Goal: Task Accomplishment & Management: Complete application form

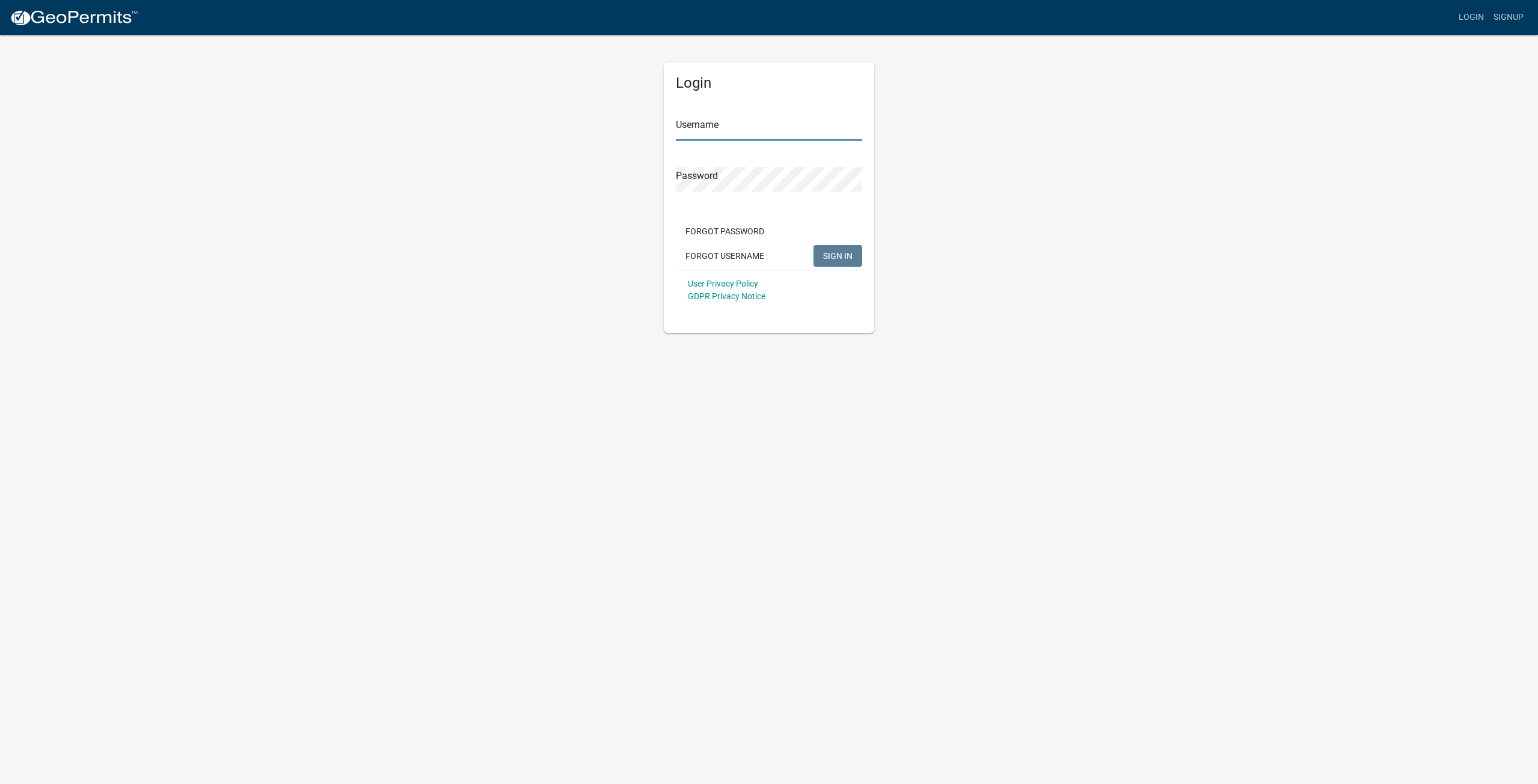
type input "cptmorgemaker"
click at [841, 258] on span "SIGN IN" at bounding box center [838, 255] width 29 height 9
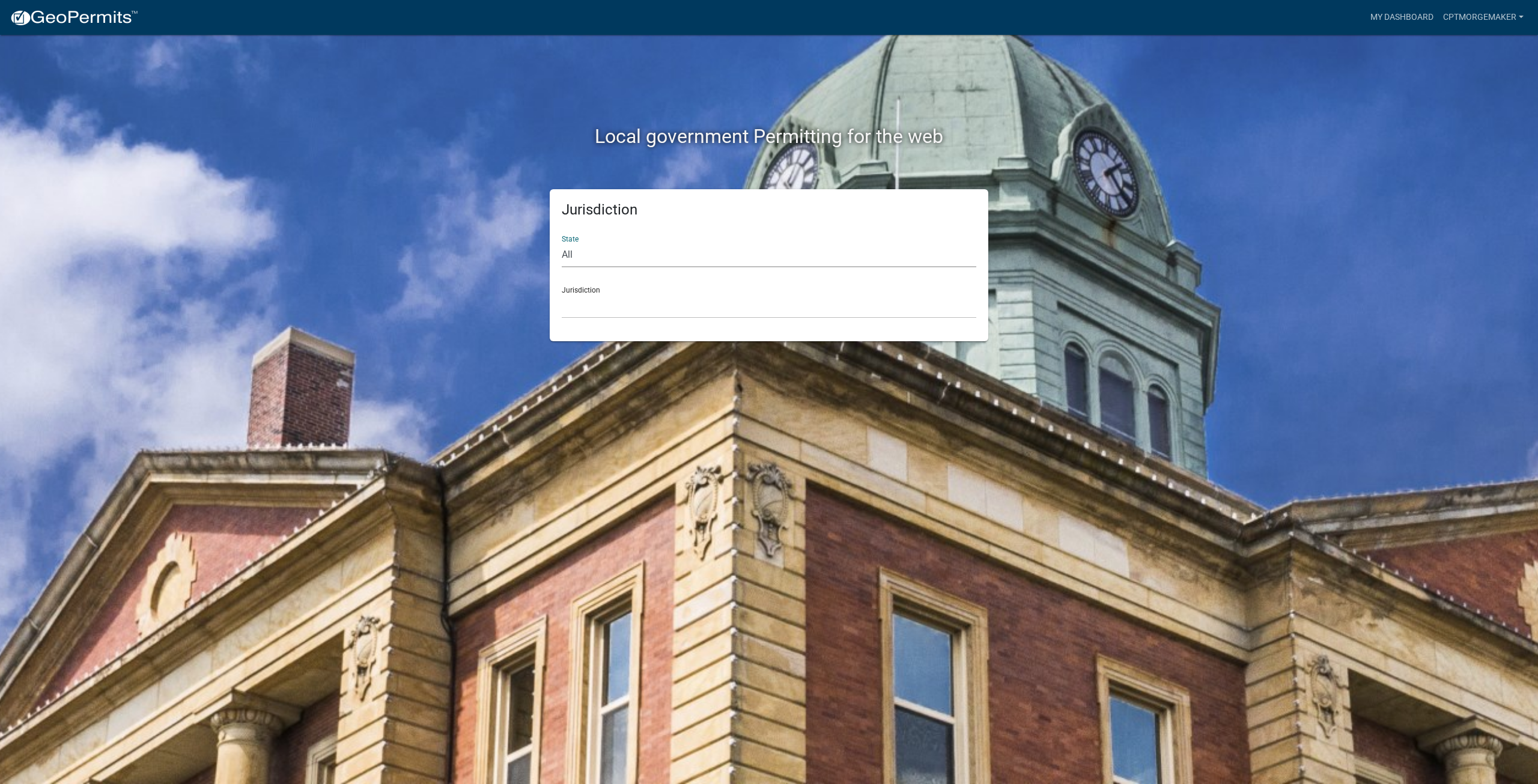
click at [640, 265] on select "All [US_STATE] [US_STATE] [US_STATE] [US_STATE] [US_STATE] [US_STATE] [US_STATE…" at bounding box center [769, 255] width 414 height 25
select select "[US_STATE]"
click at [562, 243] on select "All [US_STATE] [US_STATE] [US_STATE] [US_STATE] [US_STATE] [US_STATE] [US_STATE…" at bounding box center [769, 255] width 414 height 25
click at [614, 315] on select "City of [GEOGRAPHIC_DATA], [US_STATE] City of [GEOGRAPHIC_DATA], [US_STATE] Cit…" at bounding box center [769, 306] width 414 height 25
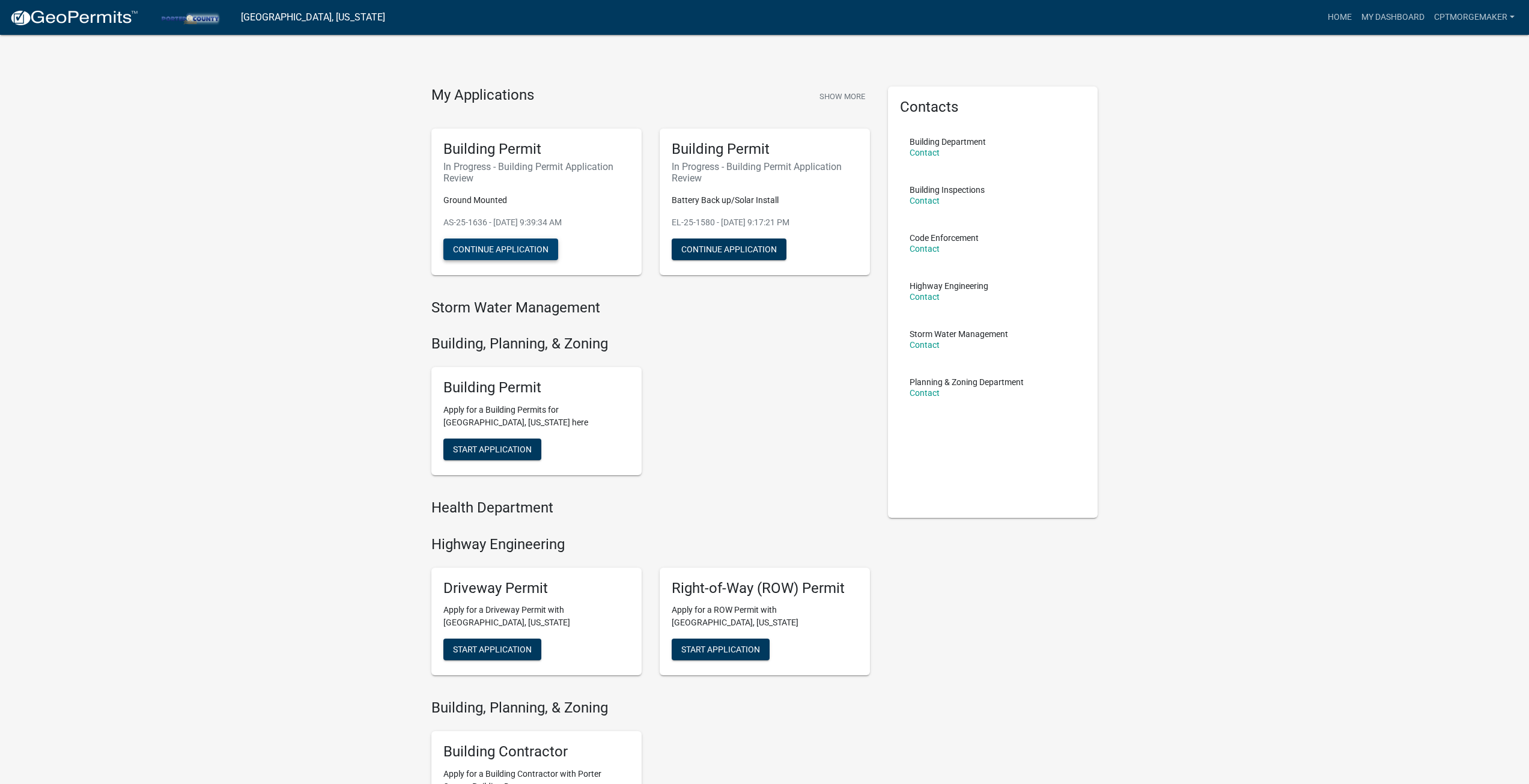
click at [508, 252] on button "Continue Application" at bounding box center [500, 249] width 115 height 21
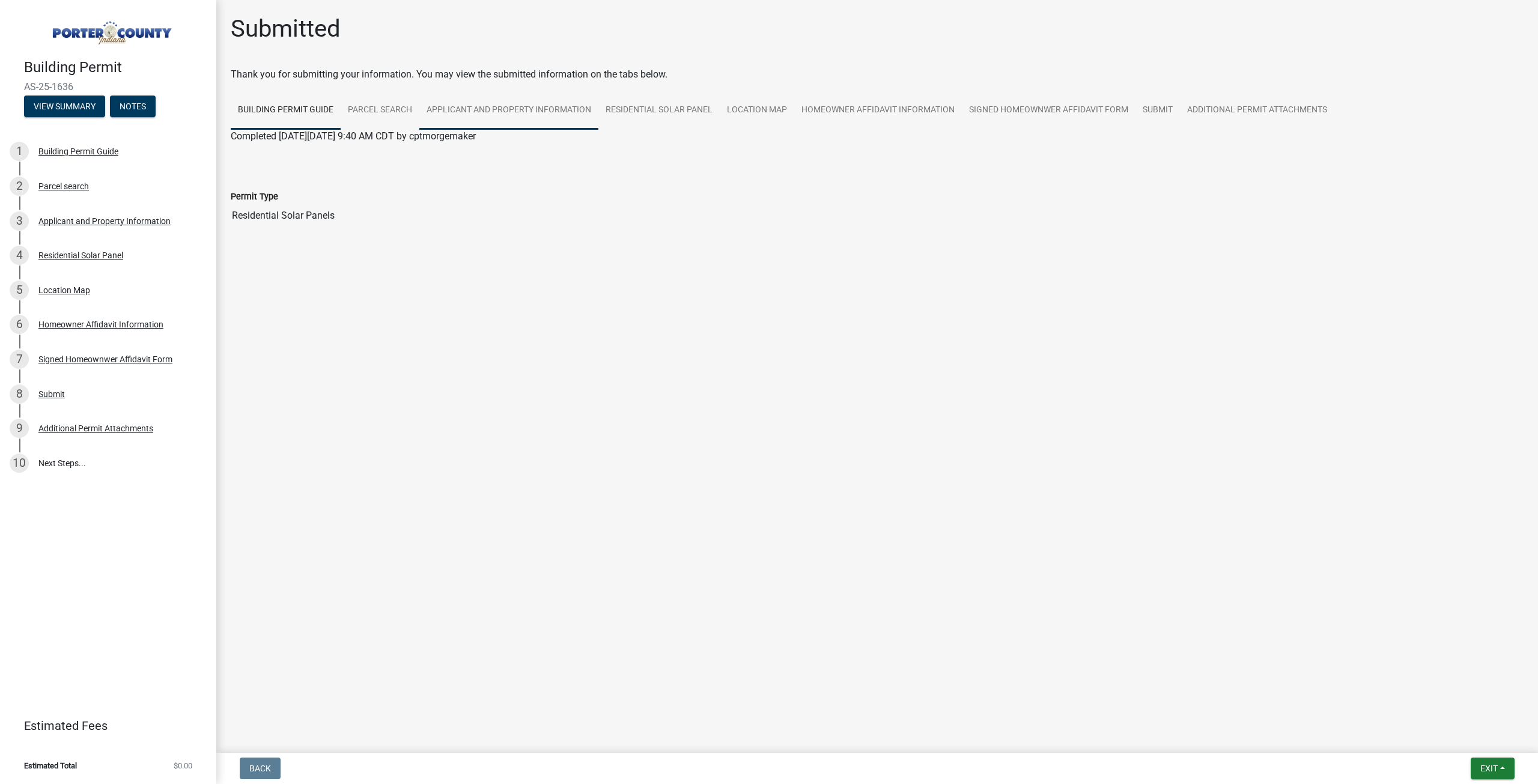
click at [456, 109] on link "Applicant and Property Information" at bounding box center [509, 110] width 179 height 38
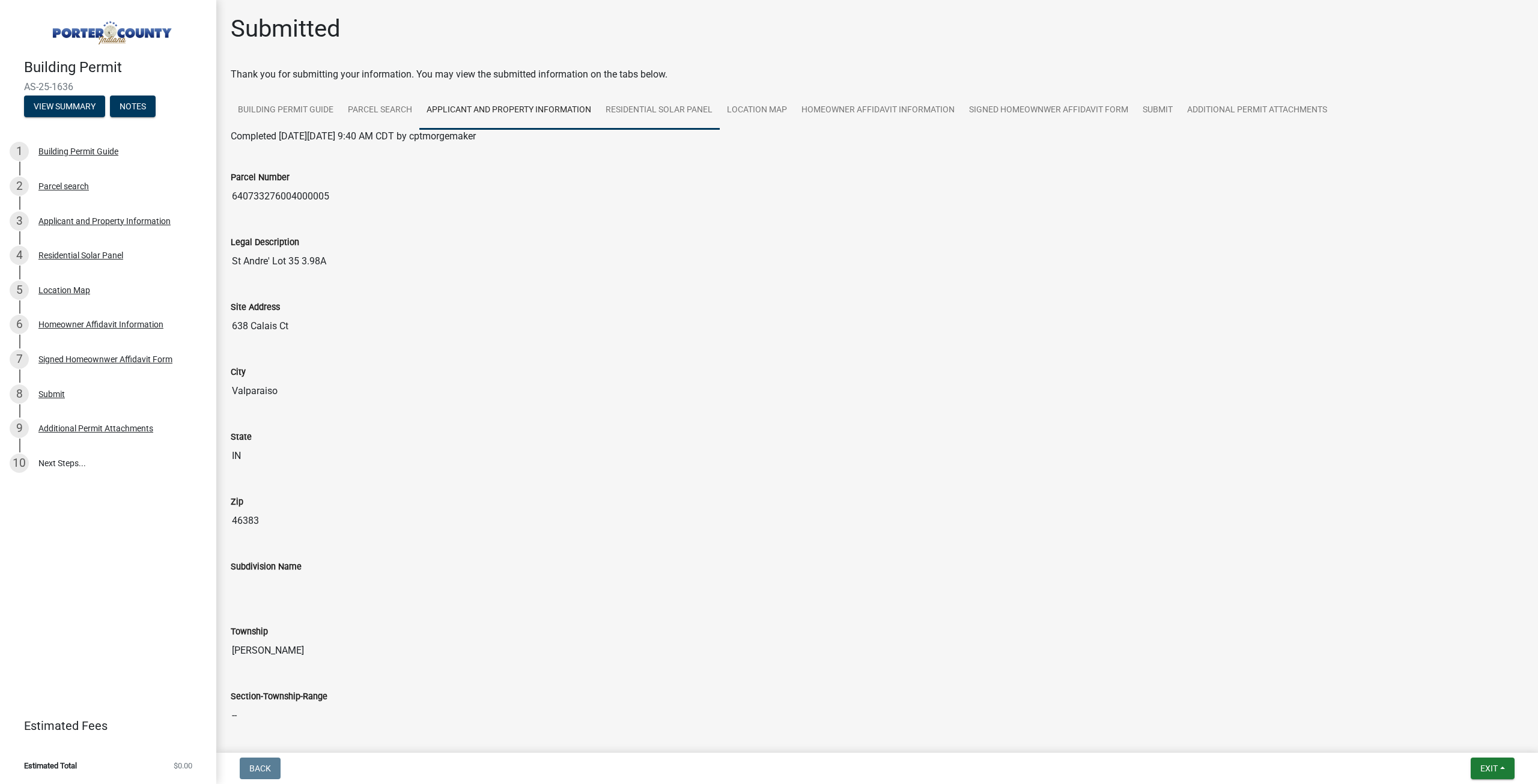
click at [659, 106] on link "Residential Solar Panel" at bounding box center [659, 110] width 121 height 38
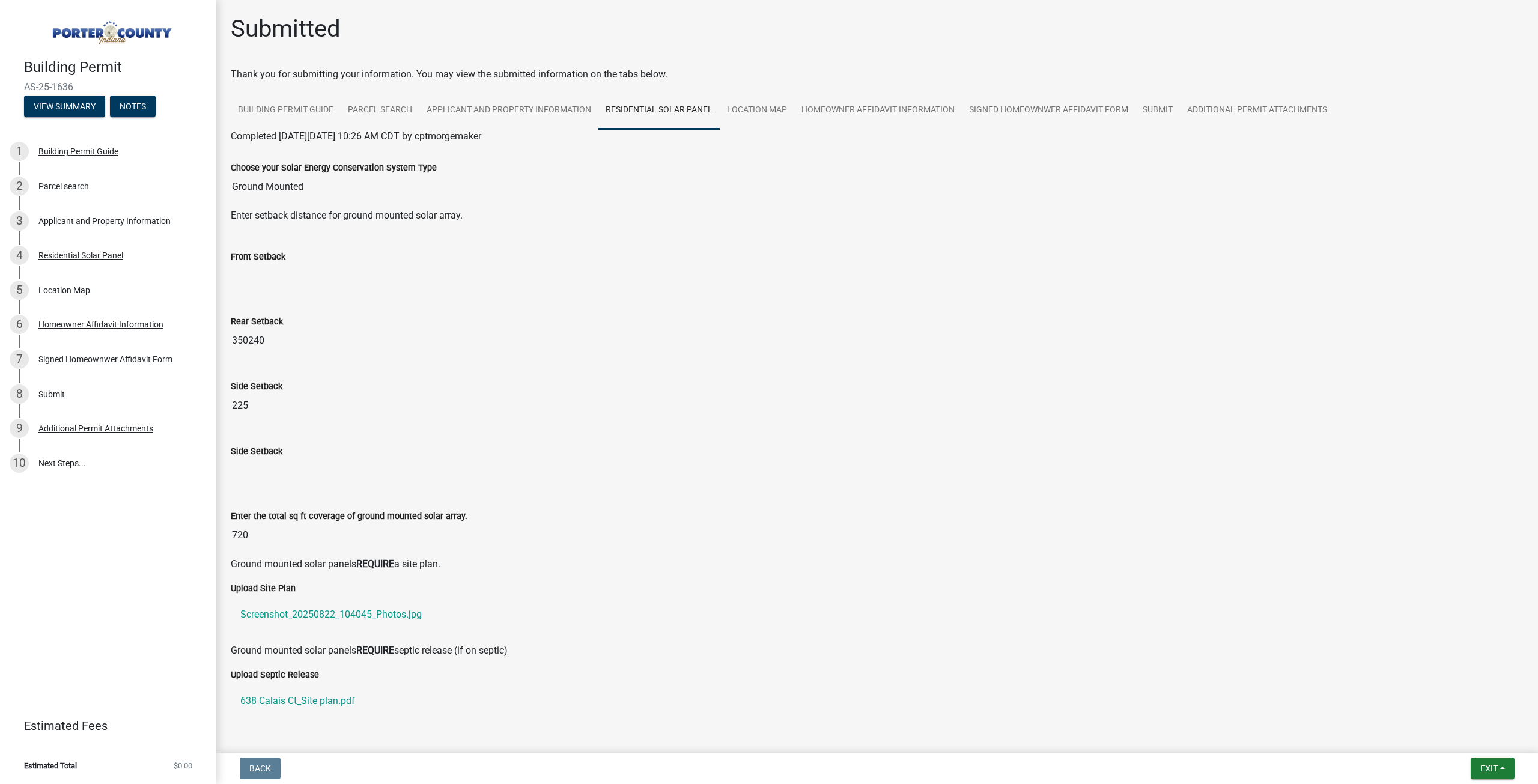
scroll to position [180, 0]
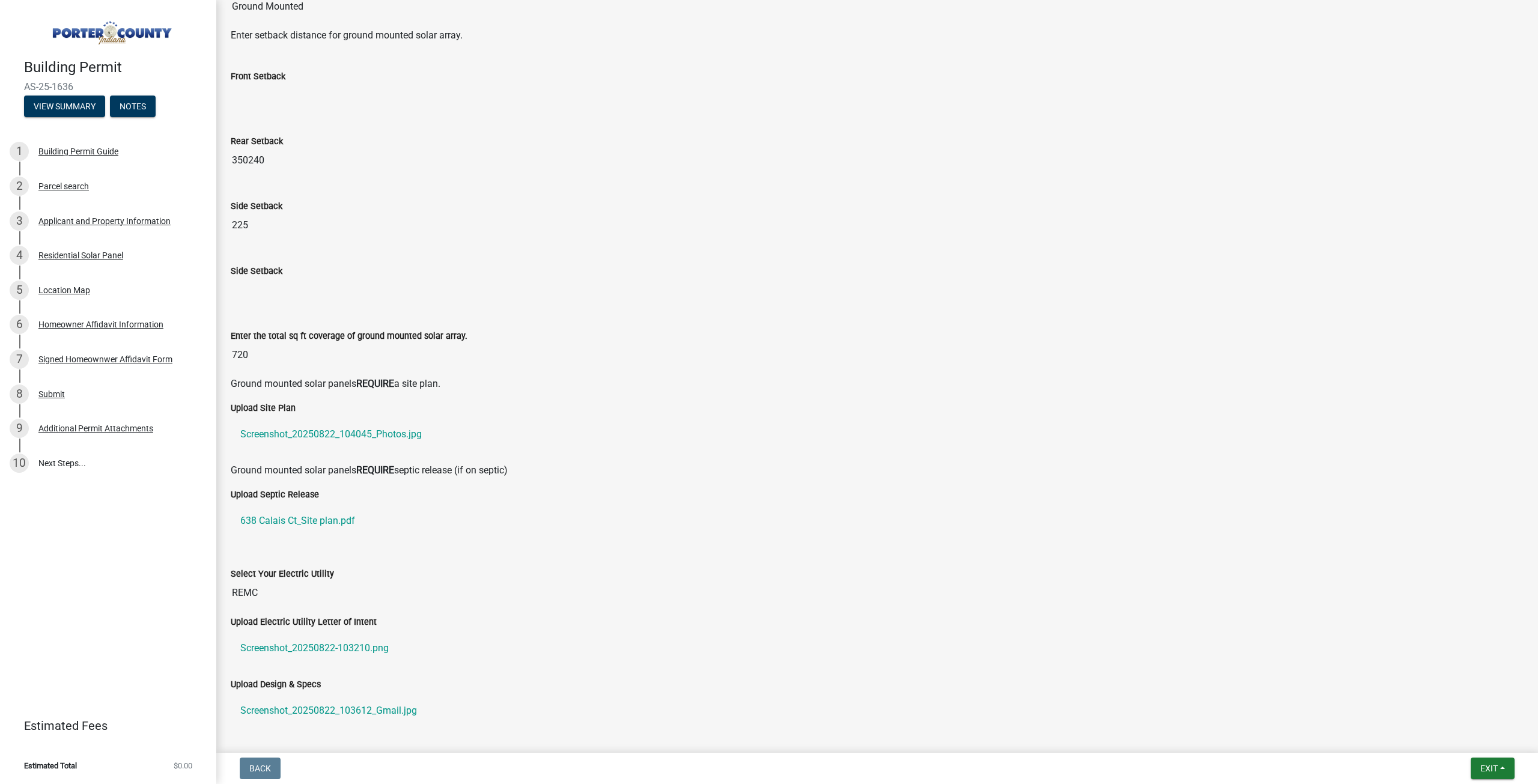
click at [264, 162] on input "350240" at bounding box center [877, 160] width 1293 height 24
click at [265, 162] on input "350240" at bounding box center [877, 160] width 1293 height 24
click at [243, 234] on input "225" at bounding box center [877, 225] width 1293 height 24
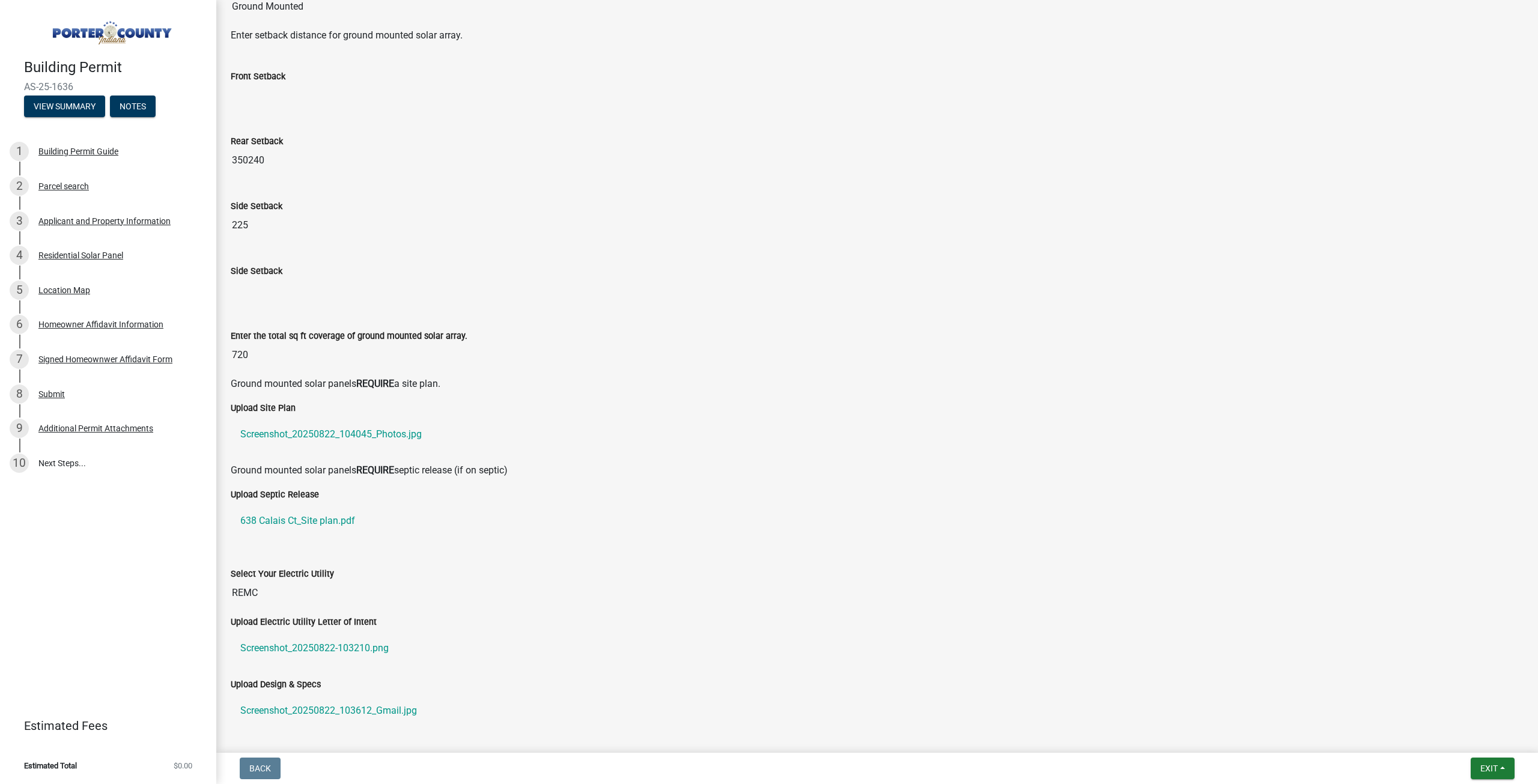
click at [247, 283] on input "Side Setback" at bounding box center [877, 290] width 1293 height 24
click at [250, 293] on input "Side Setback" at bounding box center [877, 290] width 1293 height 24
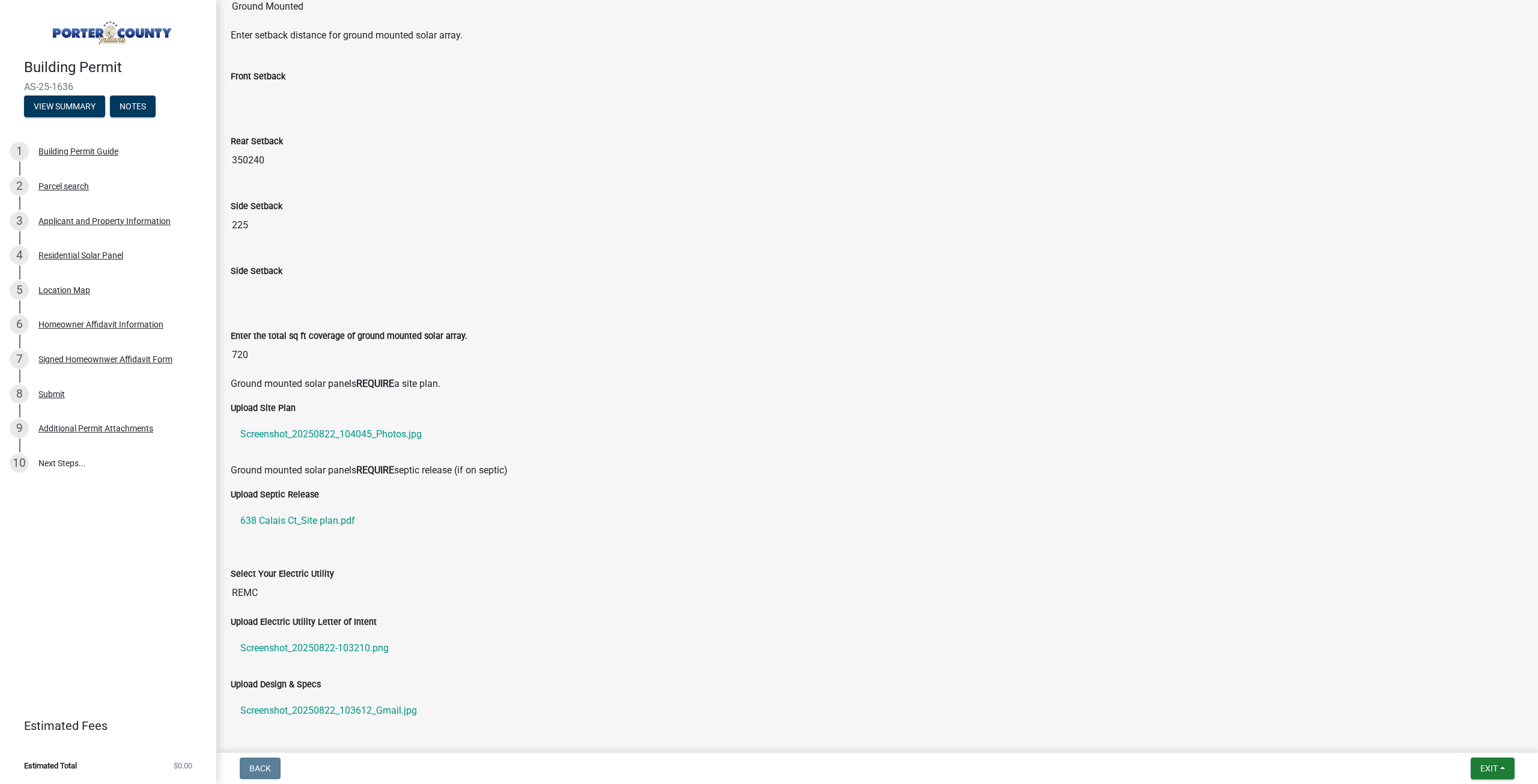
click at [250, 293] on input "Side Setback" at bounding box center [877, 290] width 1293 height 24
click at [250, 292] on input "Side Setback" at bounding box center [877, 290] width 1293 height 24
click at [250, 291] on input "Side Setback" at bounding box center [877, 290] width 1293 height 24
click at [249, 291] on input "Side Setback" at bounding box center [877, 290] width 1293 height 24
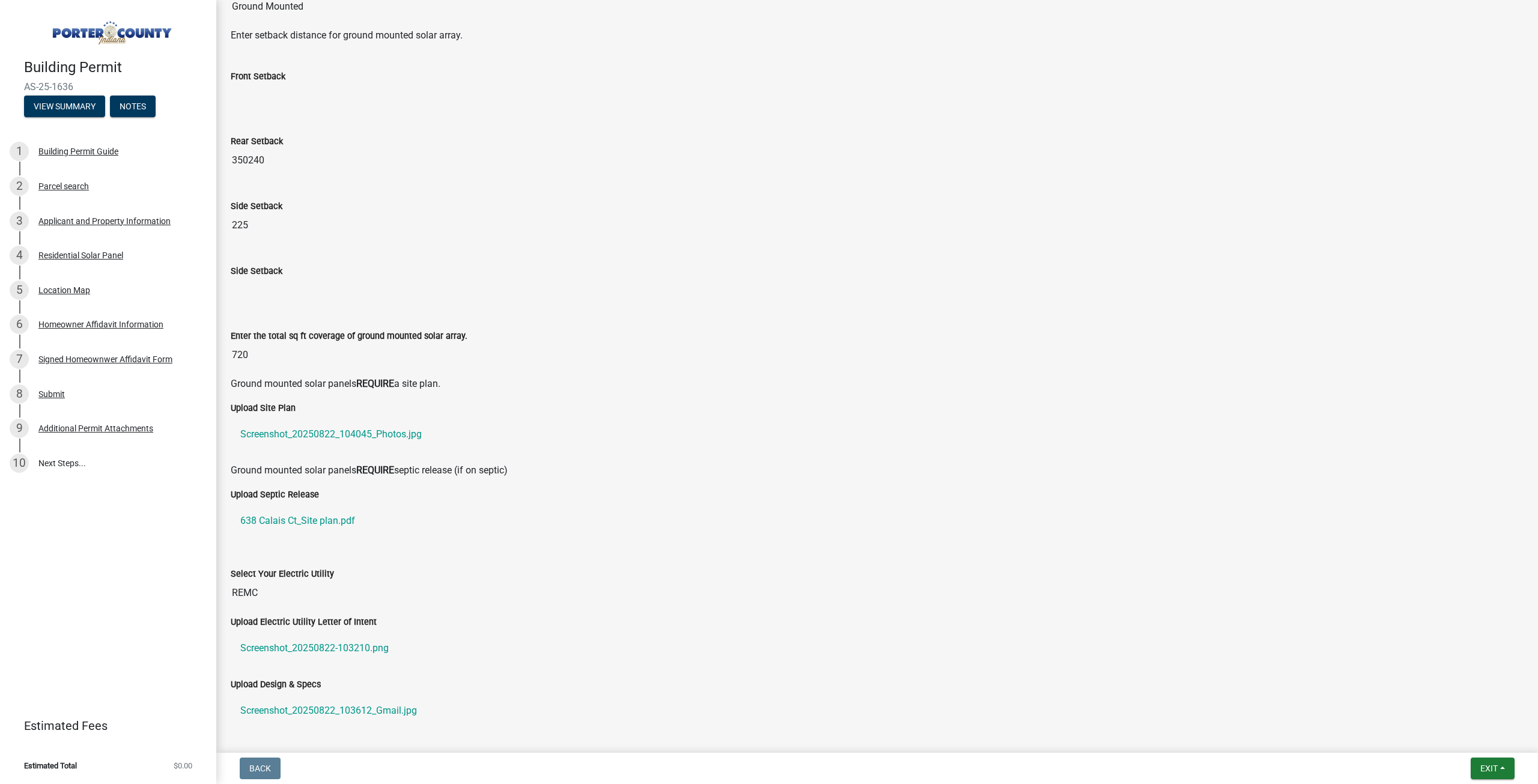
drag, startPoint x: 247, startPoint y: 292, endPoint x: 269, endPoint y: 275, distance: 27.8
click at [269, 275] on label "Side Setback" at bounding box center [256, 271] width 52 height 9
click at [269, 278] on input "Side Setback" at bounding box center [877, 290] width 1293 height 24
click at [263, 280] on input "Side Setback" at bounding box center [877, 290] width 1293 height 24
click at [263, 281] on input "Side Setback" at bounding box center [877, 290] width 1293 height 24
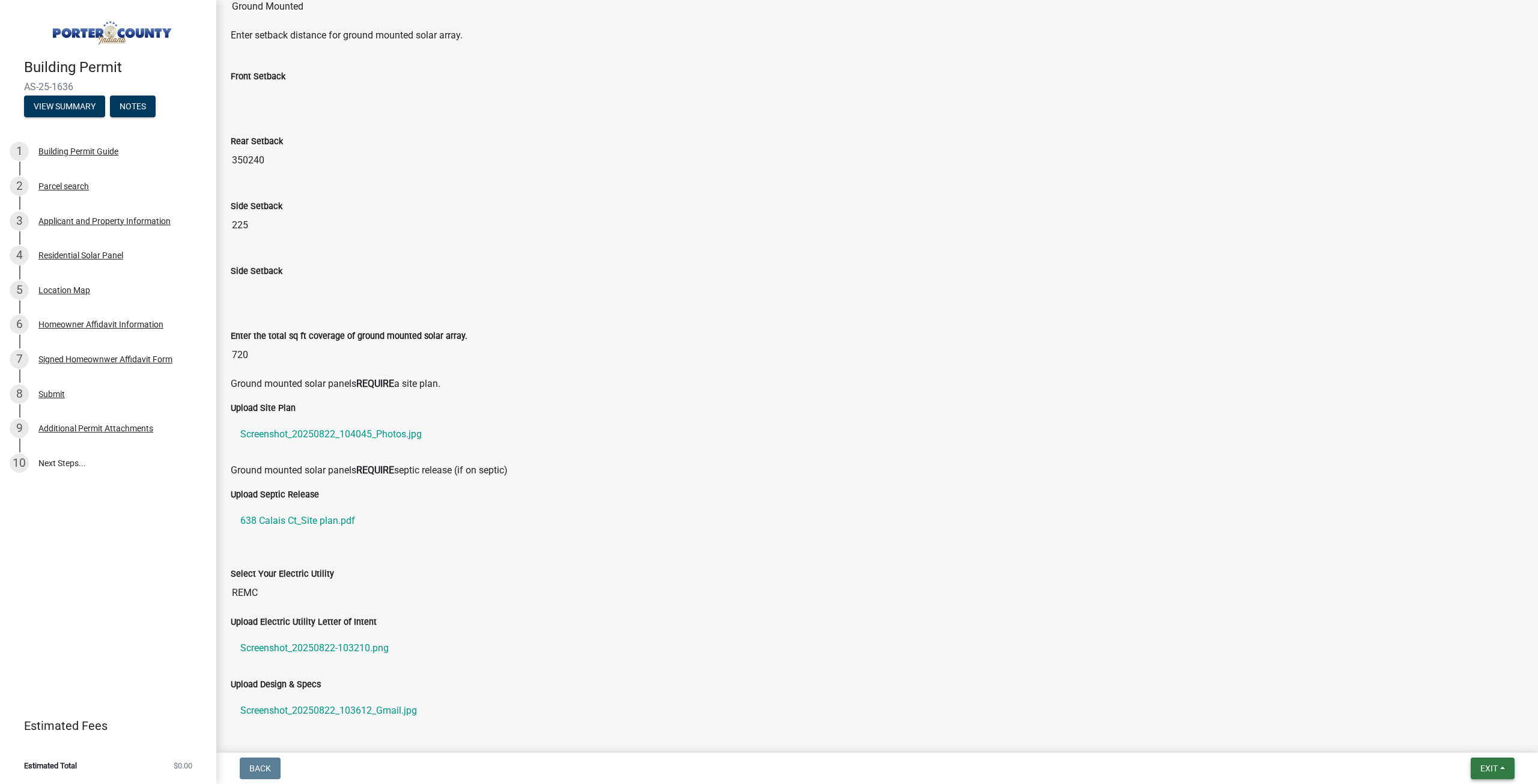
click at [1505, 767] on button "Exit" at bounding box center [1492, 768] width 44 height 21
click at [775, 565] on div "Select Your Electric Utility REMC" at bounding box center [877, 577] width 1293 height 55
click at [268, 297] on input "Side Setback" at bounding box center [877, 290] width 1293 height 24
click at [255, 291] on input "Side Setback" at bounding box center [877, 290] width 1293 height 24
click at [265, 105] on input "Front Setback" at bounding box center [877, 96] width 1293 height 24
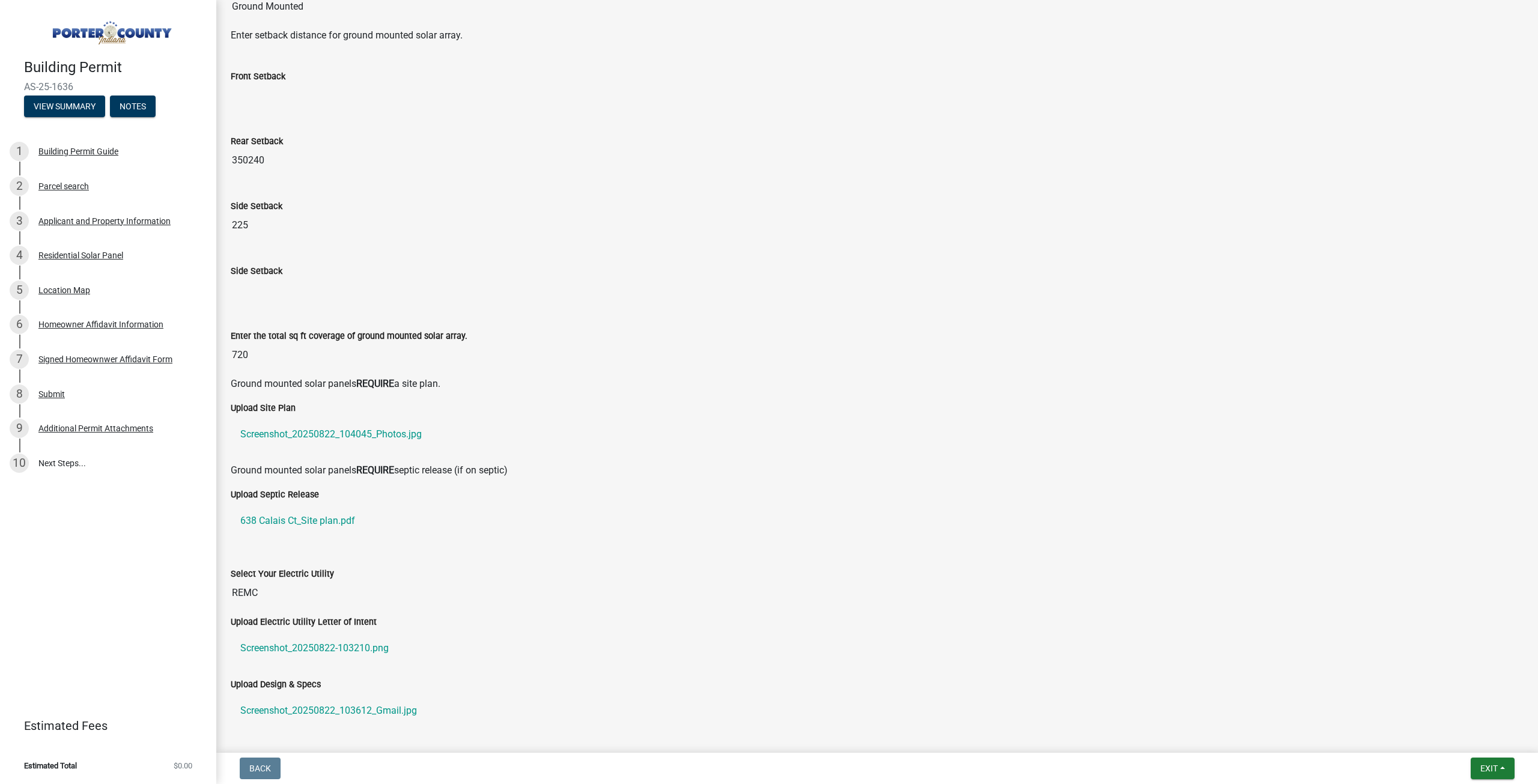
click at [275, 162] on input "350240" at bounding box center [877, 160] width 1293 height 24
click at [275, 161] on input "350240" at bounding box center [877, 160] width 1293 height 24
click at [250, 302] on input "Side Setback" at bounding box center [877, 290] width 1293 height 24
click at [86, 101] on button "View Summary" at bounding box center [64, 107] width 81 height 21
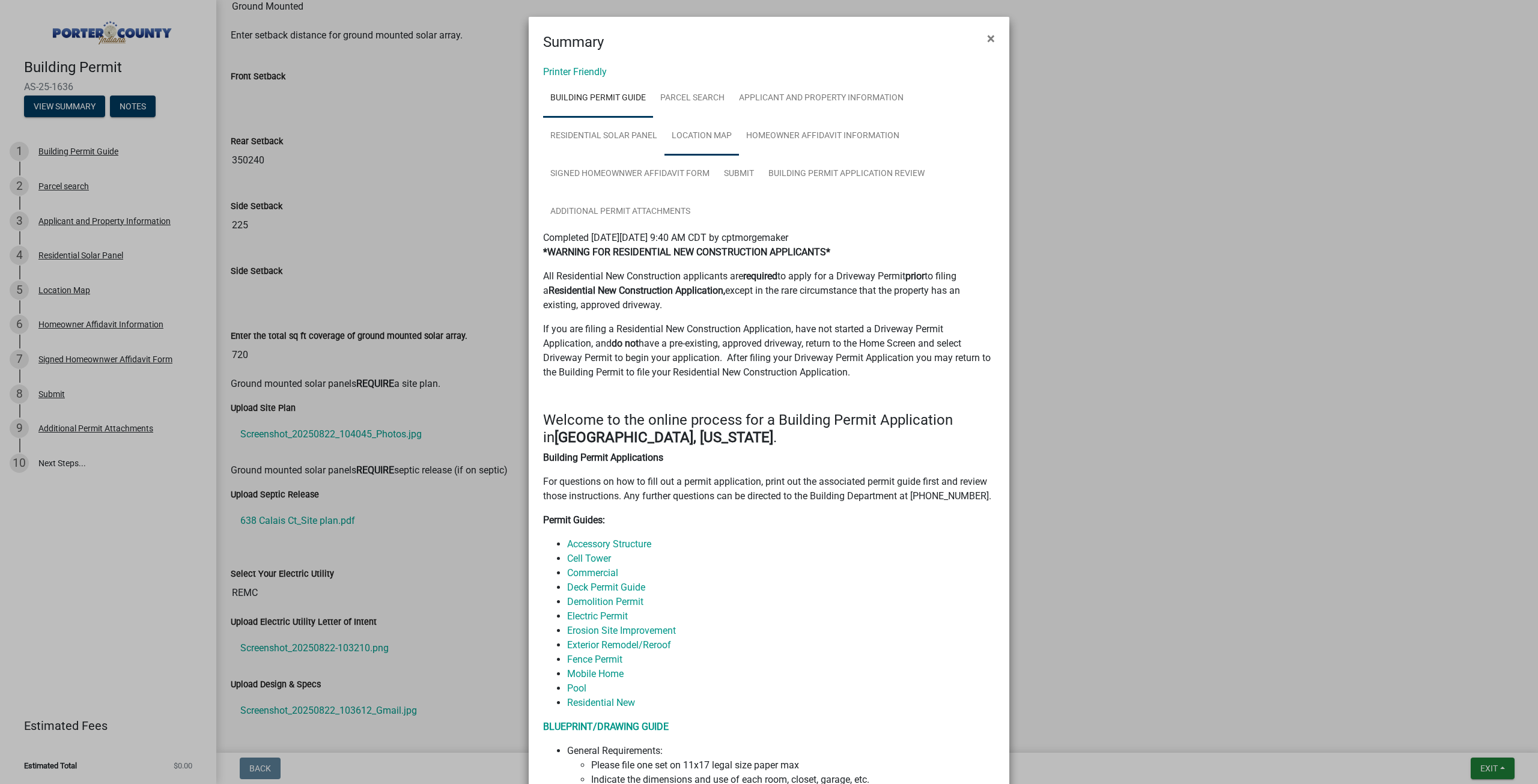
click at [700, 131] on link "Location Map" at bounding box center [701, 136] width 74 height 38
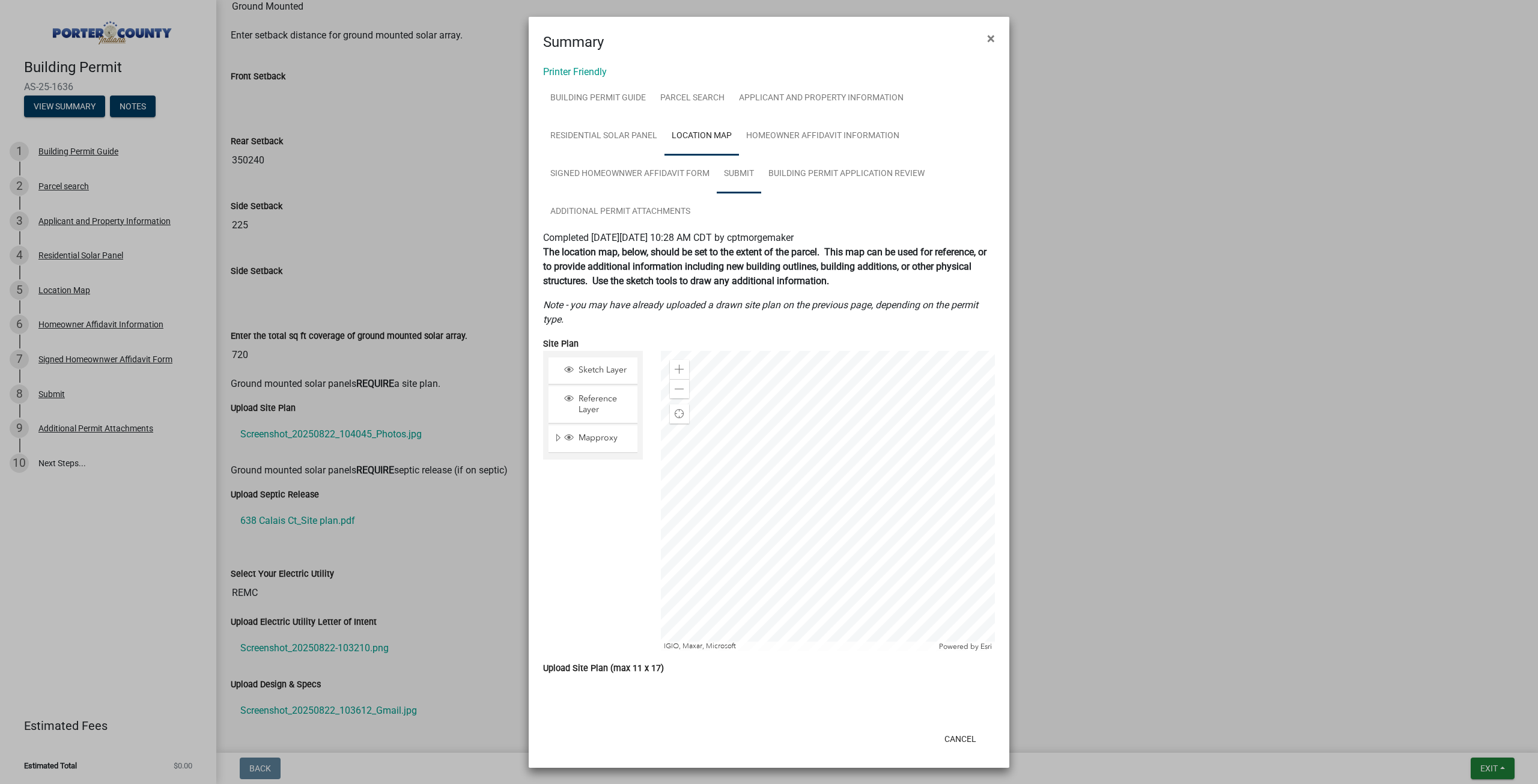
click at [724, 166] on link "Submit" at bounding box center [739, 174] width 44 height 38
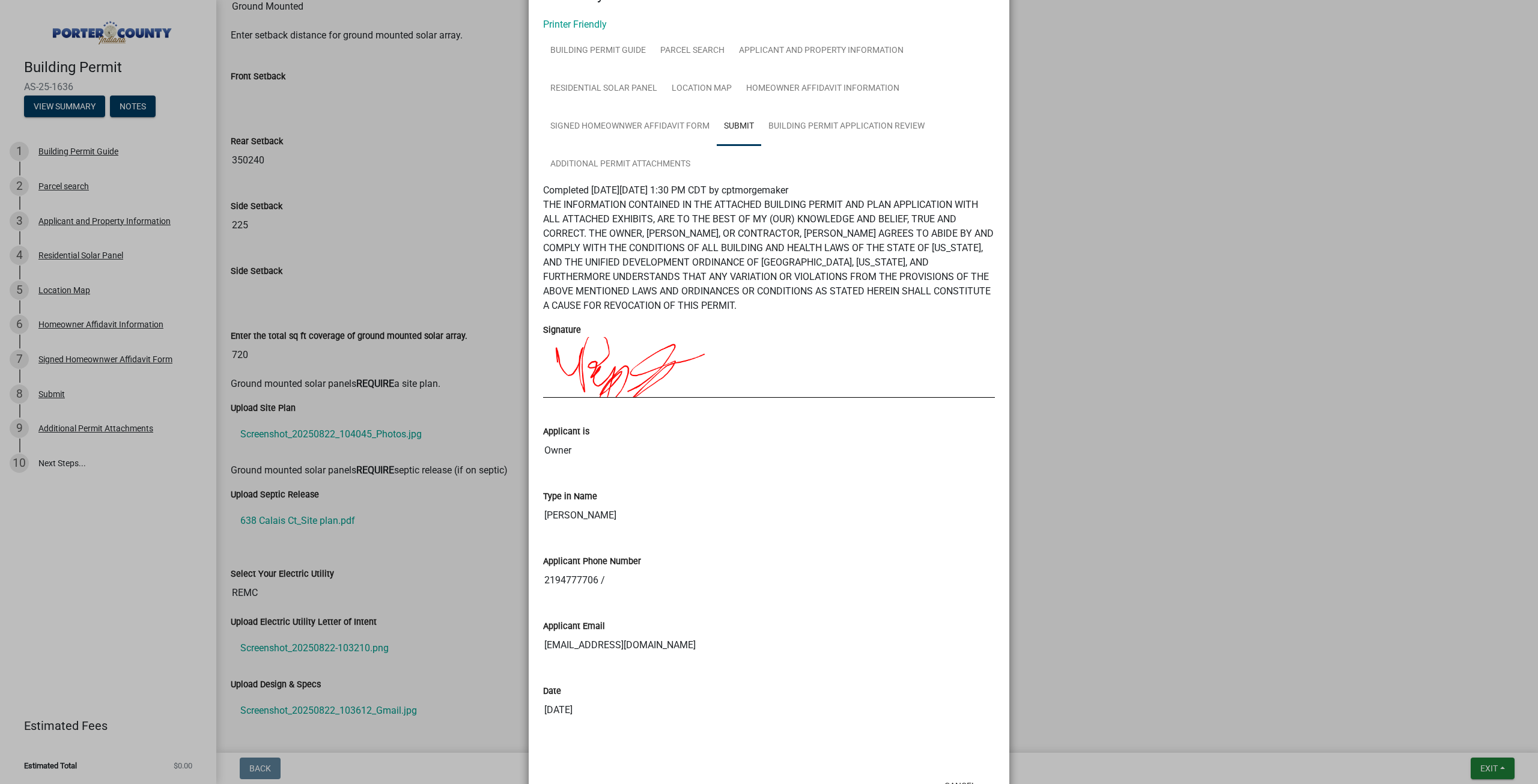
scroll to position [95, 0]
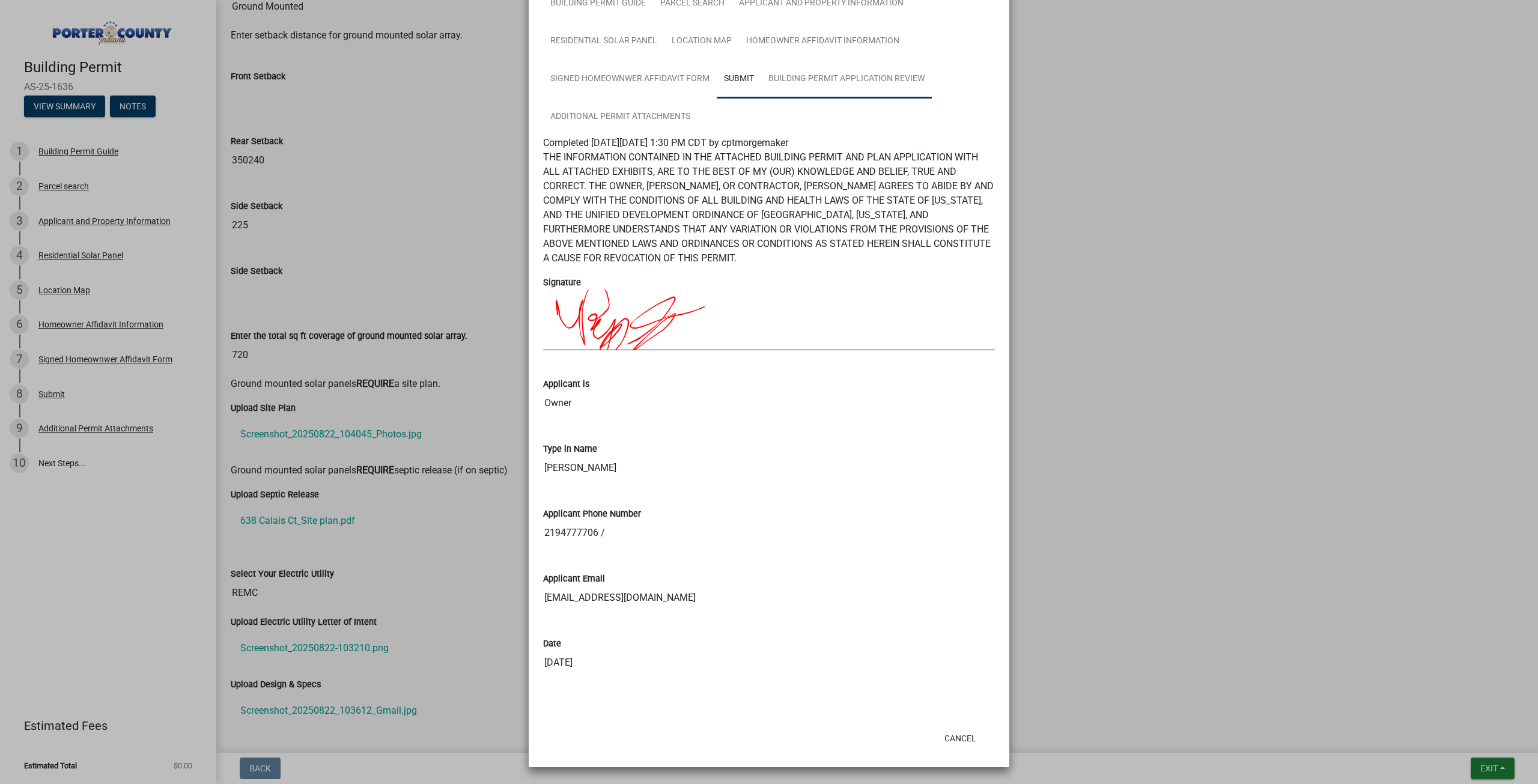
click at [837, 90] on link "Building Permit Application Review" at bounding box center [846, 79] width 171 height 38
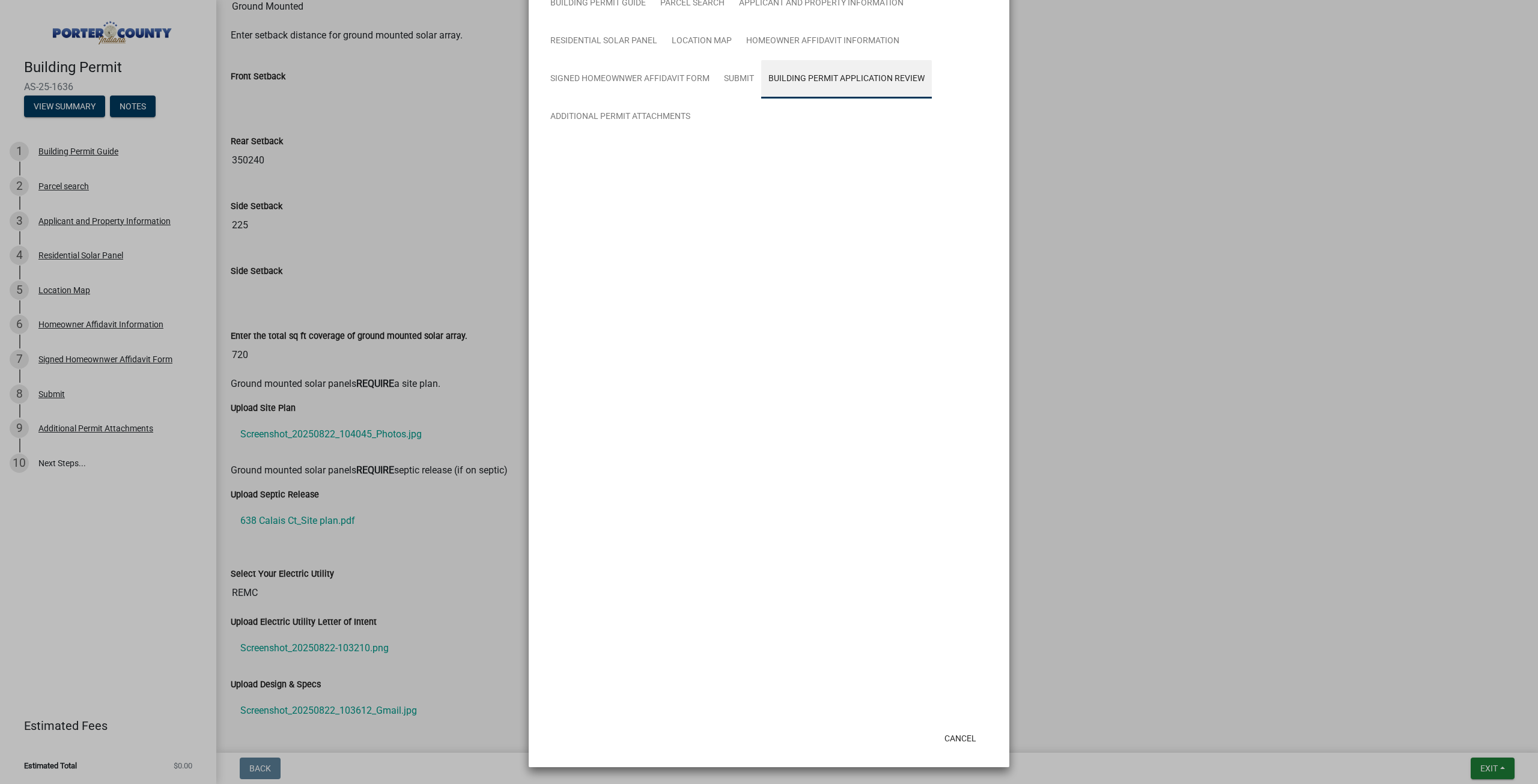
scroll to position [0, 0]
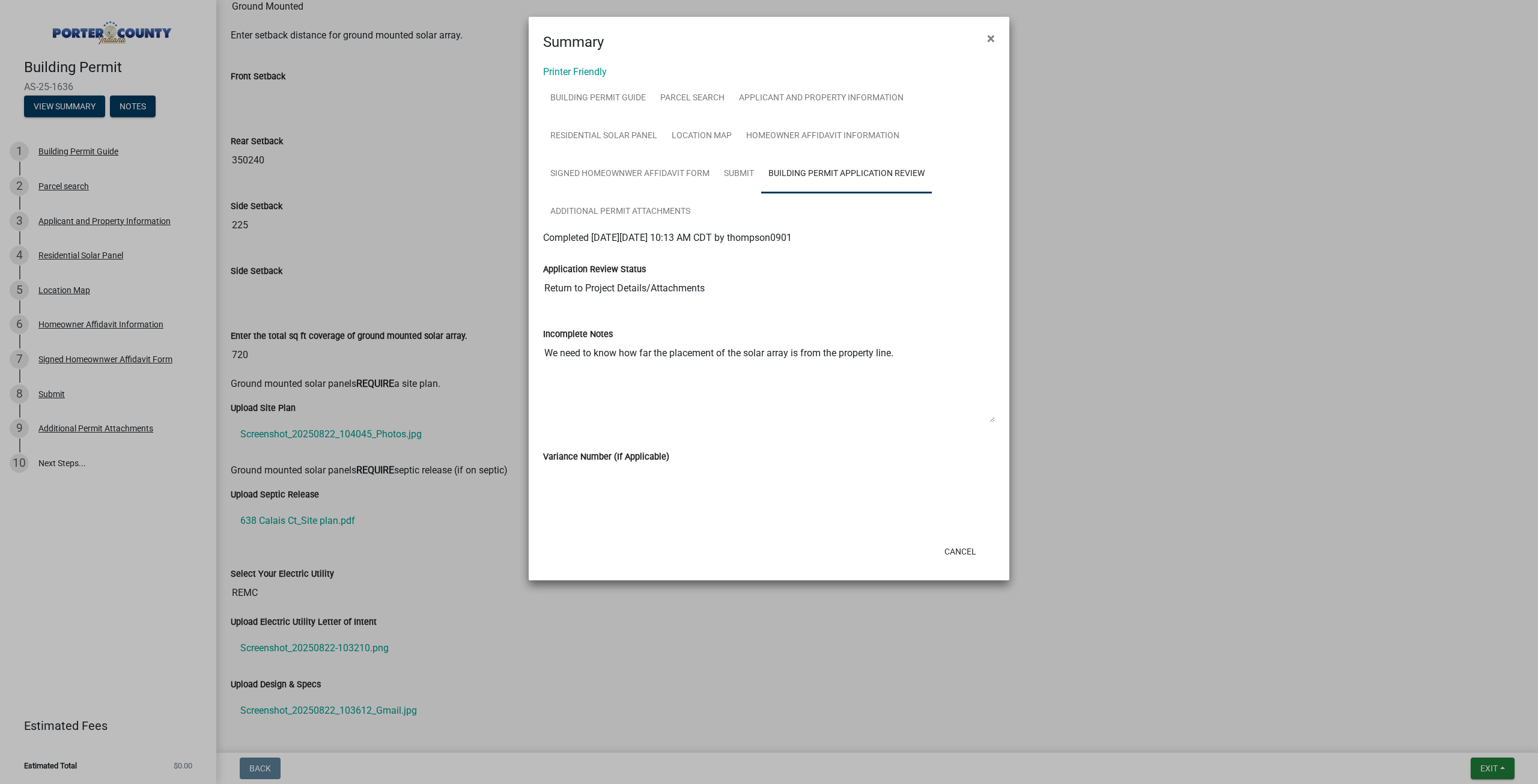
drag, startPoint x: 550, startPoint y: 350, endPoint x: 904, endPoint y: 354, distance: 354.0
click at [904, 354] on textarea "We need to know how far the placement of the solar array is from the property l…" at bounding box center [769, 382] width 452 height 82
click at [901, 360] on textarea "We need to know how far the placement of the solar array is from the property l…" at bounding box center [769, 382] width 452 height 82
click at [833, 403] on textarea "We need to know how far the placement of the solar array is from the property l…" at bounding box center [769, 382] width 452 height 82
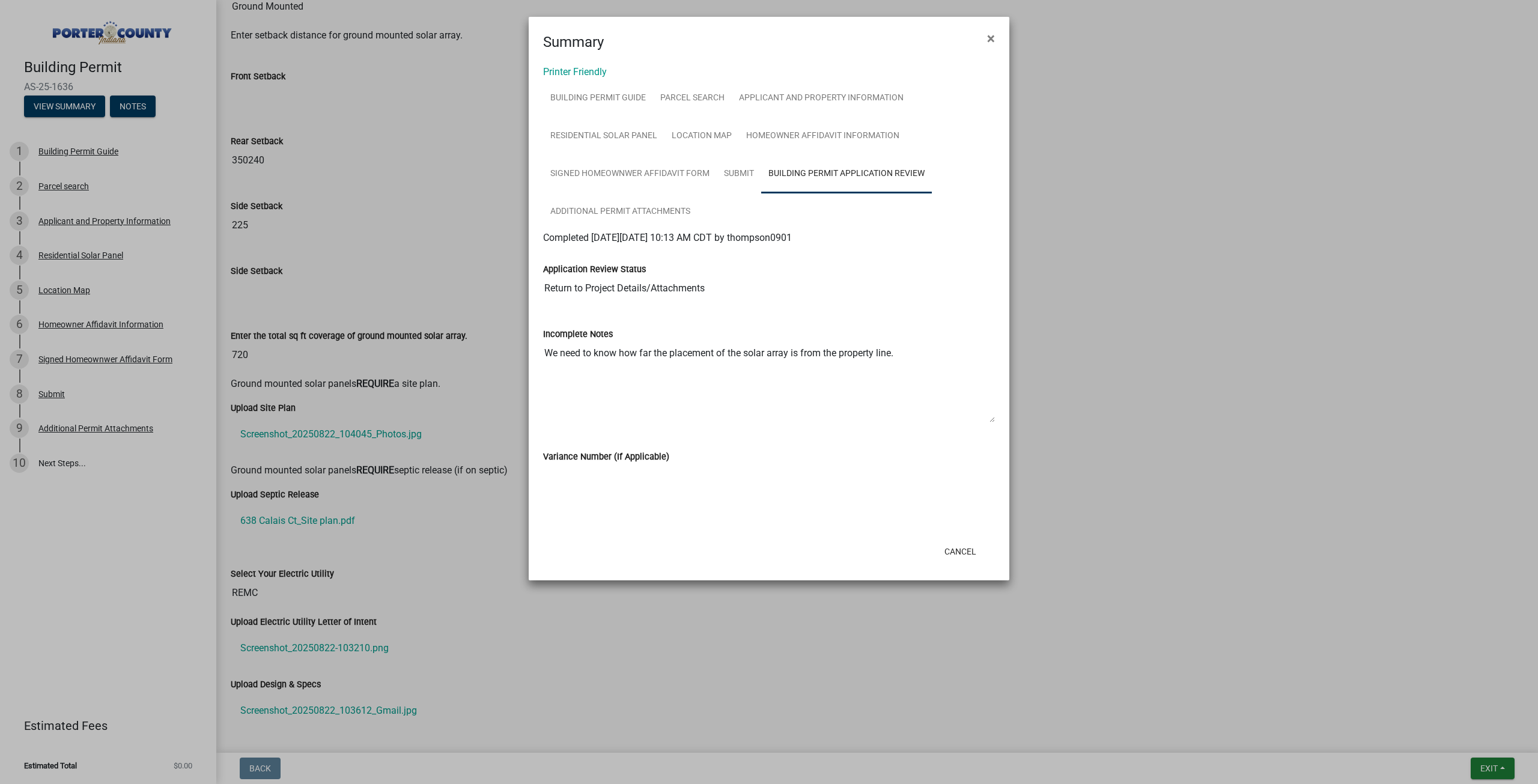
click at [848, 387] on textarea "We need to know how far the placement of the solar array is from the property l…" at bounding box center [769, 382] width 452 height 82
click at [933, 344] on textarea "We need to know how far the placement of the solar array is from the property l…" at bounding box center [769, 382] width 452 height 82
click at [915, 358] on textarea "We need to know how far the placement of the solar array is from the property l…" at bounding box center [769, 382] width 452 height 82
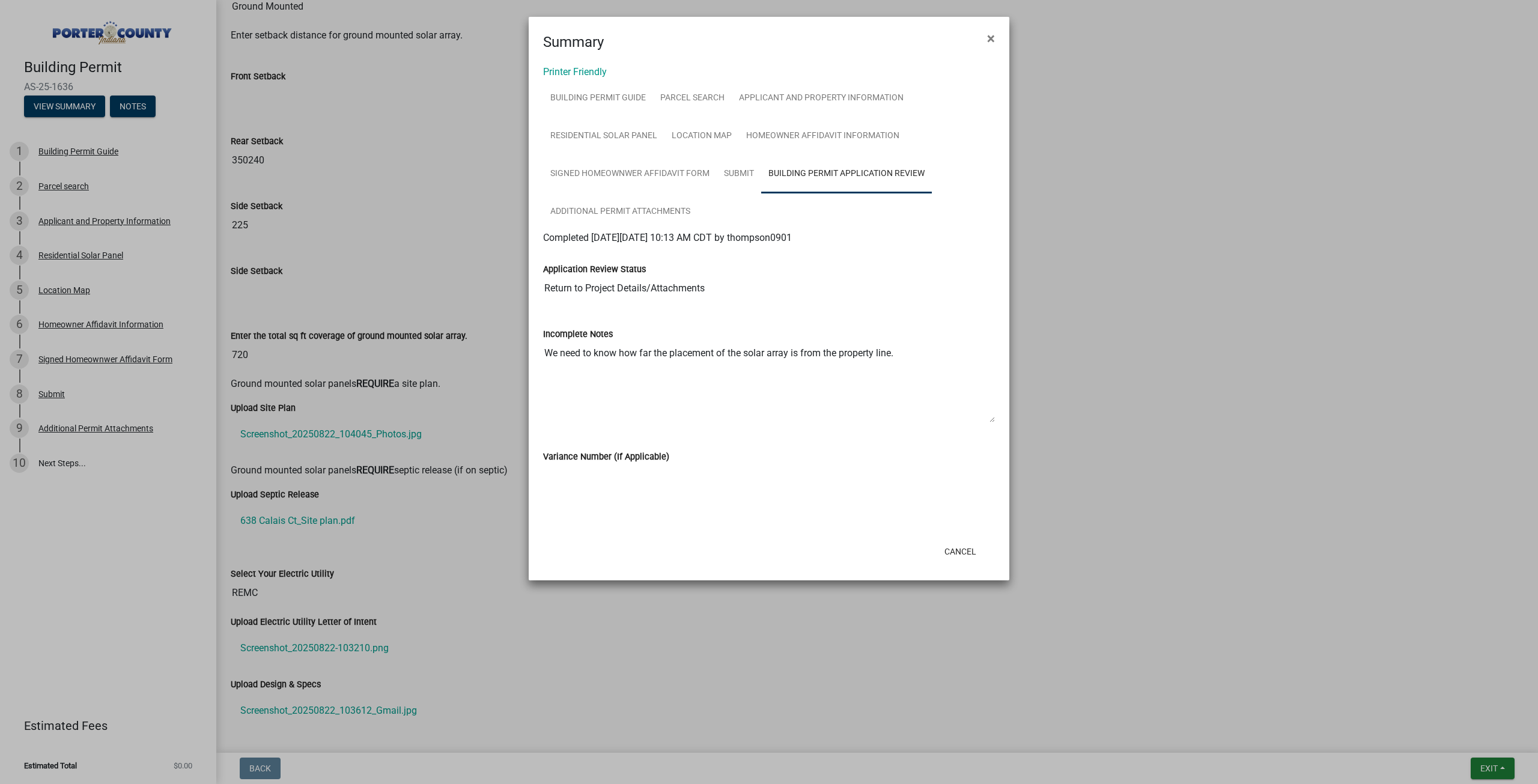
click at [973, 383] on textarea "We need to know how far the placement of the solar array is from the property l…" at bounding box center [769, 382] width 452 height 82
click at [639, 245] on div "Application Review Status Return to Project Details/Attachments" at bounding box center [769, 273] width 452 height 55
click at [639, 246] on div "Application Review Status Return to Project Details/Attachments" at bounding box center [769, 273] width 452 height 55
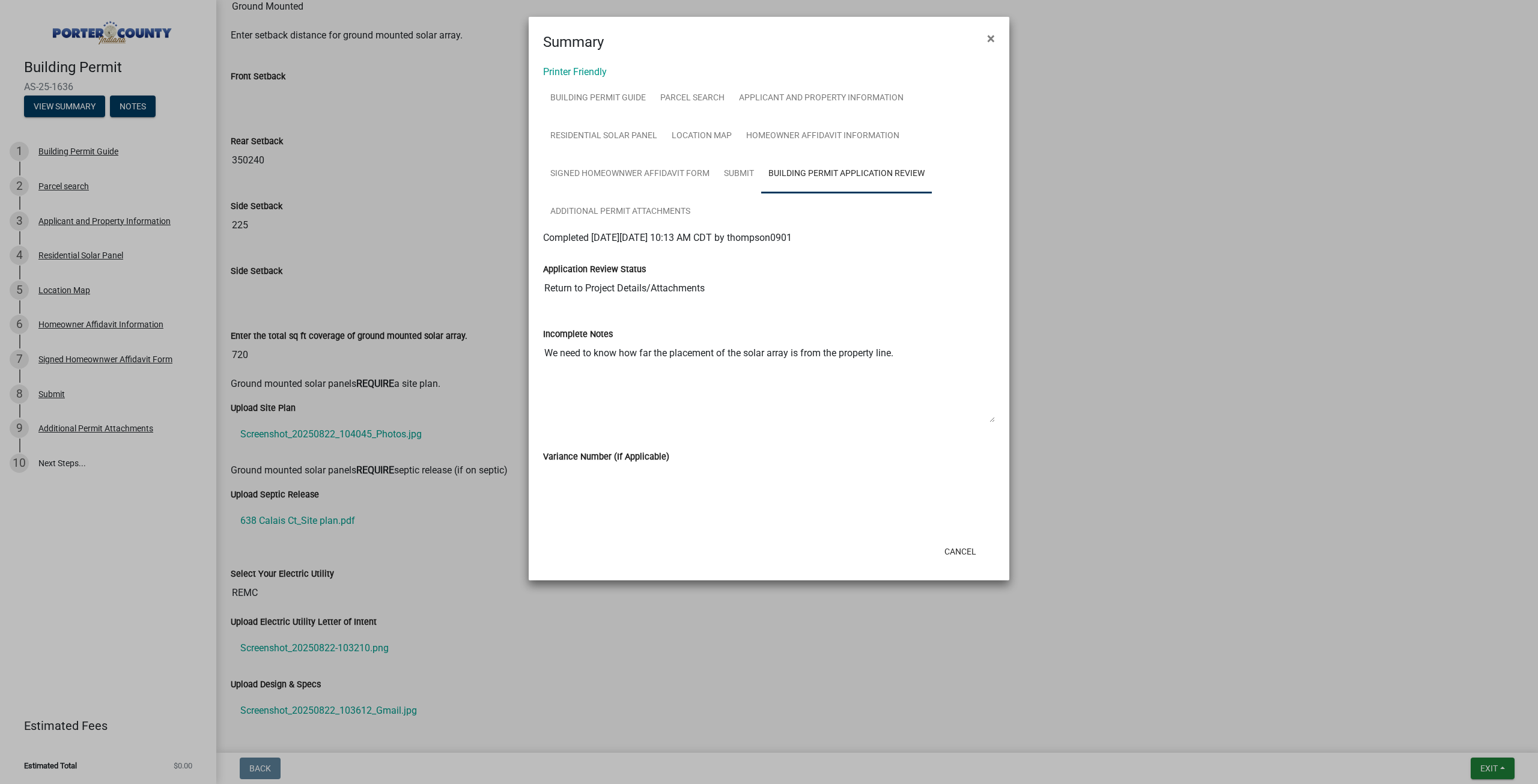
click at [644, 233] on span "Completed [DATE][DATE] 10:13 AM CDT by thompson0901" at bounding box center [667, 237] width 249 height 11
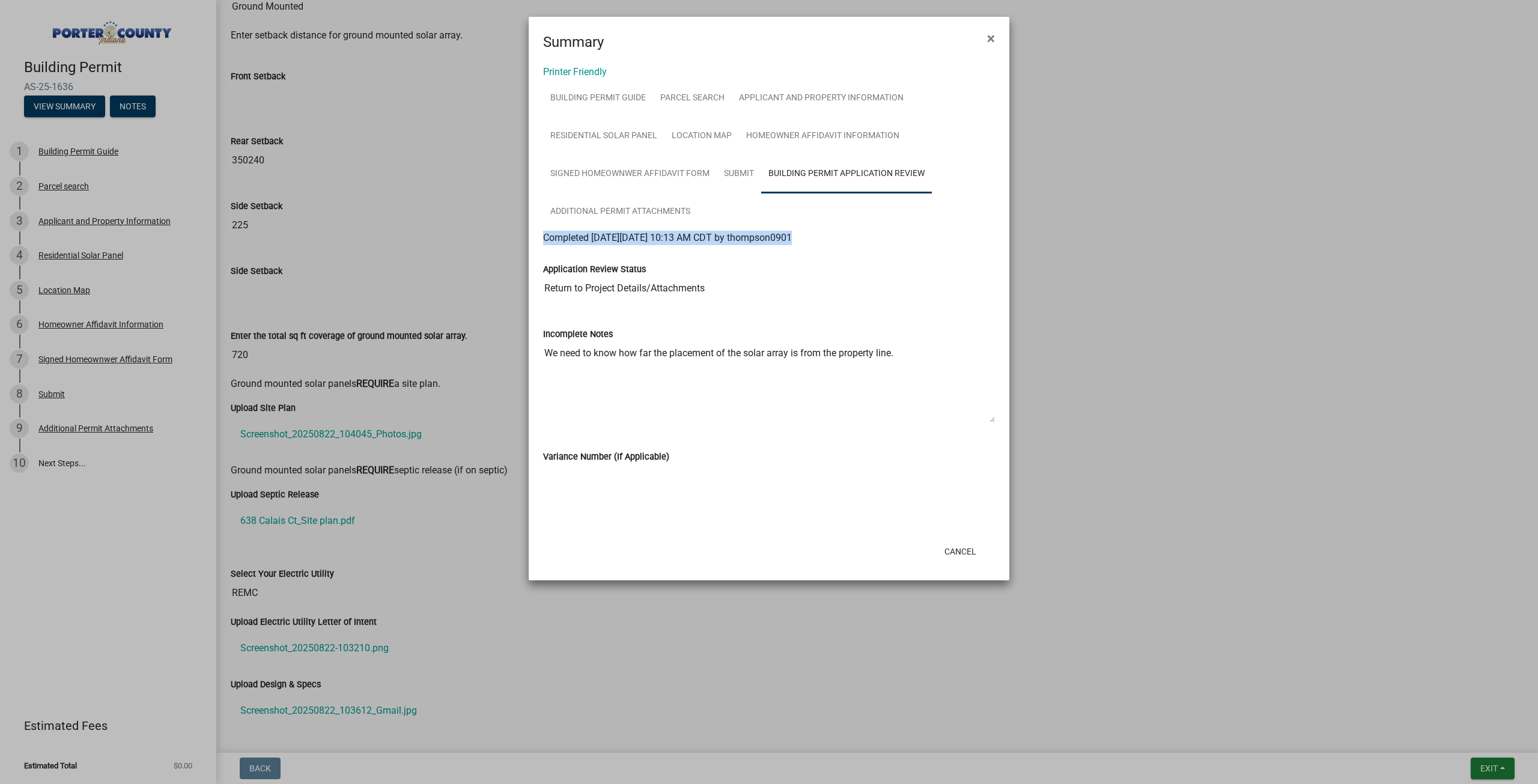
click at [644, 233] on span "Completed [DATE][DATE] 10:13 AM CDT by thompson0901" at bounding box center [667, 237] width 249 height 11
click at [641, 265] on label "Application Review Status" at bounding box center [594, 269] width 103 height 9
click at [641, 276] on input "Return to Project Details/Attachments" at bounding box center [769, 288] width 452 height 24
click at [745, 182] on link "Submit" at bounding box center [739, 174] width 44 height 38
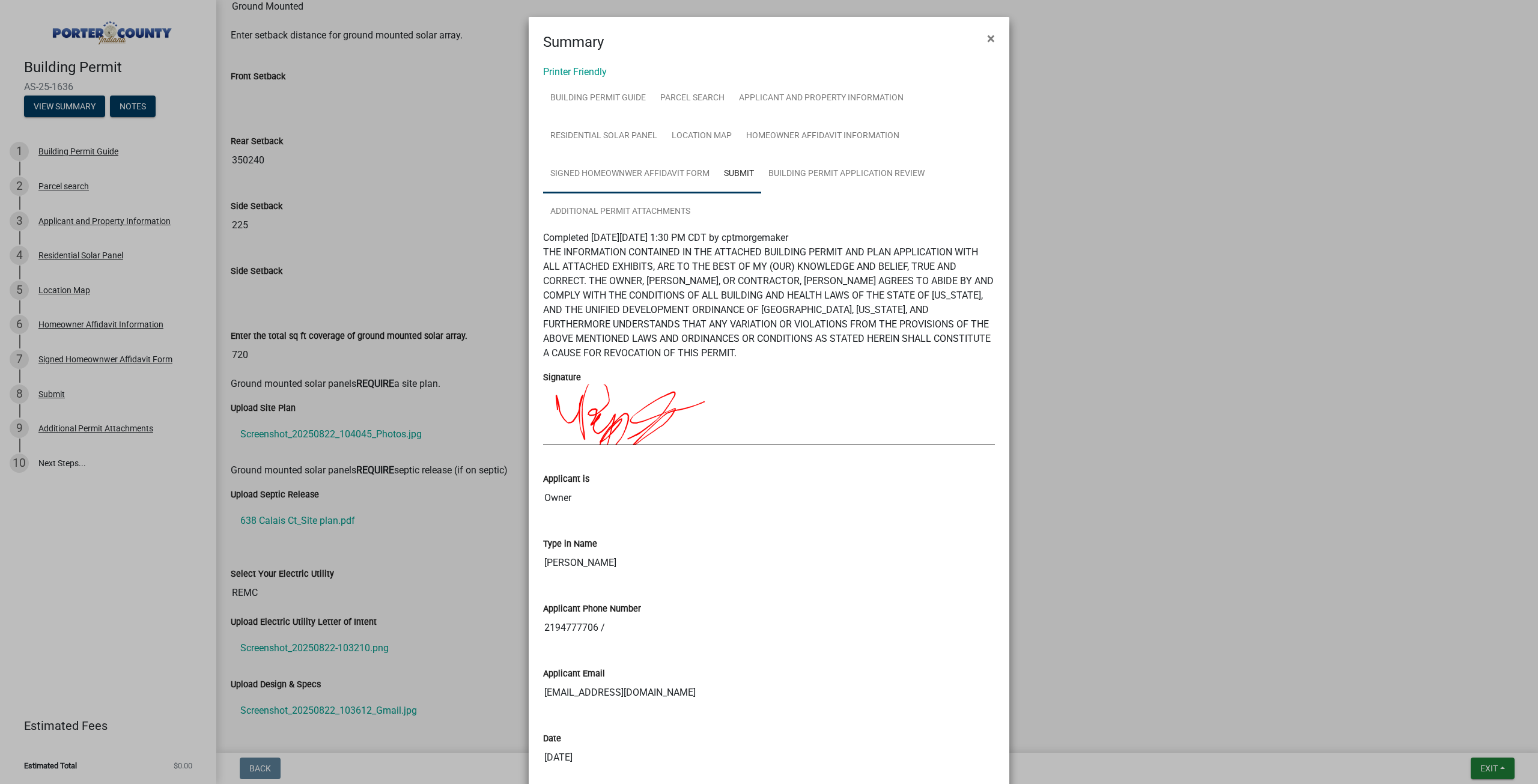
click at [665, 178] on link "Signed Homeownwer Affidavit Form" at bounding box center [629, 174] width 174 height 38
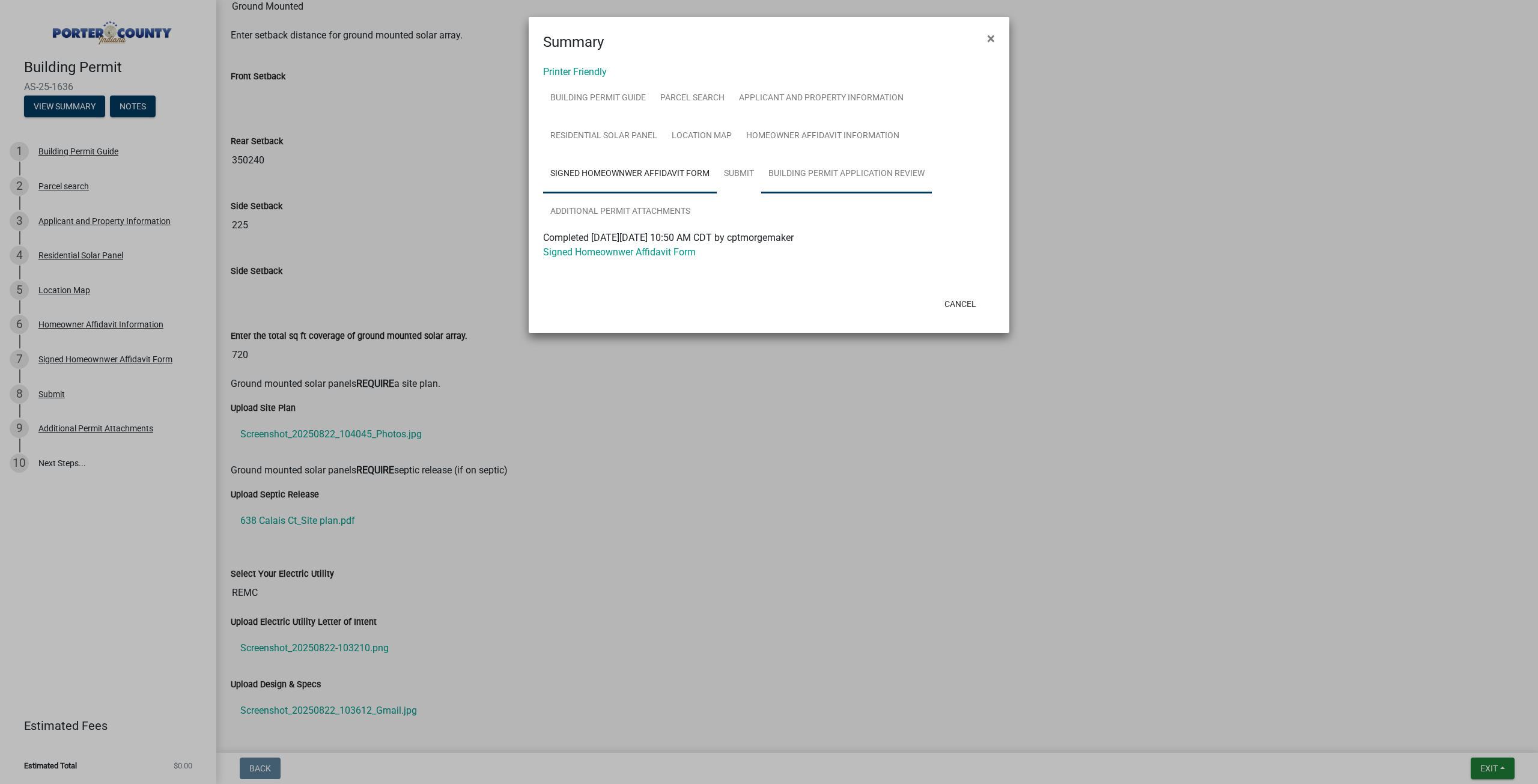
click at [885, 173] on link "Building Permit Application Review" at bounding box center [846, 174] width 171 height 38
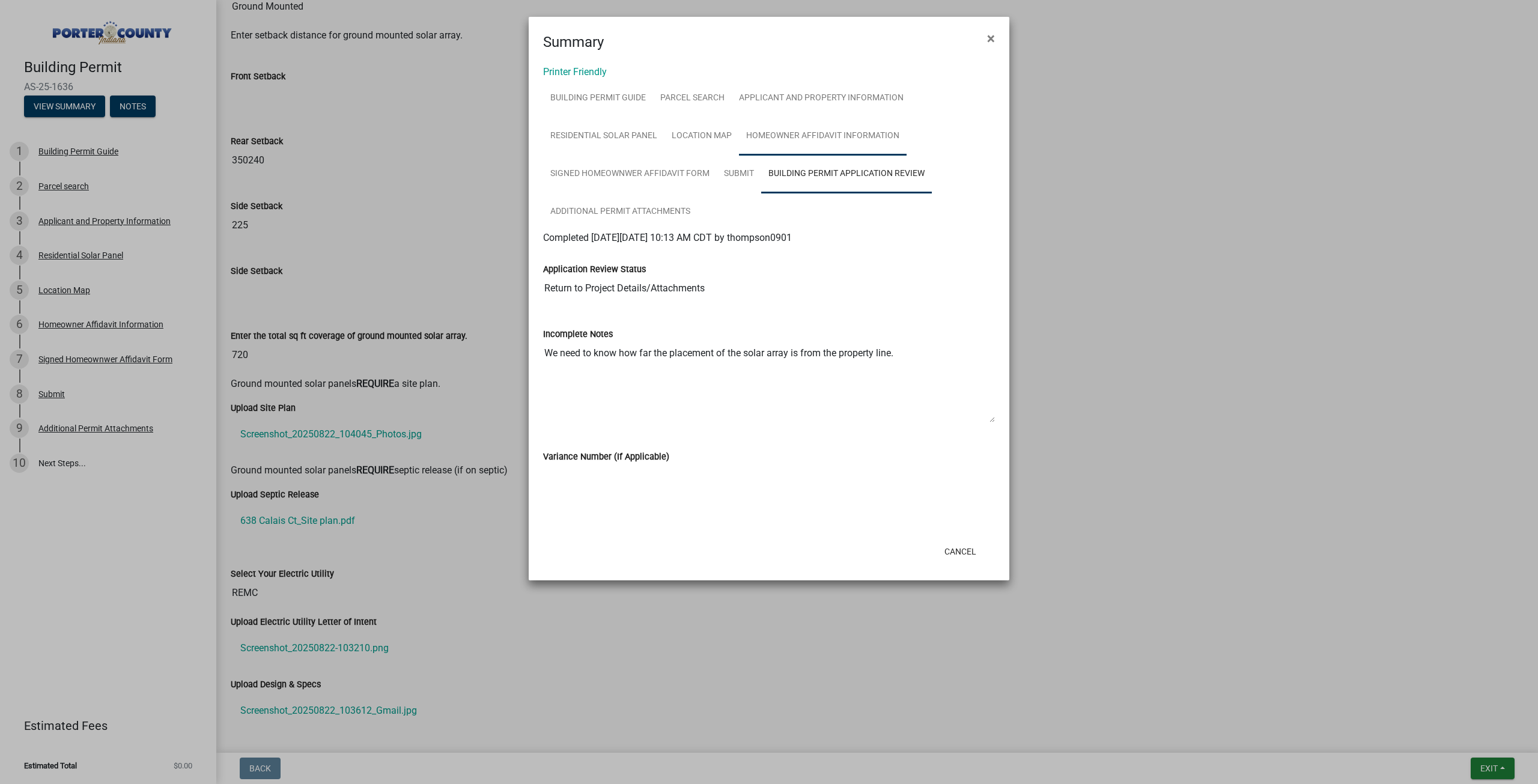
click at [834, 150] on link "Homeowner Affidavit Information" at bounding box center [822, 136] width 168 height 38
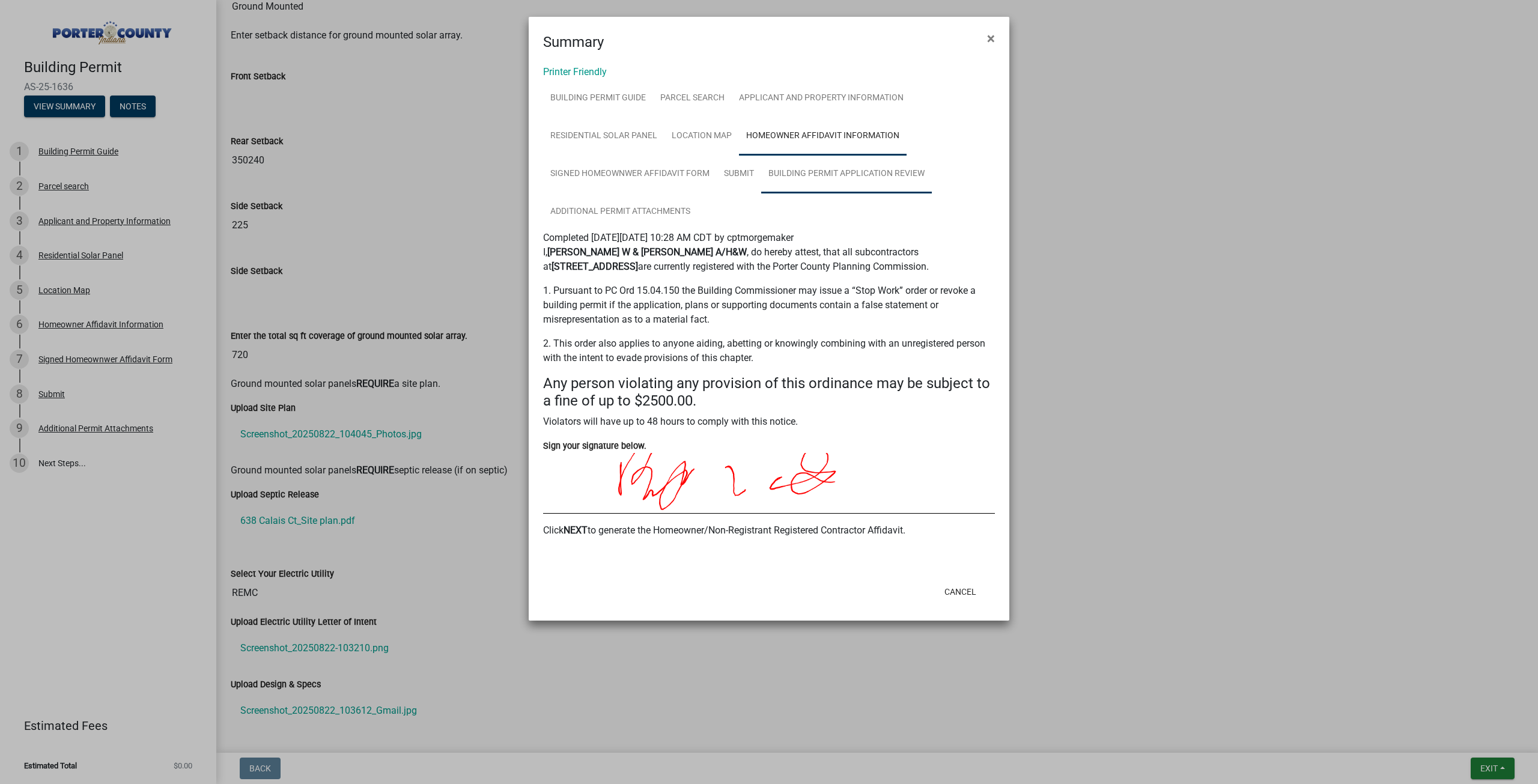
click at [832, 178] on link "Building Permit Application Review" at bounding box center [846, 174] width 171 height 38
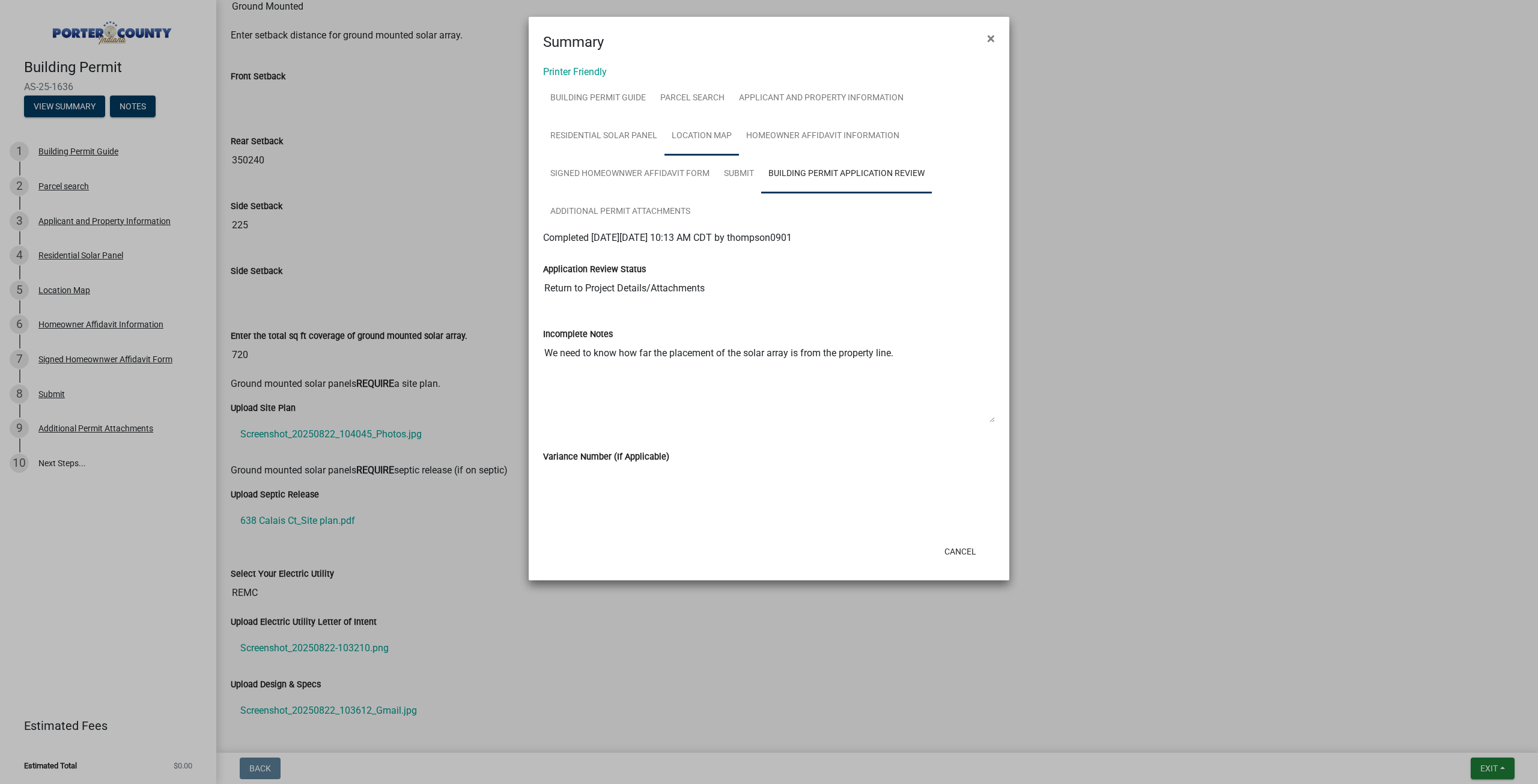
click at [710, 149] on link "Location Map" at bounding box center [701, 136] width 74 height 38
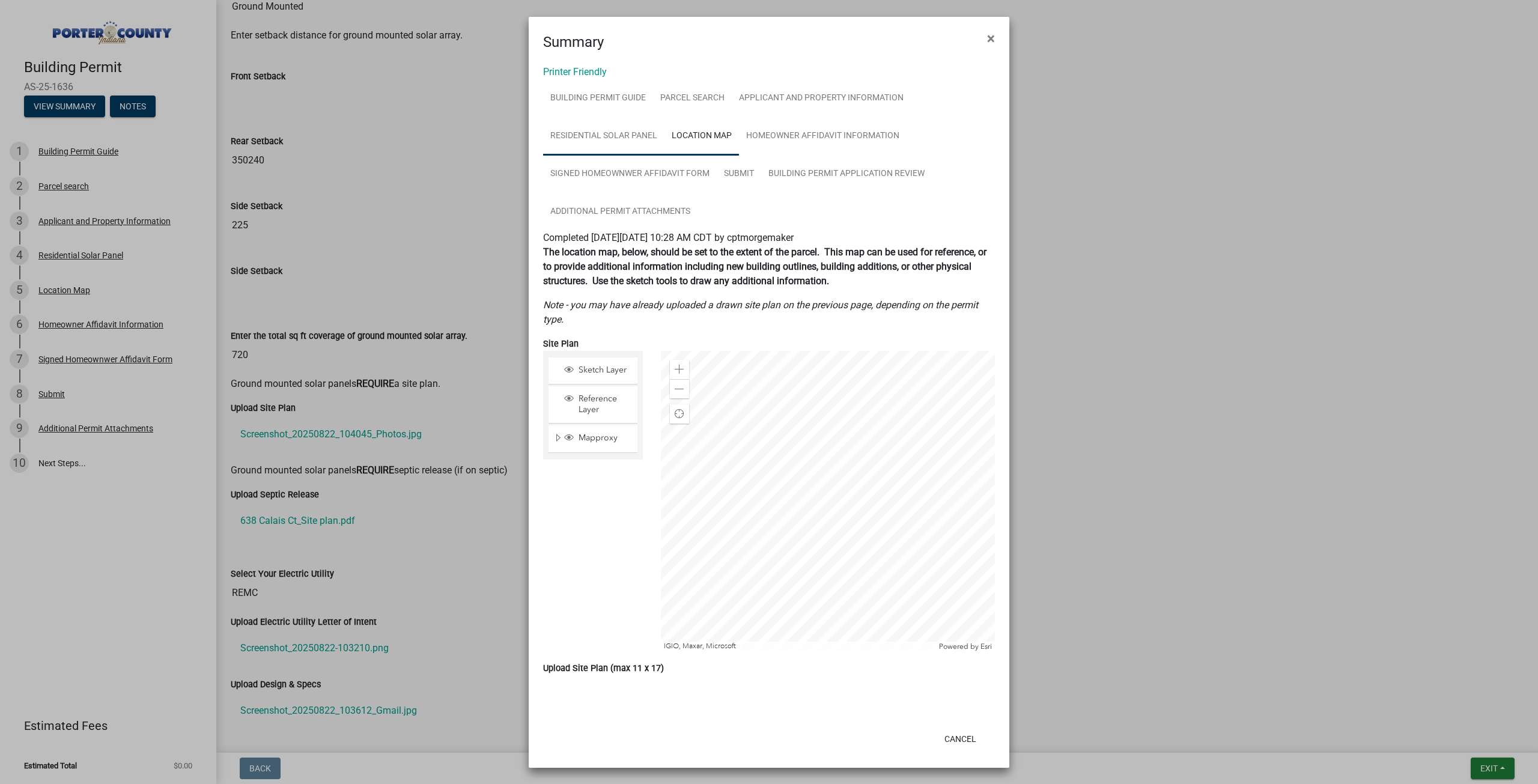
click at [619, 153] on link "Residential Solar Panel" at bounding box center [603, 136] width 121 height 38
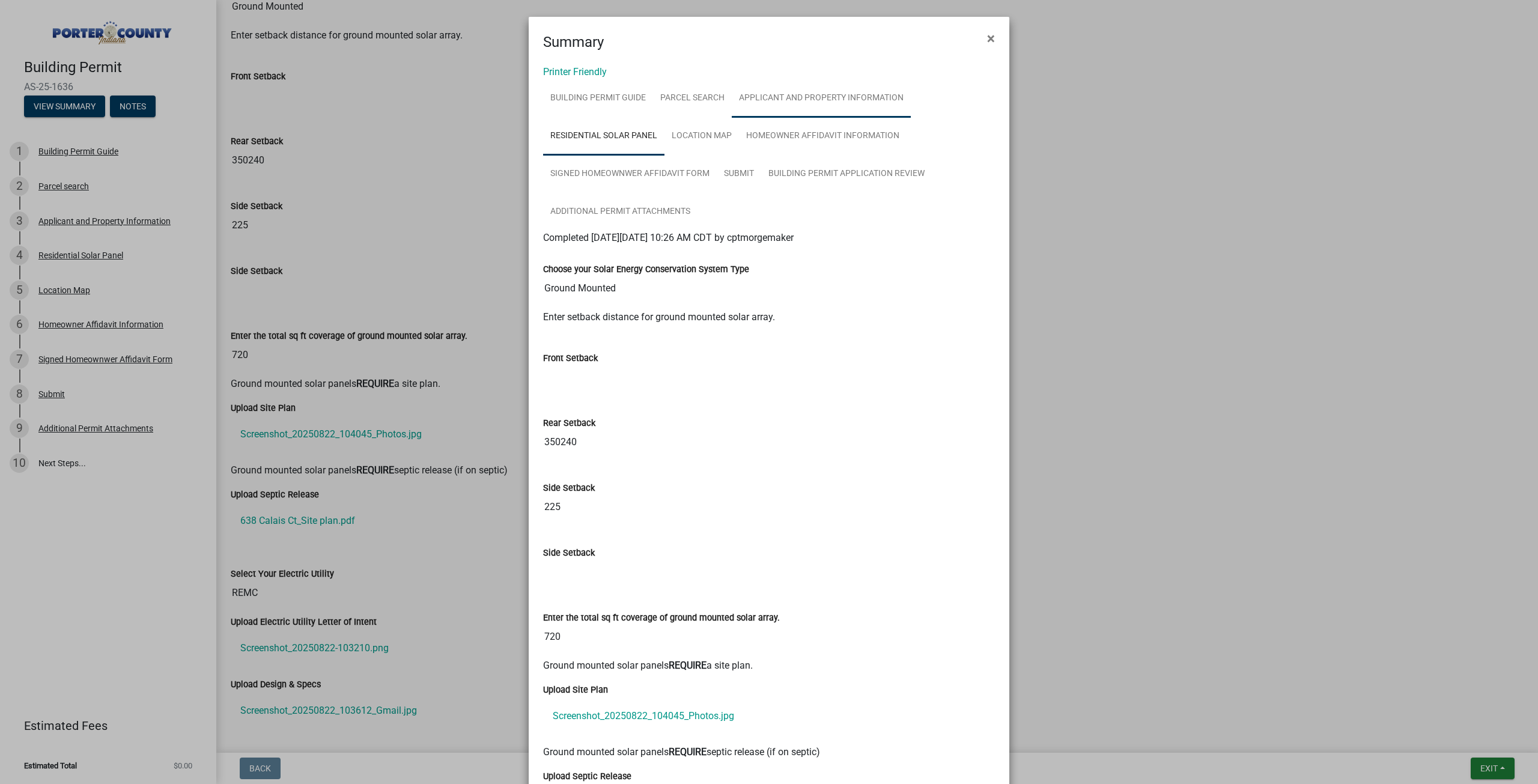
click at [818, 89] on link "Applicant and Property Information" at bounding box center [821, 98] width 179 height 38
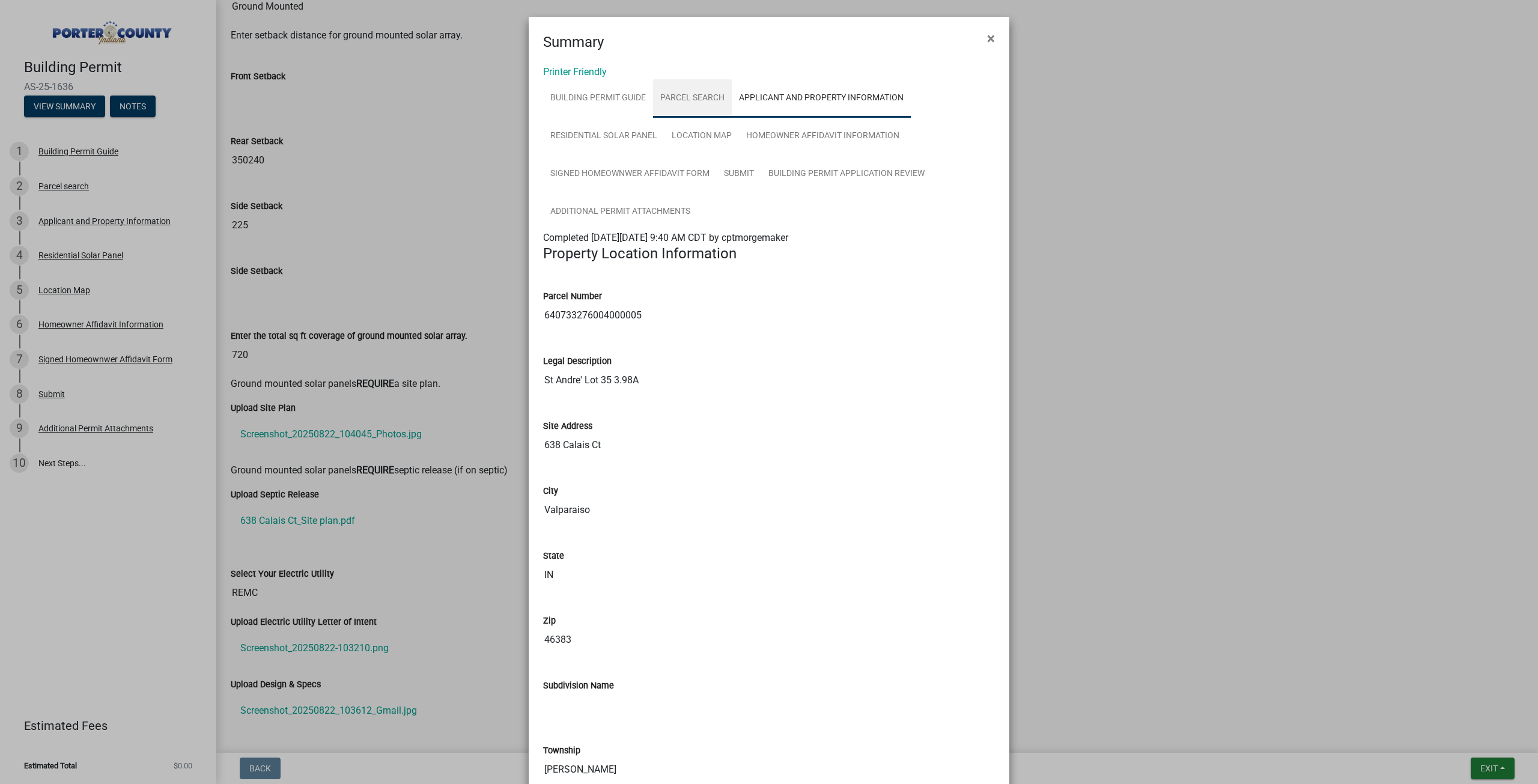
click at [704, 105] on link "Parcel search" at bounding box center [692, 98] width 78 height 38
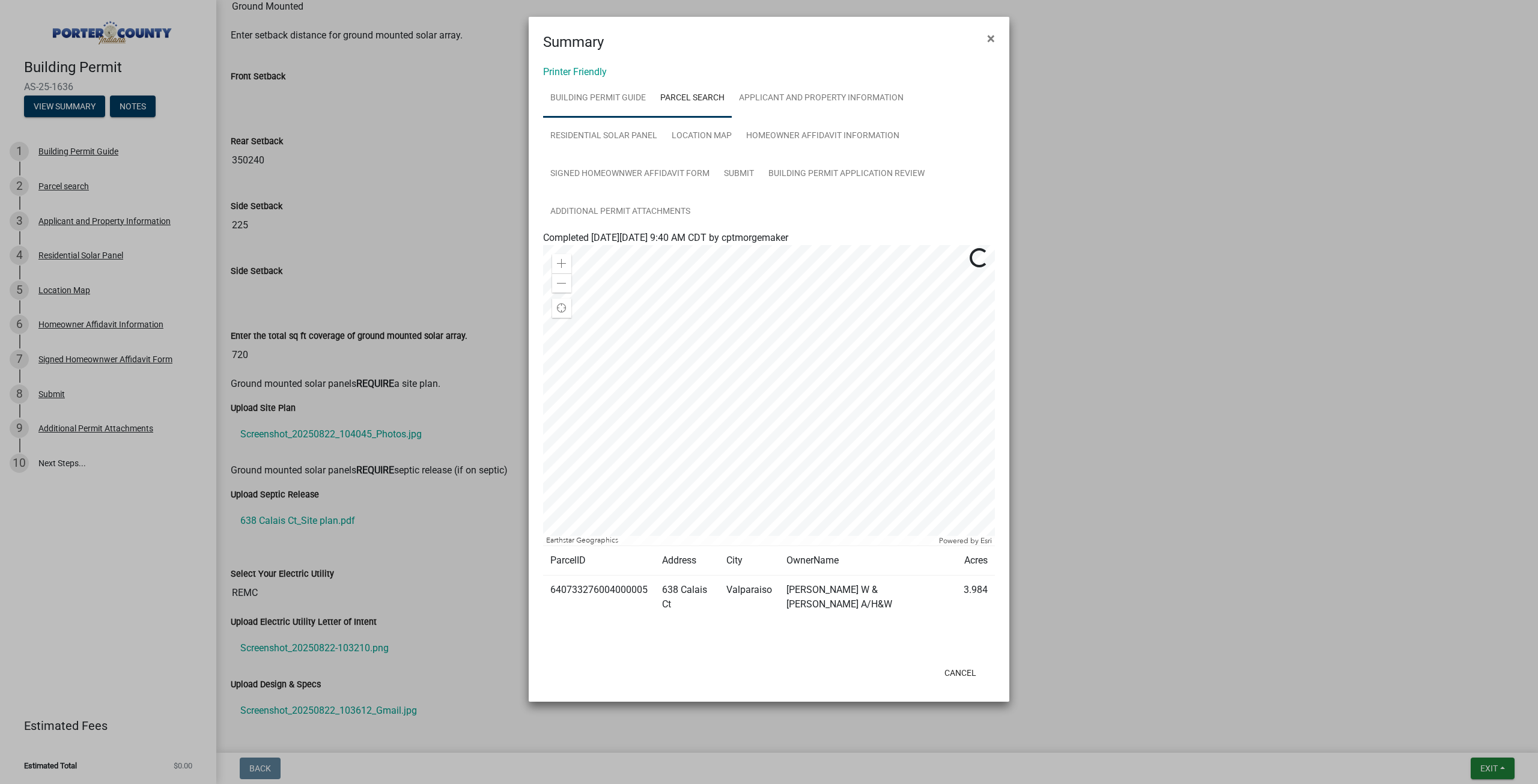
click at [565, 105] on link "Building Permit Guide" at bounding box center [598, 98] width 110 height 38
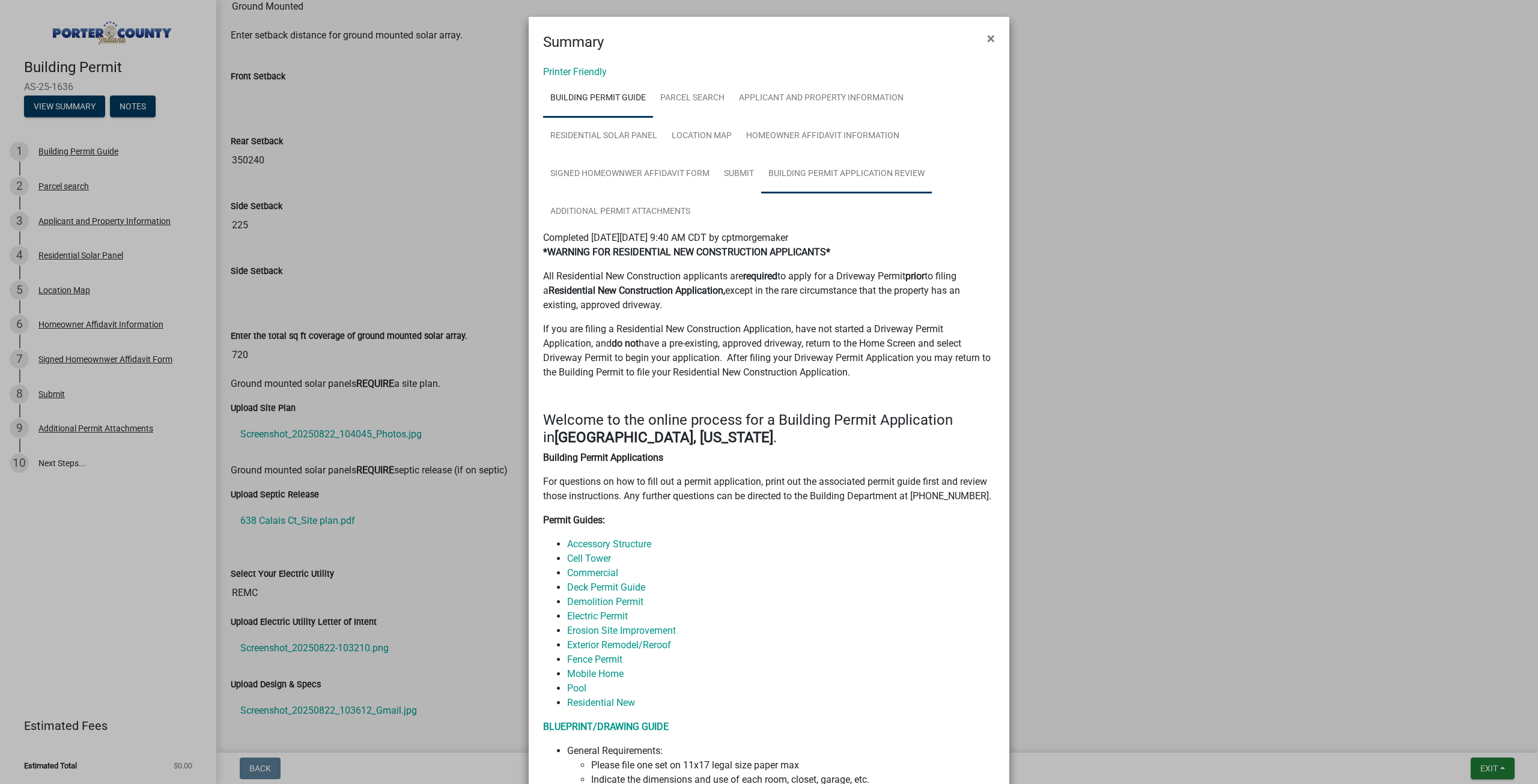
click at [809, 173] on link "Building Permit Application Review" at bounding box center [846, 174] width 171 height 38
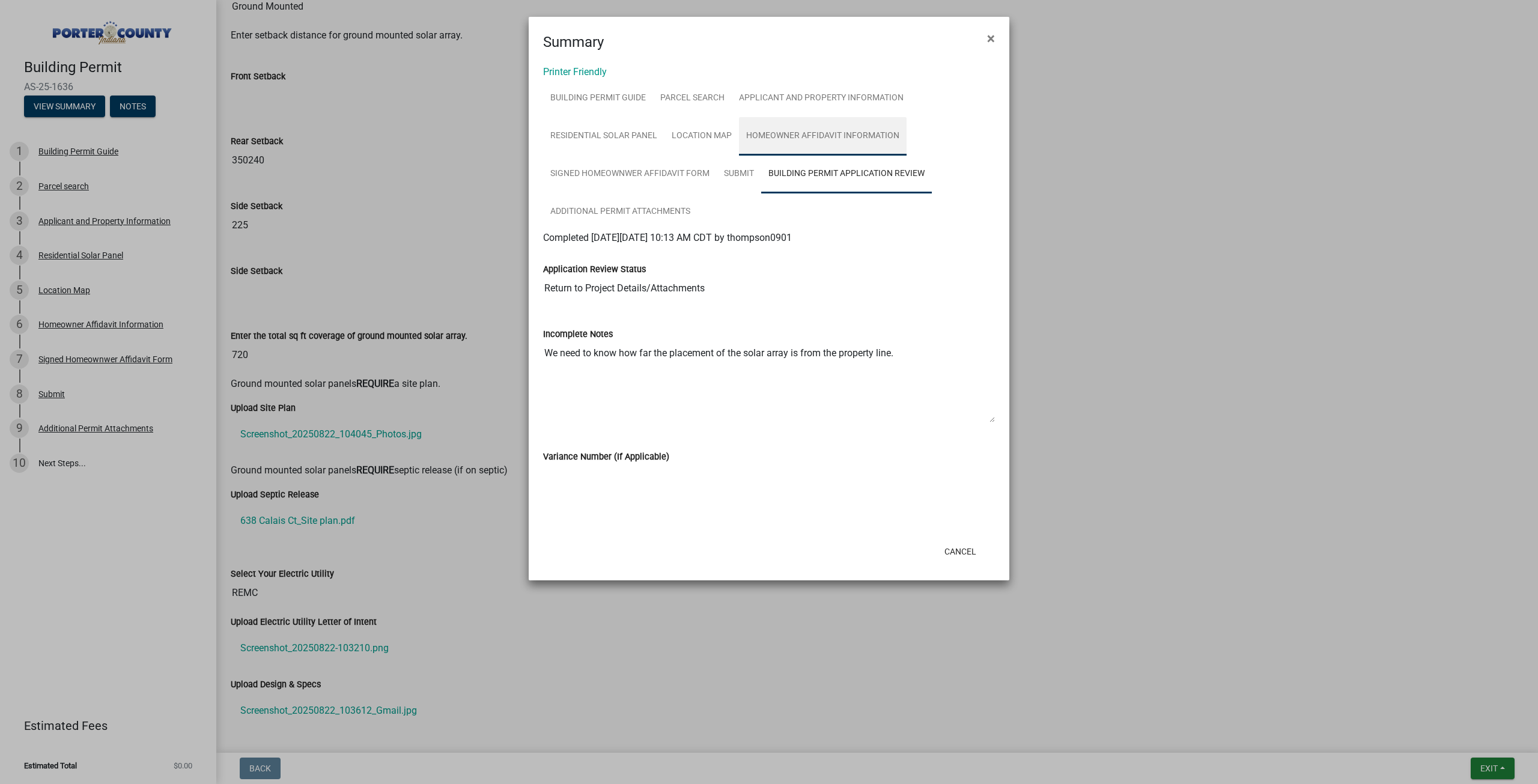
click at [806, 145] on link "Homeowner Affidavit Information" at bounding box center [822, 136] width 168 height 38
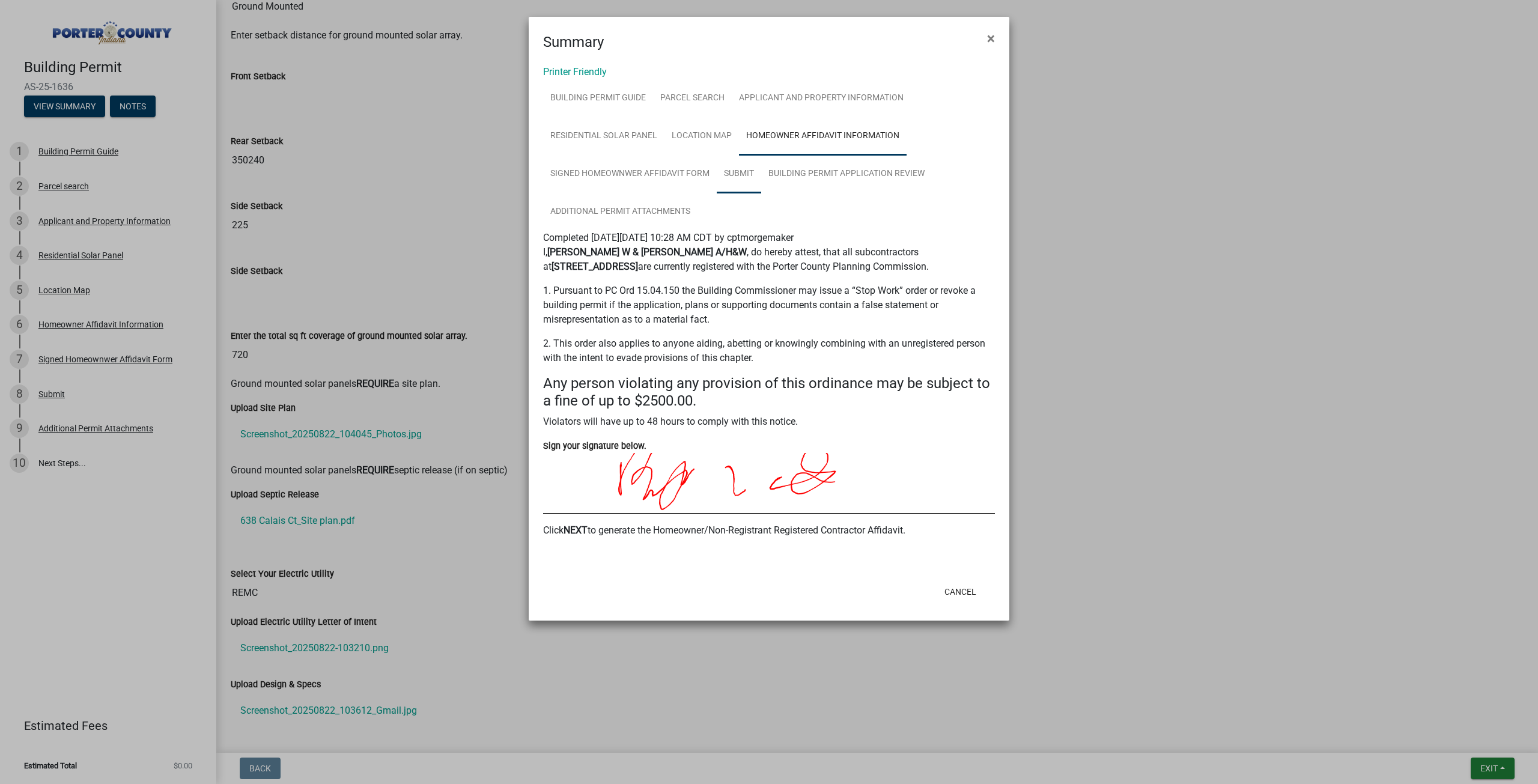
click at [734, 179] on link "Submit" at bounding box center [739, 174] width 44 height 38
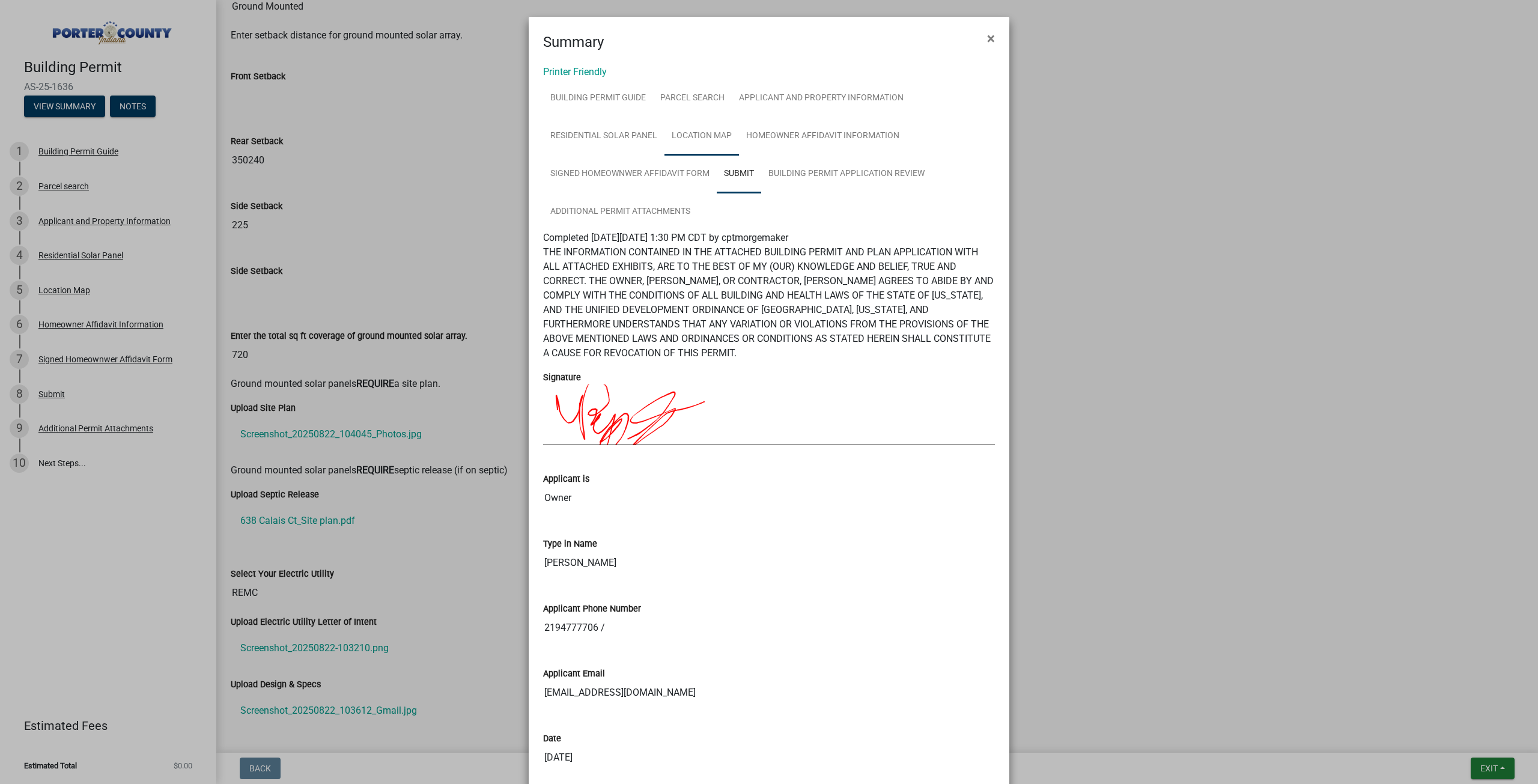
click at [675, 142] on link "Location Map" at bounding box center [701, 136] width 74 height 38
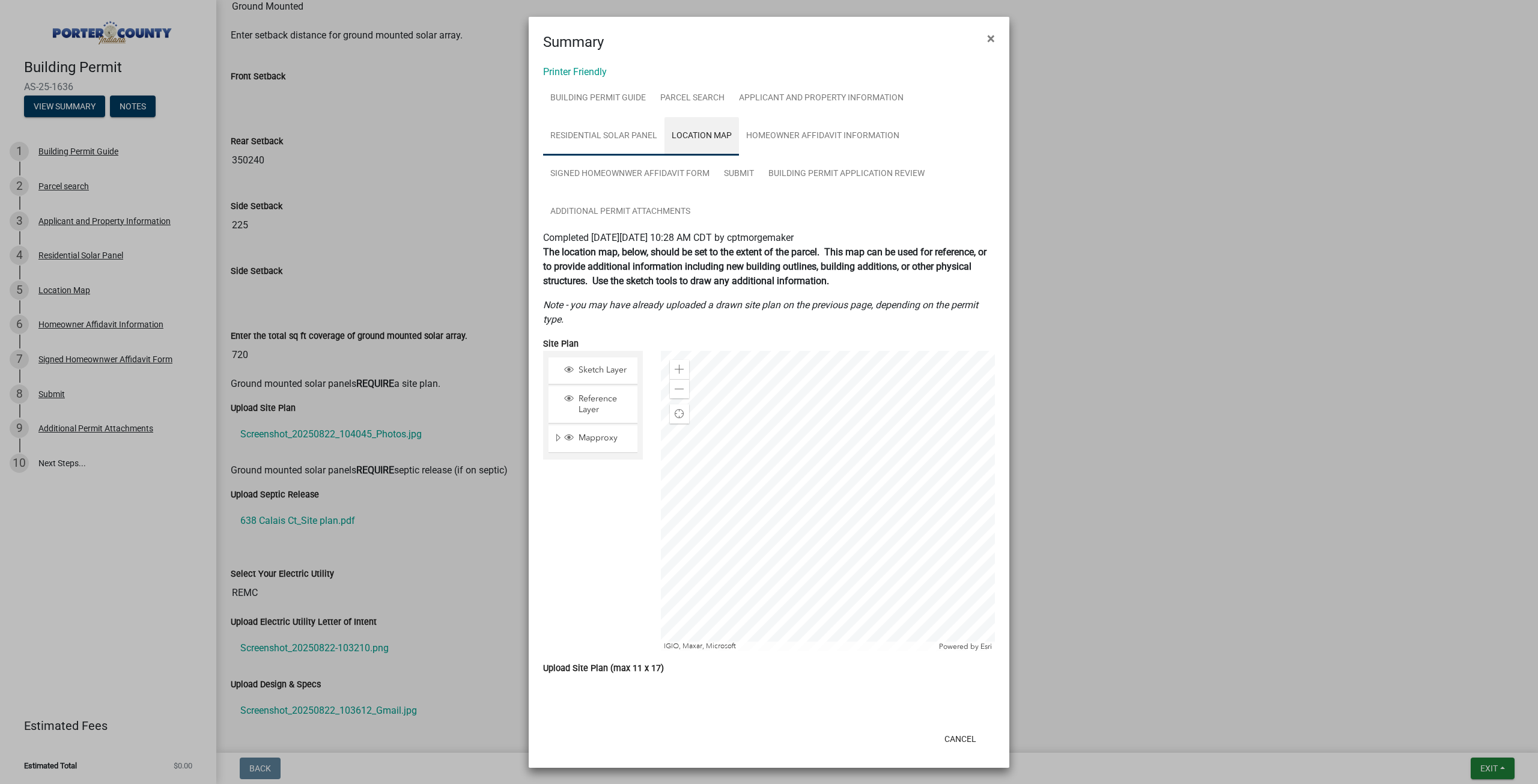
click at [594, 137] on link "Residential Solar Panel" at bounding box center [603, 136] width 121 height 38
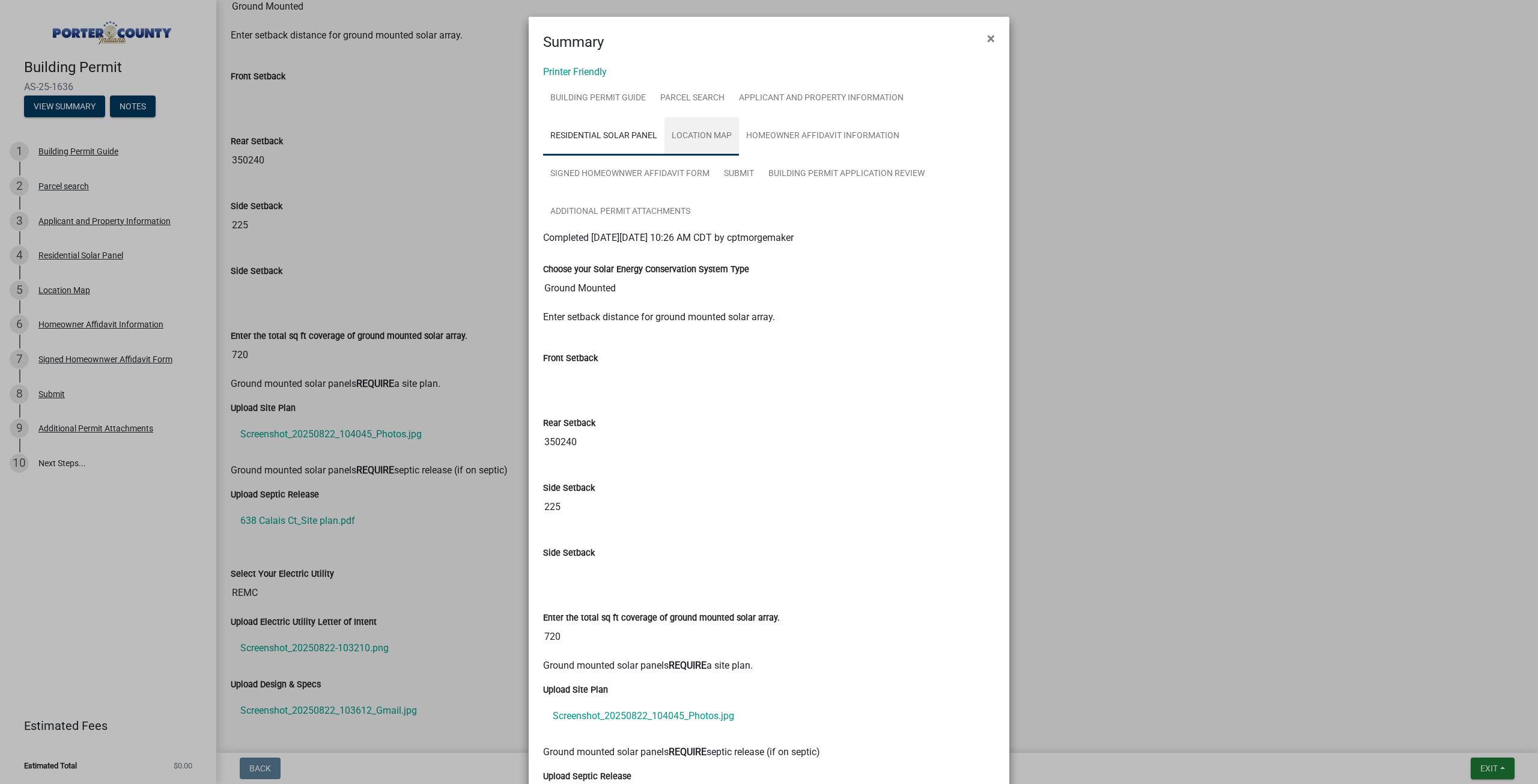
click at [684, 123] on link "Location Map" at bounding box center [701, 136] width 74 height 38
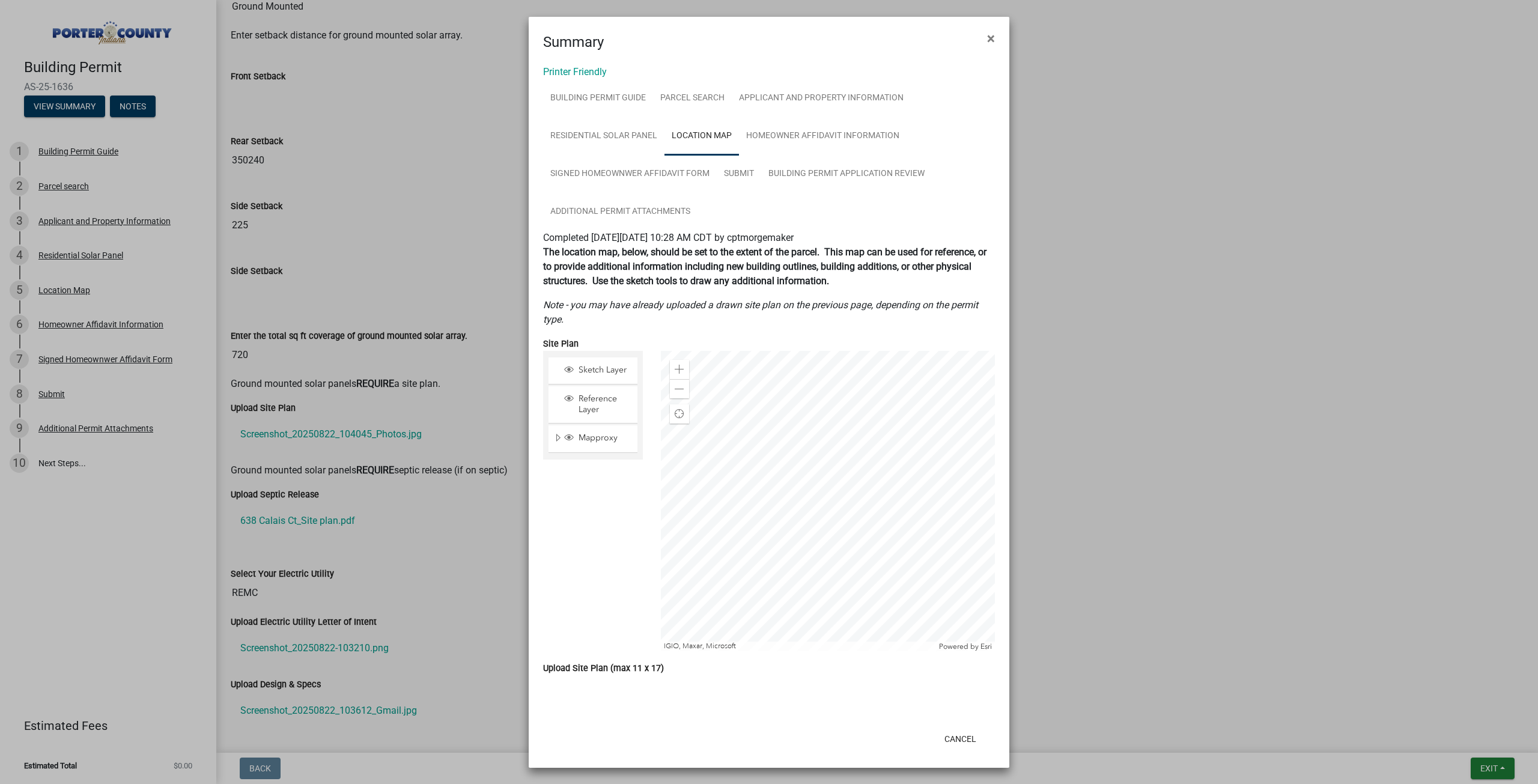
scroll to position [1, 0]
click at [776, 170] on link "Building Permit Application Review" at bounding box center [846, 173] width 171 height 38
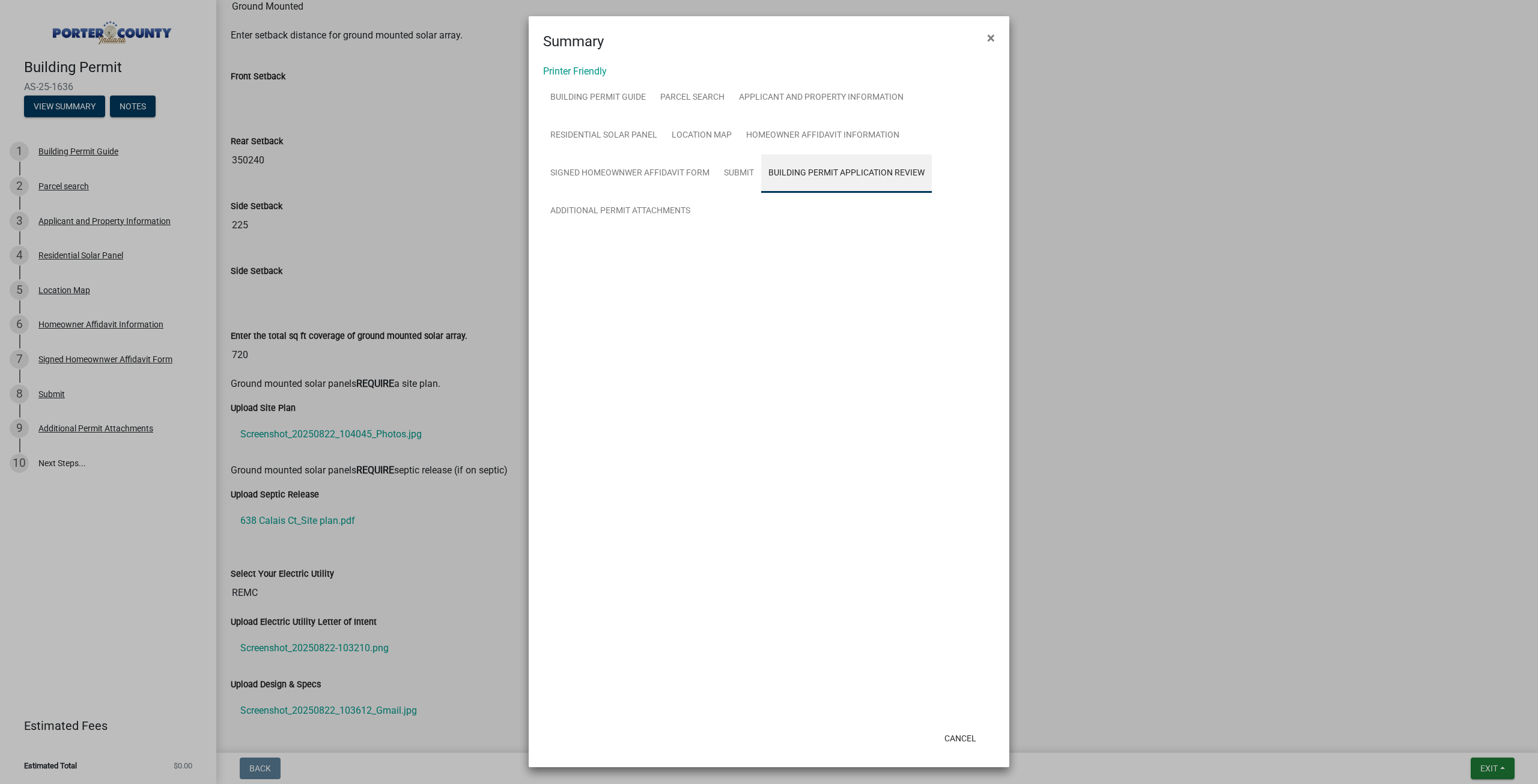
scroll to position [0, 0]
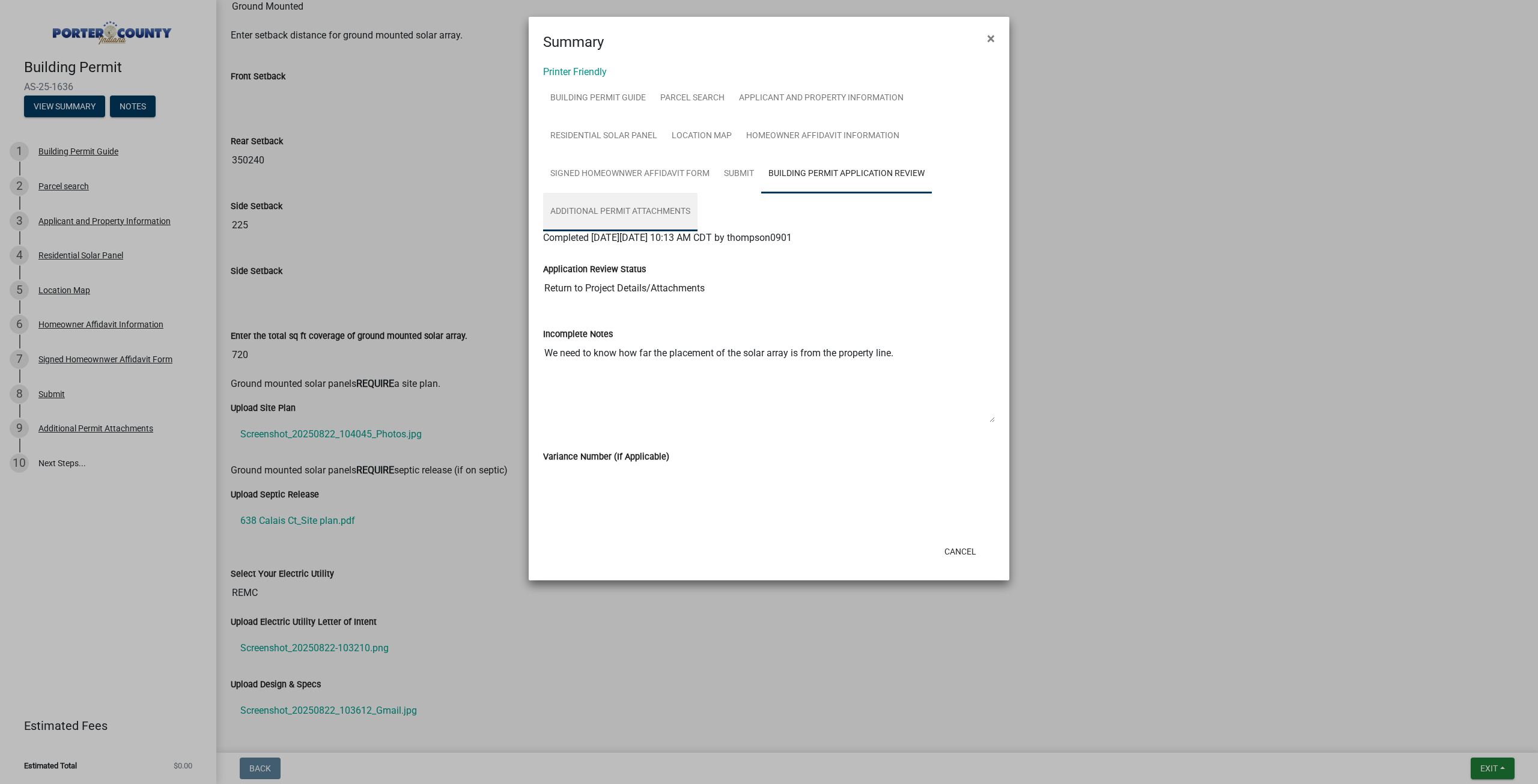
click at [688, 212] on link "Additional Permit Attachments" at bounding box center [620, 212] width 154 height 38
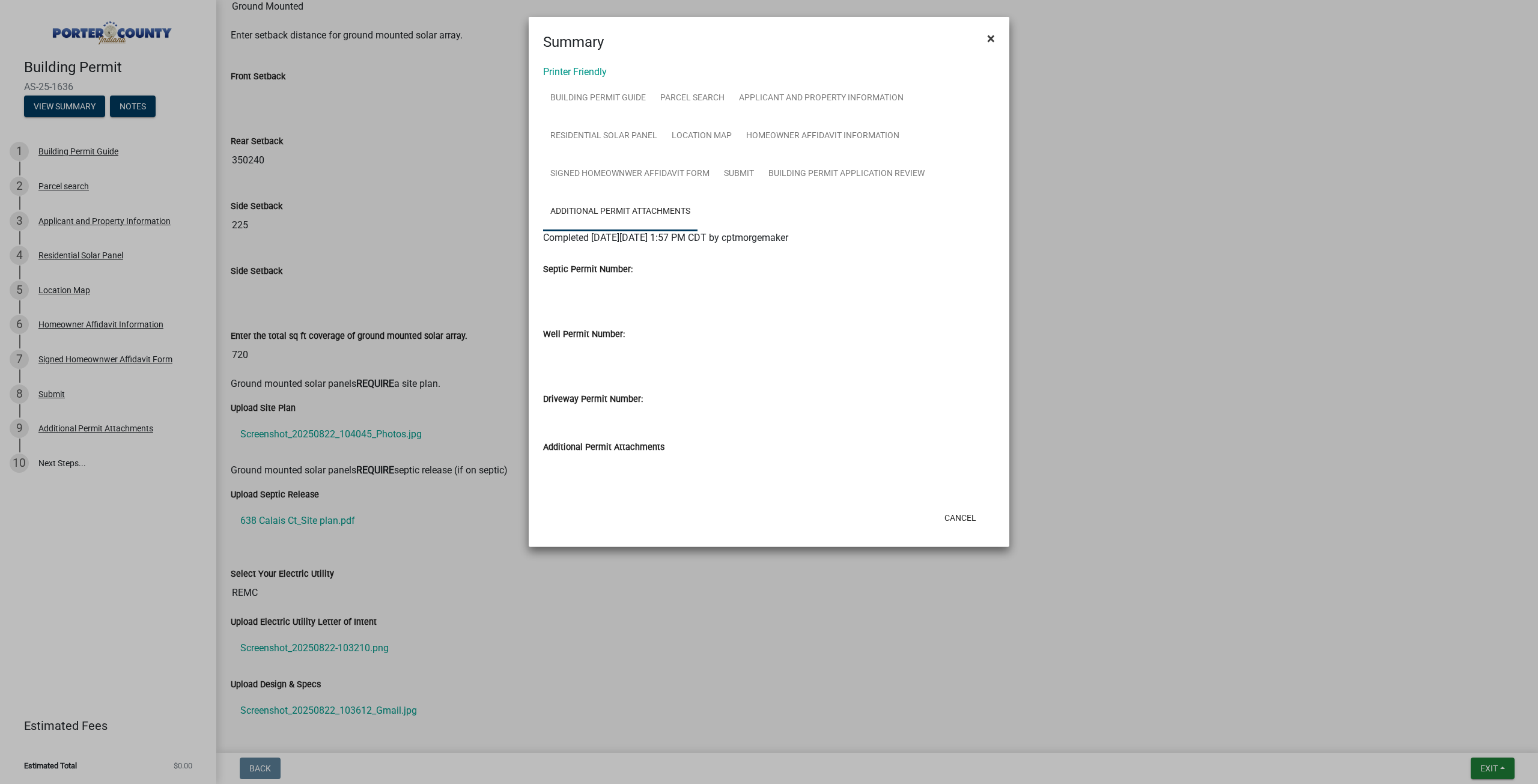
click at [994, 47] on button "×" at bounding box center [990, 38] width 27 height 34
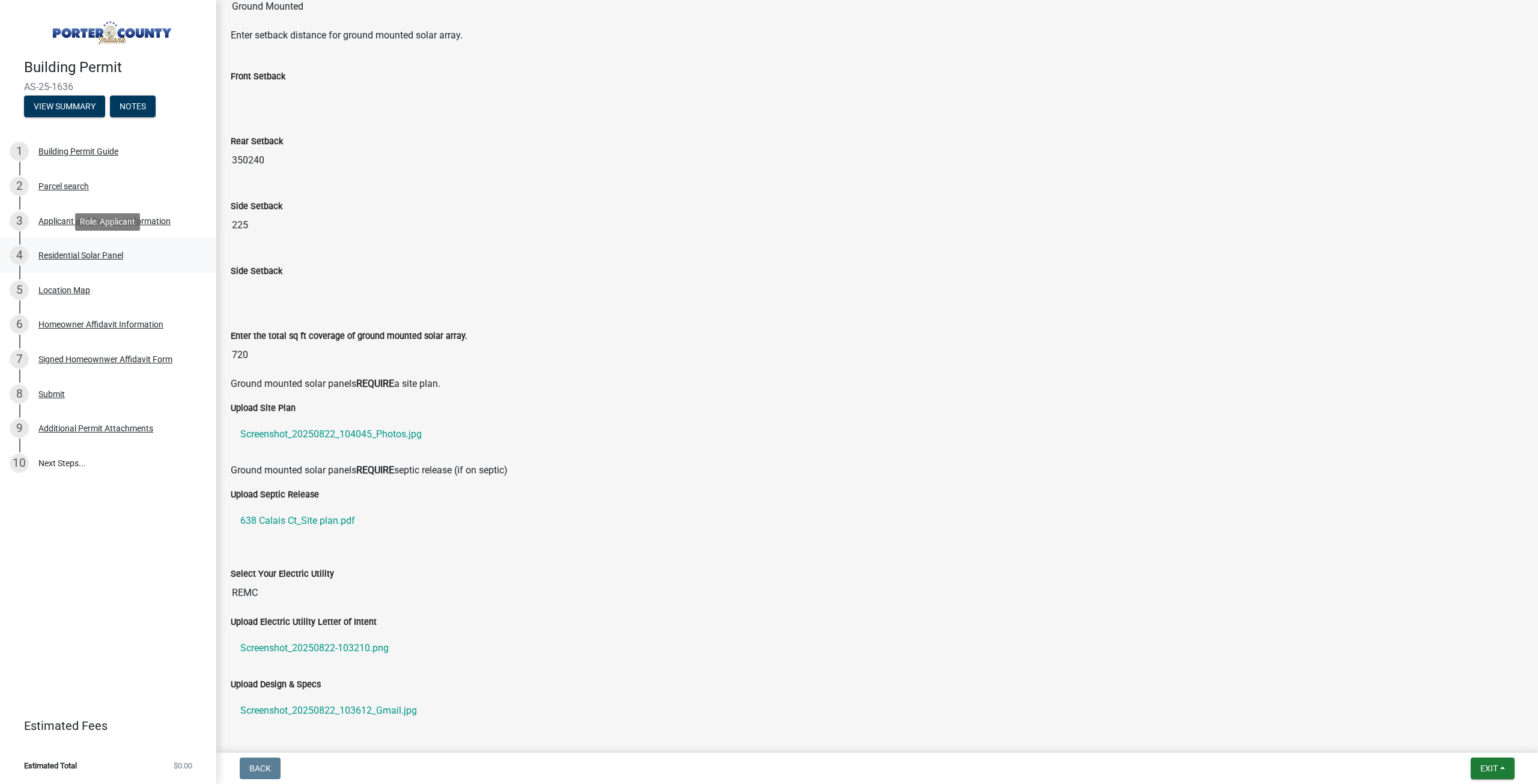
click at [78, 253] on div "Residential Solar Panel" at bounding box center [80, 255] width 84 height 9
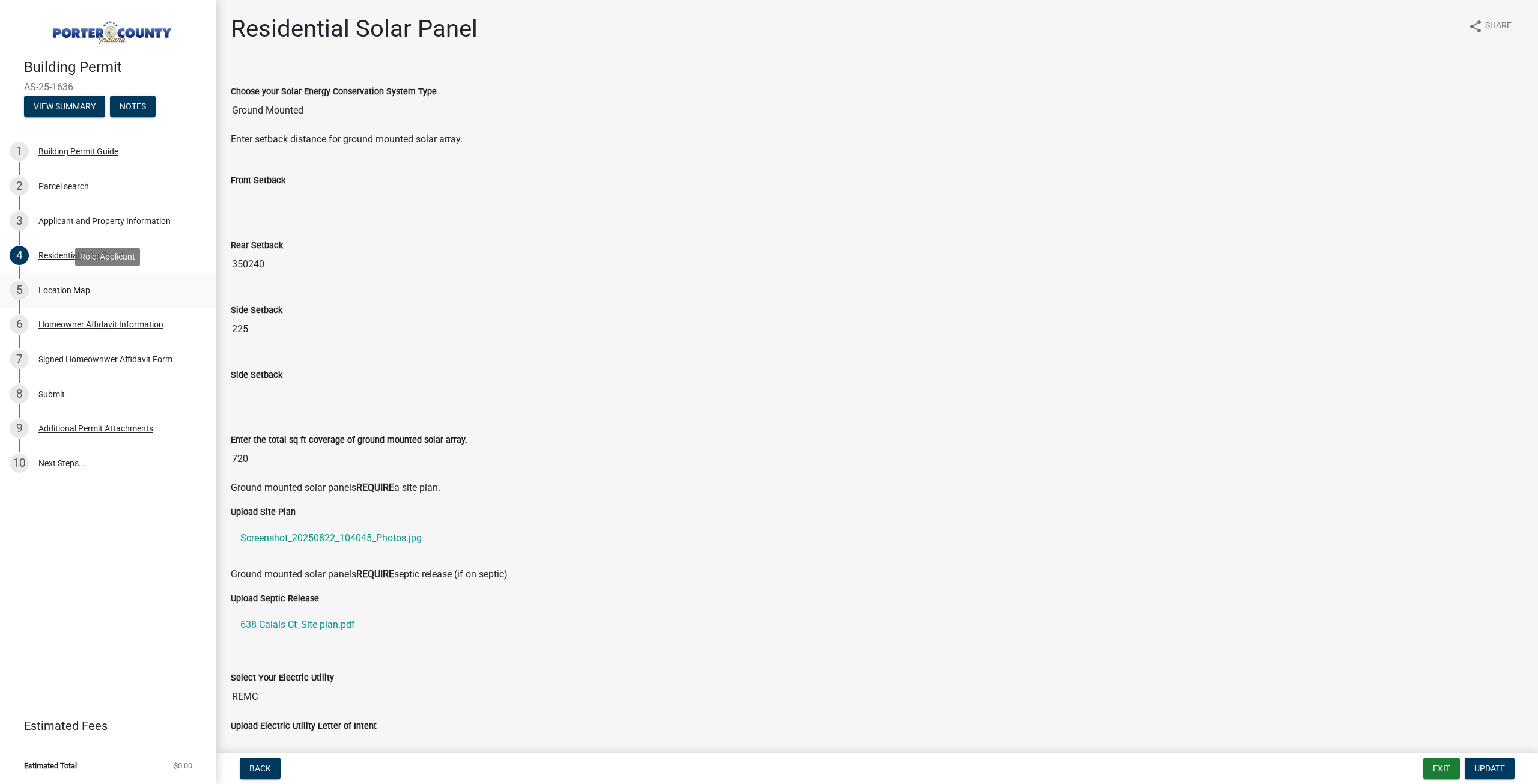
click at [71, 287] on div "Location Map" at bounding box center [64, 290] width 52 height 9
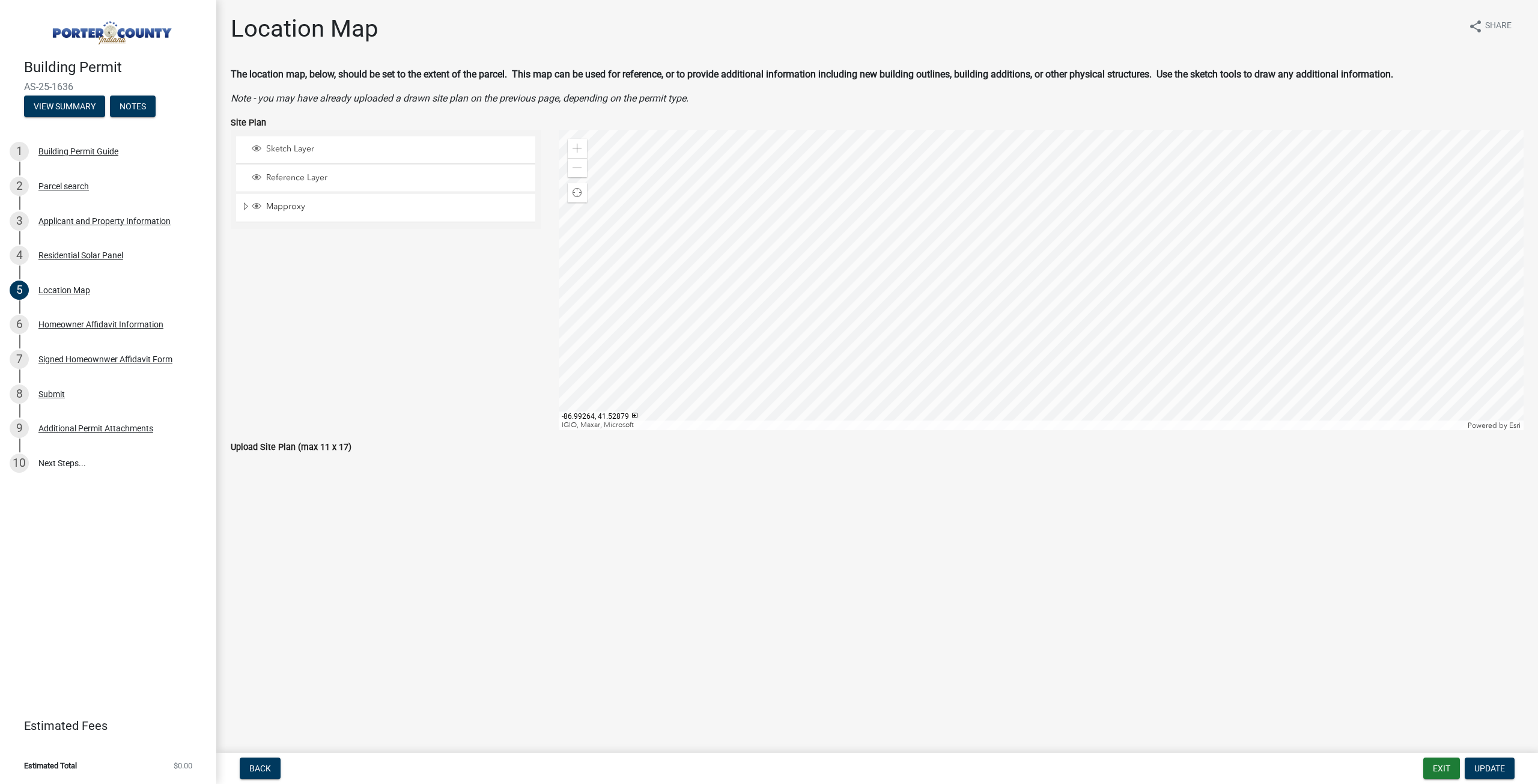
click at [983, 235] on div at bounding box center [1041, 280] width 965 height 300
click at [582, 172] on span at bounding box center [577, 168] width 9 height 9
click at [1003, 314] on div at bounding box center [1041, 280] width 965 height 300
click at [584, 151] on div "Zoom in" at bounding box center [577, 148] width 19 height 19
click at [54, 397] on div "Submit" at bounding box center [51, 394] width 26 height 9
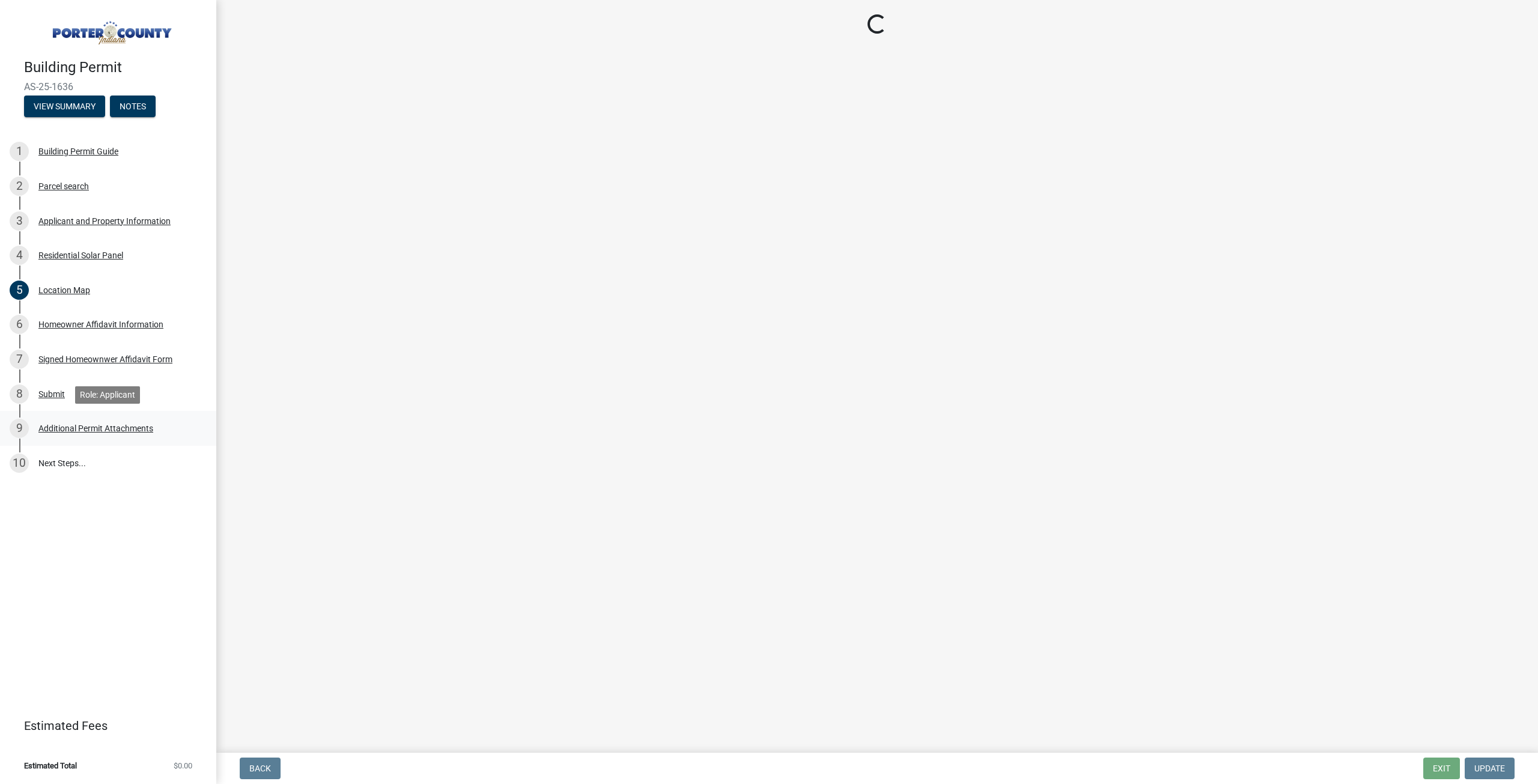
click at [63, 429] on div "Additional Permit Attachments" at bounding box center [95, 428] width 115 height 9
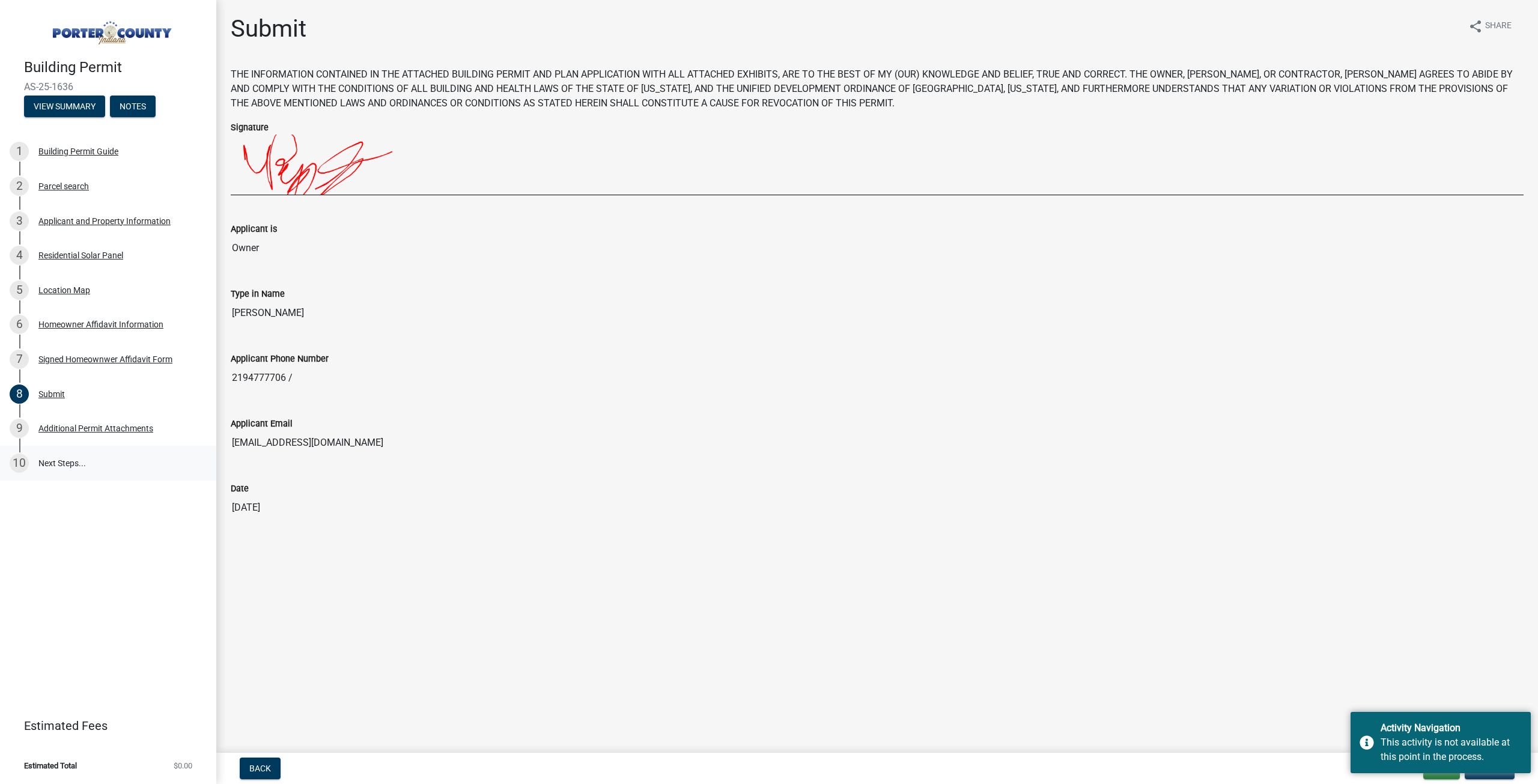
click at [67, 455] on link "10 Next Steps..." at bounding box center [108, 463] width 216 height 35
click at [68, 428] on div "Additional Permit Attachments" at bounding box center [95, 428] width 115 height 9
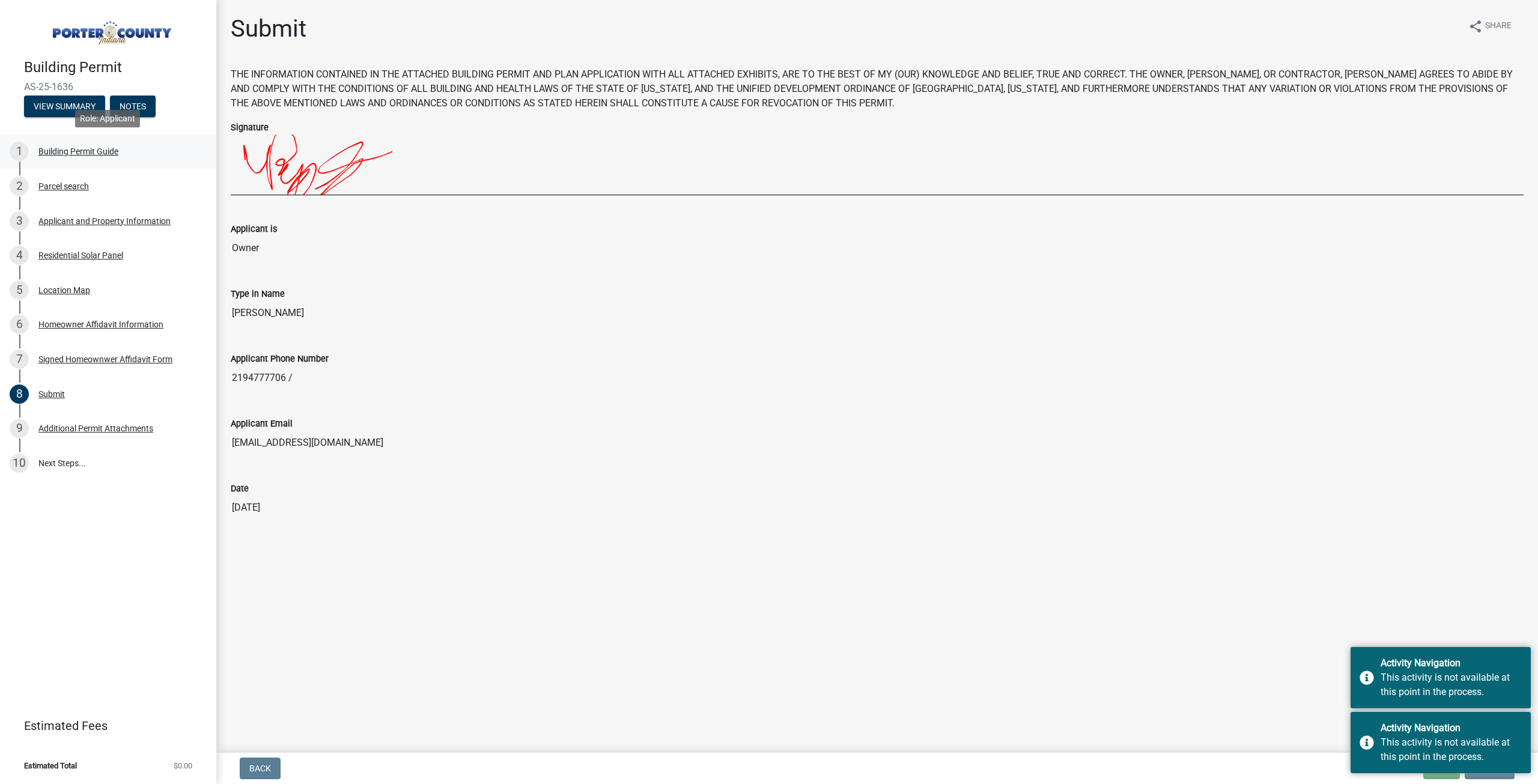
click at [90, 149] on div "Building Permit Guide" at bounding box center [78, 151] width 80 height 9
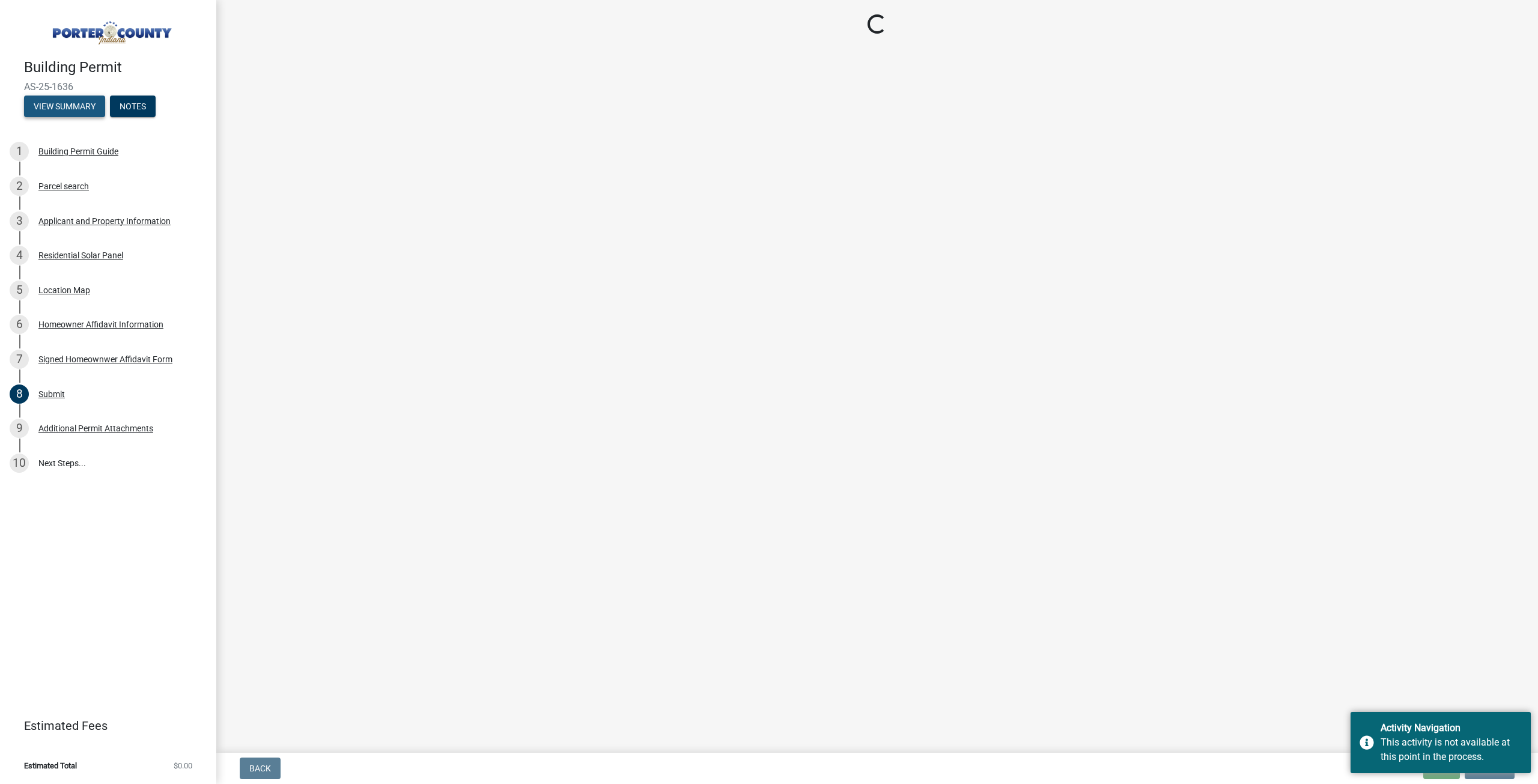
click at [70, 99] on button "View Summary" at bounding box center [64, 107] width 81 height 21
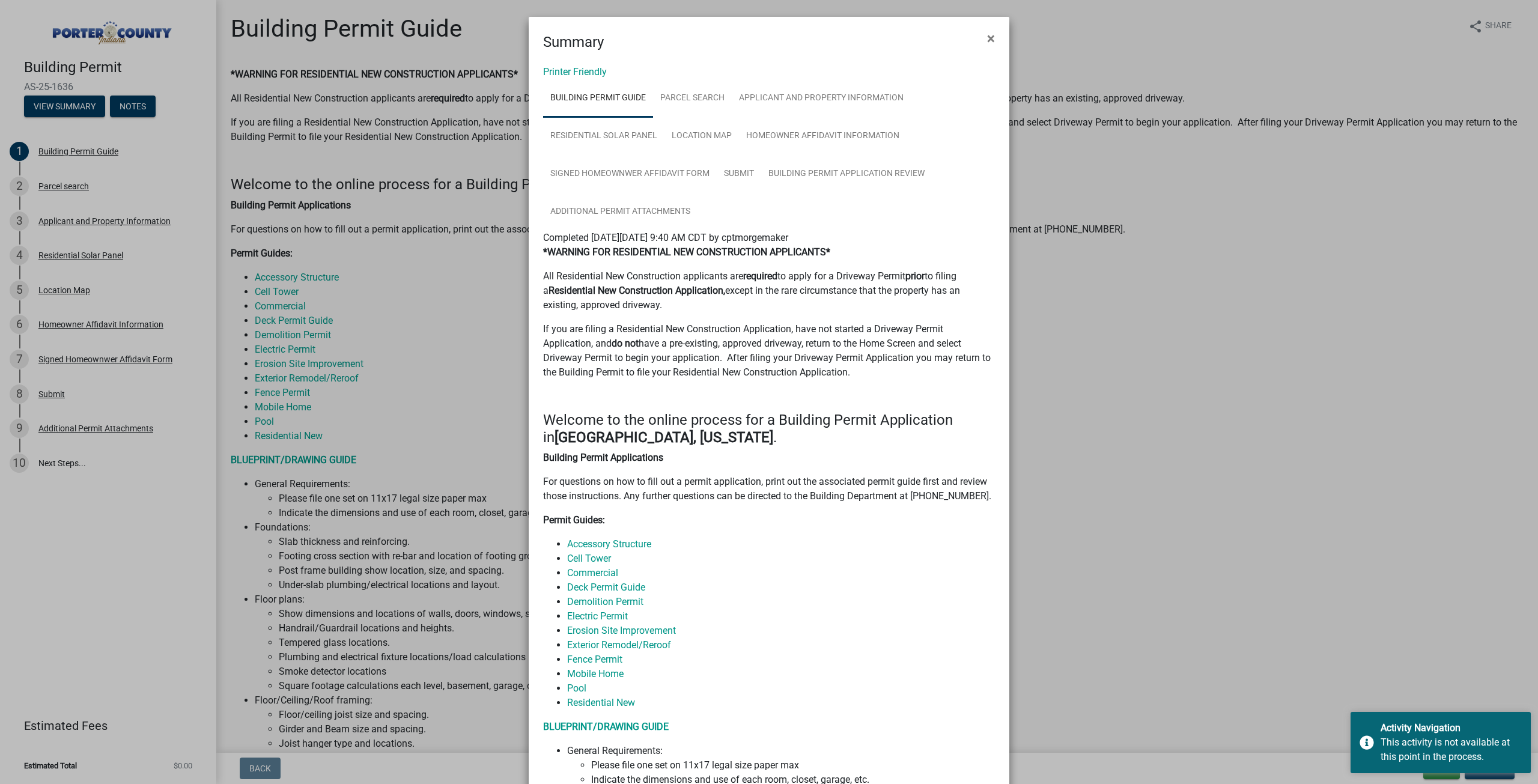
click at [137, 113] on ngb-modal-window "Summary × Printer Friendly Building Permit Guide Parcel search Applicant and Pr…" at bounding box center [769, 392] width 1538 height 784
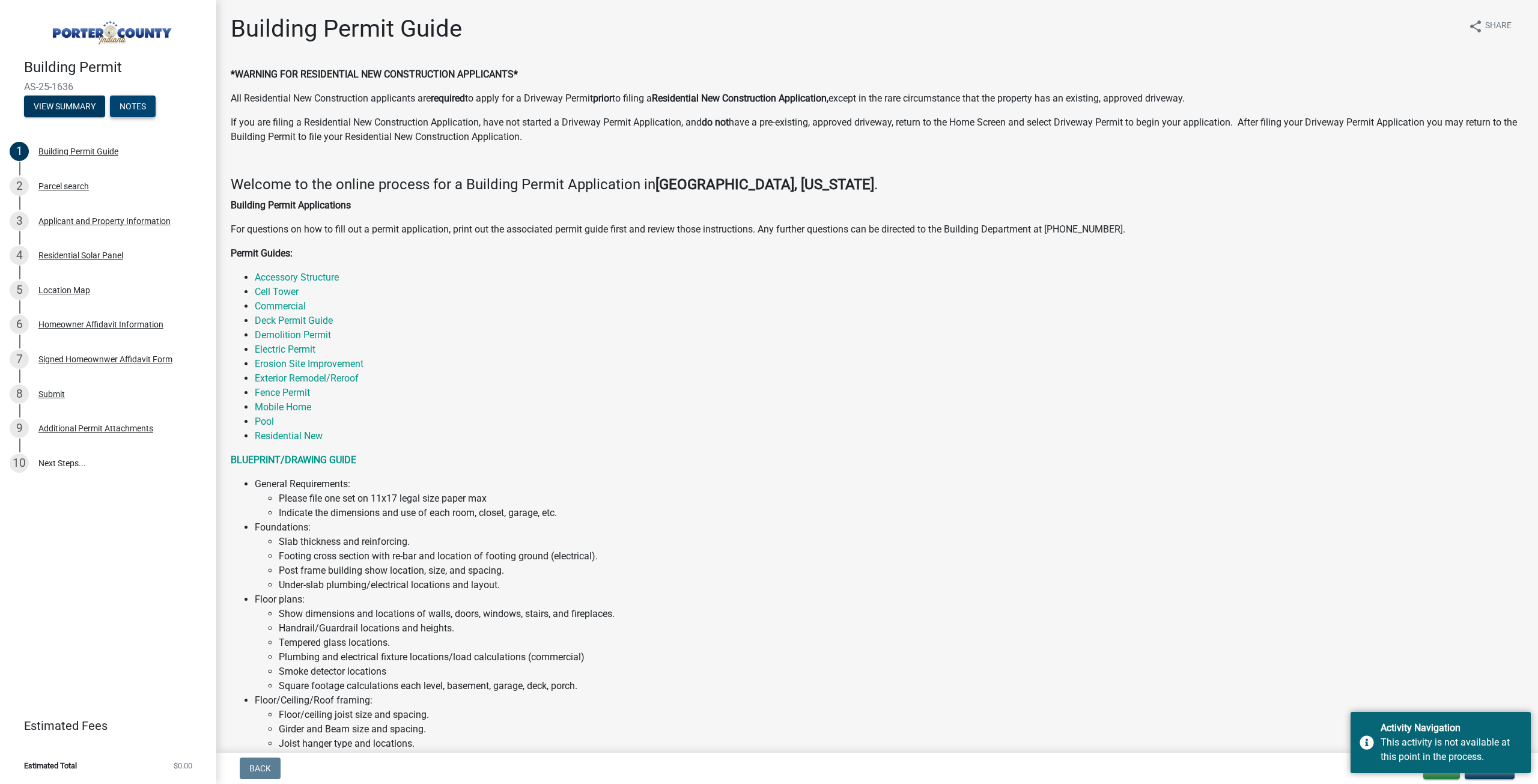
click at [141, 109] on button "Notes" at bounding box center [133, 107] width 46 height 21
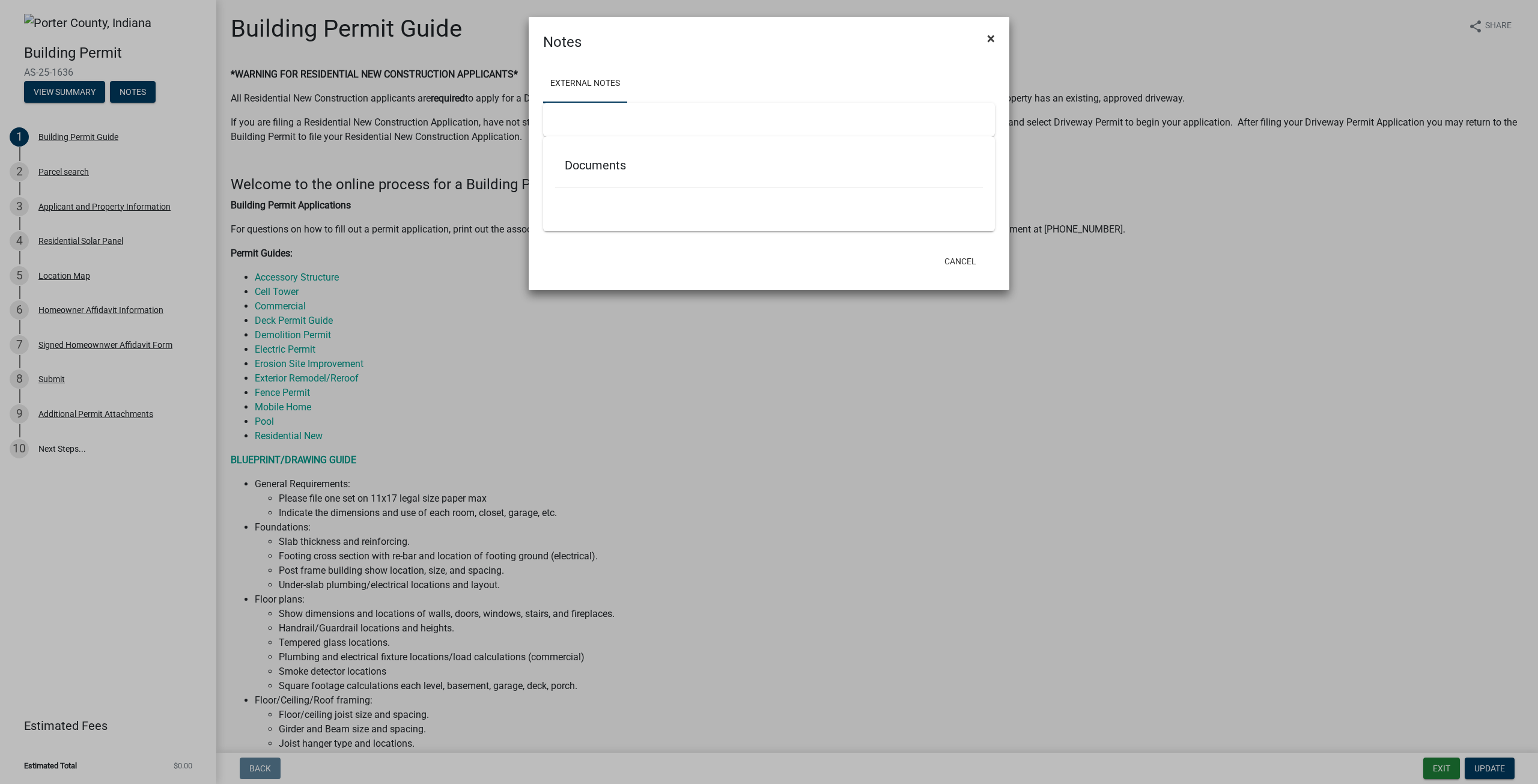
click at [988, 43] on span "×" at bounding box center [991, 38] width 8 height 17
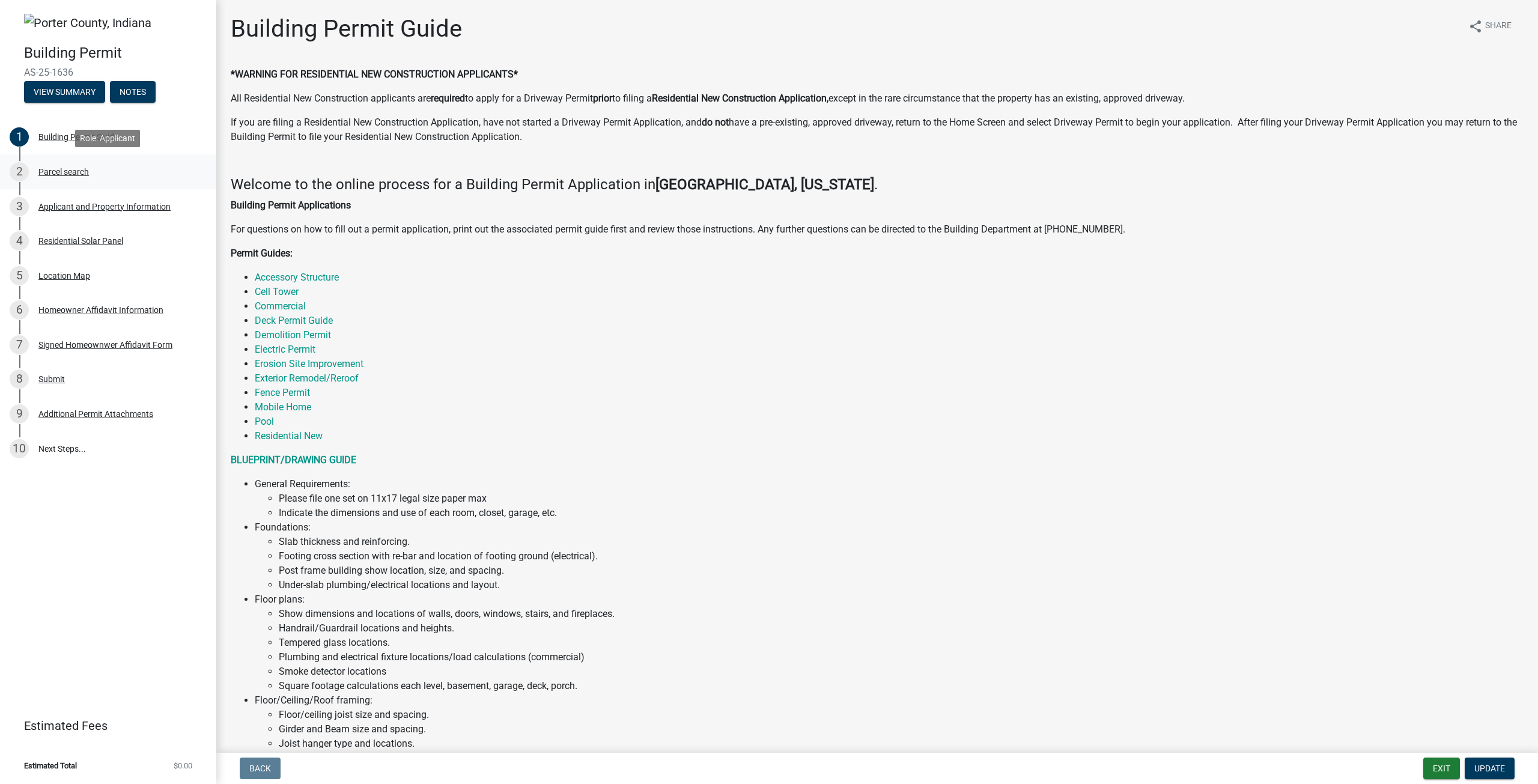
click at [95, 177] on div "2 Parcel search" at bounding box center [103, 172] width 188 height 19
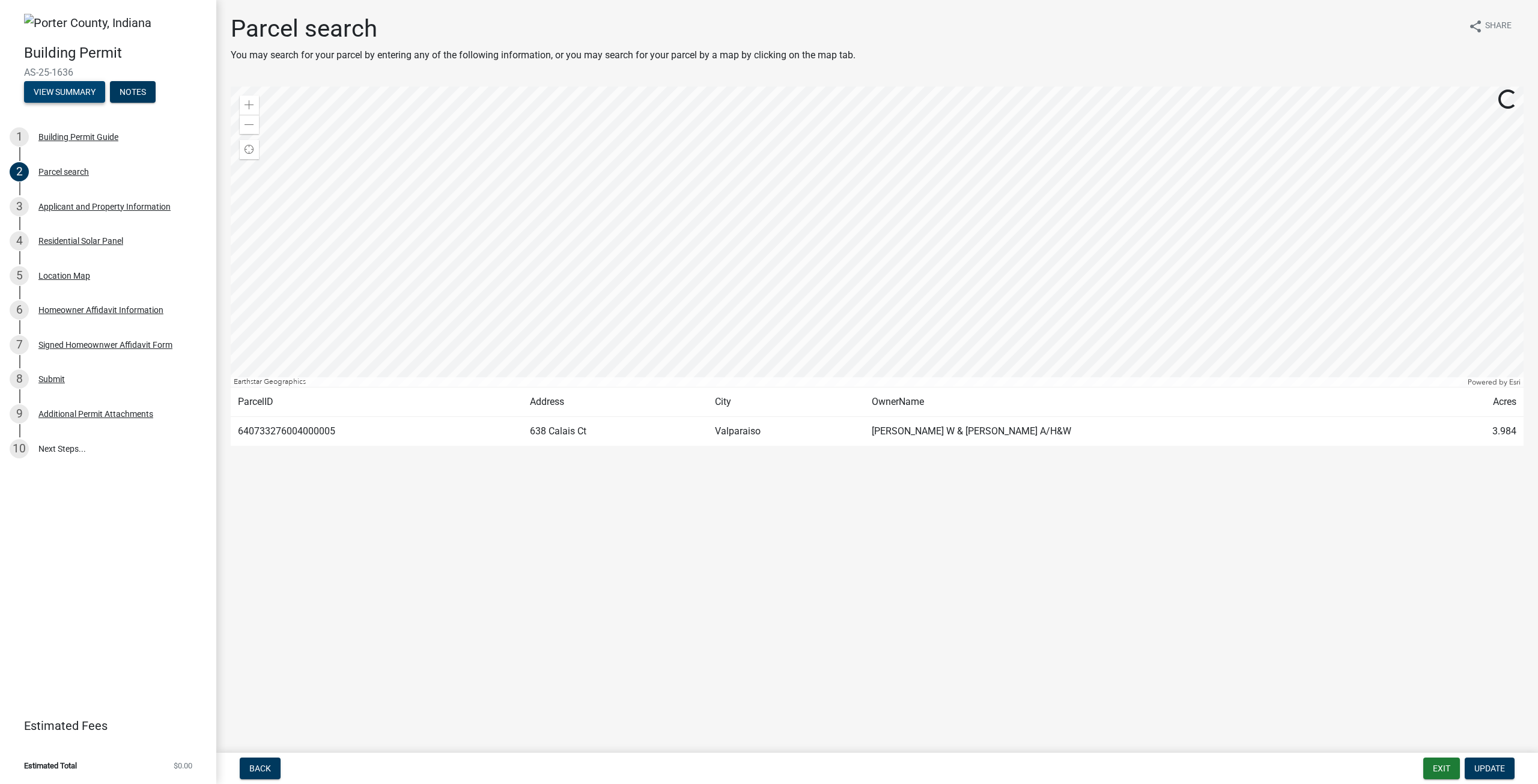
click at [93, 93] on button "View Summary" at bounding box center [64, 92] width 81 height 21
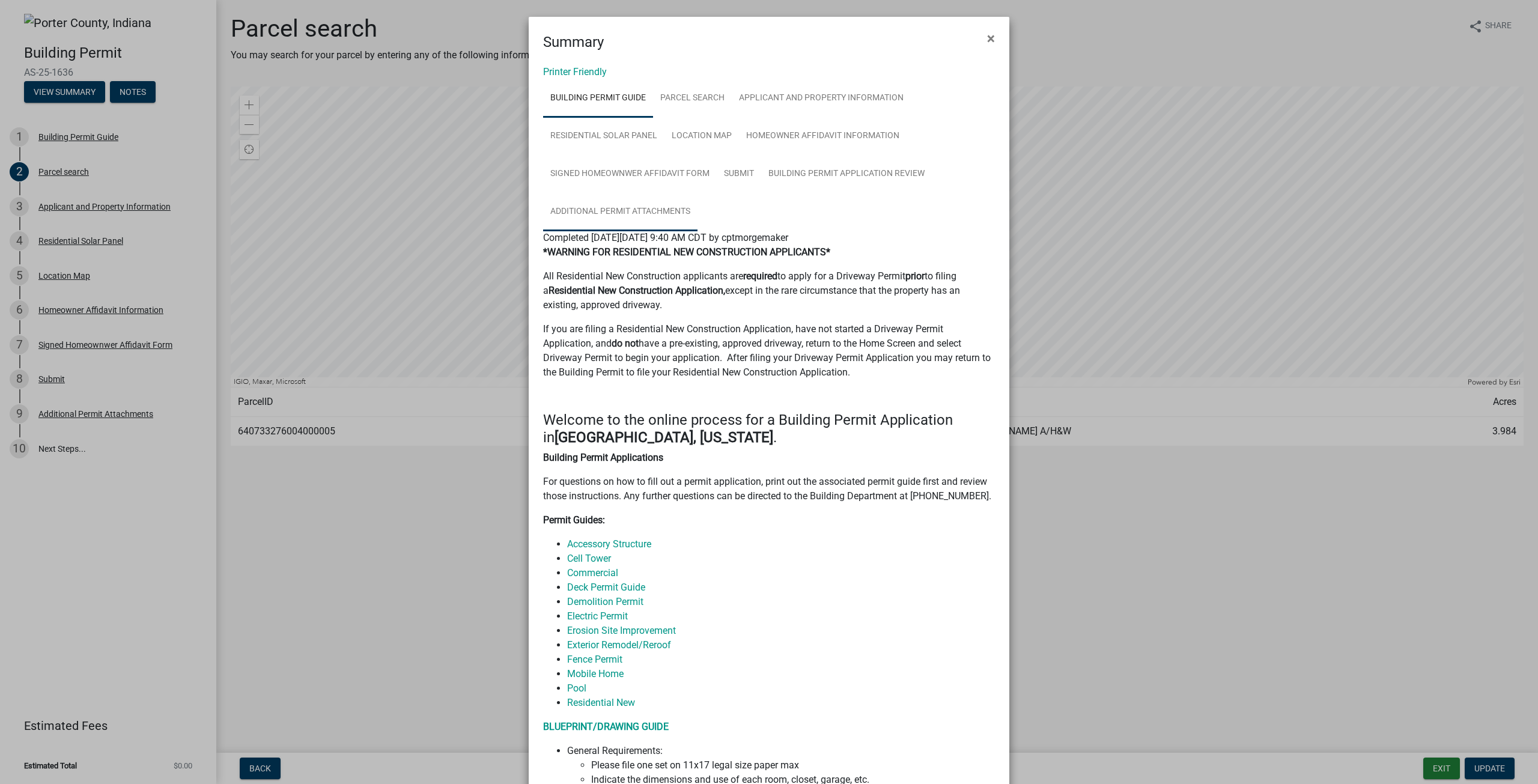
click at [604, 208] on link "Additional Permit Attachments" at bounding box center [620, 212] width 154 height 38
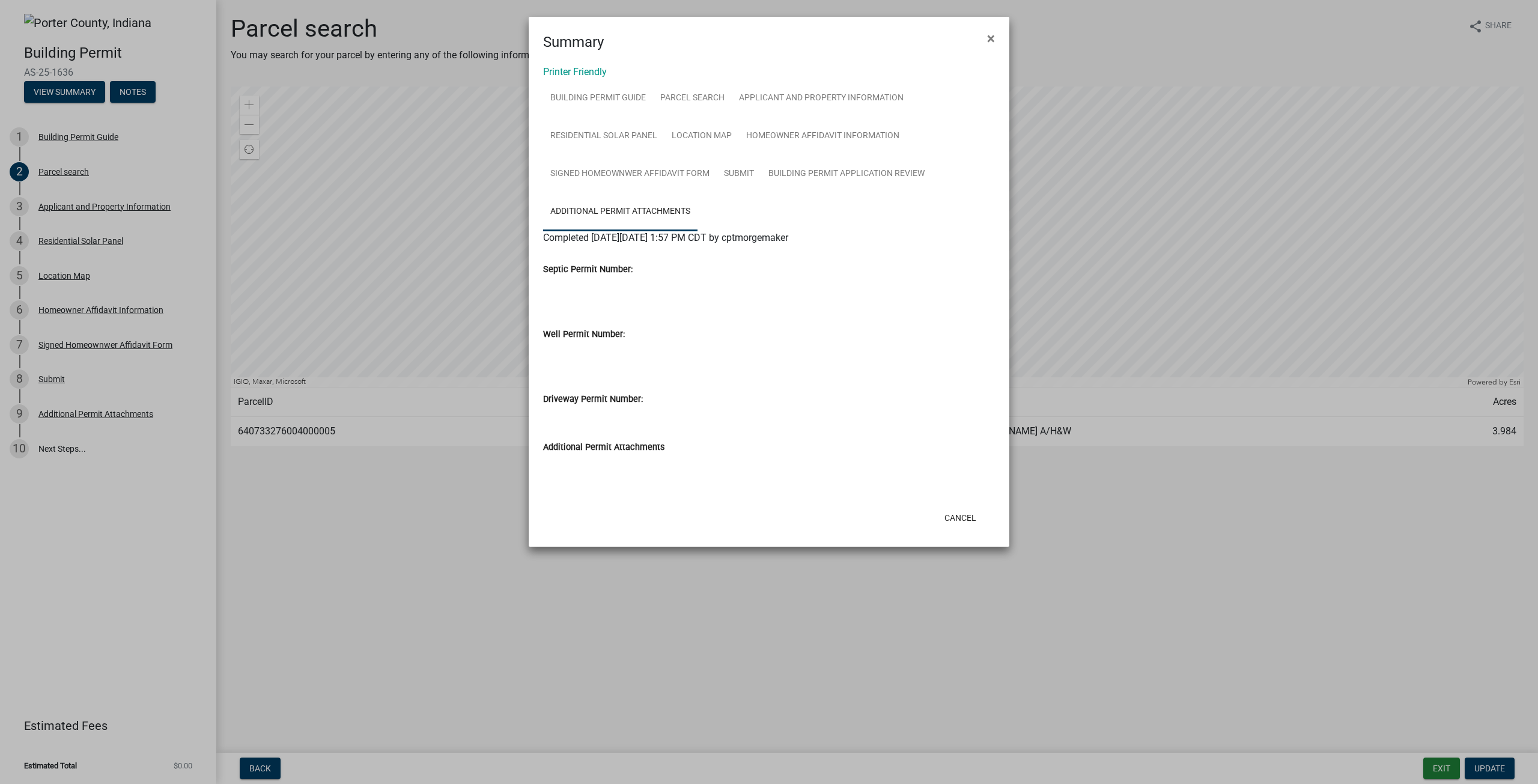
click at [675, 235] on span "Completed [DATE][DATE] 1:57 PM CDT by cptmorgemaker" at bounding box center [665, 237] width 245 height 11
drag, startPoint x: 765, startPoint y: 240, endPoint x: 858, endPoint y: 235, distance: 93.1
click at [788, 237] on span "Completed [DATE][DATE] 1:57 PM CDT by cptmorgemaker" at bounding box center [665, 237] width 245 height 11
click at [788, 235] on span "Completed [DATE][DATE] 1:57 PM CDT by cptmorgemaker" at bounding box center [665, 237] width 245 height 11
click at [809, 172] on link "Building Permit Application Review" at bounding box center [846, 174] width 171 height 38
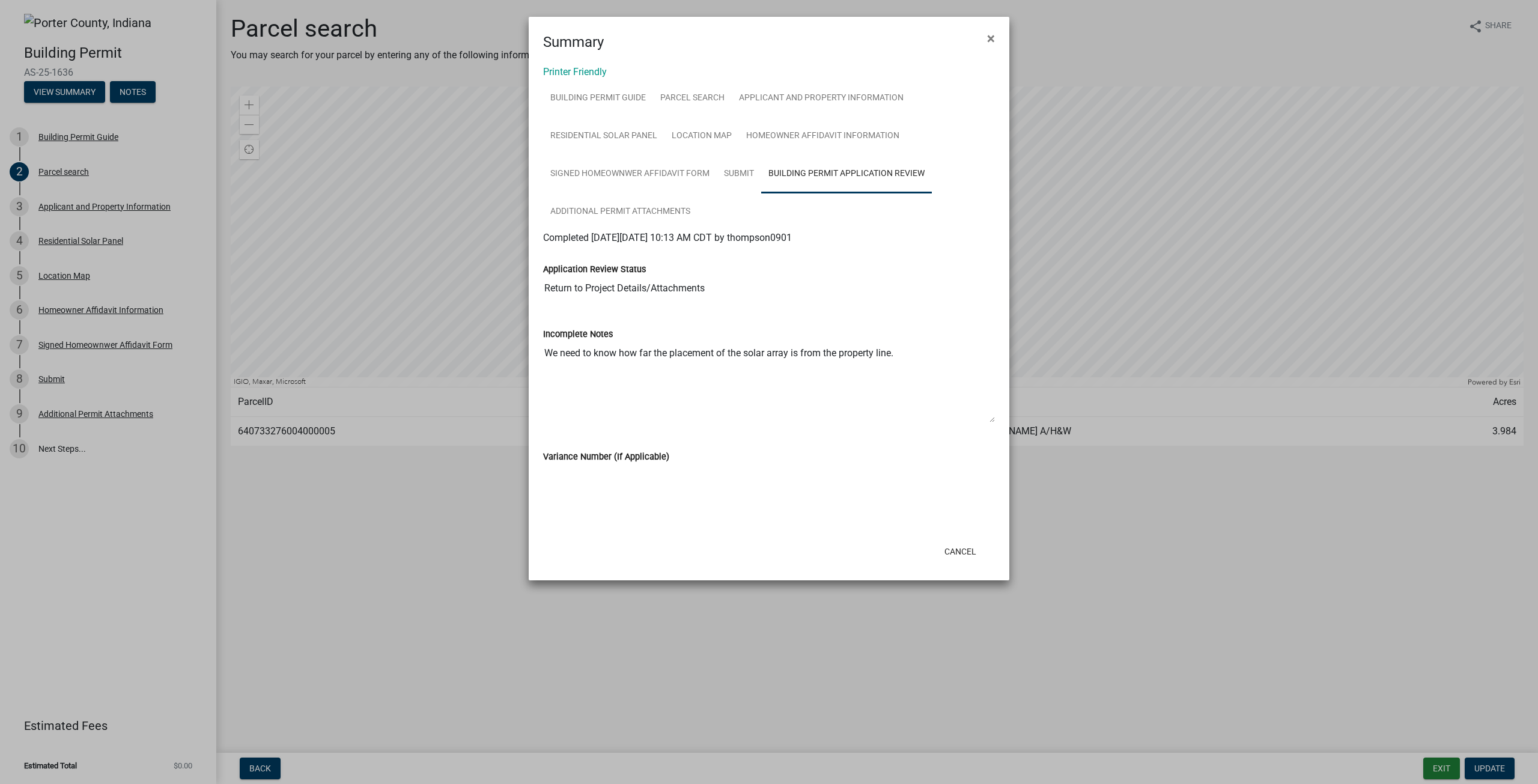
drag, startPoint x: 884, startPoint y: 235, endPoint x: 816, endPoint y: 242, distance: 68.4
click at [816, 242] on div "Completed [DATE][DATE] 10:13 AM CDT by thompson0901" at bounding box center [769, 238] width 452 height 15
copy span "thompson0901"
click at [1000, 40] on button "×" at bounding box center [990, 38] width 27 height 34
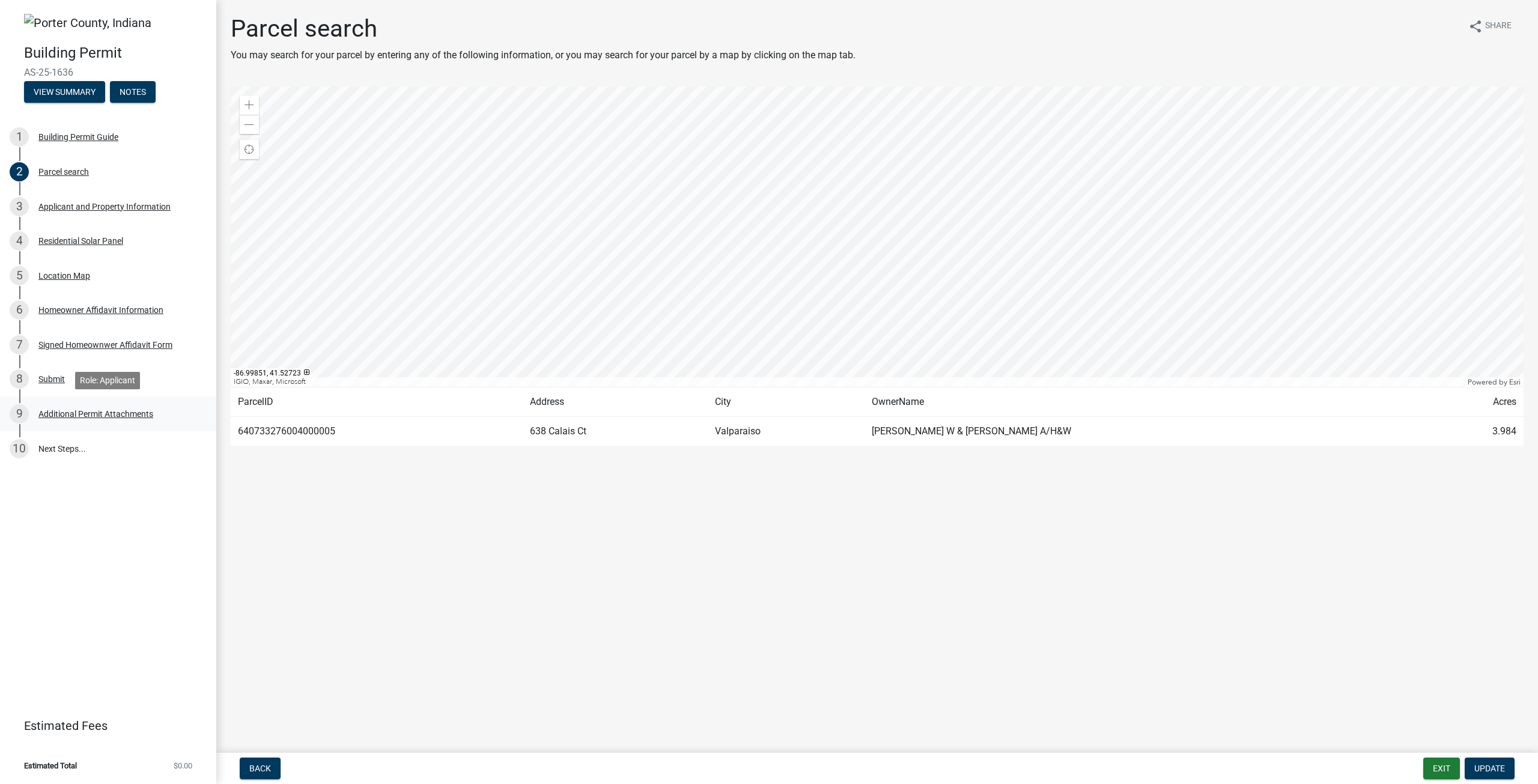
click at [58, 419] on div "9 Additional Permit Attachments" at bounding box center [103, 413] width 188 height 19
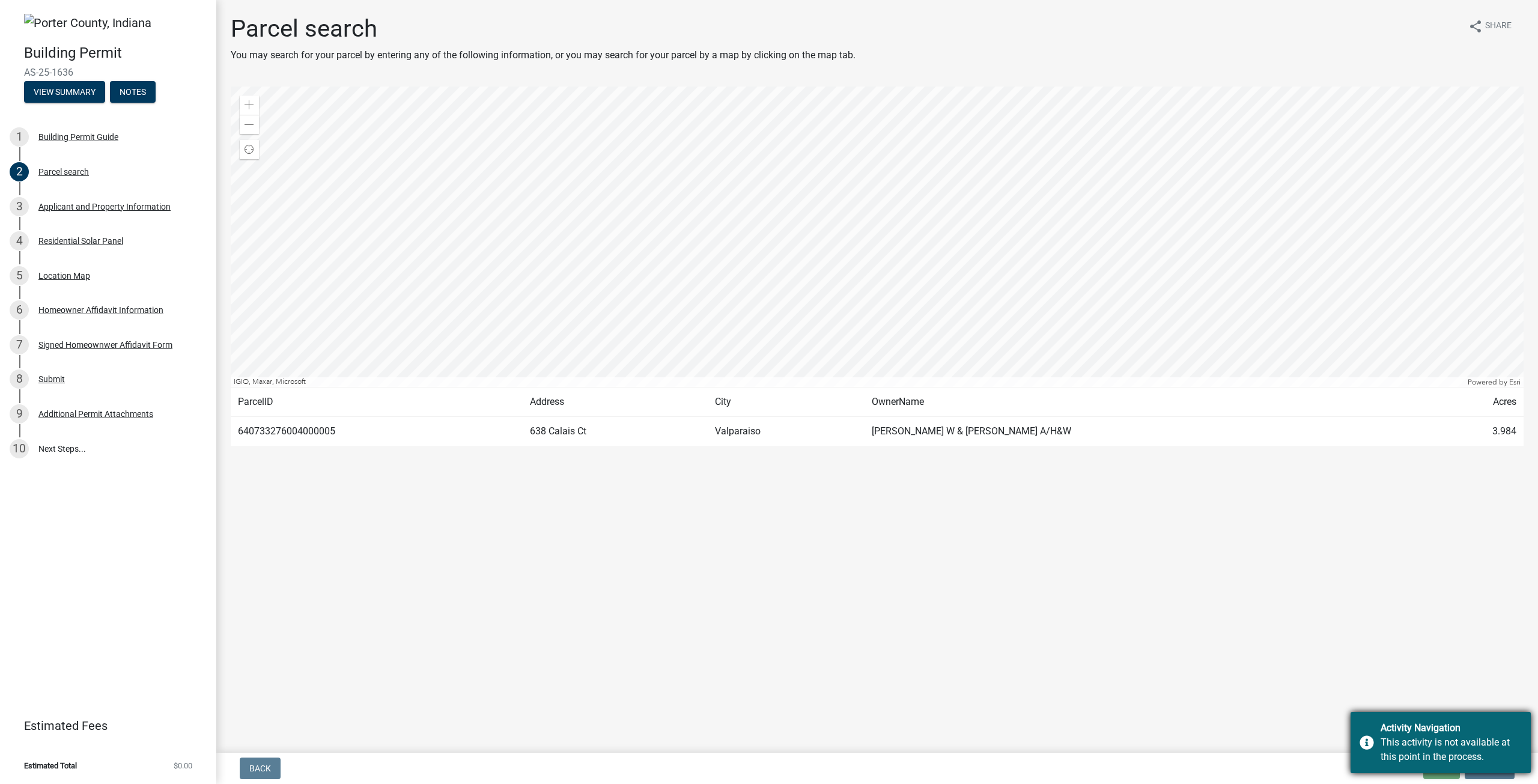
click at [1403, 730] on div "Activity Navigation" at bounding box center [1451, 728] width 141 height 15
click at [830, 235] on div at bounding box center [877, 237] width 1293 height 300
click at [917, 318] on div at bounding box center [877, 237] width 1293 height 300
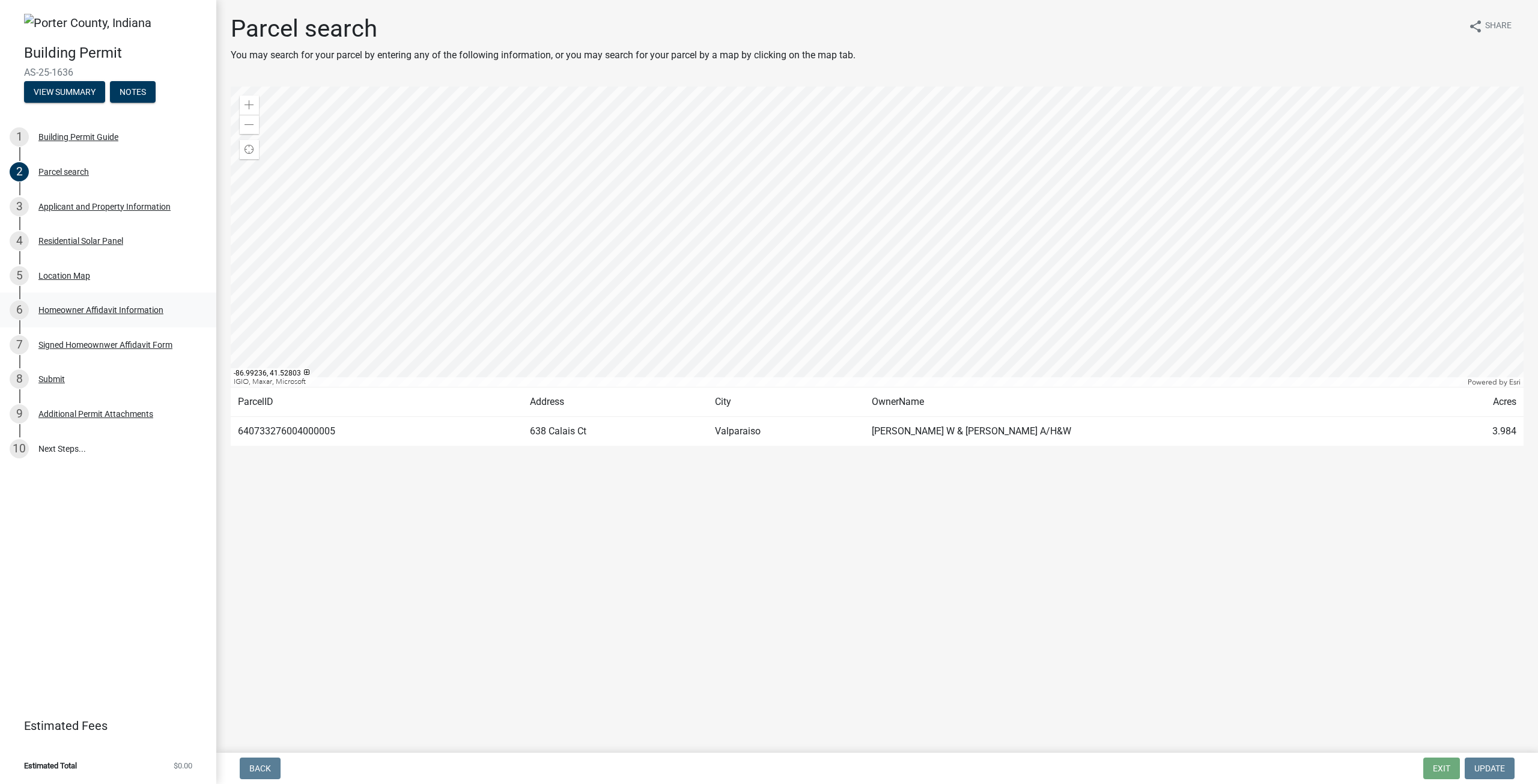
click at [875, 275] on div at bounding box center [877, 237] width 1293 height 300
click at [820, 430] on td "Valparaiso" at bounding box center [786, 432] width 157 height 29
drag, startPoint x: 656, startPoint y: 448, endPoint x: 419, endPoint y: 397, distance: 242.4
click at [617, 446] on div "Parcel search You may search for your parcel by entering any of the following i…" at bounding box center [877, 236] width 1311 height 442
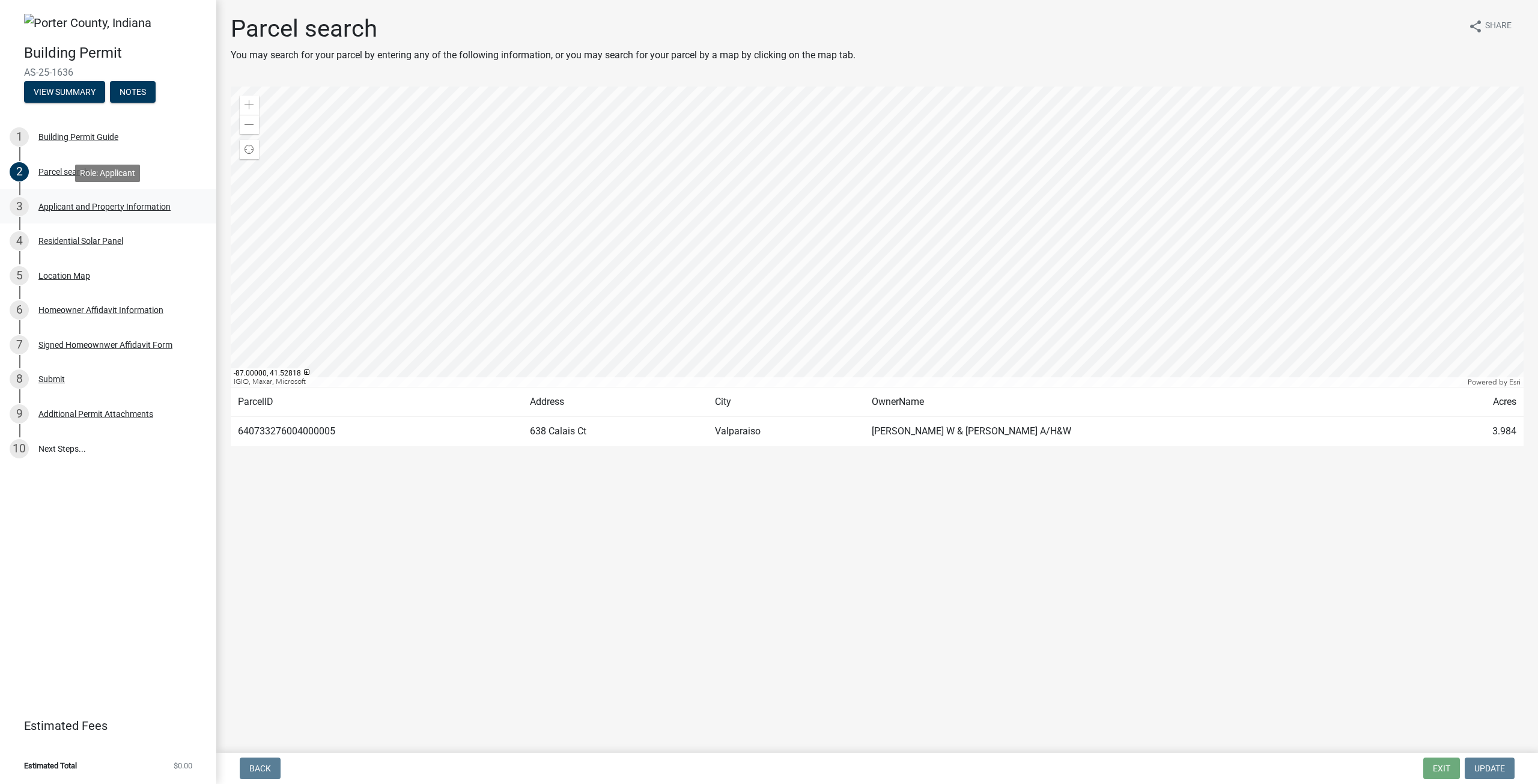
click at [117, 204] on div "Applicant and Property Information" at bounding box center [104, 206] width 132 height 9
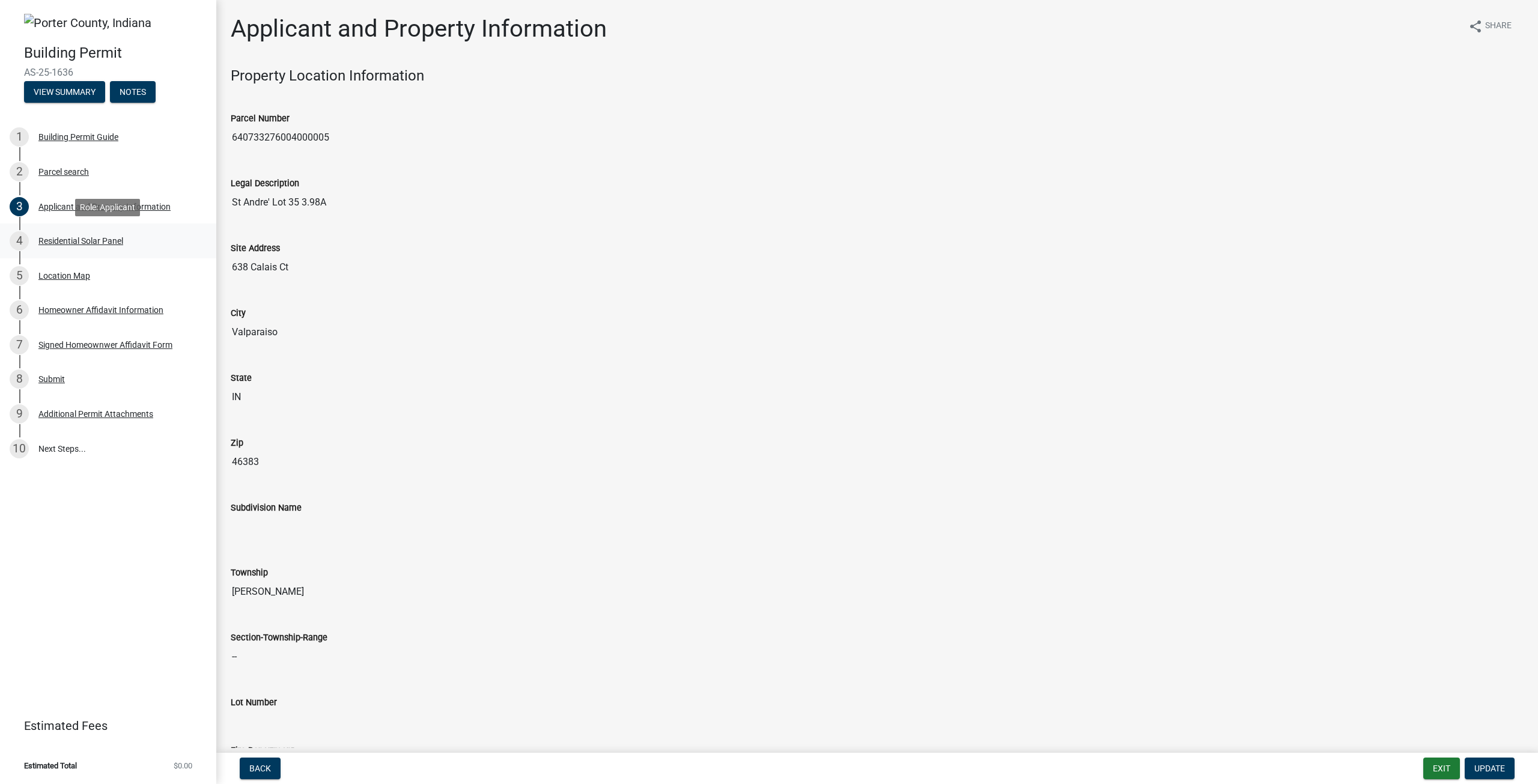
click at [96, 234] on div "4 Residential Solar Panel" at bounding box center [103, 241] width 188 height 19
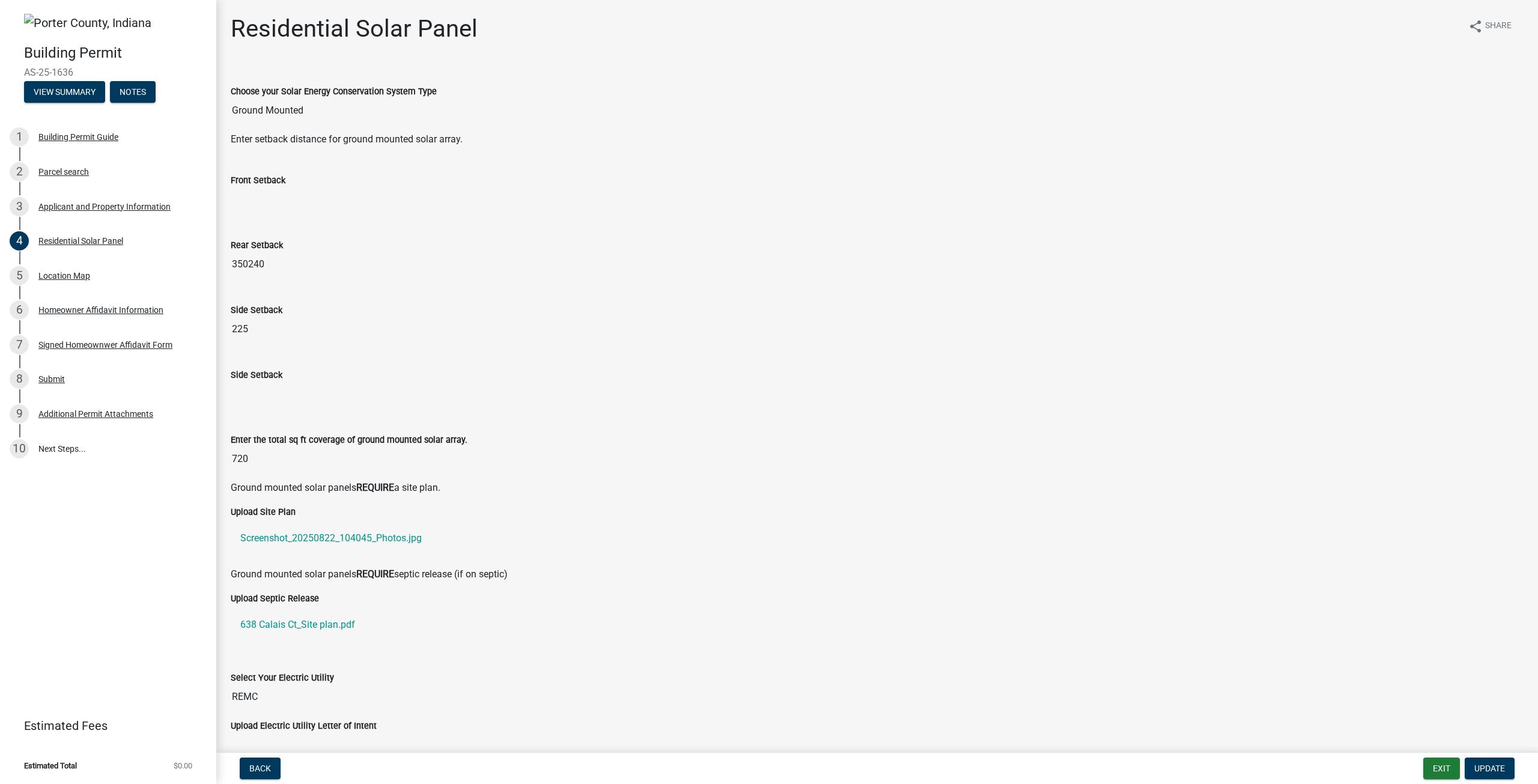
click at [271, 332] on input "225" at bounding box center [877, 329] width 1293 height 24
click at [276, 390] on input "Side Setback" at bounding box center [877, 394] width 1293 height 24
click at [1477, 767] on span "Update" at bounding box center [1490, 768] width 31 height 9
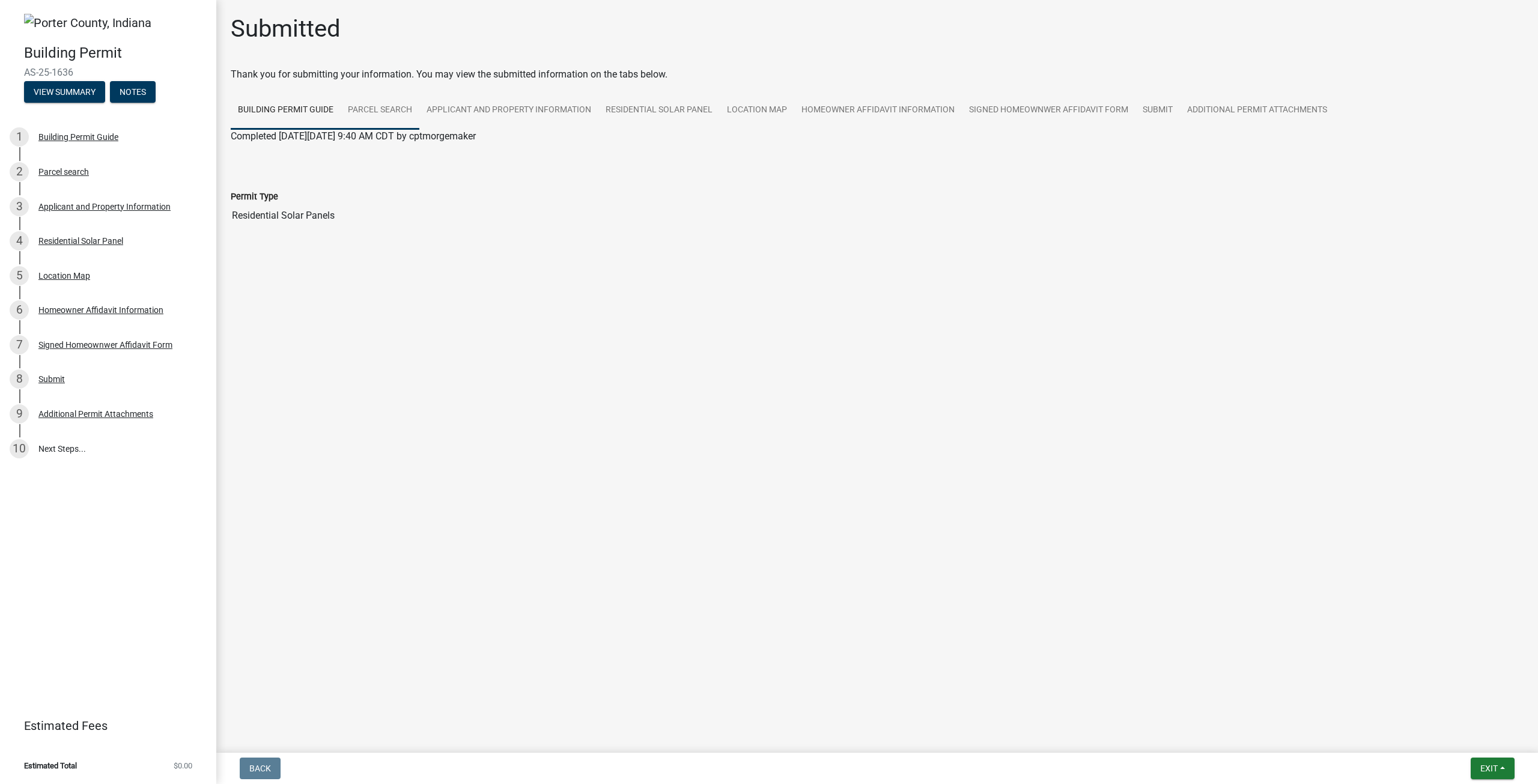
click at [372, 104] on link "Parcel search" at bounding box center [379, 110] width 78 height 38
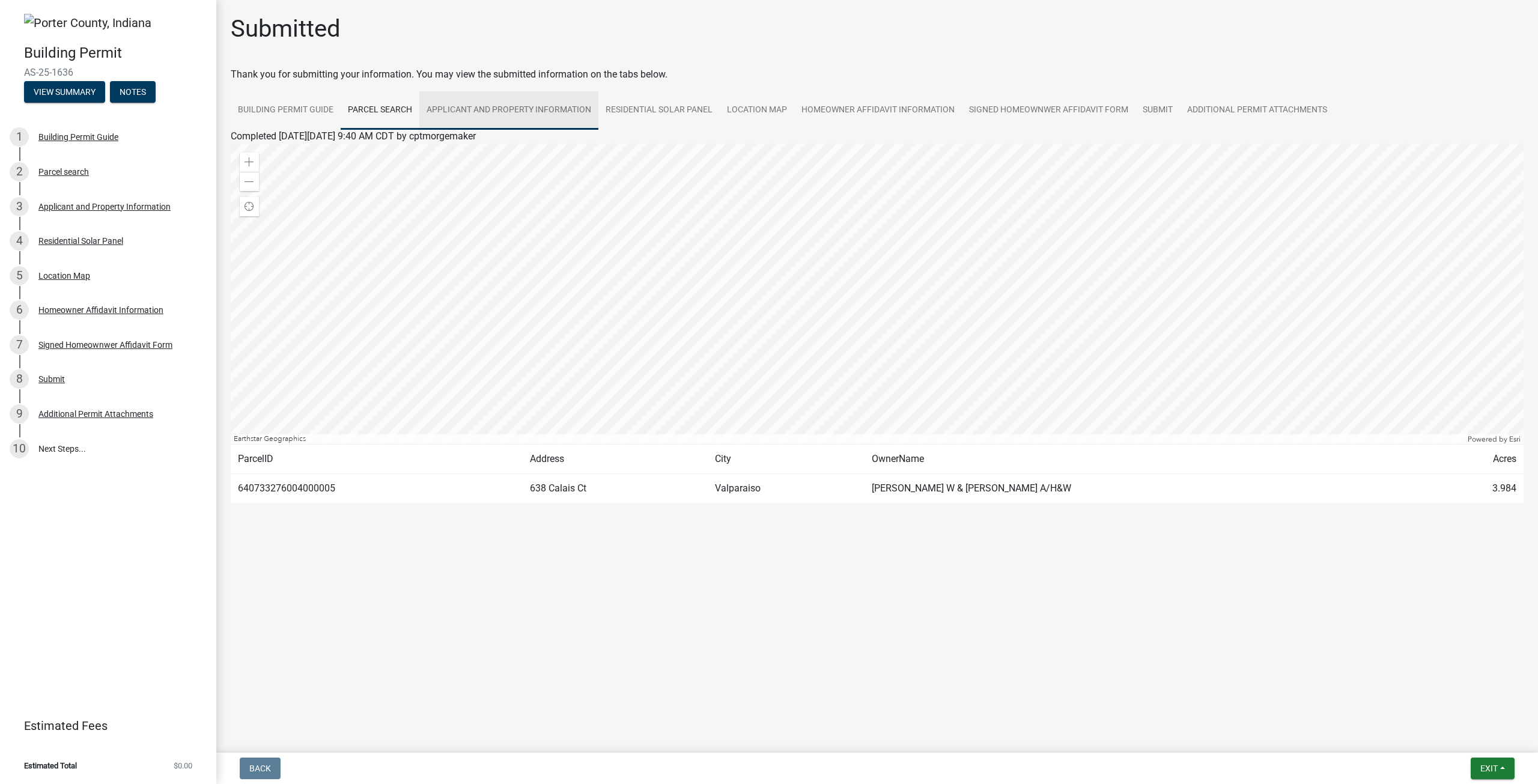
click at [467, 101] on link "Applicant and Property Information" at bounding box center [509, 110] width 179 height 38
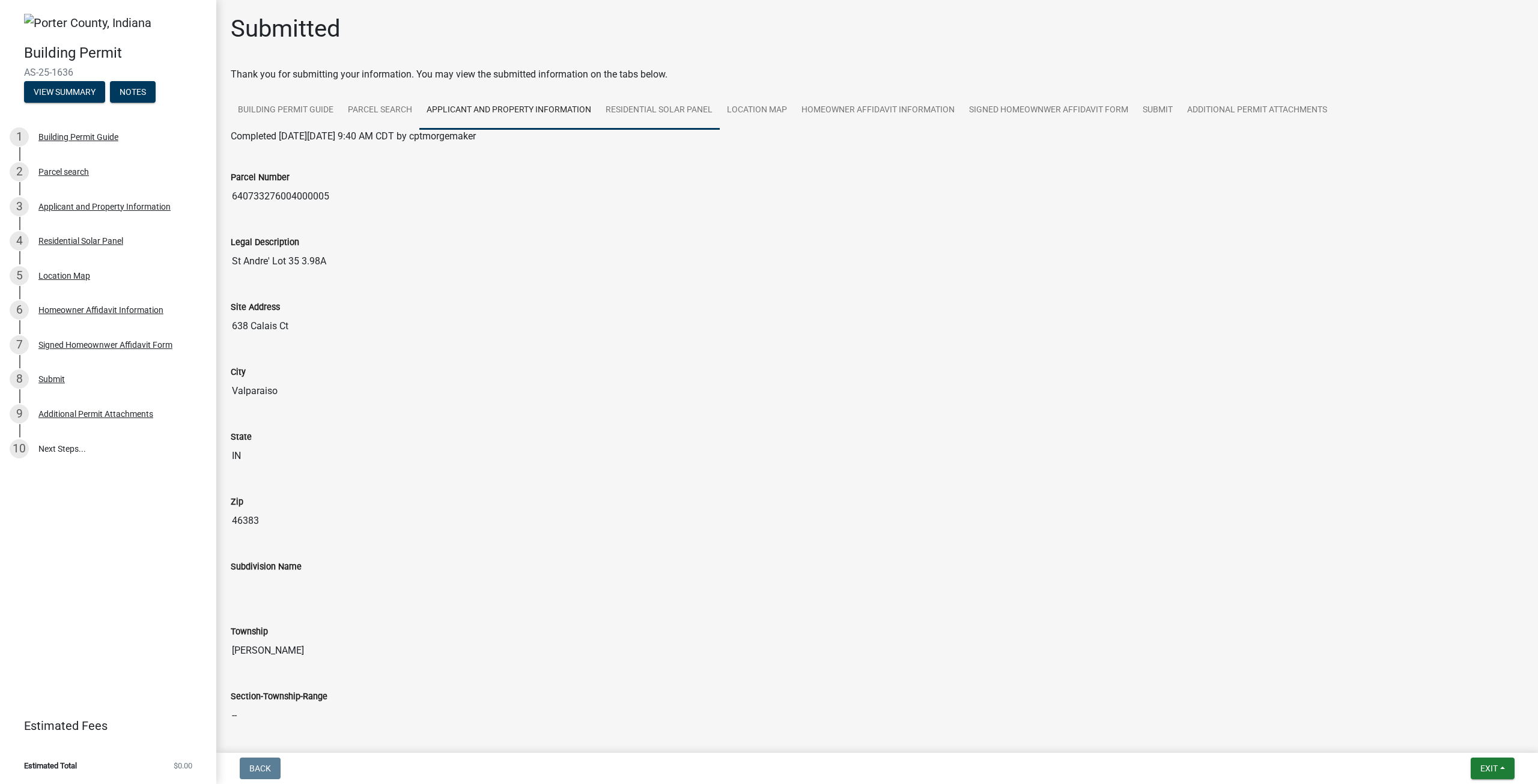
click at [645, 103] on link "Residential Solar Panel" at bounding box center [659, 110] width 121 height 38
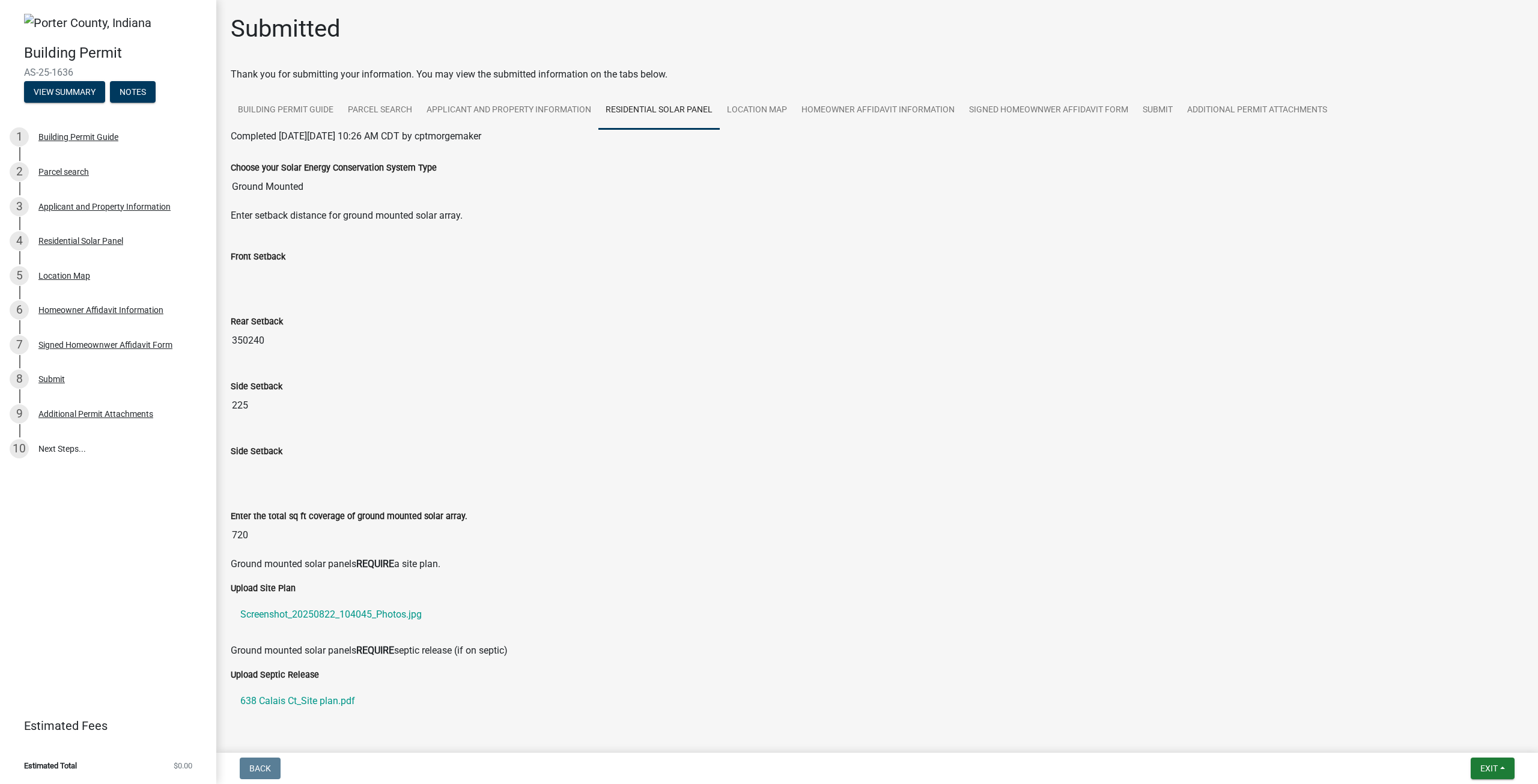
click at [254, 417] on div "Side Setback 225" at bounding box center [877, 394] width 1311 height 65
click at [259, 402] on input "225" at bounding box center [877, 405] width 1293 height 24
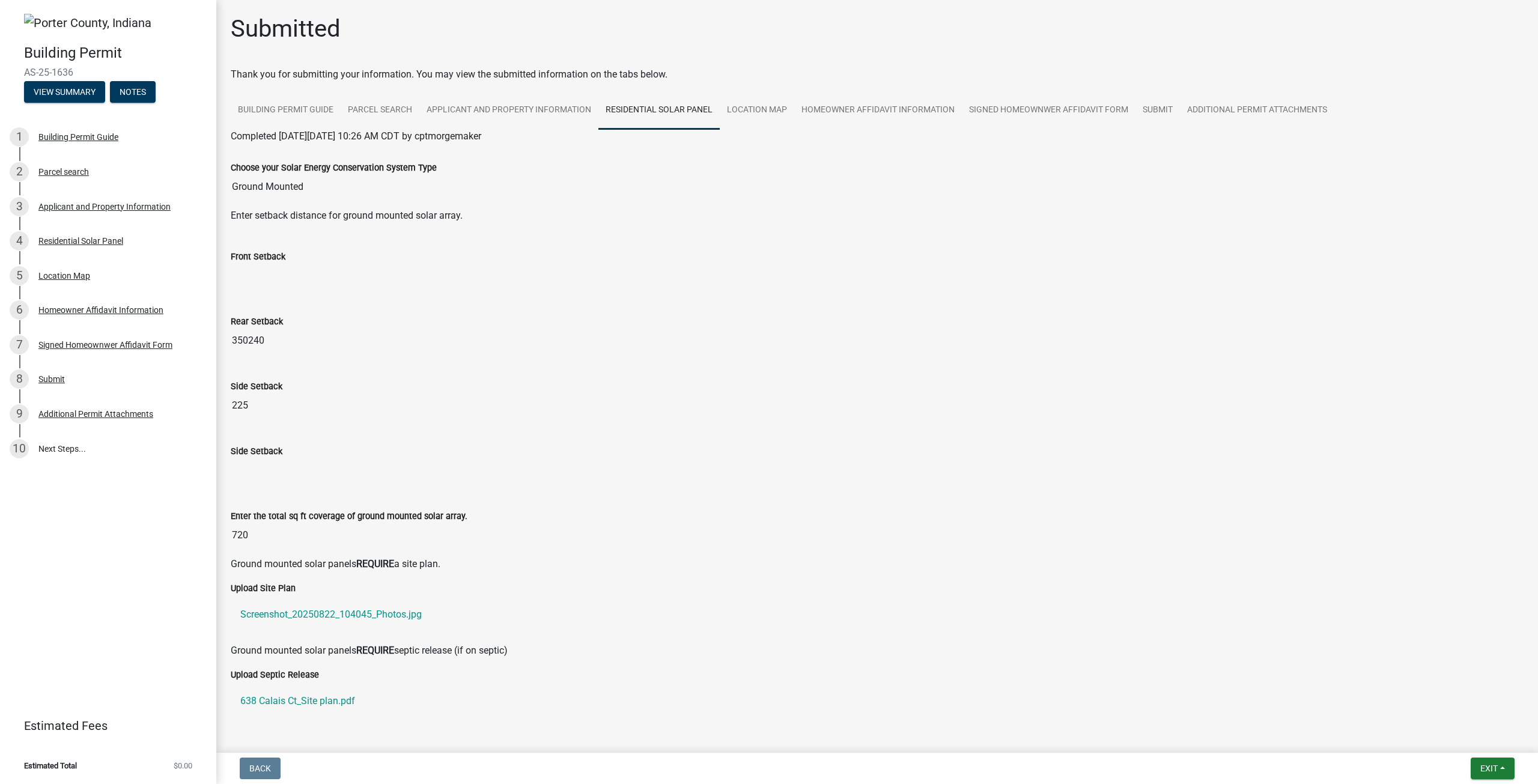
click at [259, 402] on input "225" at bounding box center [877, 405] width 1293 height 24
click at [1306, 109] on link "Additional Permit Attachments" at bounding box center [1257, 110] width 154 height 38
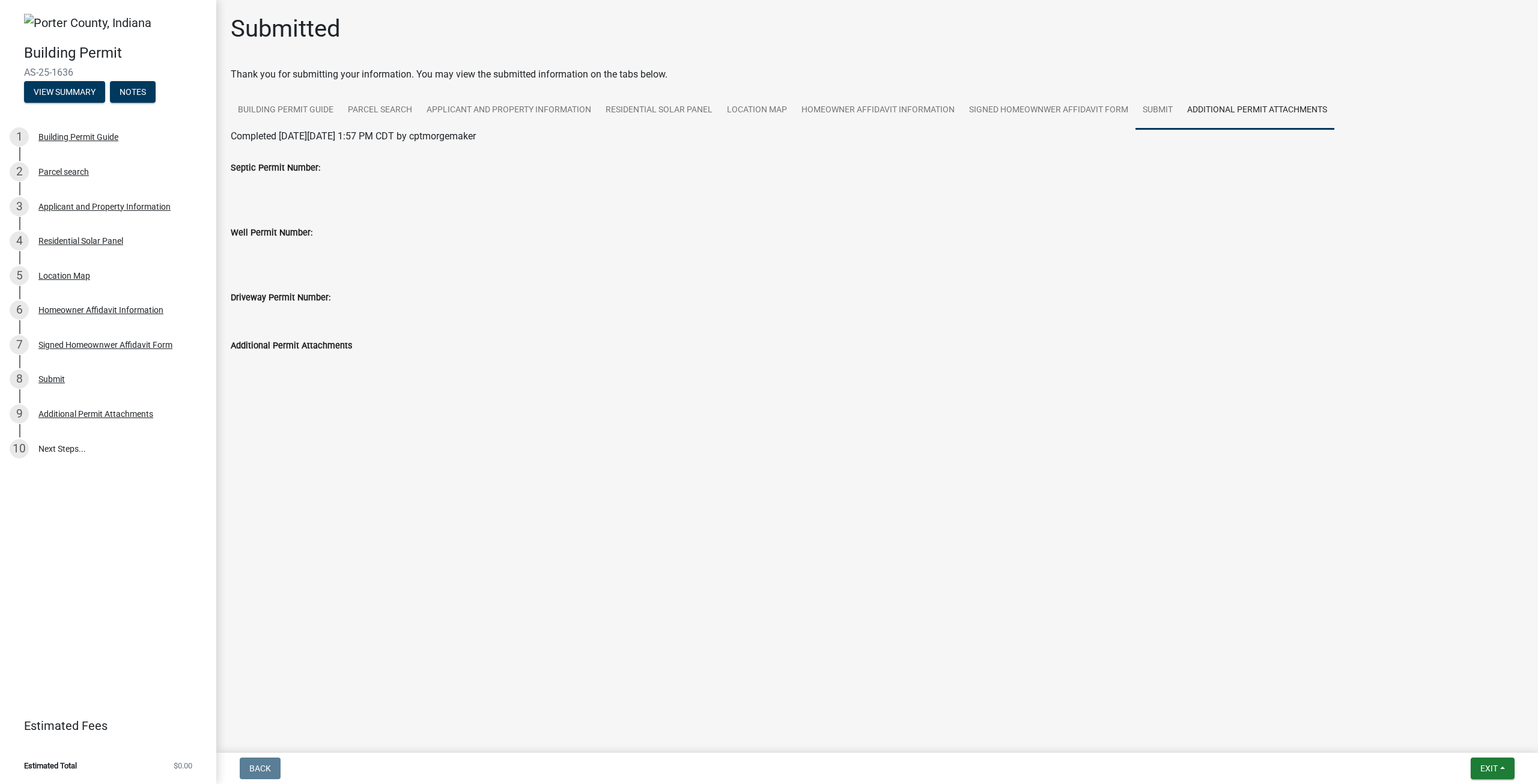
click at [1165, 107] on link "Submit" at bounding box center [1157, 110] width 44 height 38
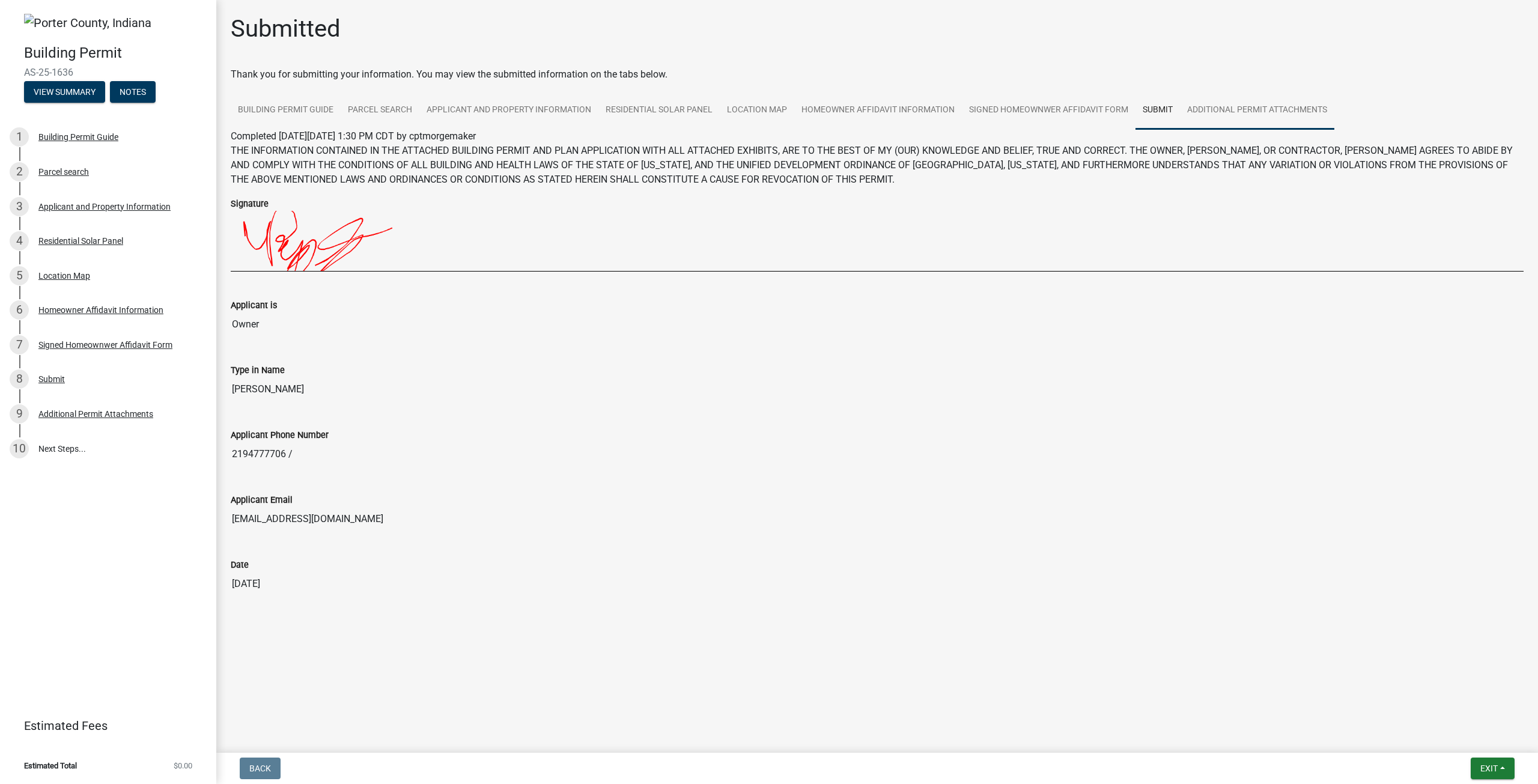
click at [1258, 107] on link "Additional Permit Attachments" at bounding box center [1257, 110] width 154 height 38
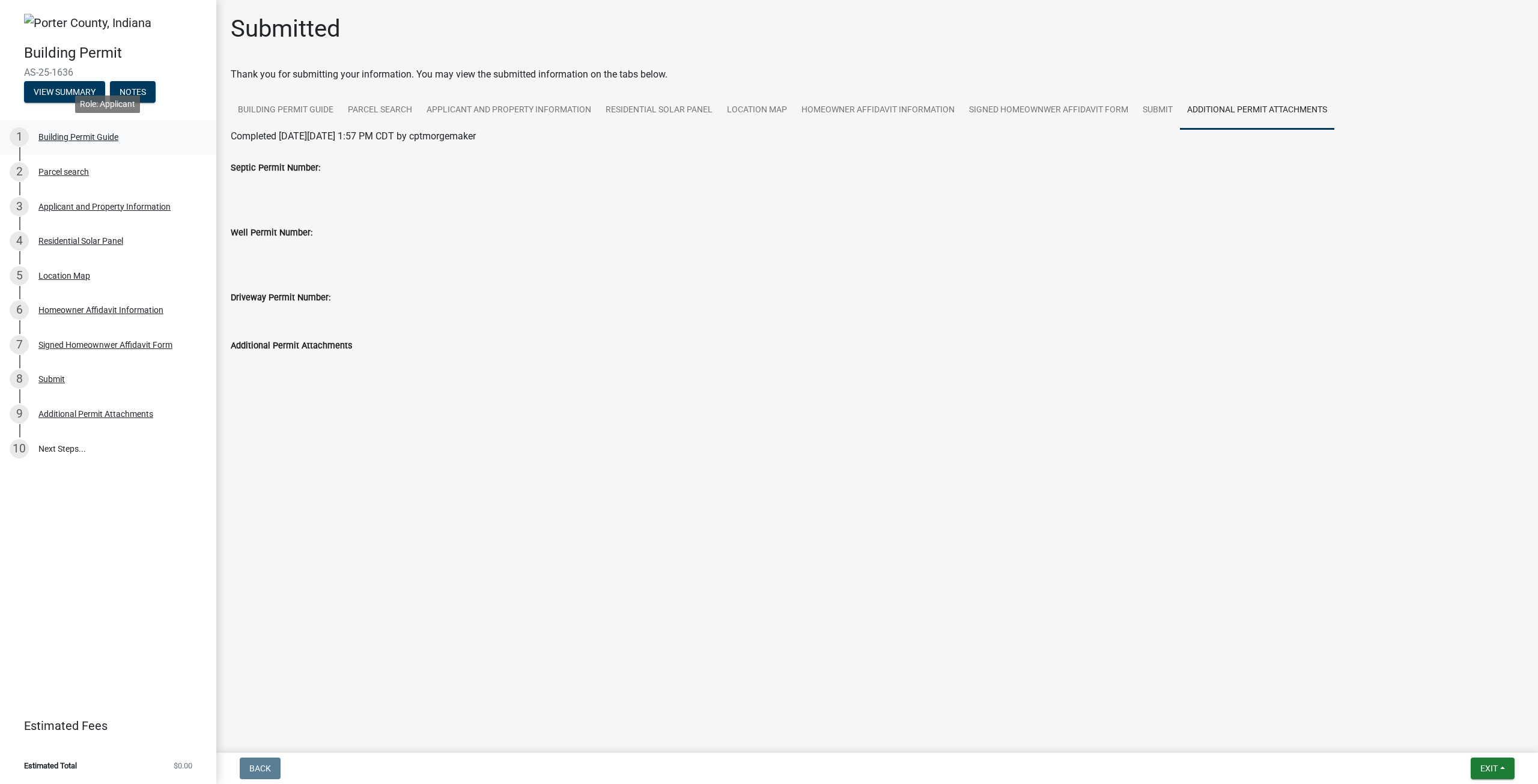
click at [59, 135] on div "Building Permit Guide" at bounding box center [78, 137] width 80 height 9
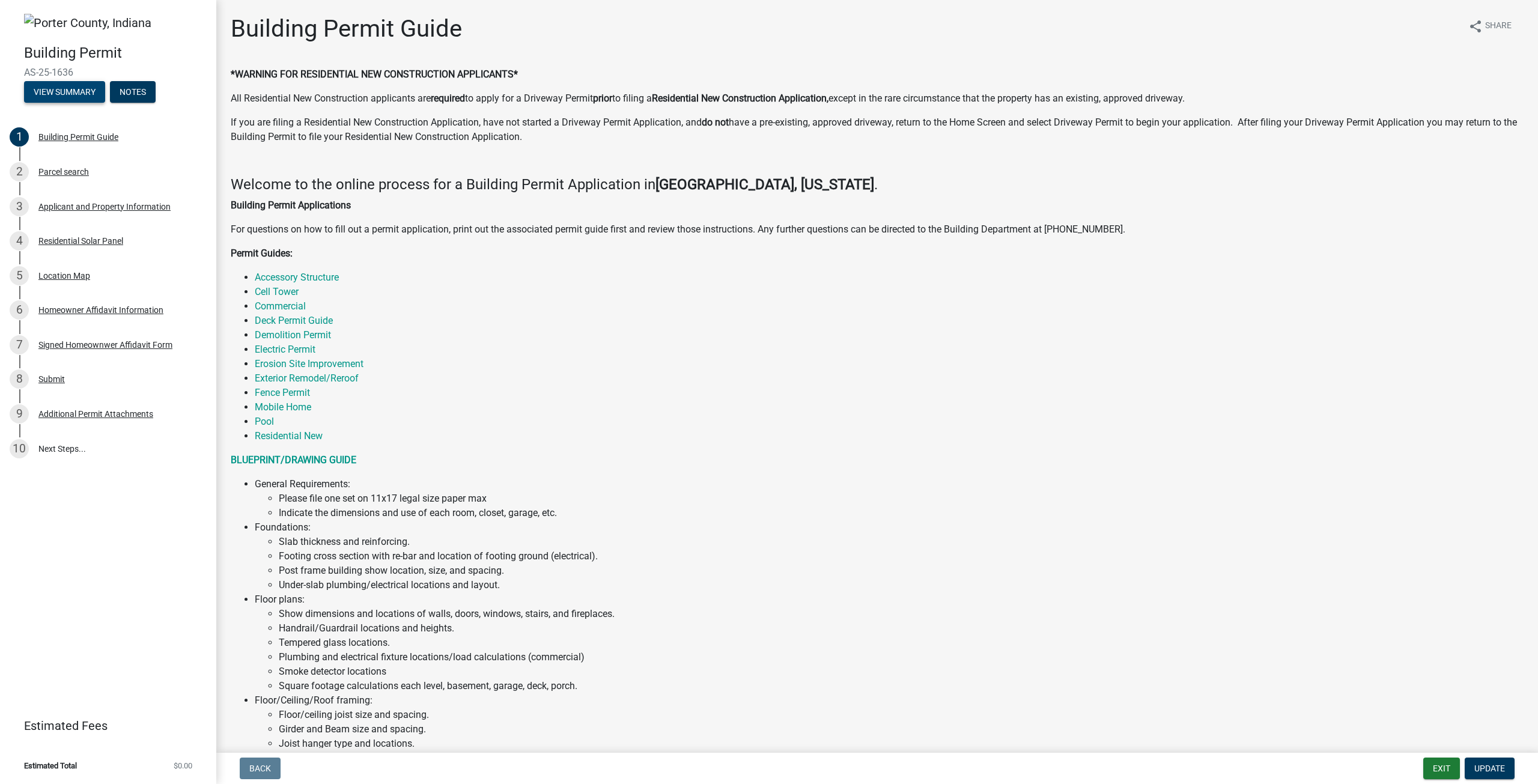
click at [56, 90] on button "View Summary" at bounding box center [64, 92] width 81 height 21
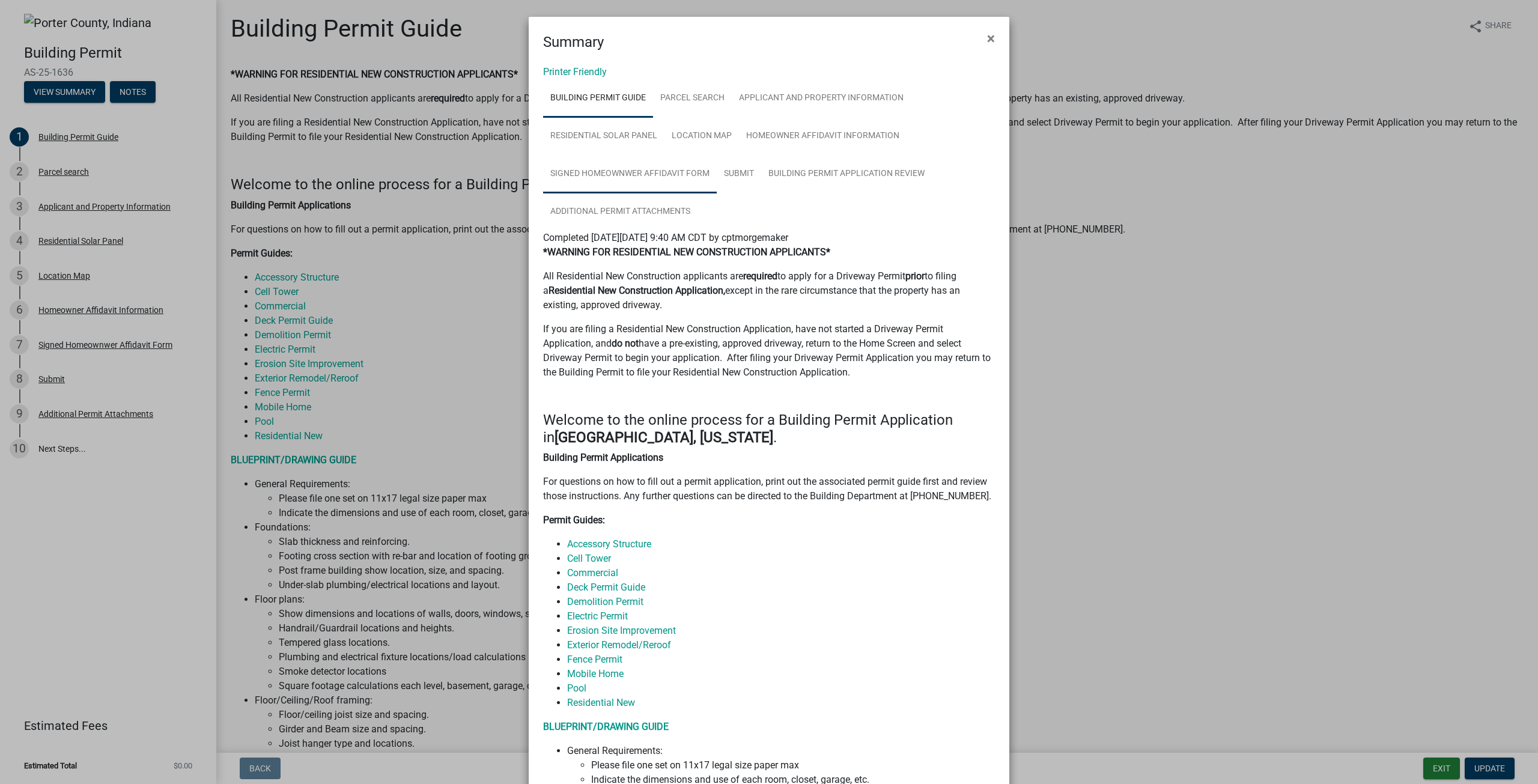
click at [661, 171] on link "Signed Homeownwer Affidavit Form" at bounding box center [629, 174] width 174 height 38
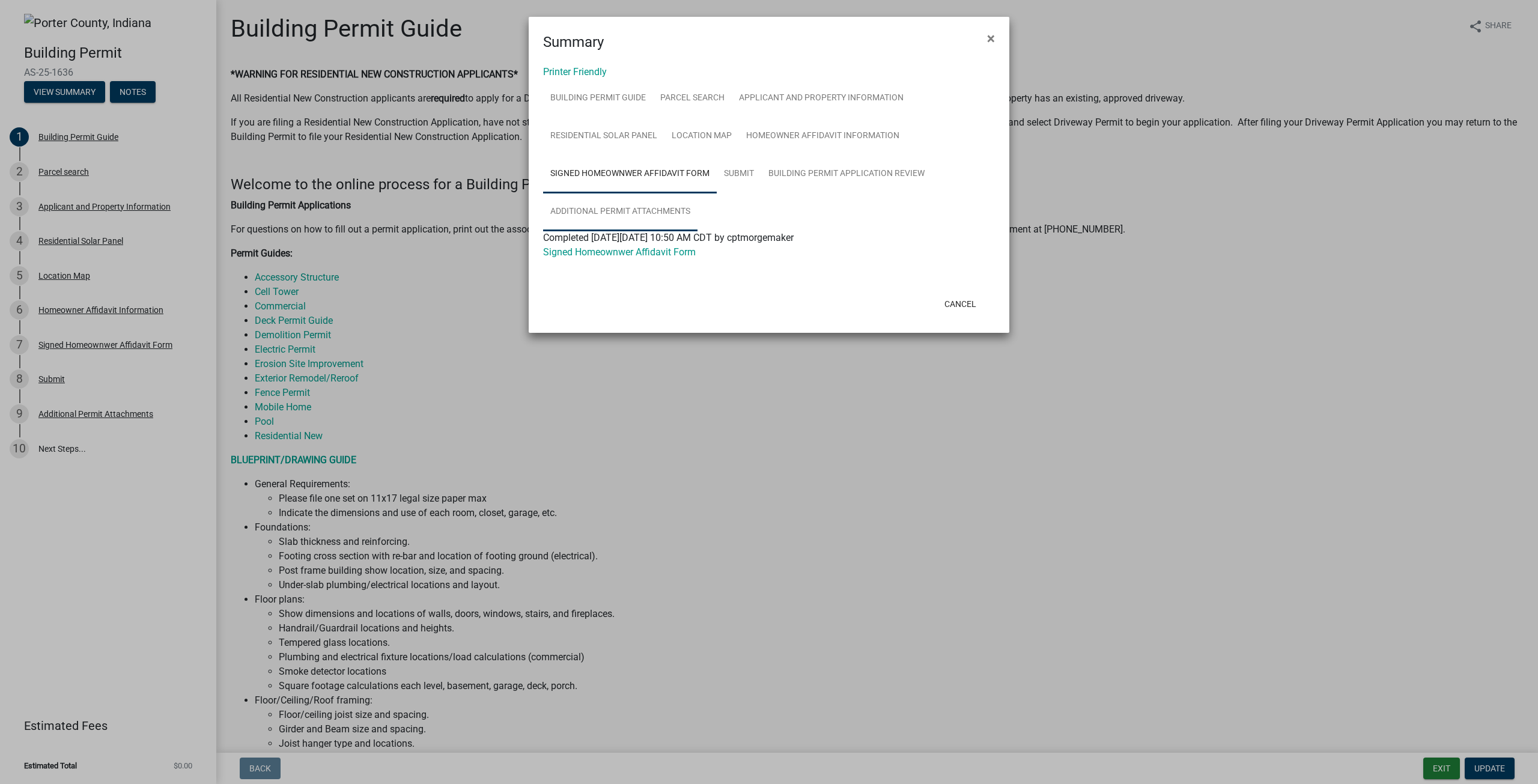
click at [629, 202] on link "Additional Permit Attachments" at bounding box center [620, 212] width 154 height 38
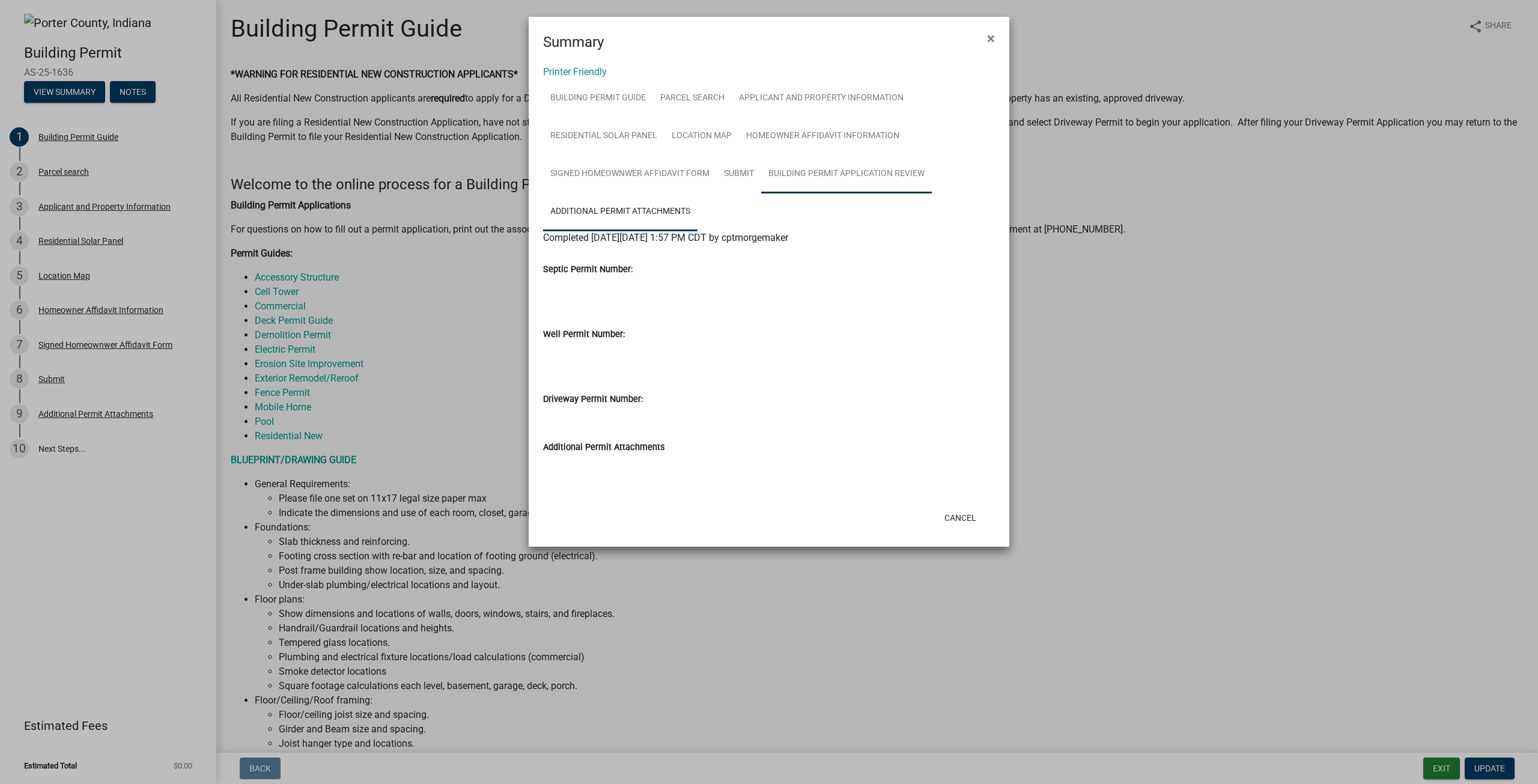
click at [806, 174] on link "Building Permit Application Review" at bounding box center [846, 174] width 171 height 38
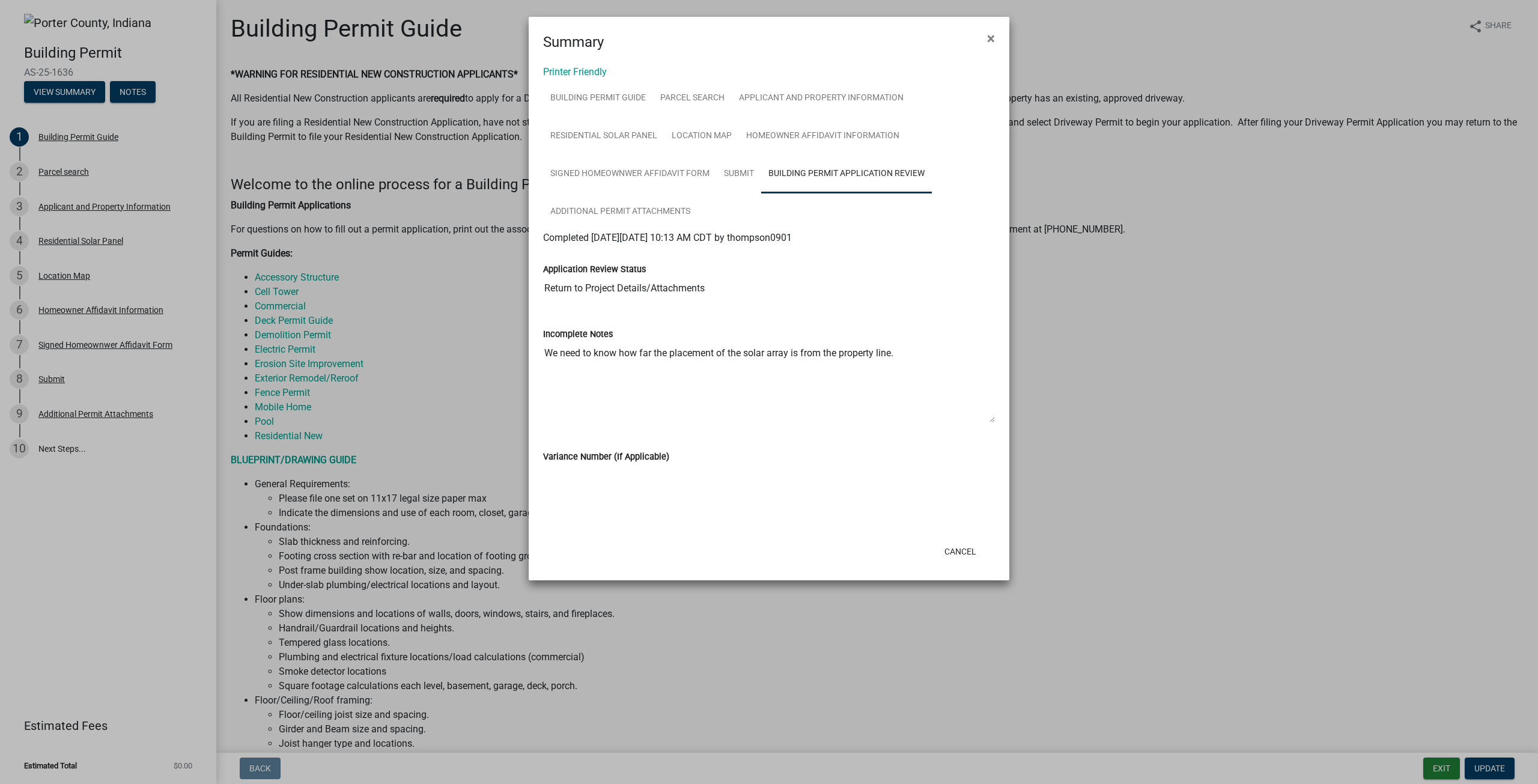
click at [797, 350] on textarea "We need to know how far the placement of the solar array is from the property l…" at bounding box center [769, 382] width 452 height 82
click at [698, 414] on textarea "We need to know how far the placement of the solar array is from the property l…" at bounding box center [769, 382] width 452 height 82
click at [621, 200] on link "Additional Permit Attachments" at bounding box center [620, 212] width 154 height 38
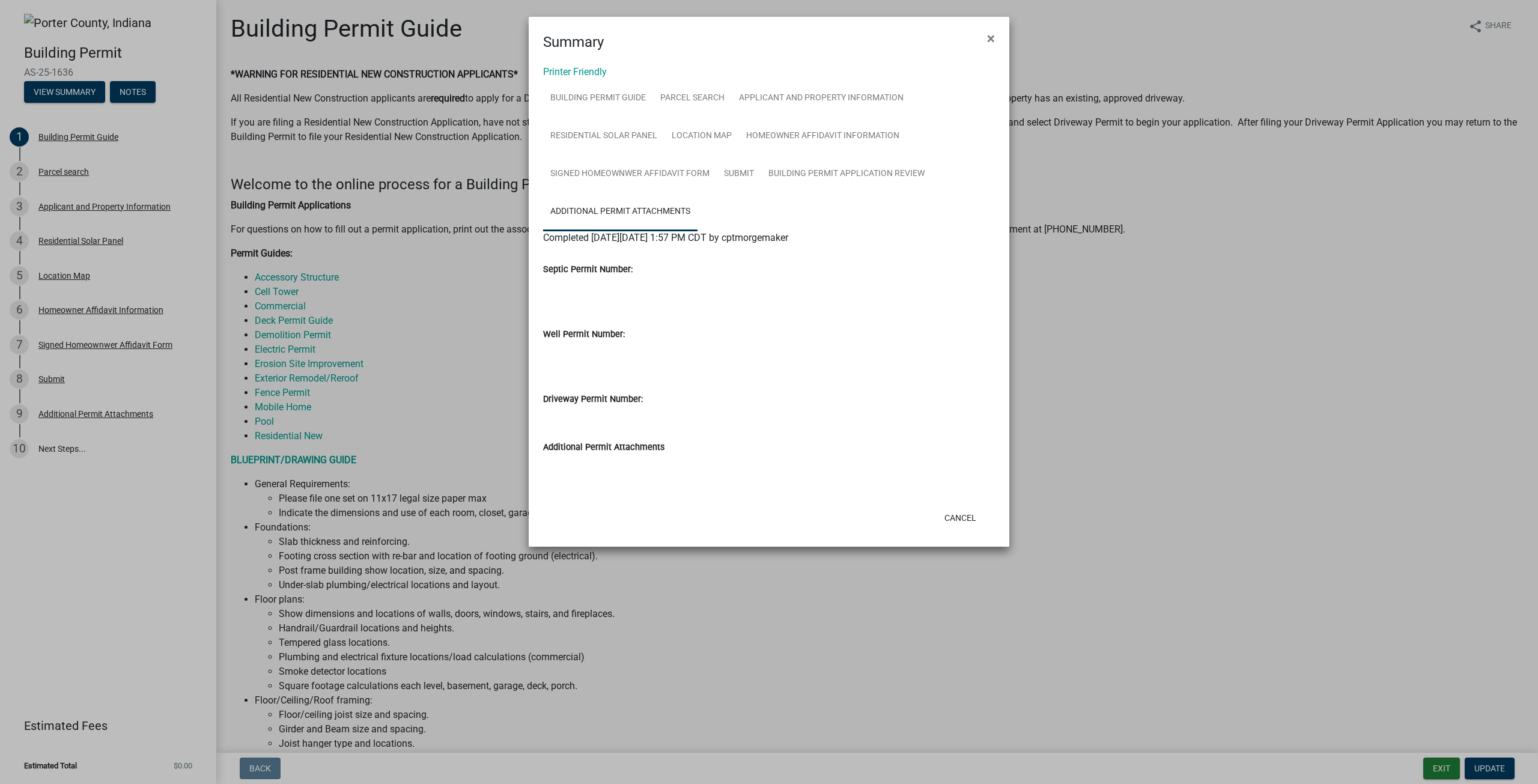
click at [603, 355] on input "Well Permit Number:" at bounding box center [769, 353] width 452 height 24
click at [965, 524] on button "Cancel" at bounding box center [960, 518] width 51 height 21
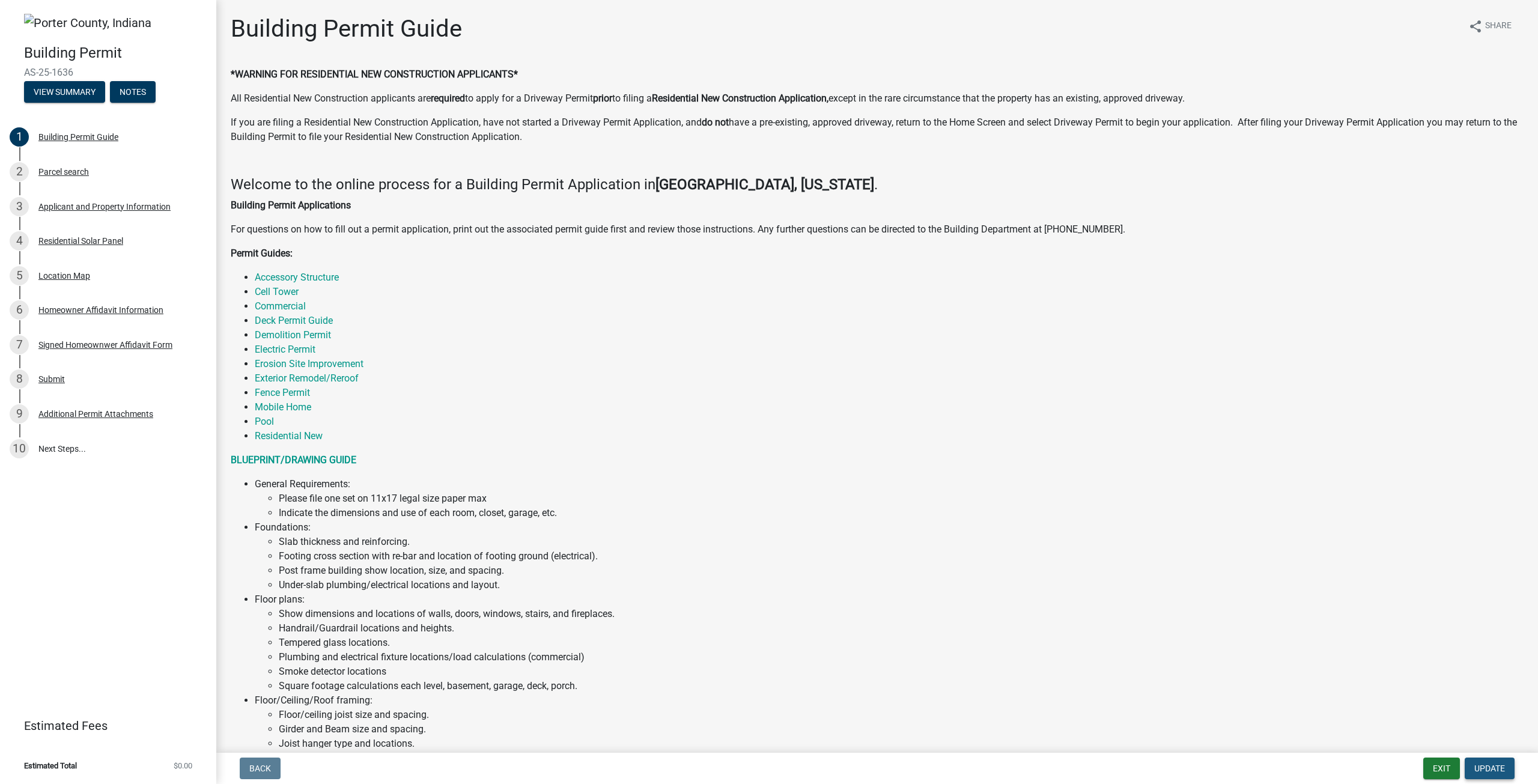
click at [1498, 771] on span "Update" at bounding box center [1490, 768] width 31 height 9
click at [1490, 769] on span "Update" at bounding box center [1490, 768] width 31 height 9
click at [1489, 758] on button "Update" at bounding box center [1489, 768] width 50 height 21
click at [78, 170] on div "Parcel search" at bounding box center [63, 172] width 50 height 9
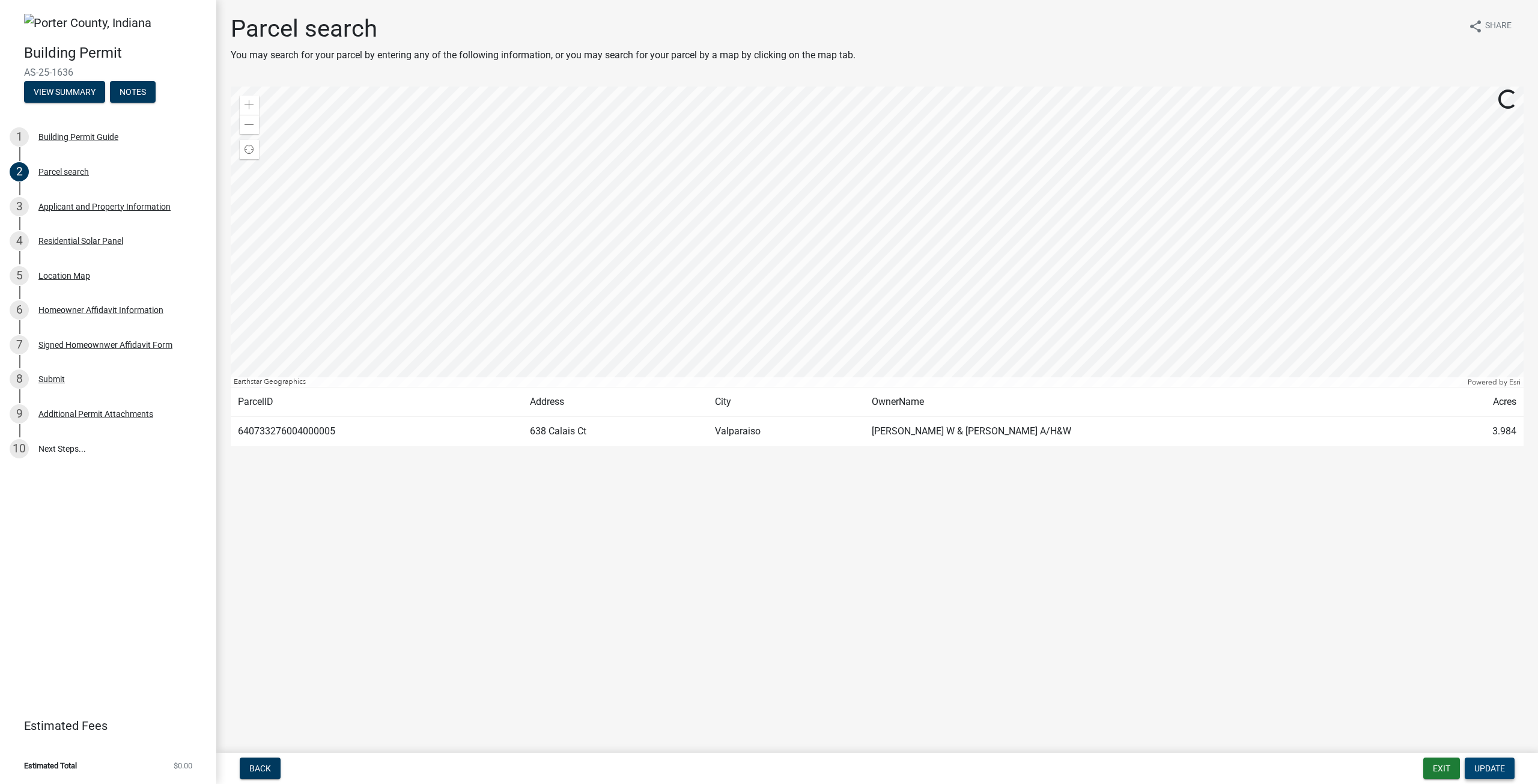
click at [1498, 767] on span "Update" at bounding box center [1490, 768] width 31 height 9
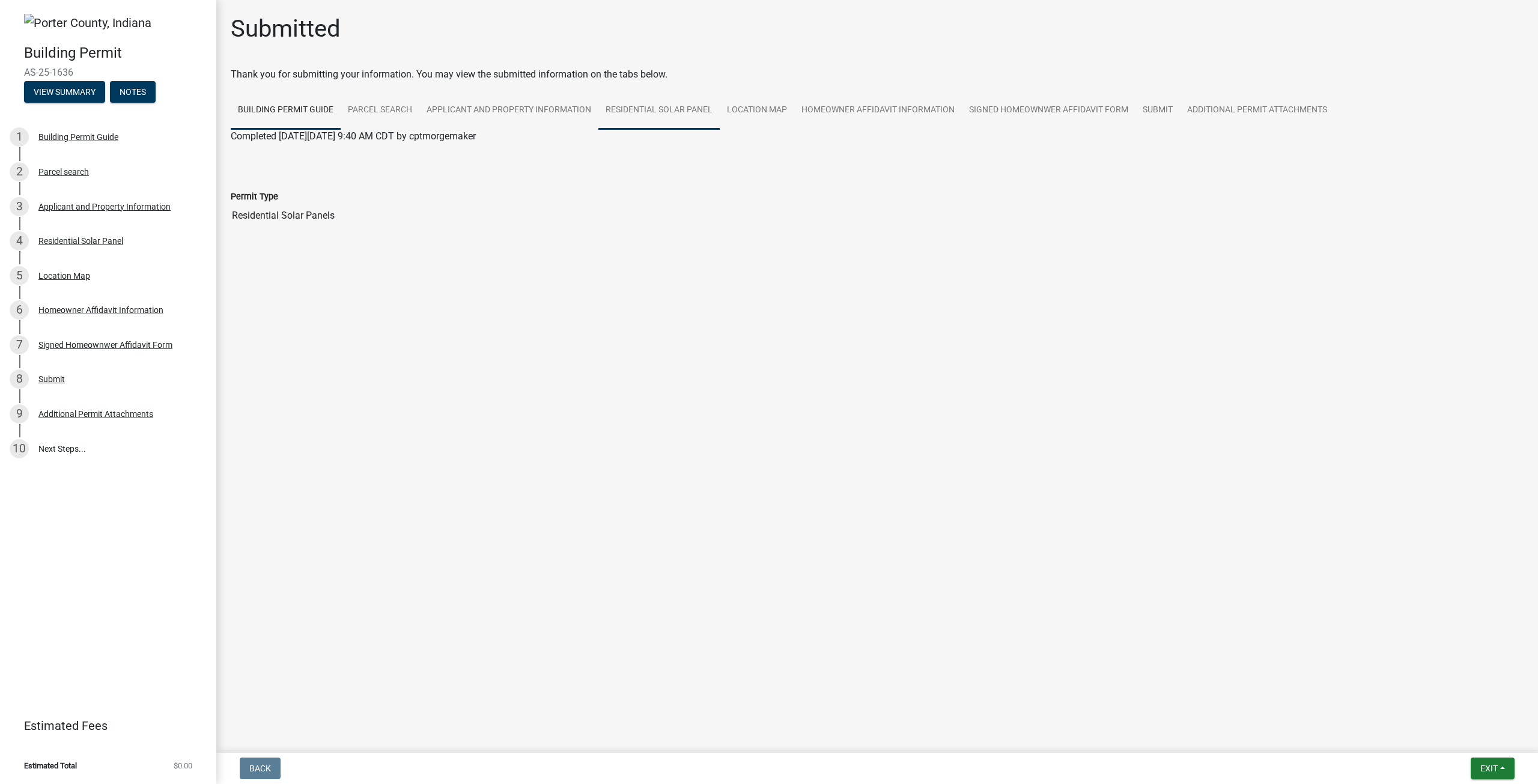
click at [640, 113] on link "Residential Solar Panel" at bounding box center [659, 110] width 121 height 38
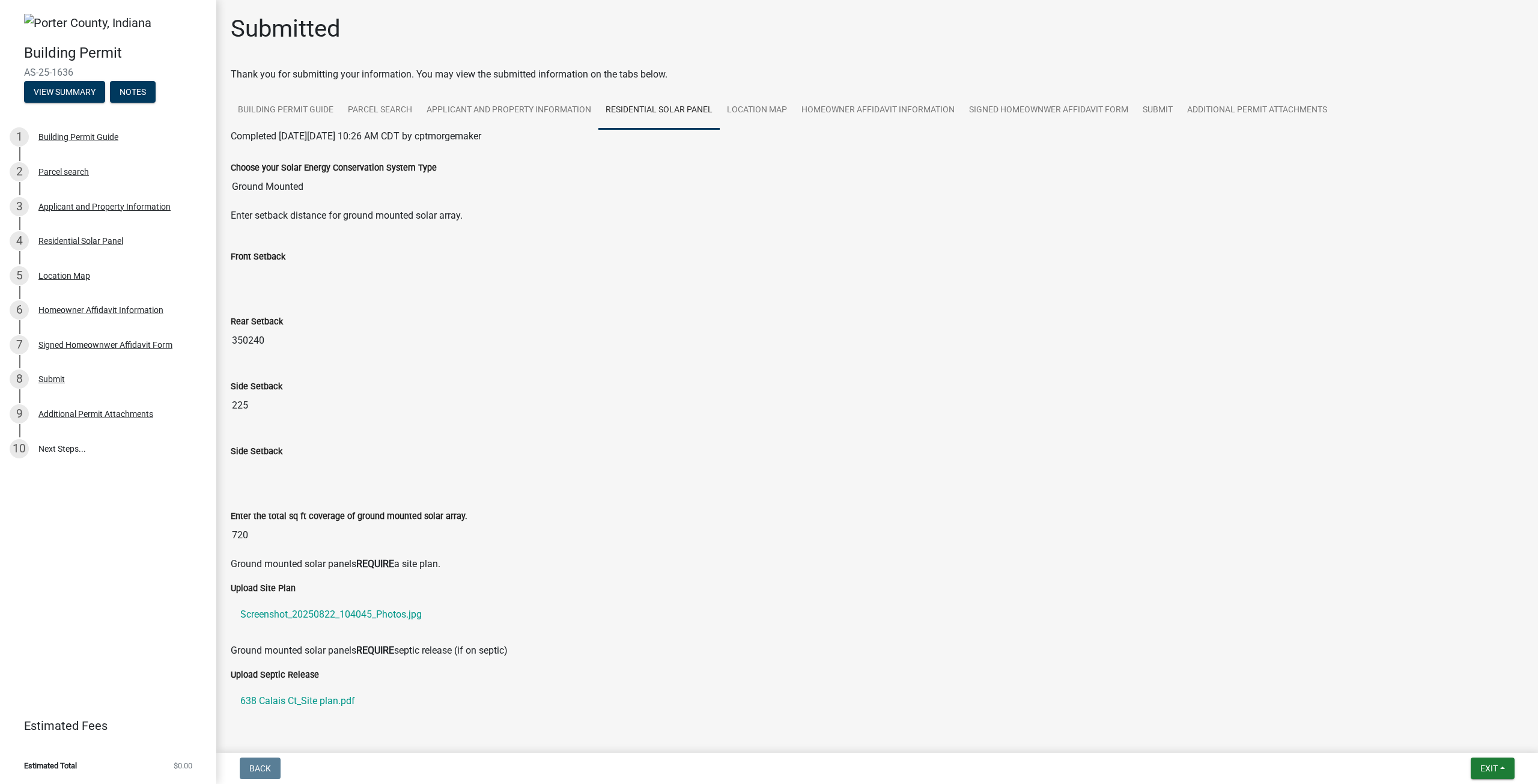
click at [261, 346] on input "350240" at bounding box center [877, 340] width 1293 height 24
click at [306, 337] on input "350240" at bounding box center [877, 340] width 1293 height 24
click at [501, 116] on link "Applicant and Property Information" at bounding box center [509, 110] width 179 height 38
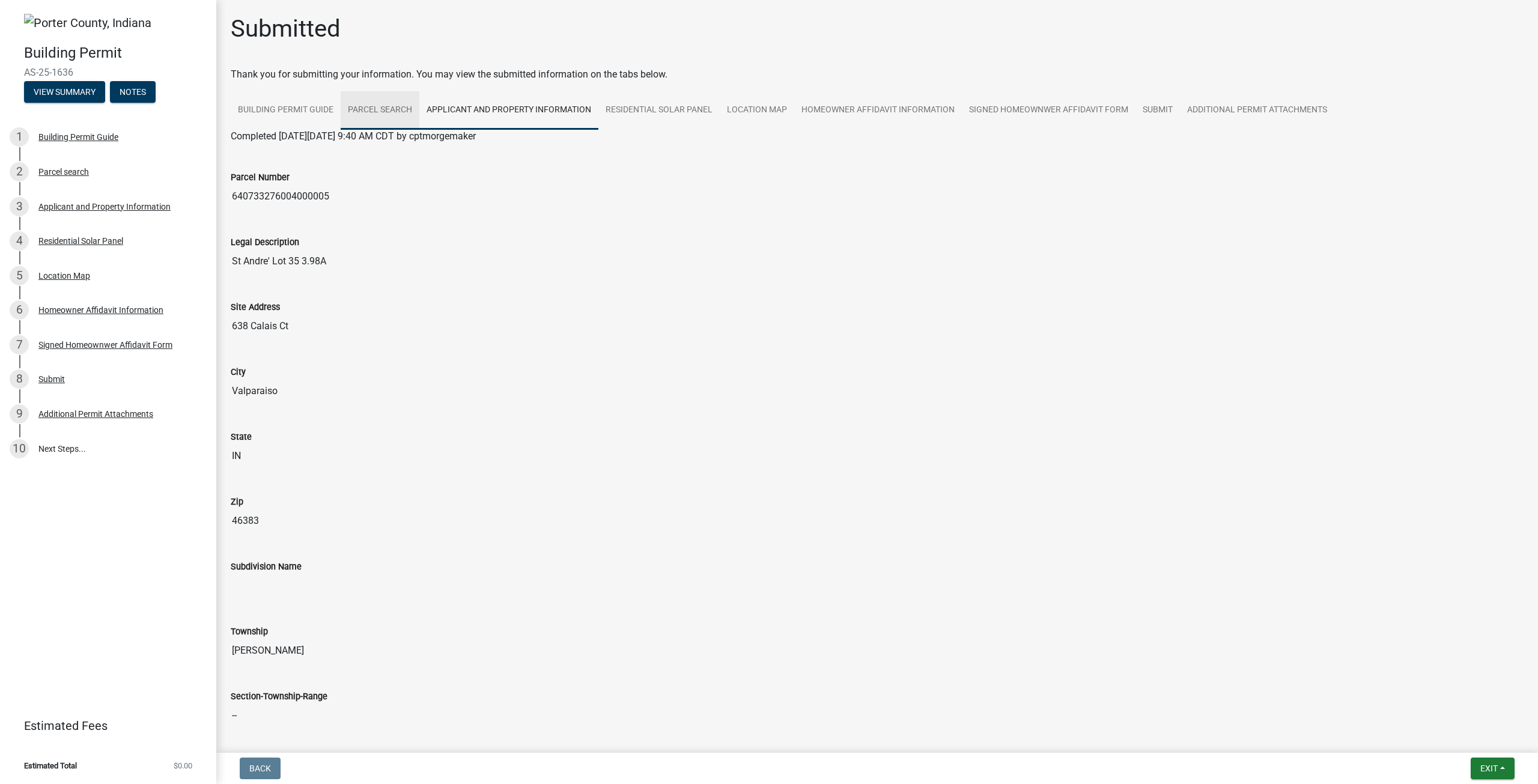
click at [354, 101] on link "Parcel search" at bounding box center [379, 110] width 78 height 38
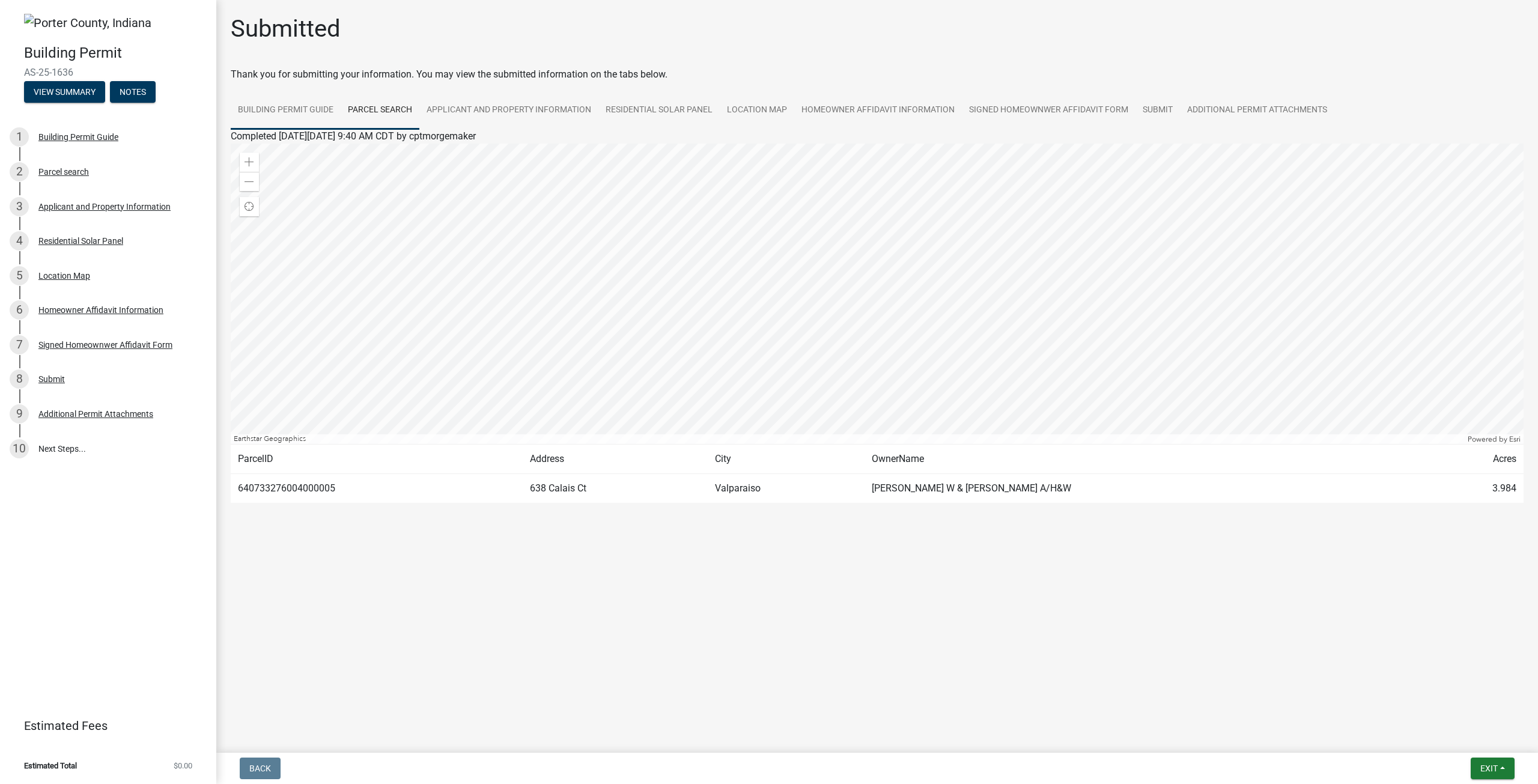
click at [298, 109] on link "Building Permit Guide" at bounding box center [285, 110] width 110 height 38
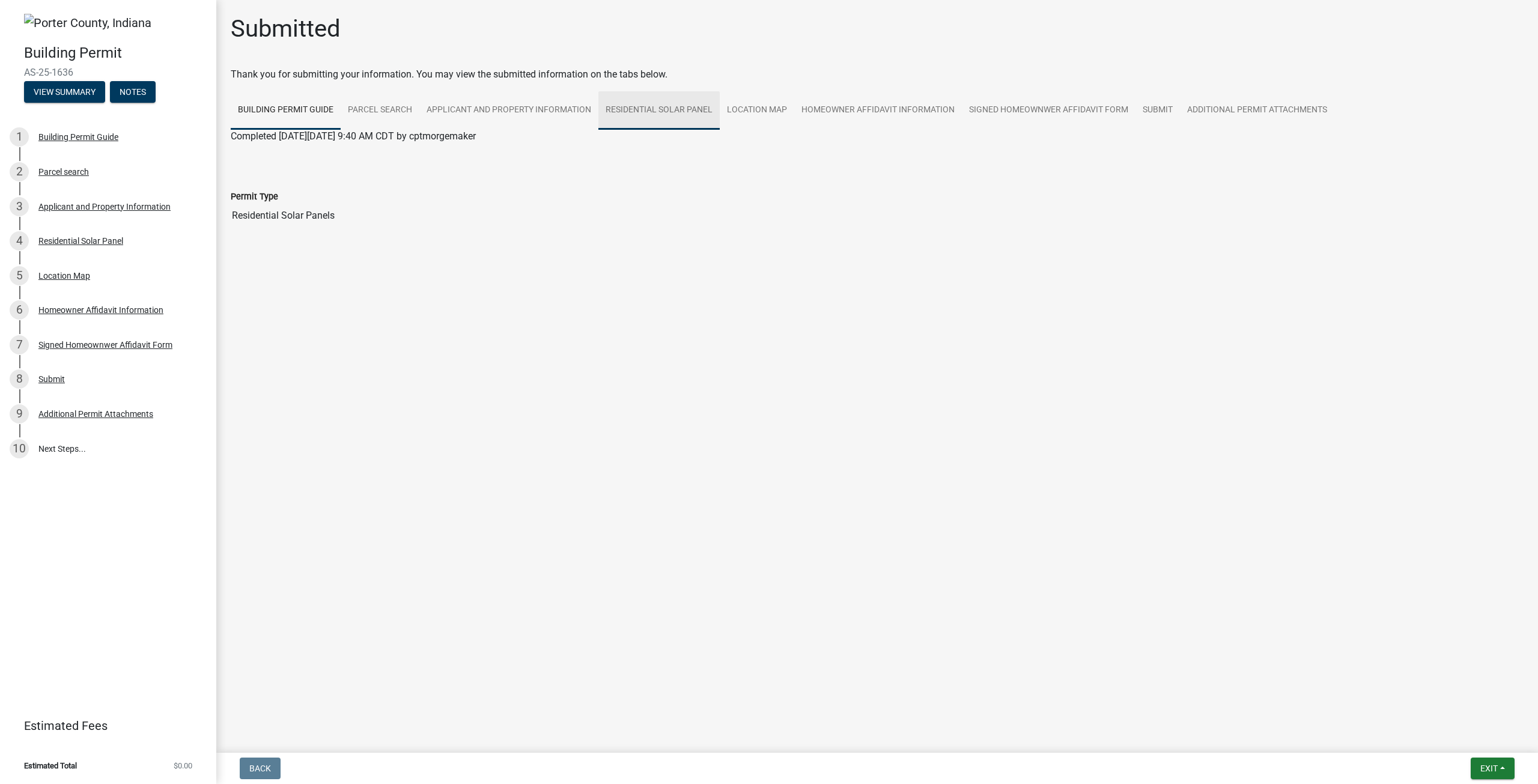
drag, startPoint x: 611, startPoint y: 105, endPoint x: 591, endPoint y: 105, distance: 20.0
click at [611, 105] on link "Residential Solar Panel" at bounding box center [659, 110] width 121 height 38
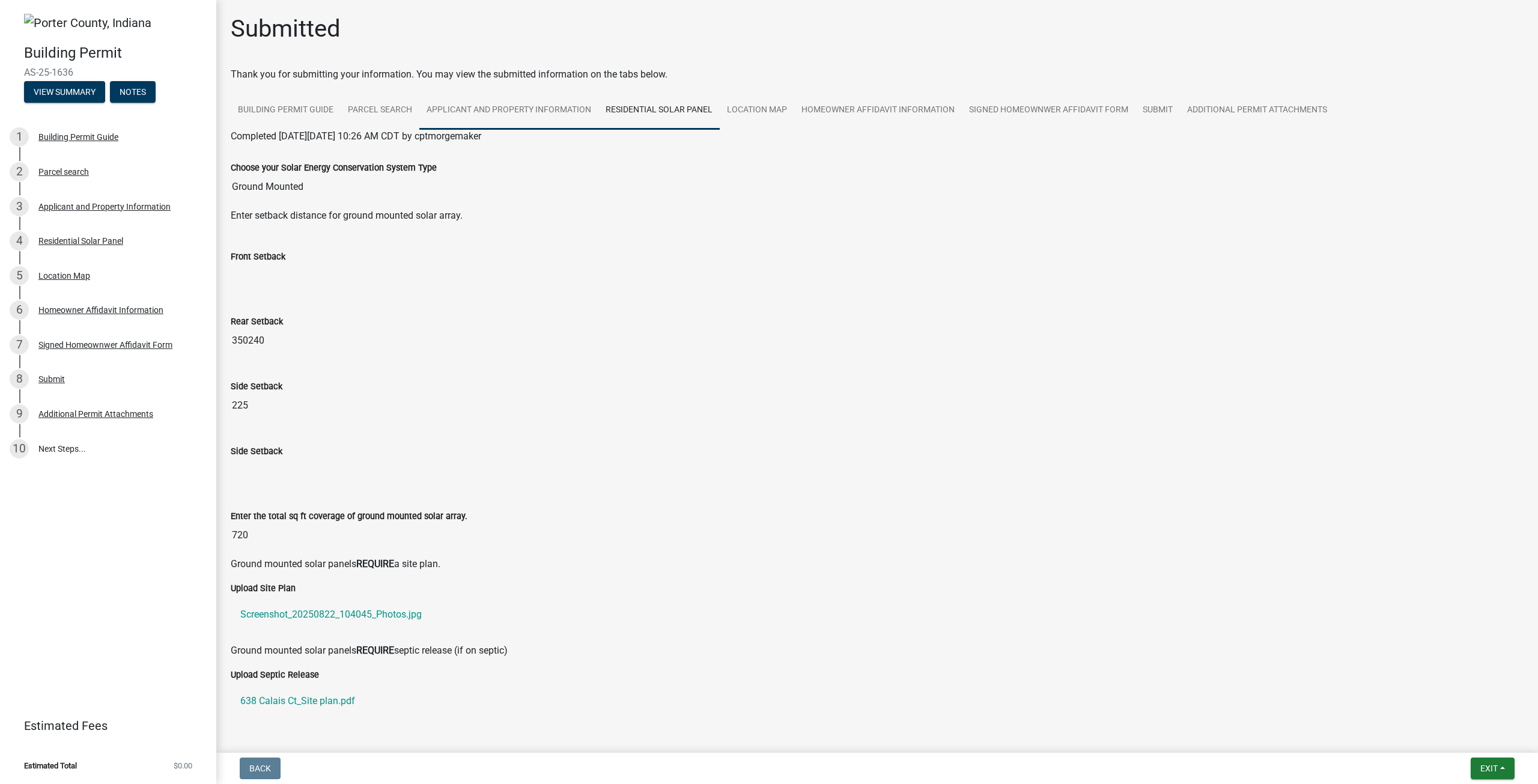
click at [490, 117] on link "Applicant and Property Information" at bounding box center [509, 110] width 179 height 38
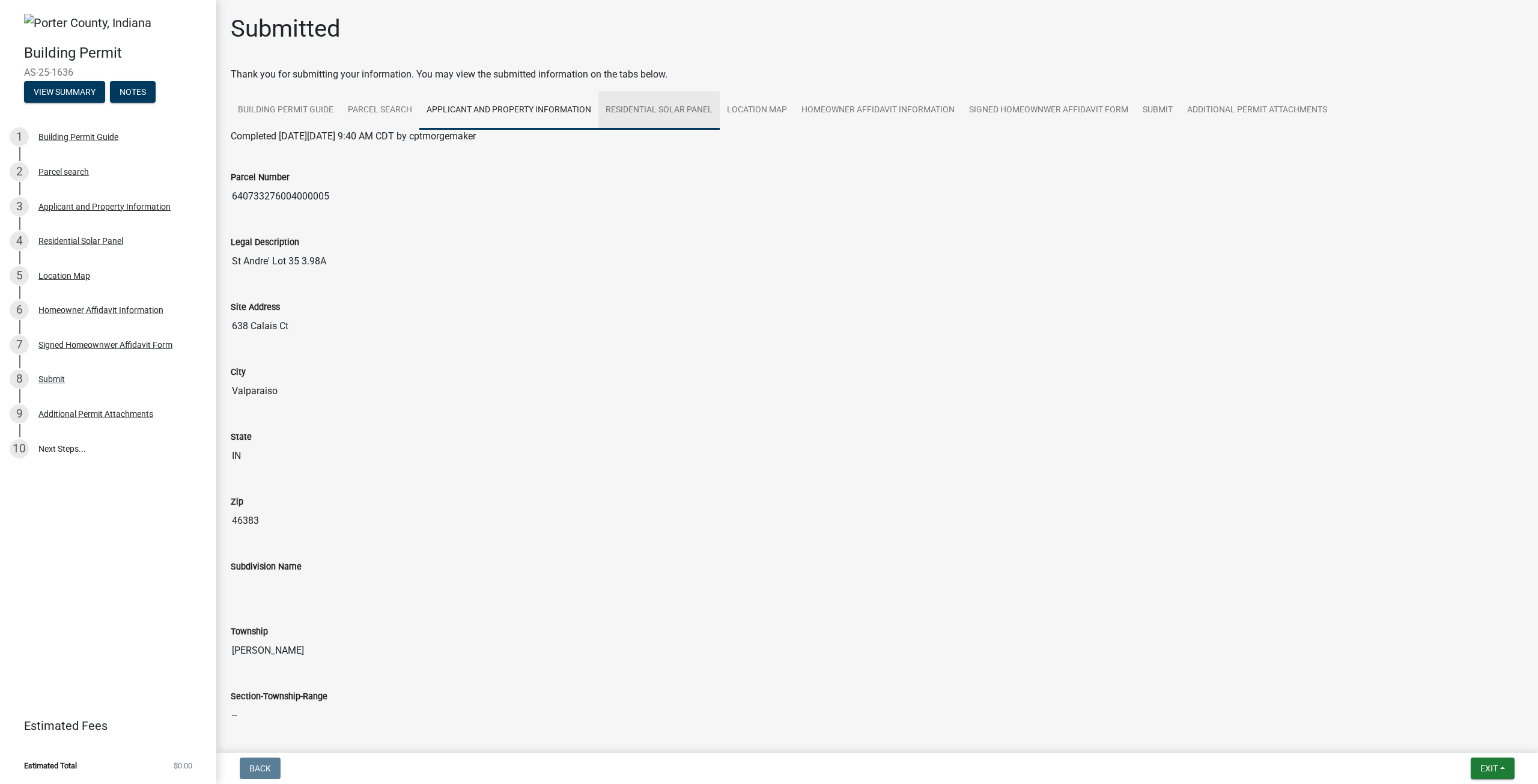
click at [634, 113] on link "Residential Solar Panel" at bounding box center [659, 110] width 121 height 38
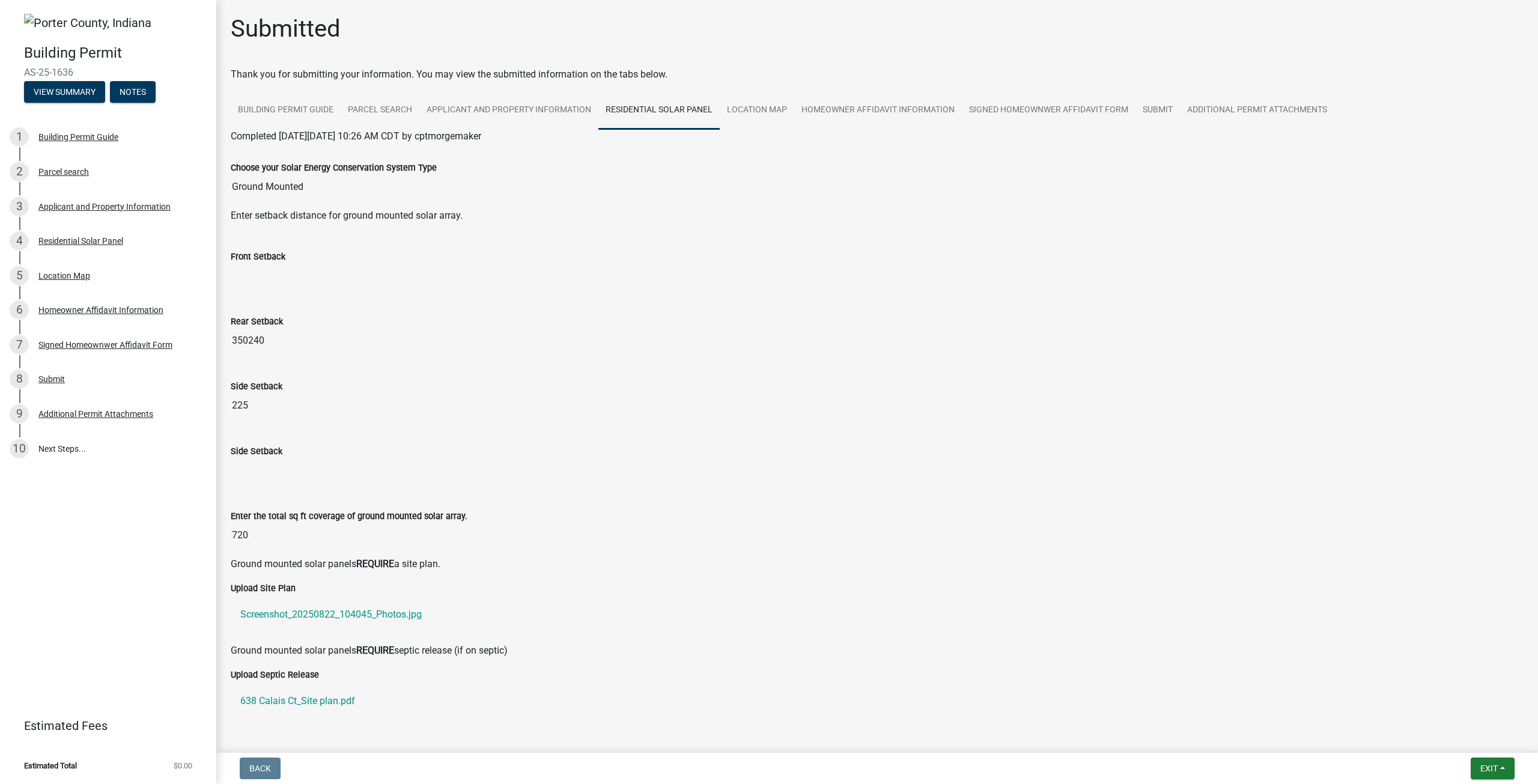
click at [275, 263] on div "Front Setback" at bounding box center [877, 257] width 1293 height 15
click at [263, 275] on input "Front Setback" at bounding box center [877, 275] width 1293 height 24
click at [330, 206] on div "Choose your Solar Energy Conservation System Type Ground Mounted" at bounding box center [877, 176] width 1311 height 65
click at [317, 218] on p "Enter setback distance for ground mounted solar array." at bounding box center [877, 216] width 1293 height 15
click at [303, 229] on div "Enter setback distance for ground mounted solar array." at bounding box center [877, 220] width 1311 height 24
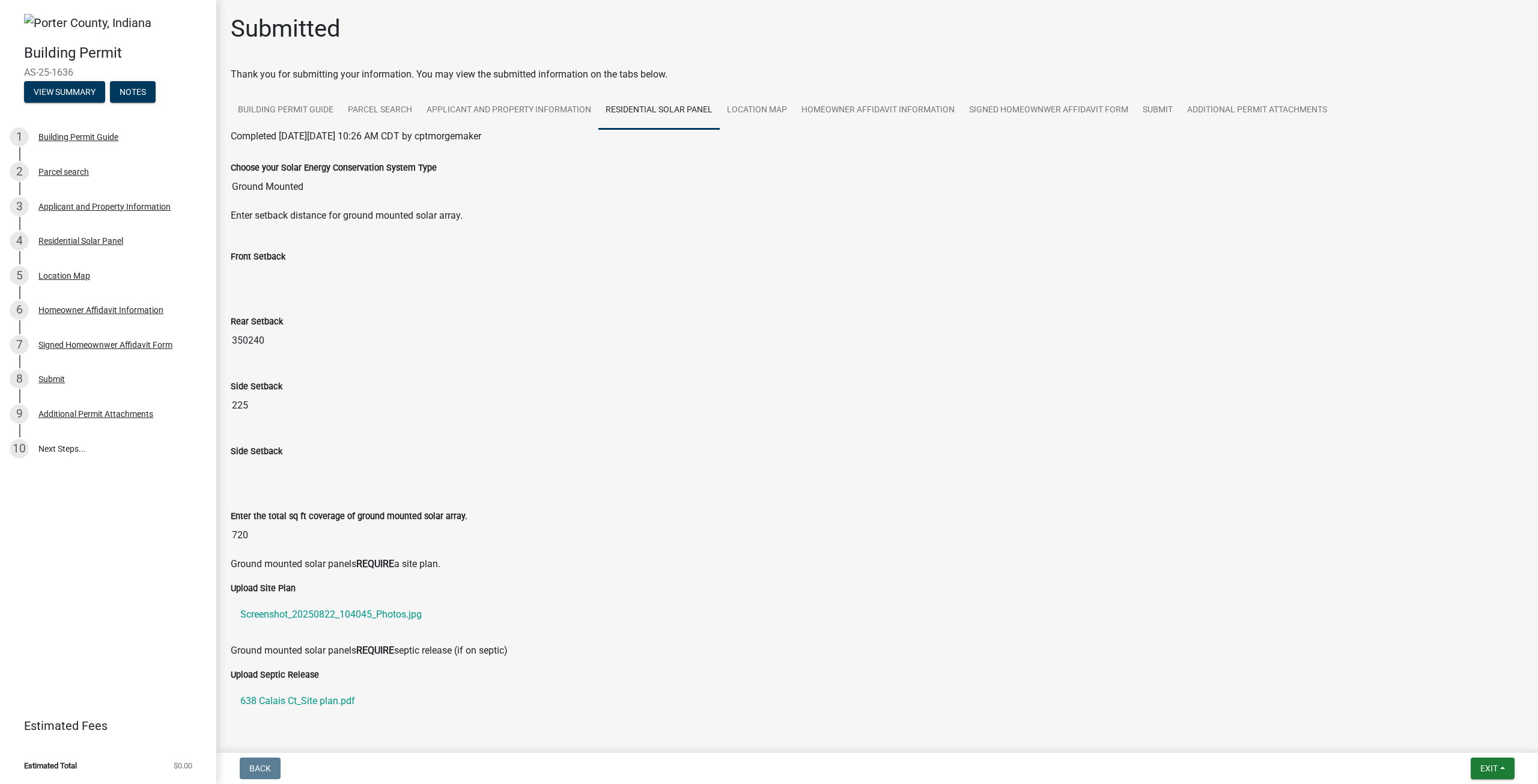
click at [279, 289] on div "Front Setback" at bounding box center [877, 265] width 1311 height 65
click at [272, 279] on input "Front Setback" at bounding box center [877, 275] width 1293 height 24
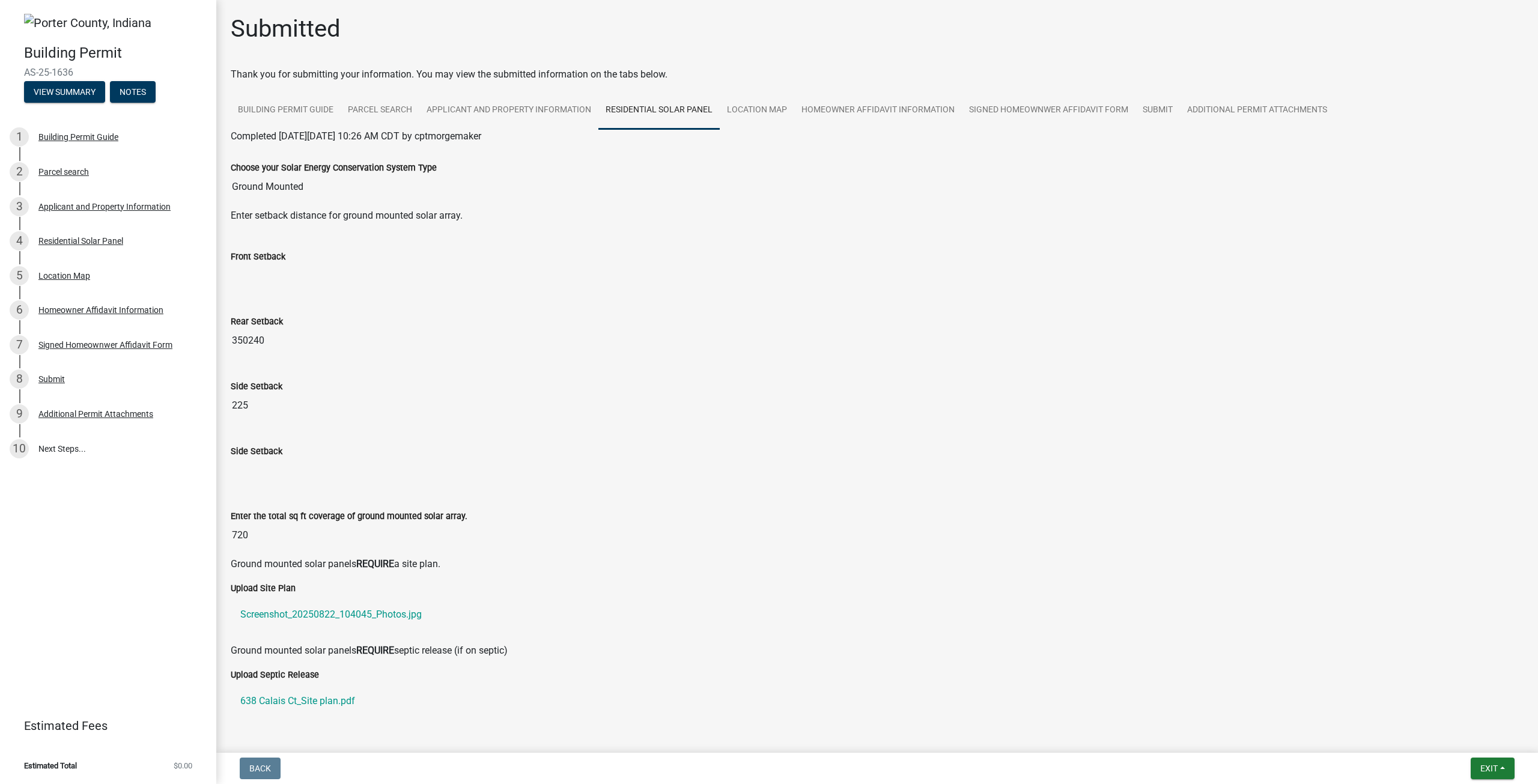
click at [272, 279] on input "Front Setback" at bounding box center [877, 275] width 1293 height 24
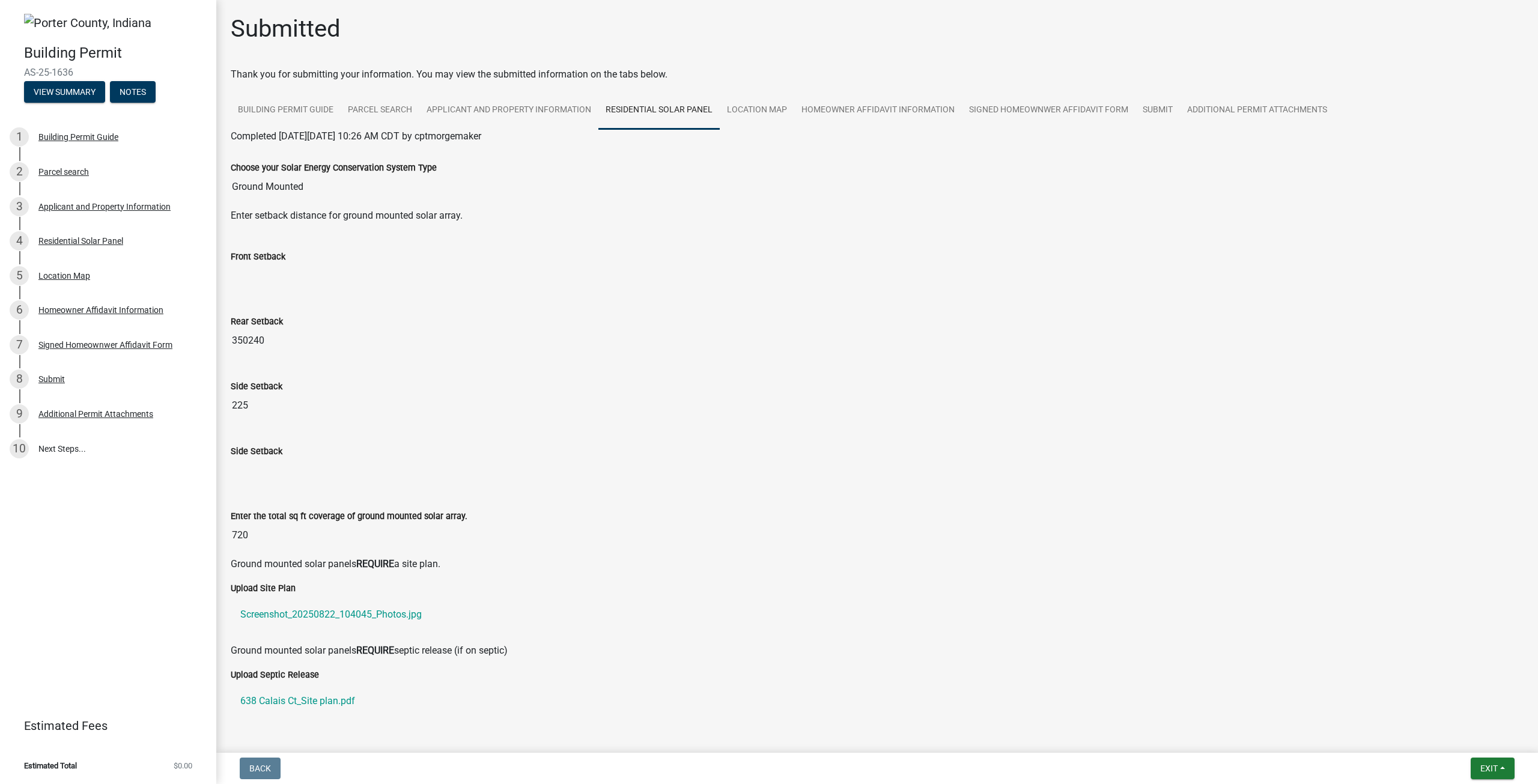
click at [272, 279] on input "Front Setback" at bounding box center [877, 275] width 1293 height 24
click at [272, 278] on input "Front Setback" at bounding box center [877, 275] width 1293 height 24
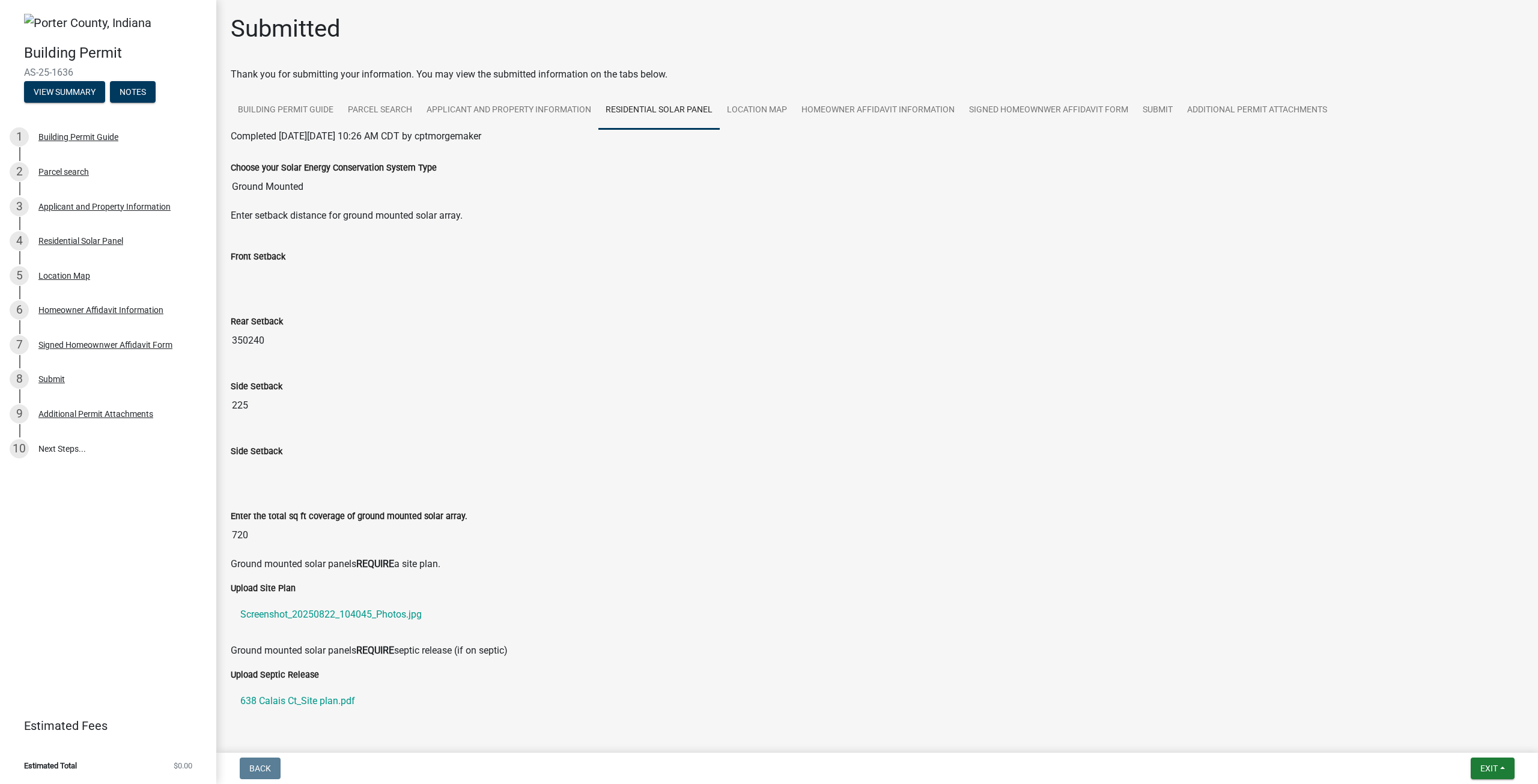
click at [272, 278] on input "Front Setback" at bounding box center [877, 275] width 1293 height 24
click at [255, 346] on input "350240" at bounding box center [877, 340] width 1293 height 24
click at [259, 342] on input "350240" at bounding box center [877, 340] width 1293 height 24
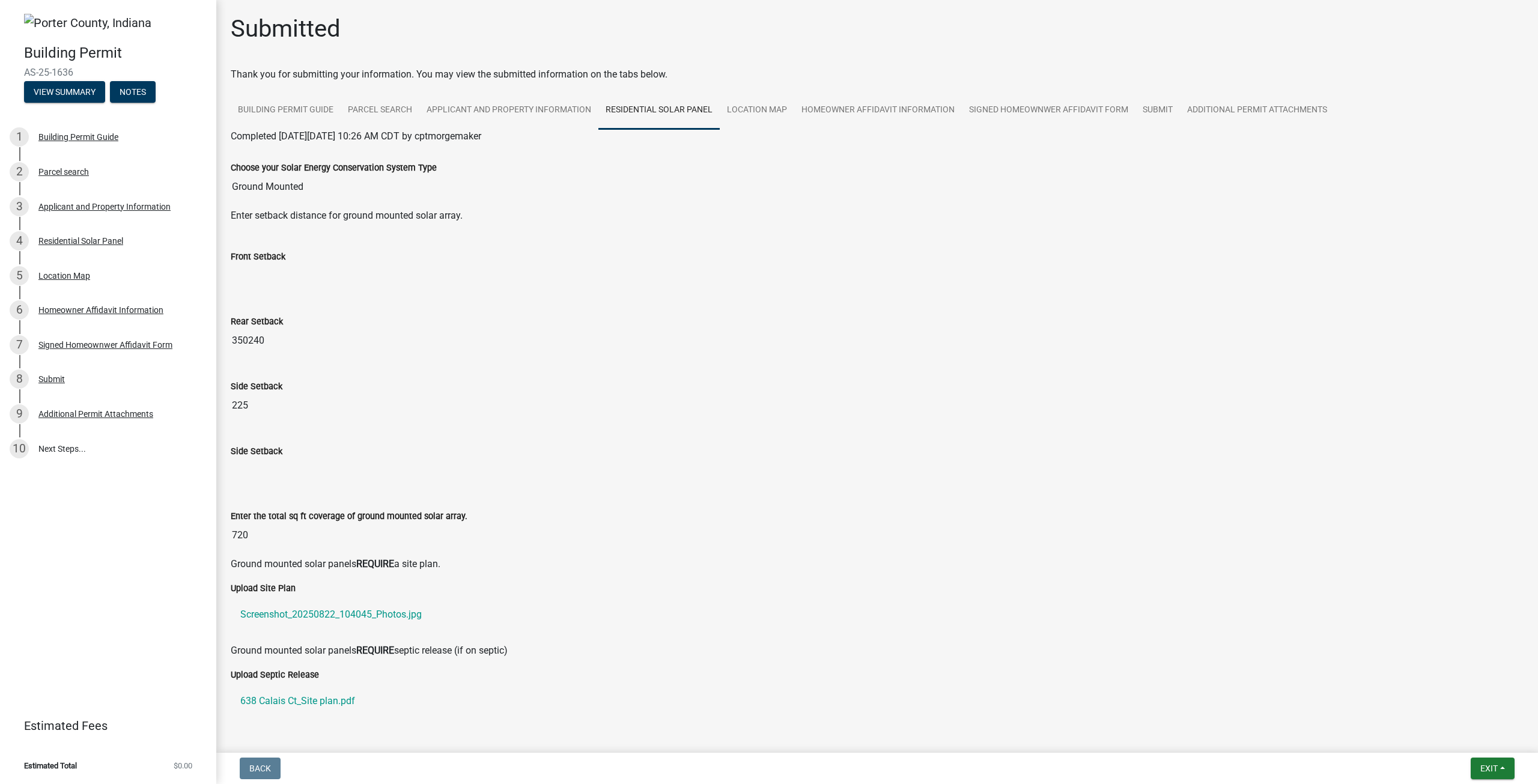
click at [259, 342] on input "350240" at bounding box center [877, 340] width 1293 height 24
click at [287, 277] on input "Front Setback" at bounding box center [877, 275] width 1293 height 24
click at [395, 119] on link "Parcel search" at bounding box center [379, 110] width 78 height 38
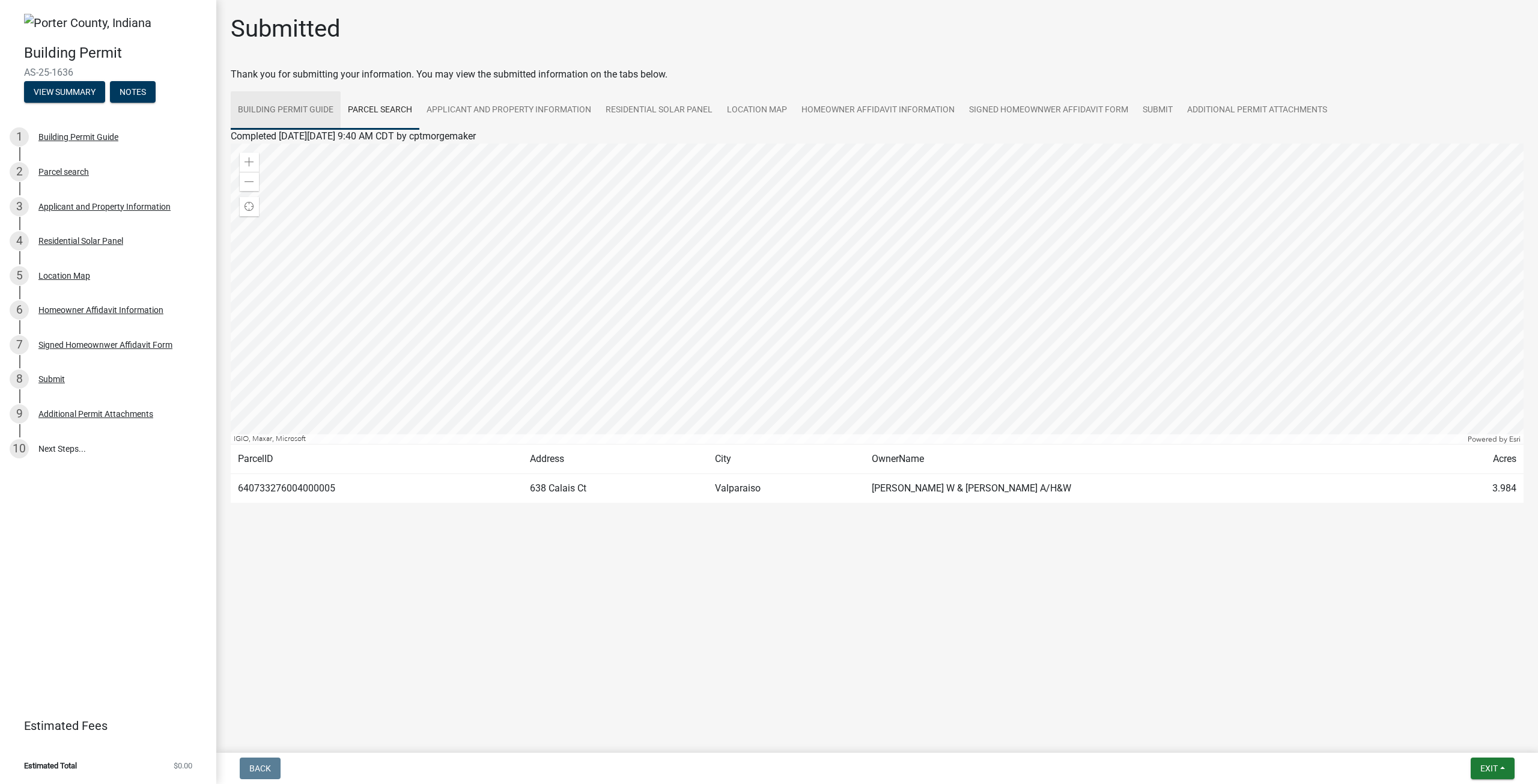
click at [310, 115] on link "Building Permit Guide" at bounding box center [285, 110] width 110 height 38
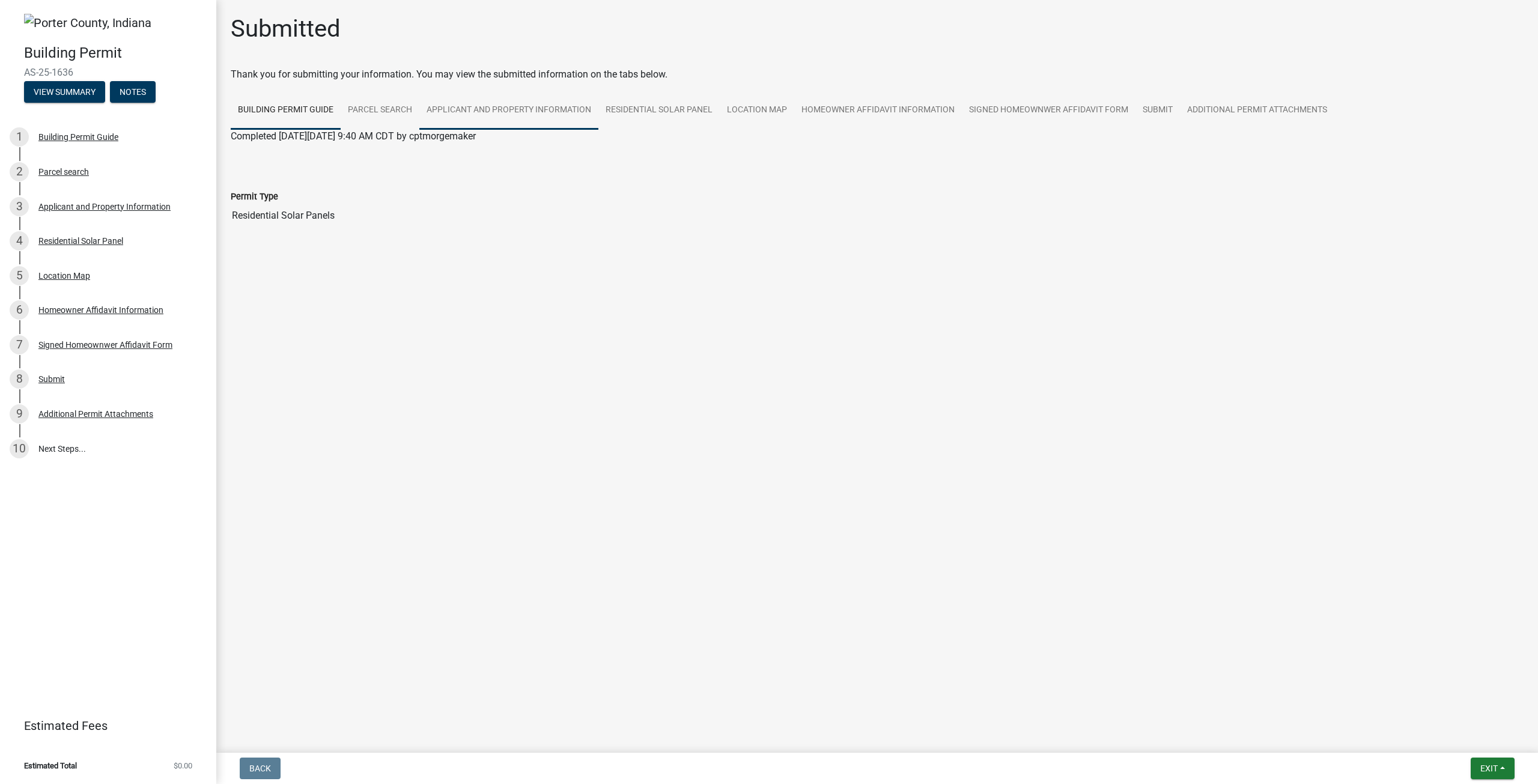
click at [478, 107] on link "Applicant and Property Information" at bounding box center [509, 110] width 179 height 38
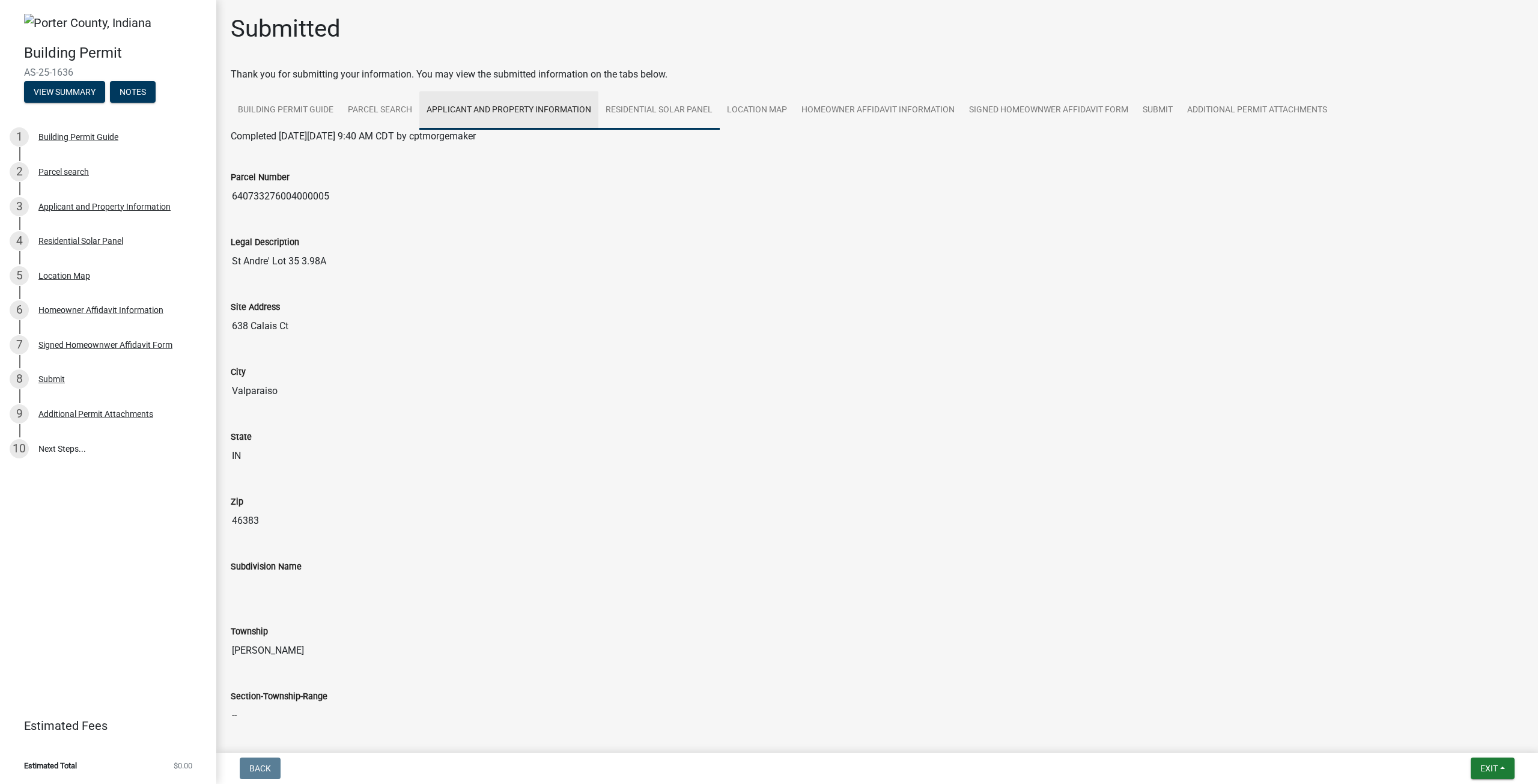
click at [653, 107] on link "Residential Solar Panel" at bounding box center [659, 110] width 121 height 38
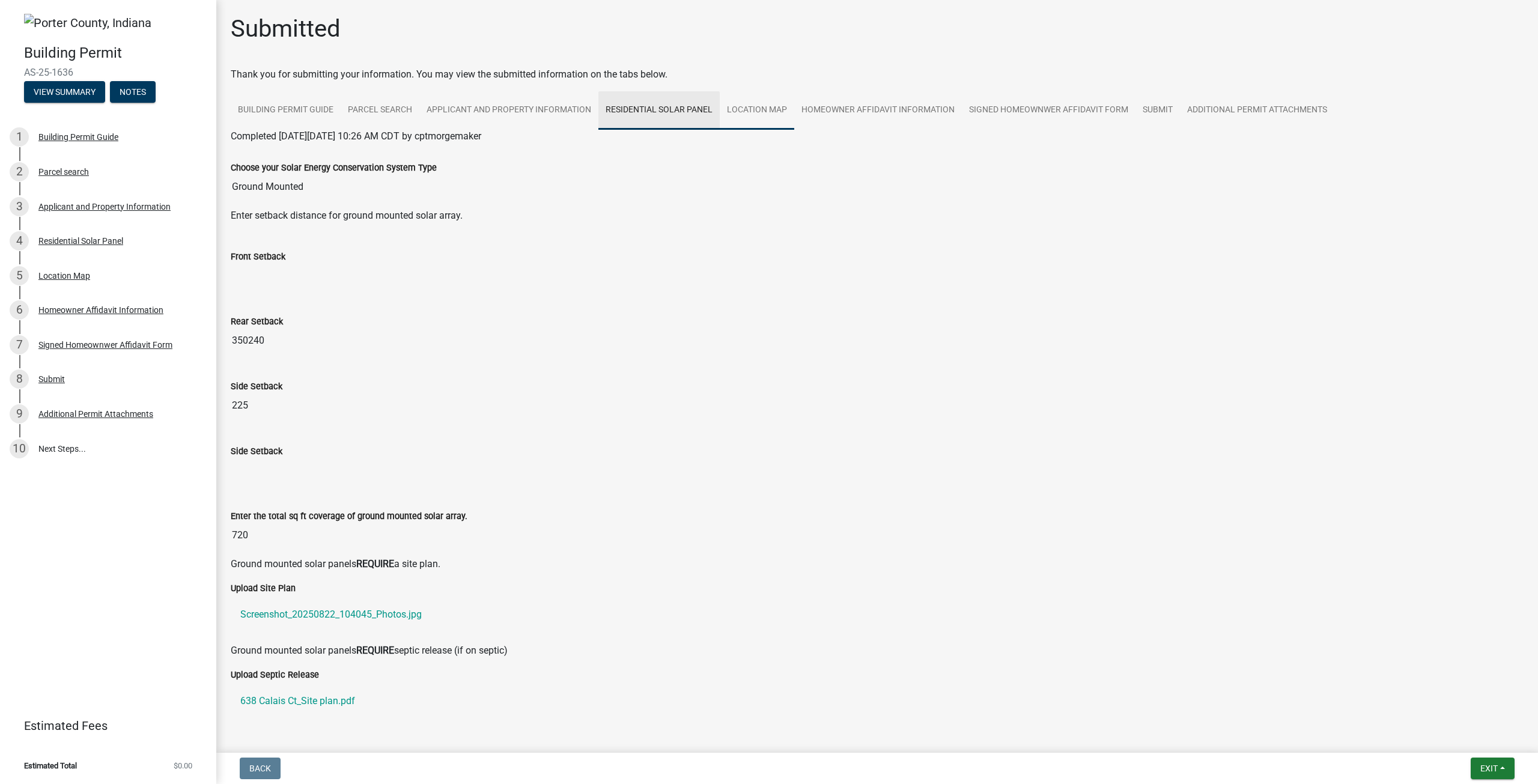
click at [779, 112] on link "Location Map" at bounding box center [757, 110] width 74 height 38
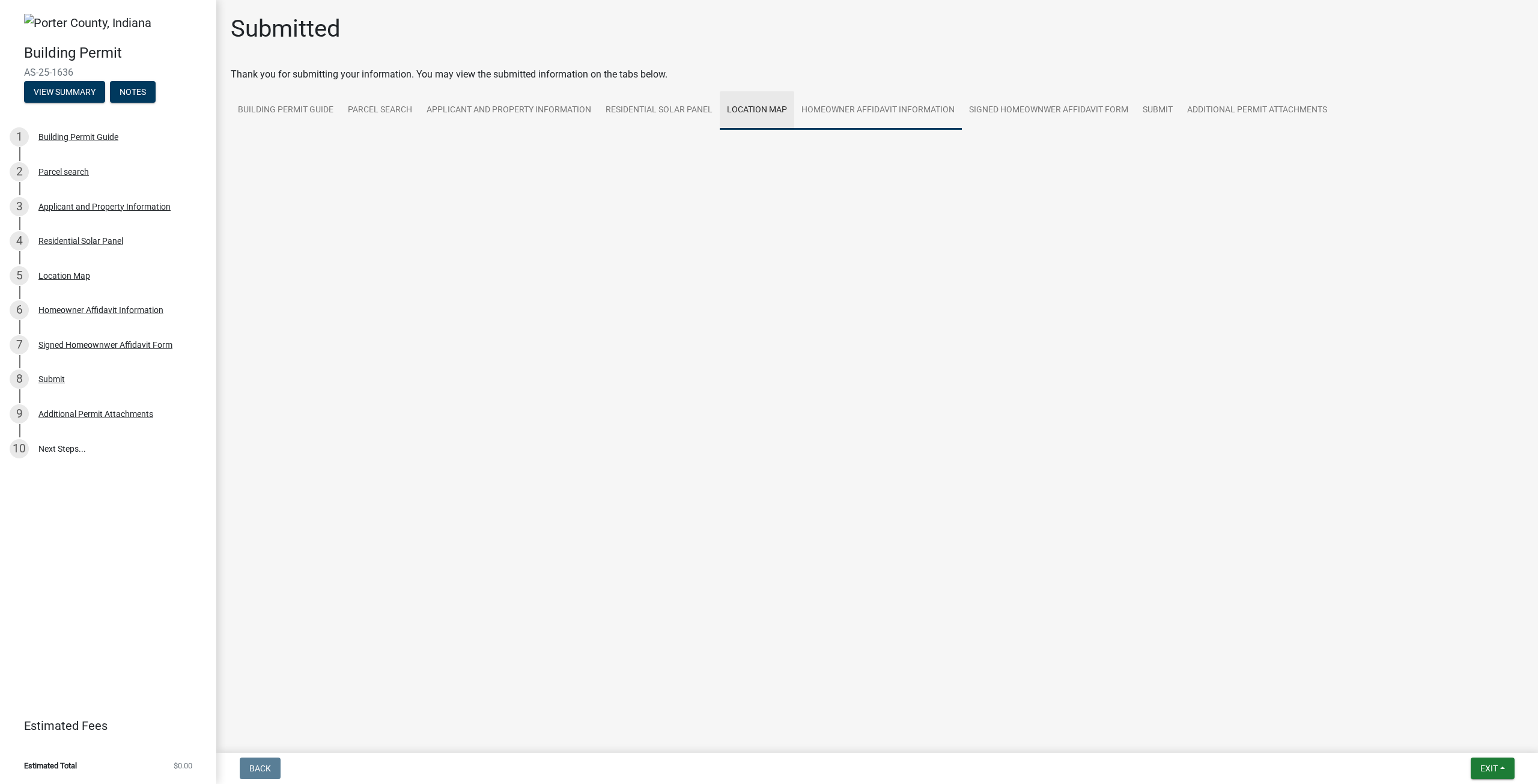
click at [854, 106] on link "Homeowner Affidavit Information" at bounding box center [878, 110] width 168 height 38
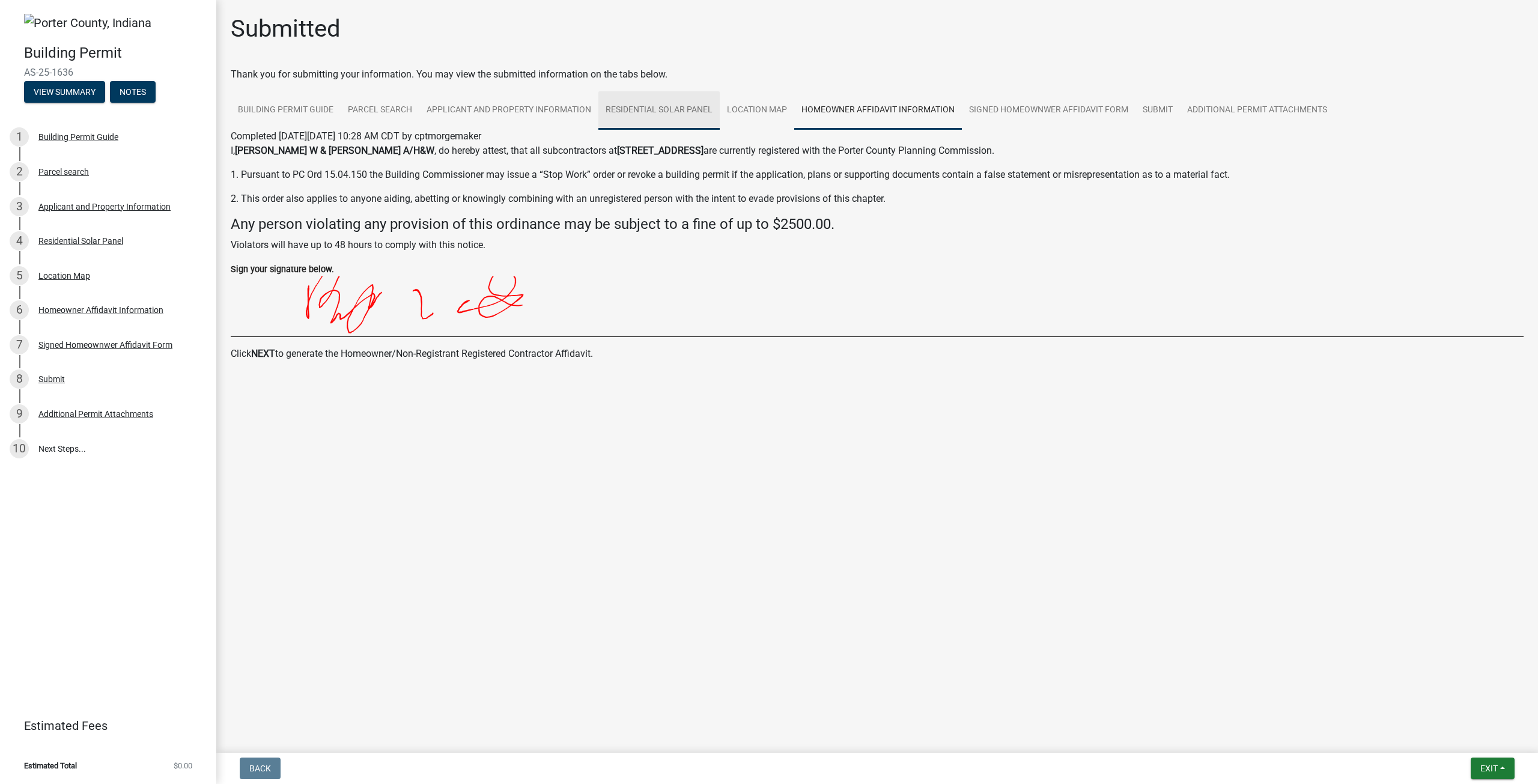
click at [704, 96] on link "Residential Solar Panel" at bounding box center [659, 110] width 121 height 38
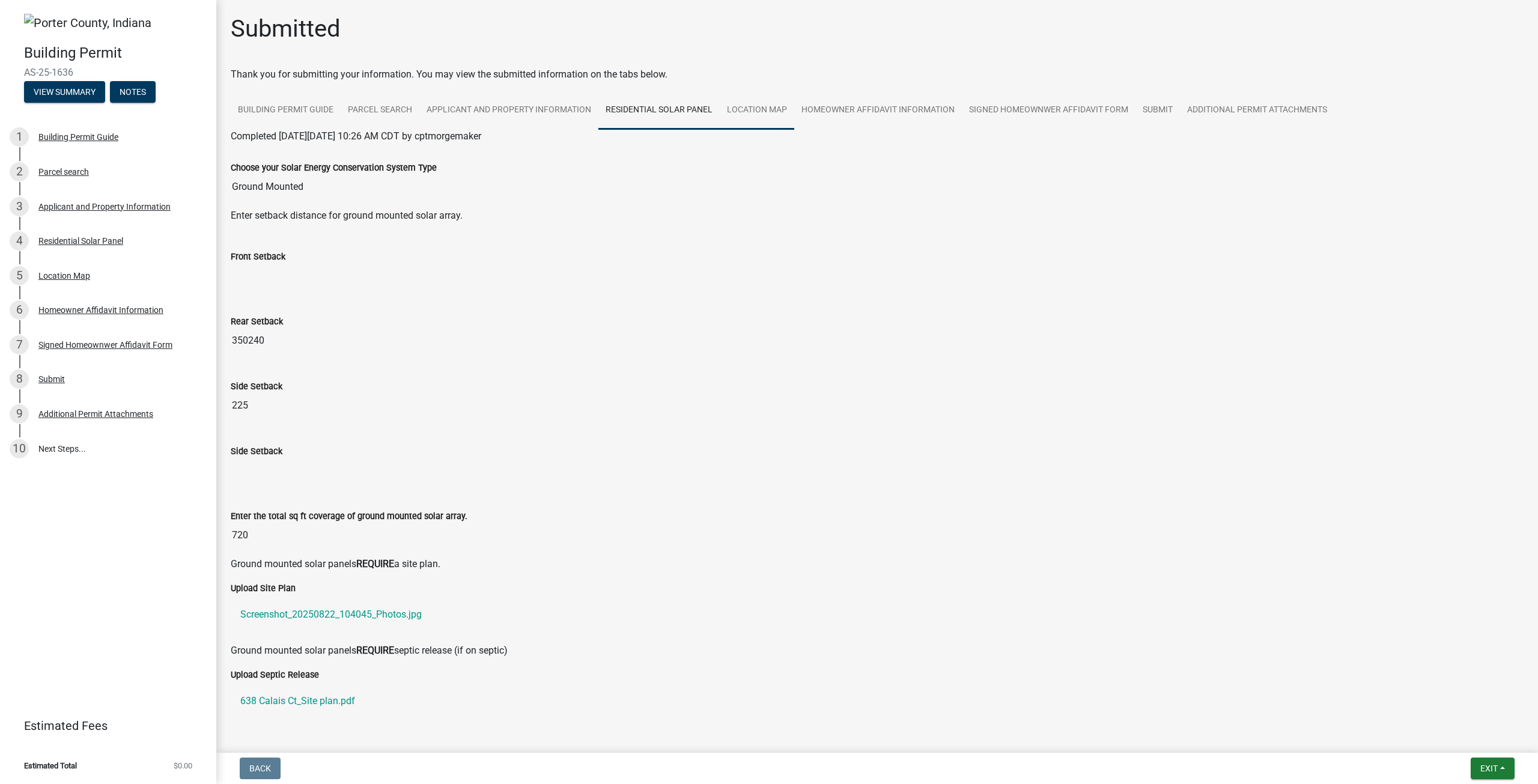
click at [743, 105] on link "Location Map" at bounding box center [757, 110] width 74 height 38
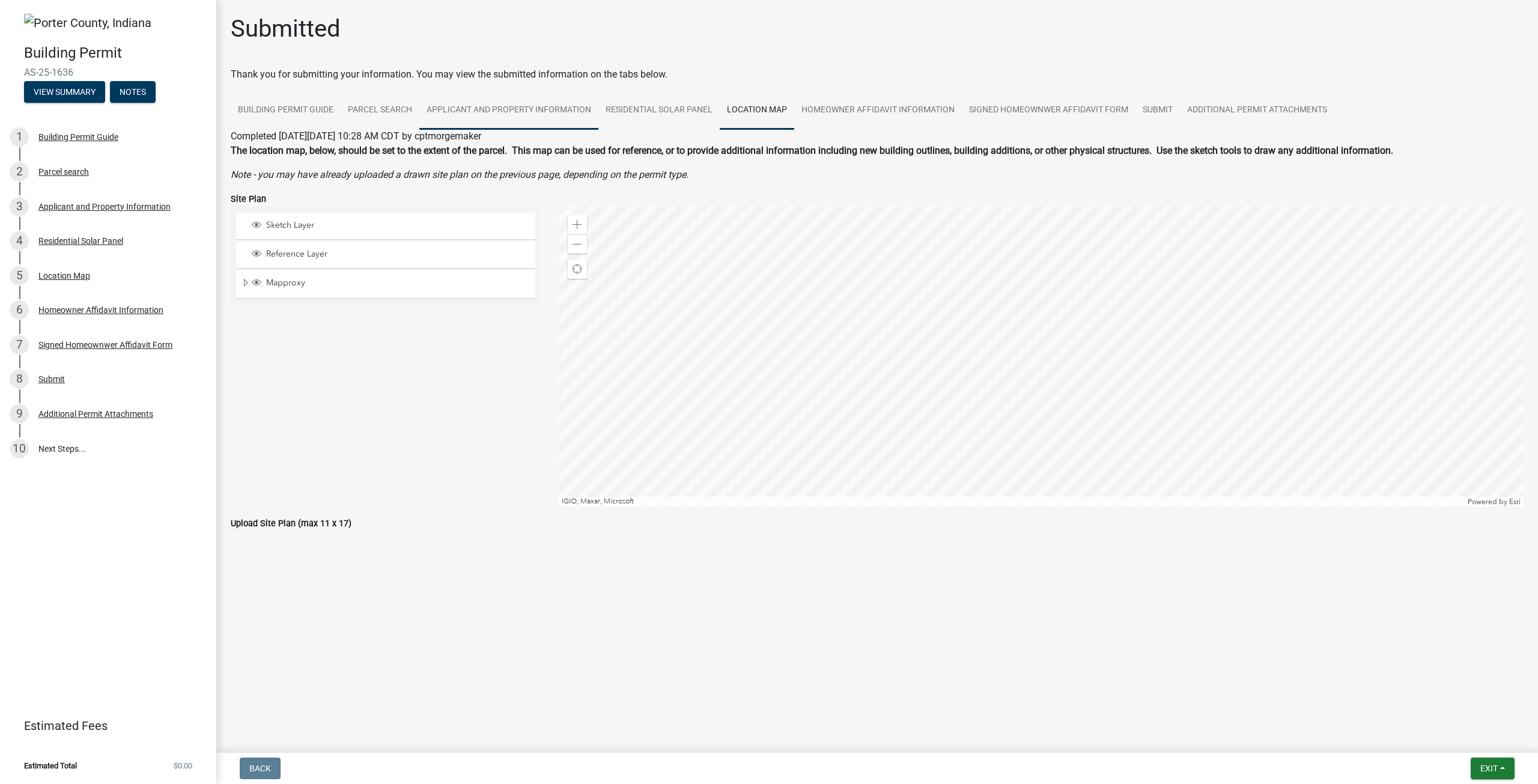
click at [528, 107] on link "Applicant and Property Information" at bounding box center [509, 110] width 179 height 38
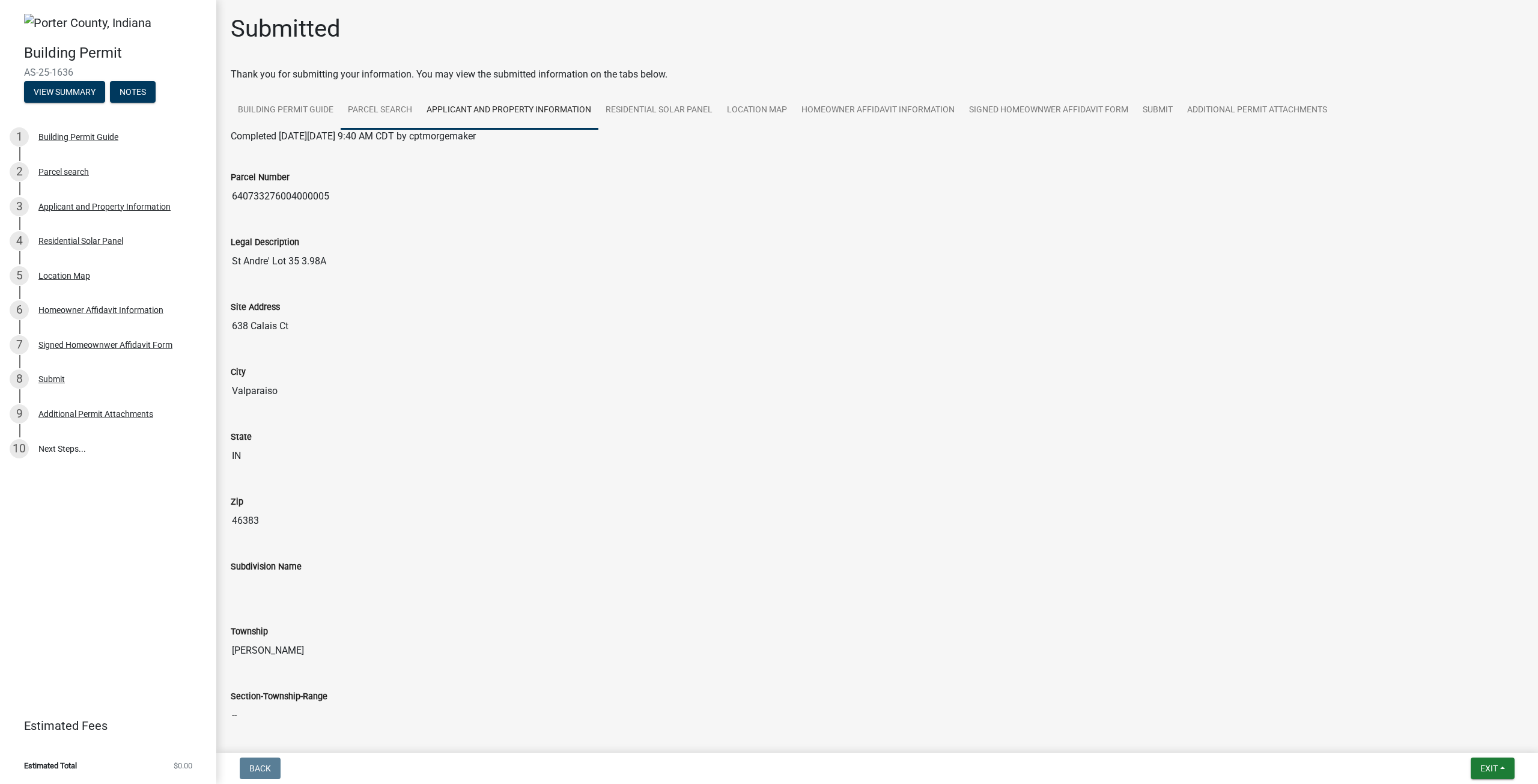
click at [391, 101] on link "Parcel search" at bounding box center [379, 110] width 78 height 38
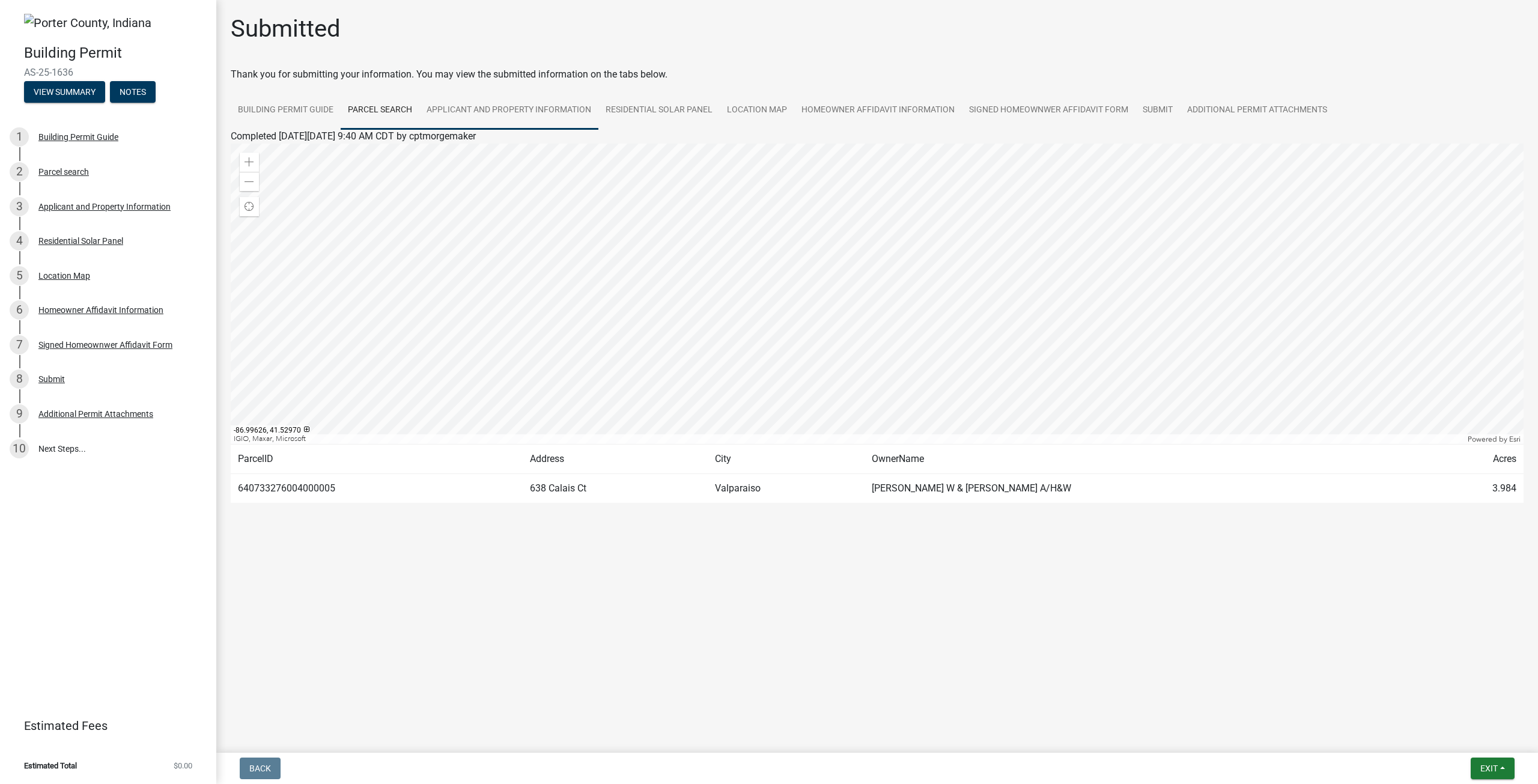
click at [503, 108] on link "Applicant and Property Information" at bounding box center [509, 110] width 179 height 38
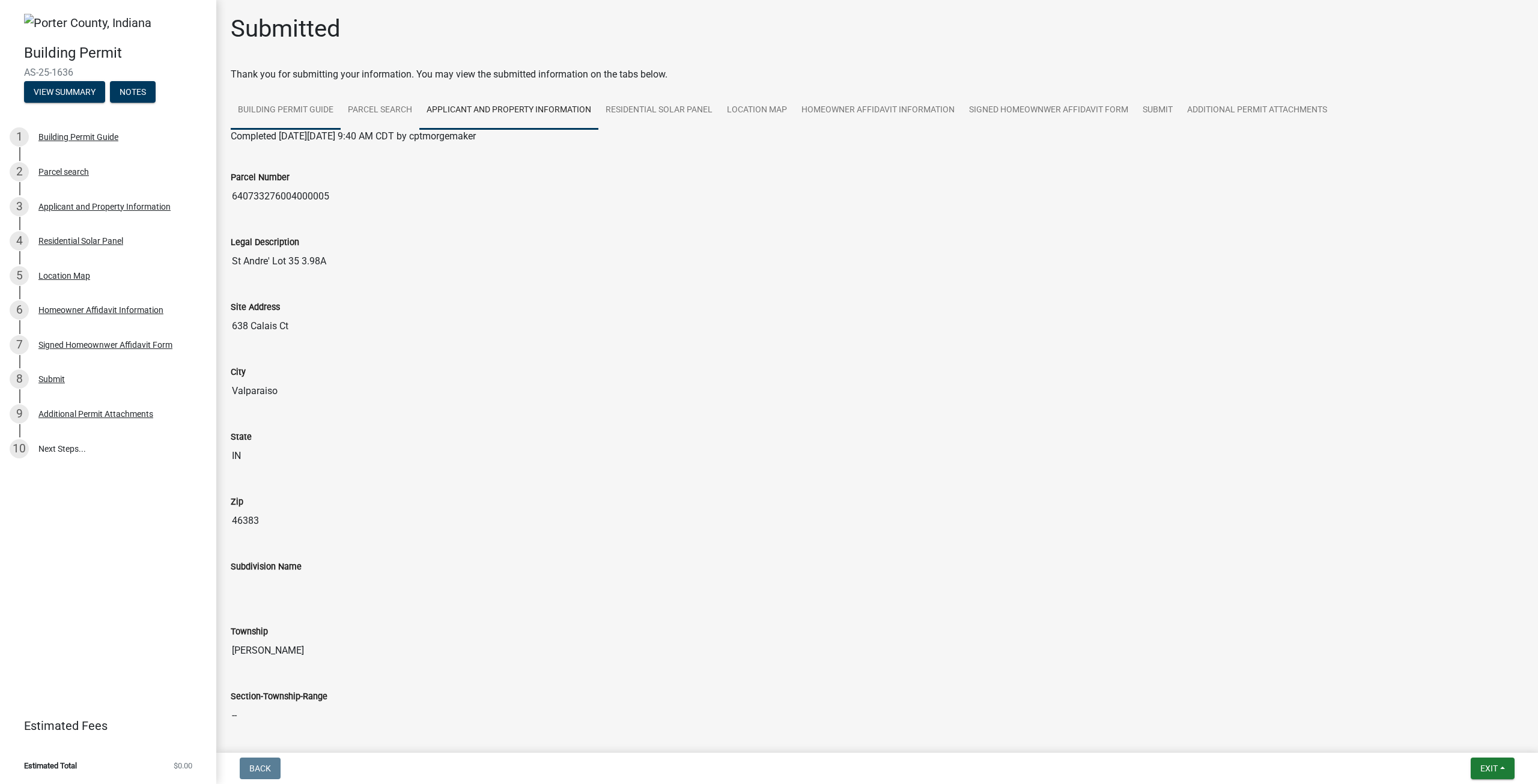
click at [273, 119] on link "Building Permit Guide" at bounding box center [285, 110] width 110 height 38
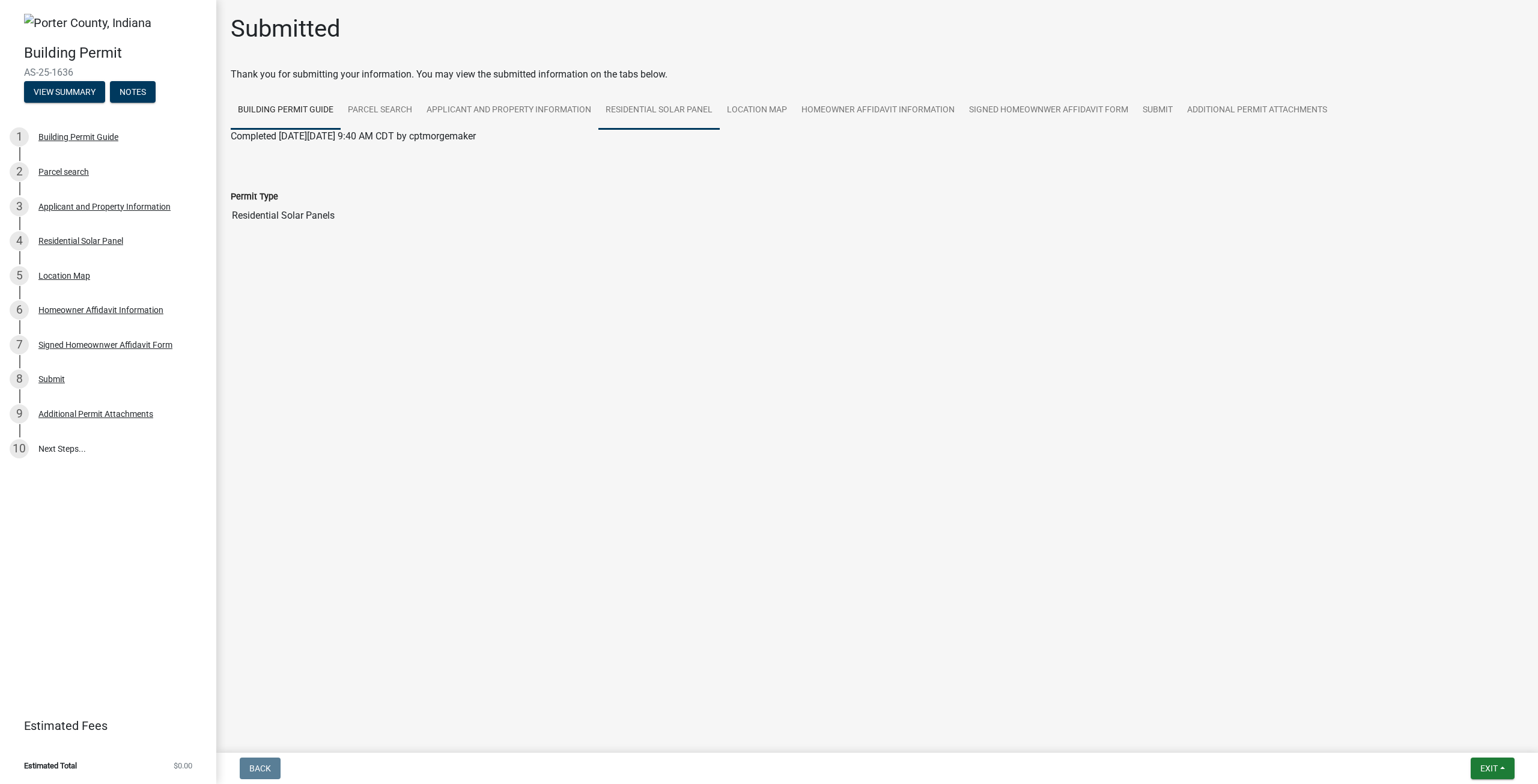
click at [637, 108] on link "Residential Solar Panel" at bounding box center [659, 110] width 121 height 38
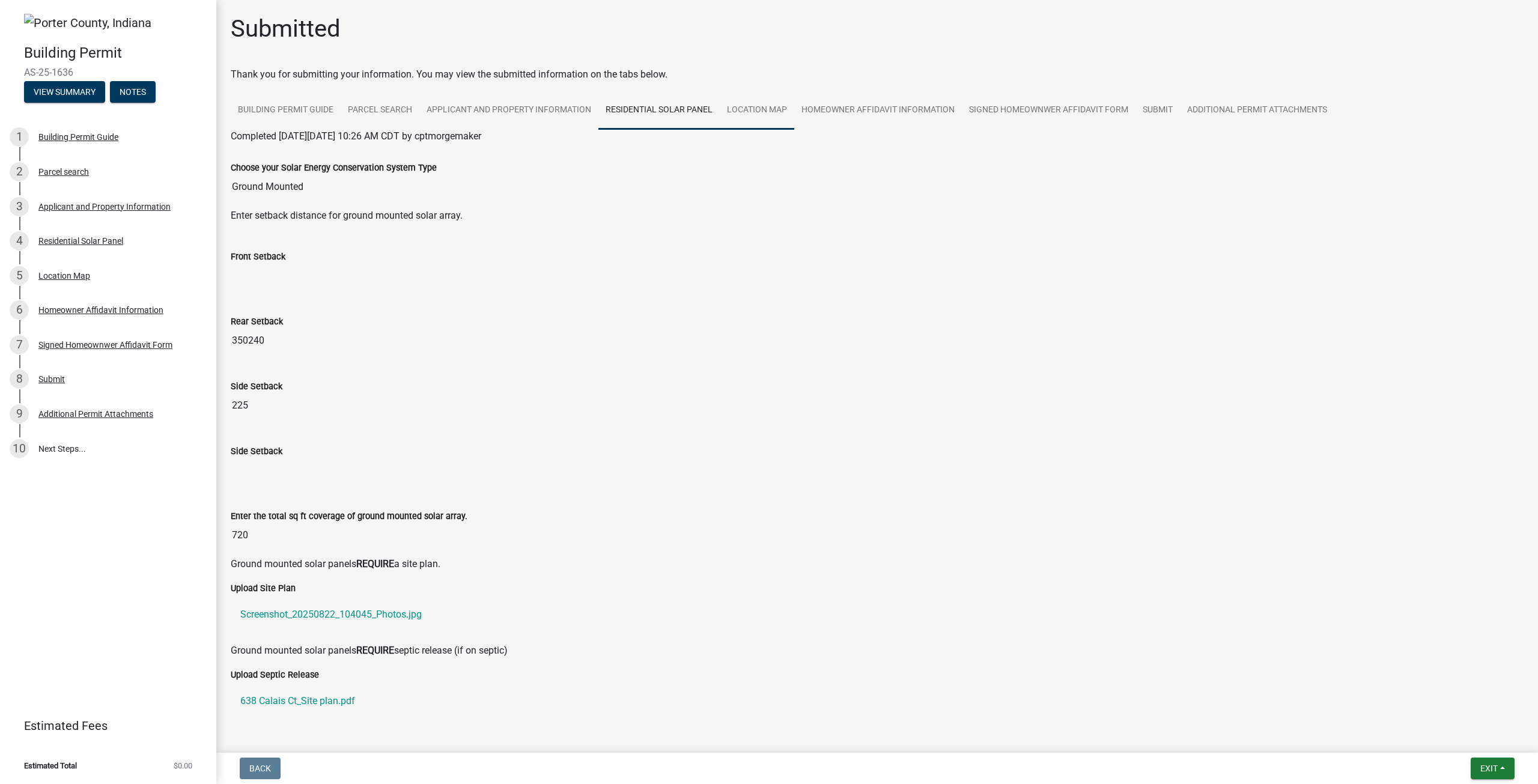
click at [781, 113] on link "Location Map" at bounding box center [757, 110] width 74 height 38
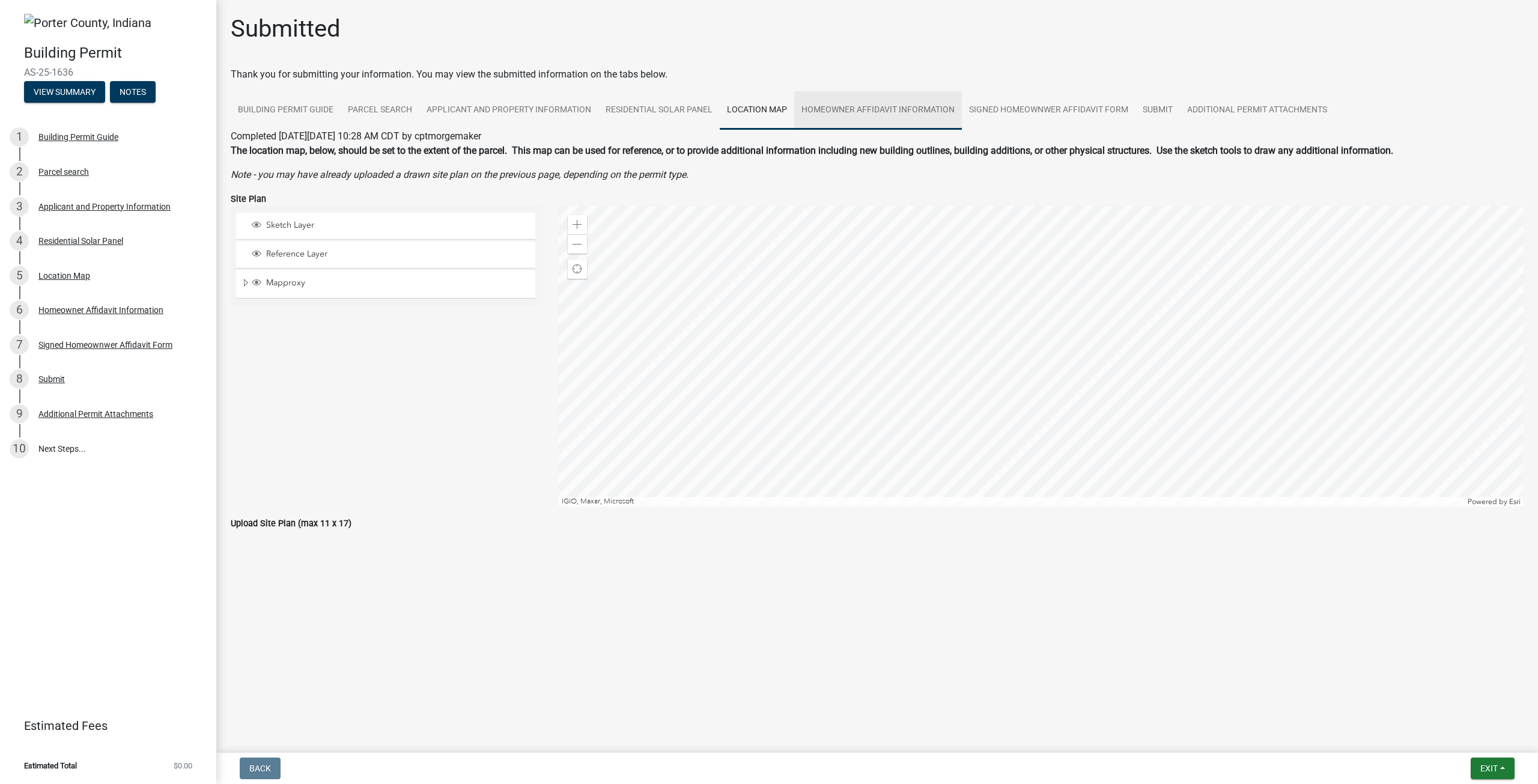
click at [862, 105] on link "Homeowner Affidavit Information" at bounding box center [878, 110] width 168 height 38
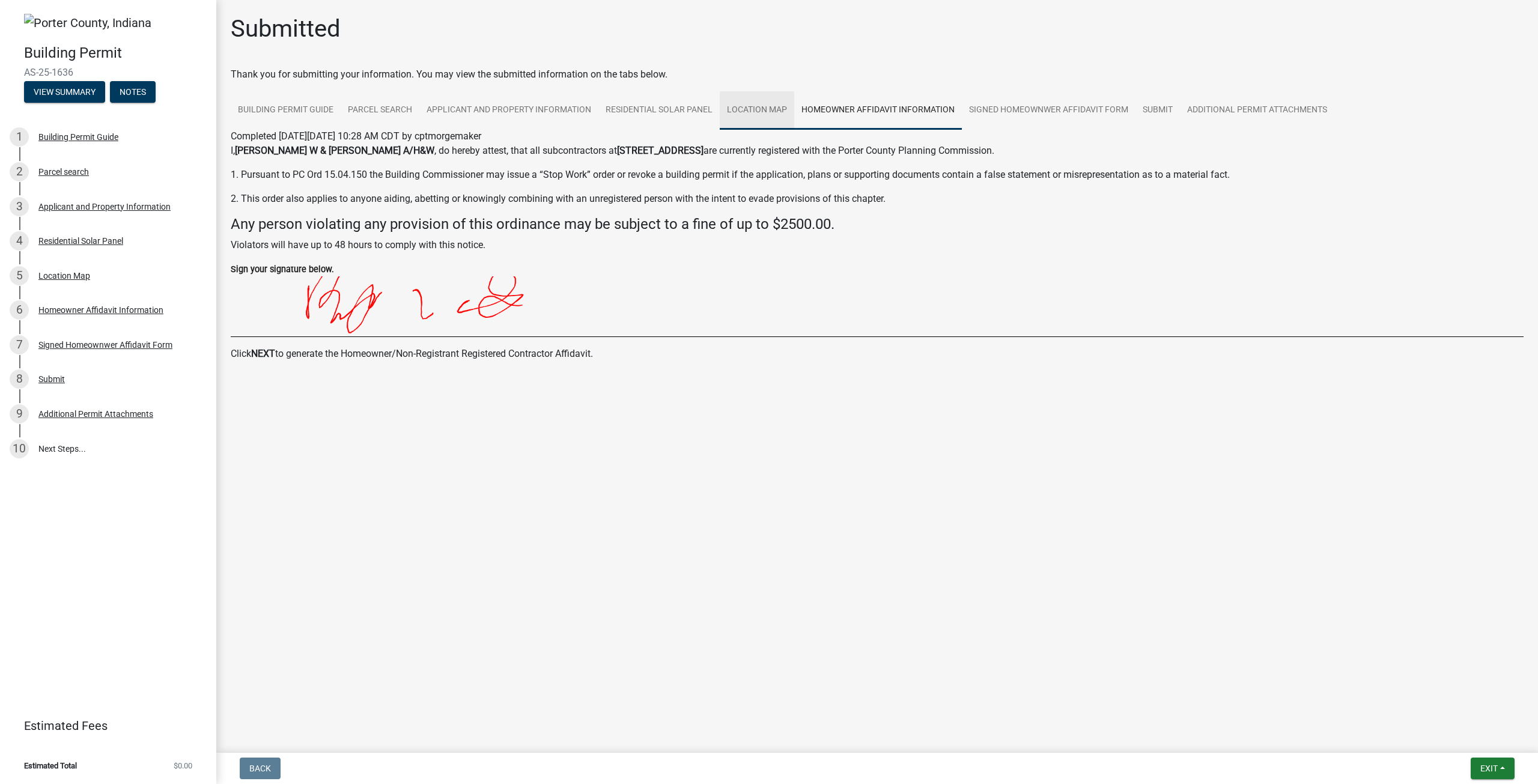
click at [751, 107] on link "Location Map" at bounding box center [757, 110] width 74 height 38
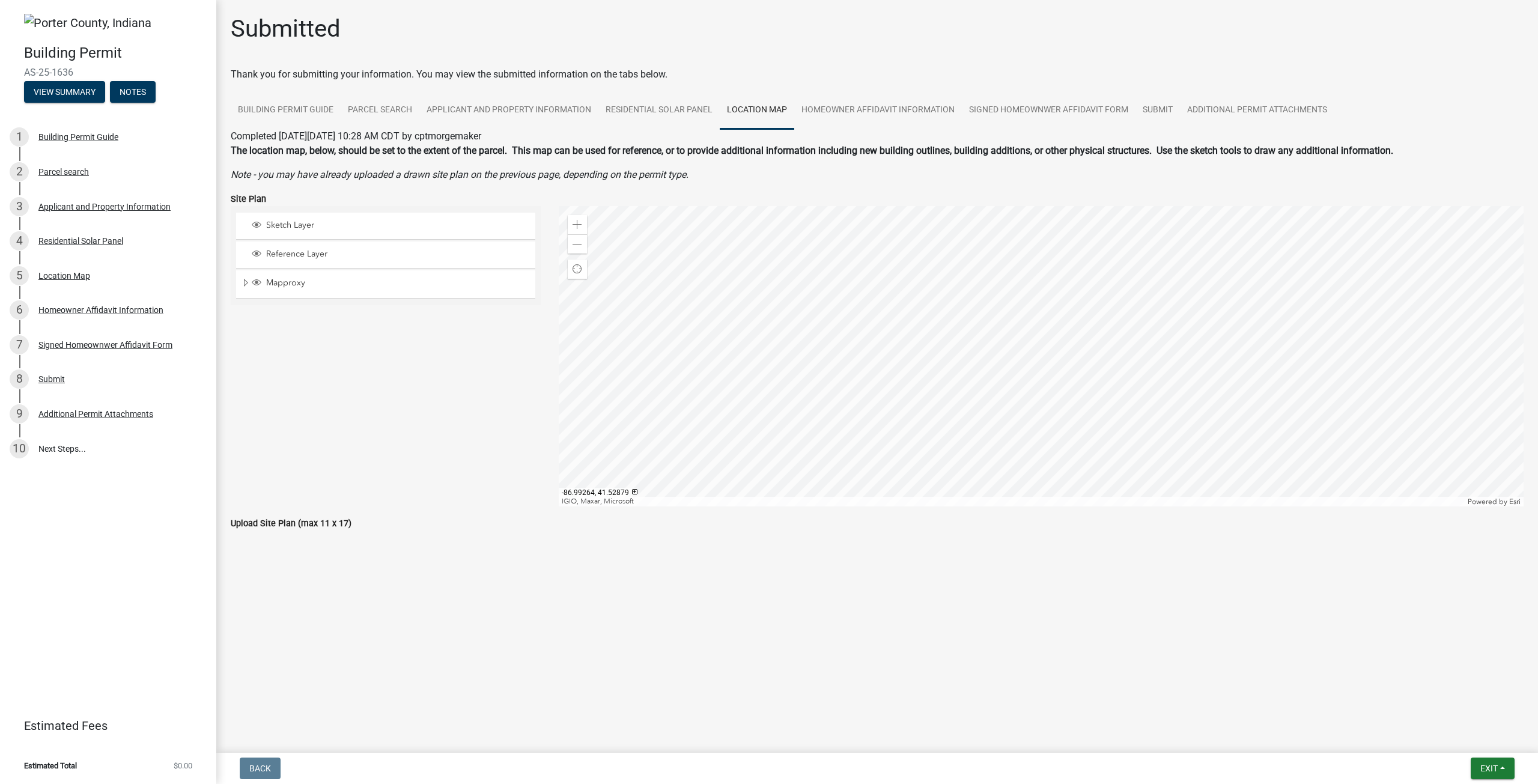
click at [965, 314] on div at bounding box center [1041, 356] width 965 height 300
click at [1001, 315] on div at bounding box center [1041, 356] width 965 height 300
click at [978, 312] on div at bounding box center [1041, 356] width 965 height 300
click at [988, 311] on div at bounding box center [1041, 356] width 965 height 300
click at [992, 305] on div at bounding box center [1041, 356] width 965 height 300
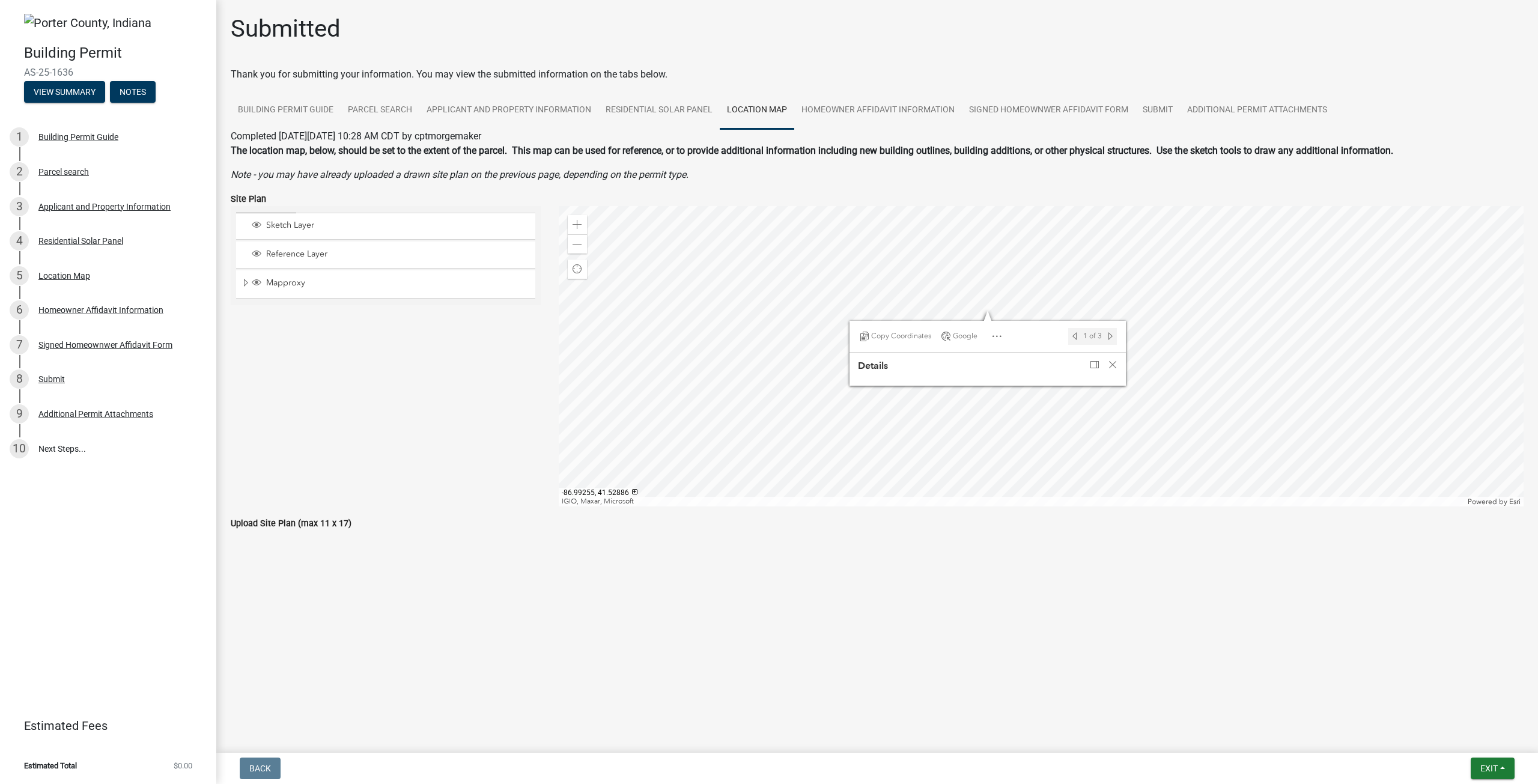
click at [1013, 284] on div at bounding box center [1041, 356] width 965 height 300
click at [1020, 277] on div at bounding box center [1041, 356] width 965 height 300
click at [1017, 279] on div at bounding box center [1041, 356] width 965 height 300
click at [1015, 285] on div at bounding box center [1041, 356] width 965 height 300
click at [1006, 287] on div at bounding box center [1041, 356] width 965 height 300
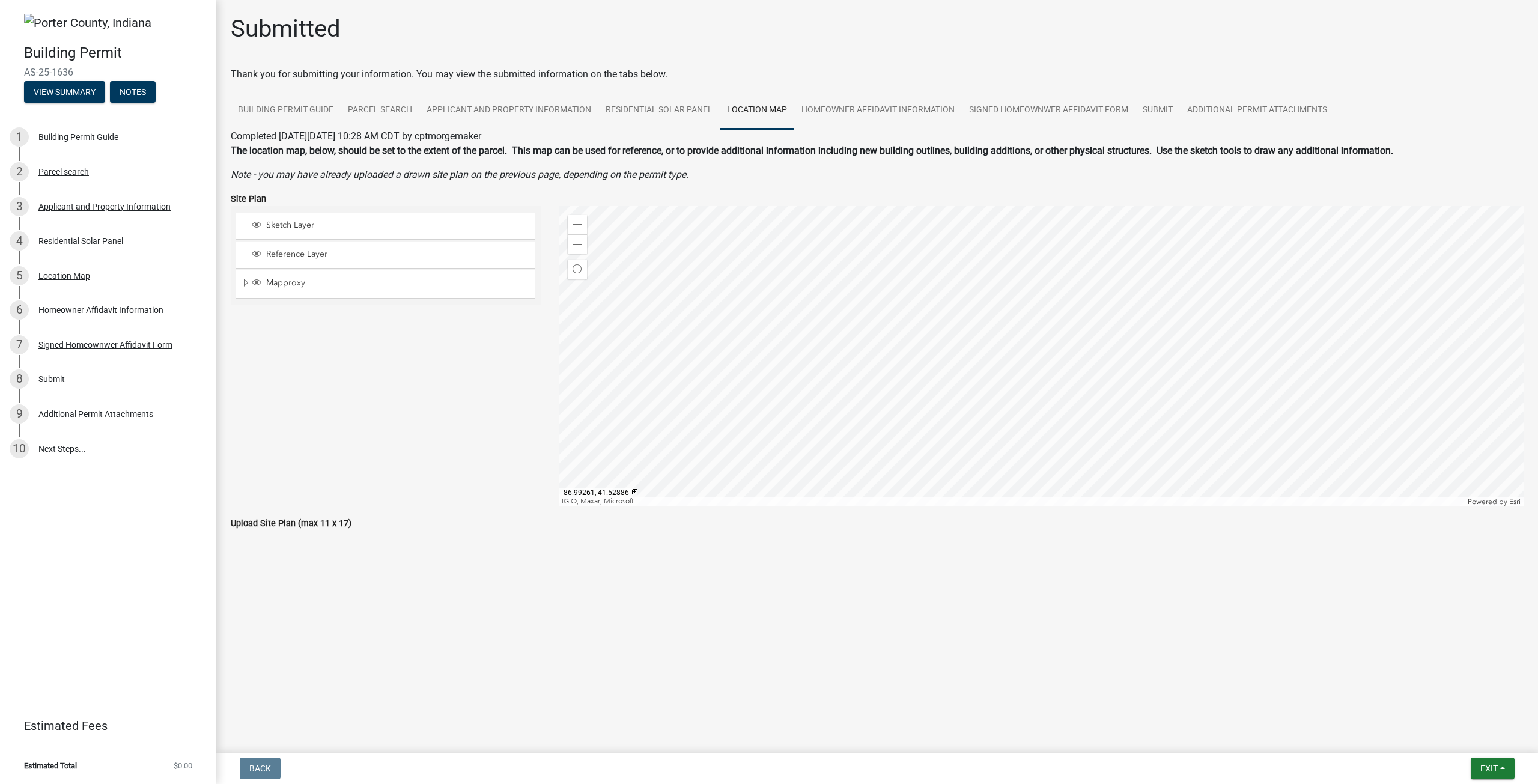
click at [991, 287] on div at bounding box center [1041, 356] width 965 height 300
click at [1017, 107] on link "Signed Homeownwer Affidavit Form" at bounding box center [1048, 110] width 174 height 38
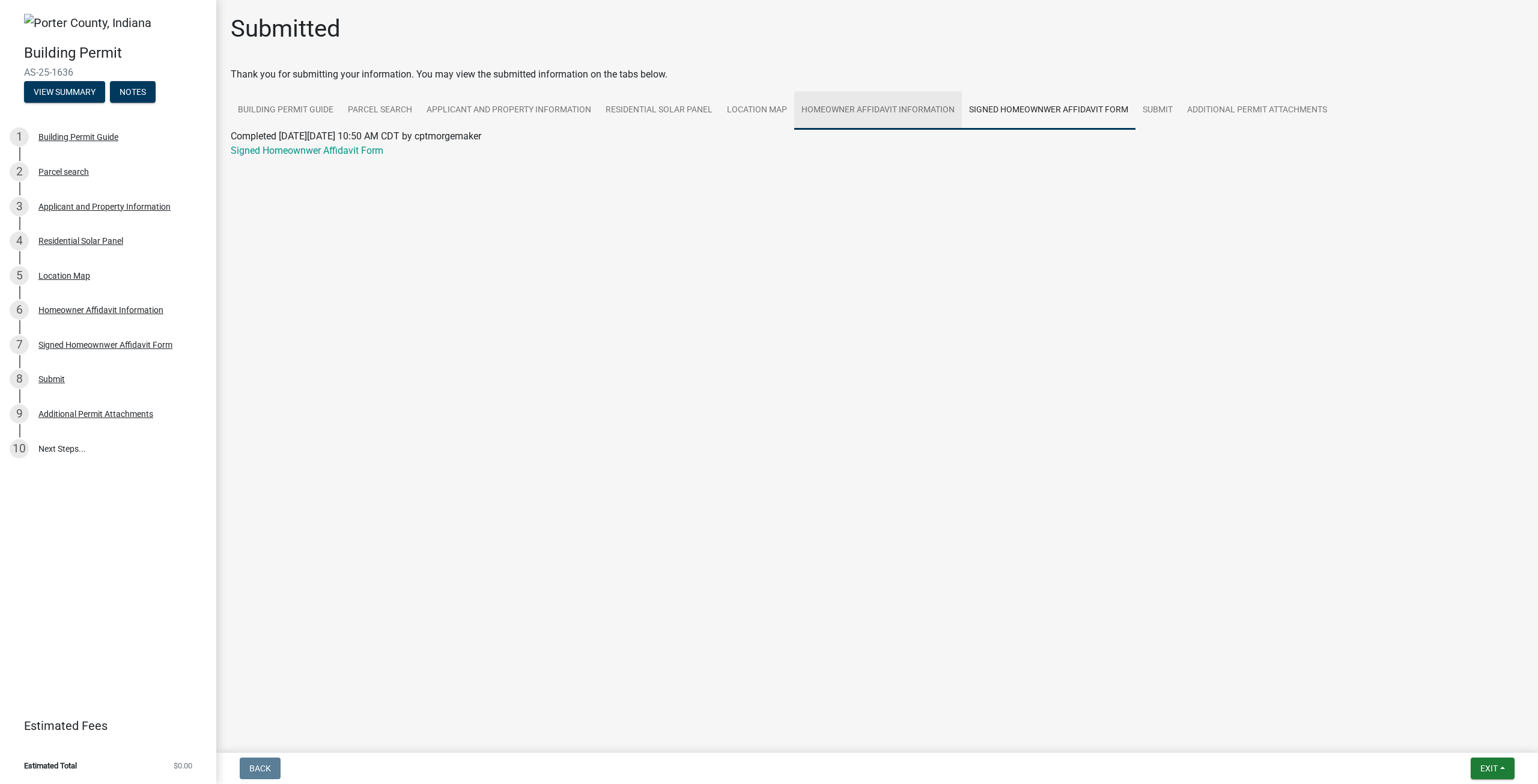
click at [848, 108] on link "Homeowner Affidavit Information" at bounding box center [878, 110] width 168 height 38
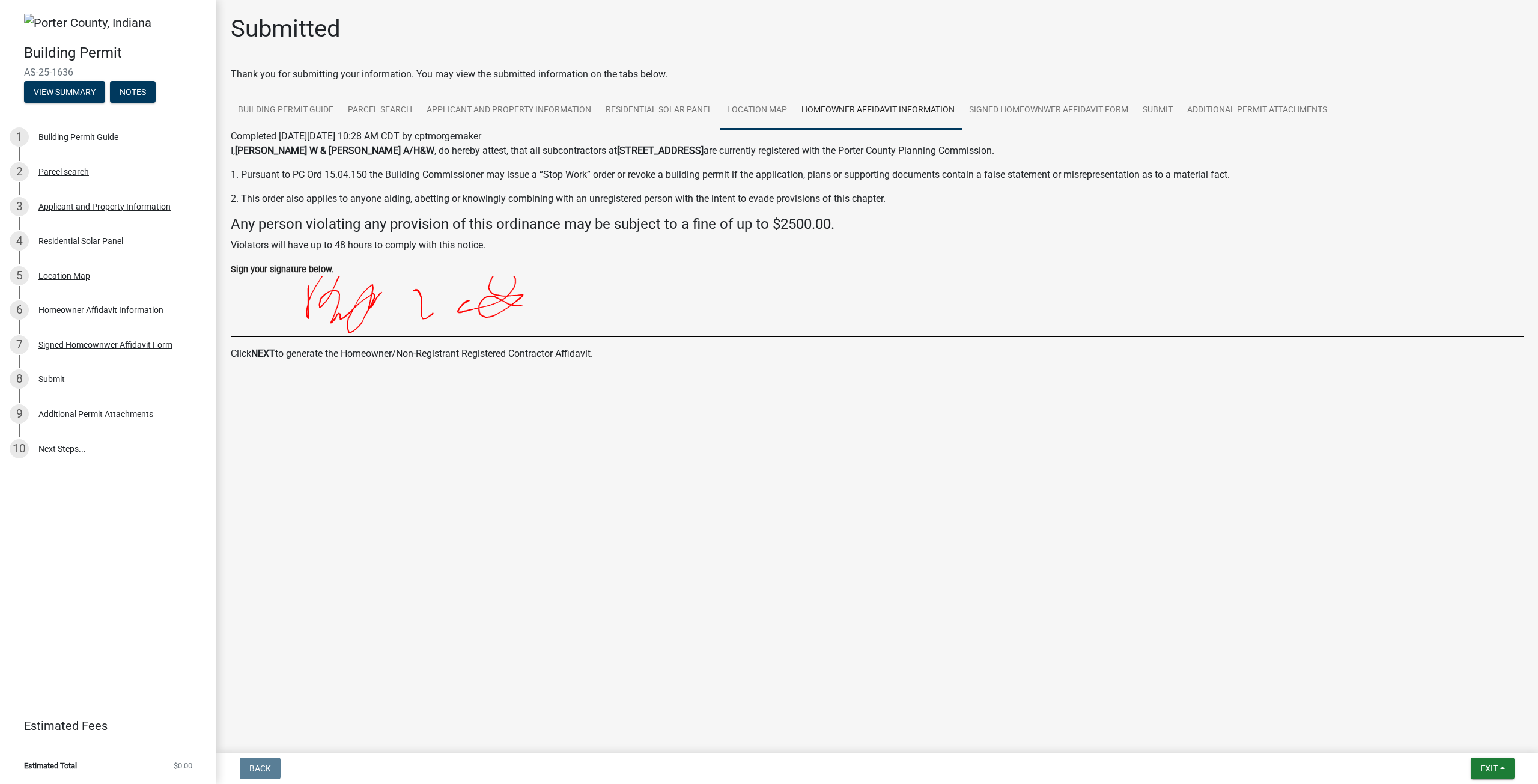
click at [734, 105] on link "Location Map" at bounding box center [757, 110] width 74 height 38
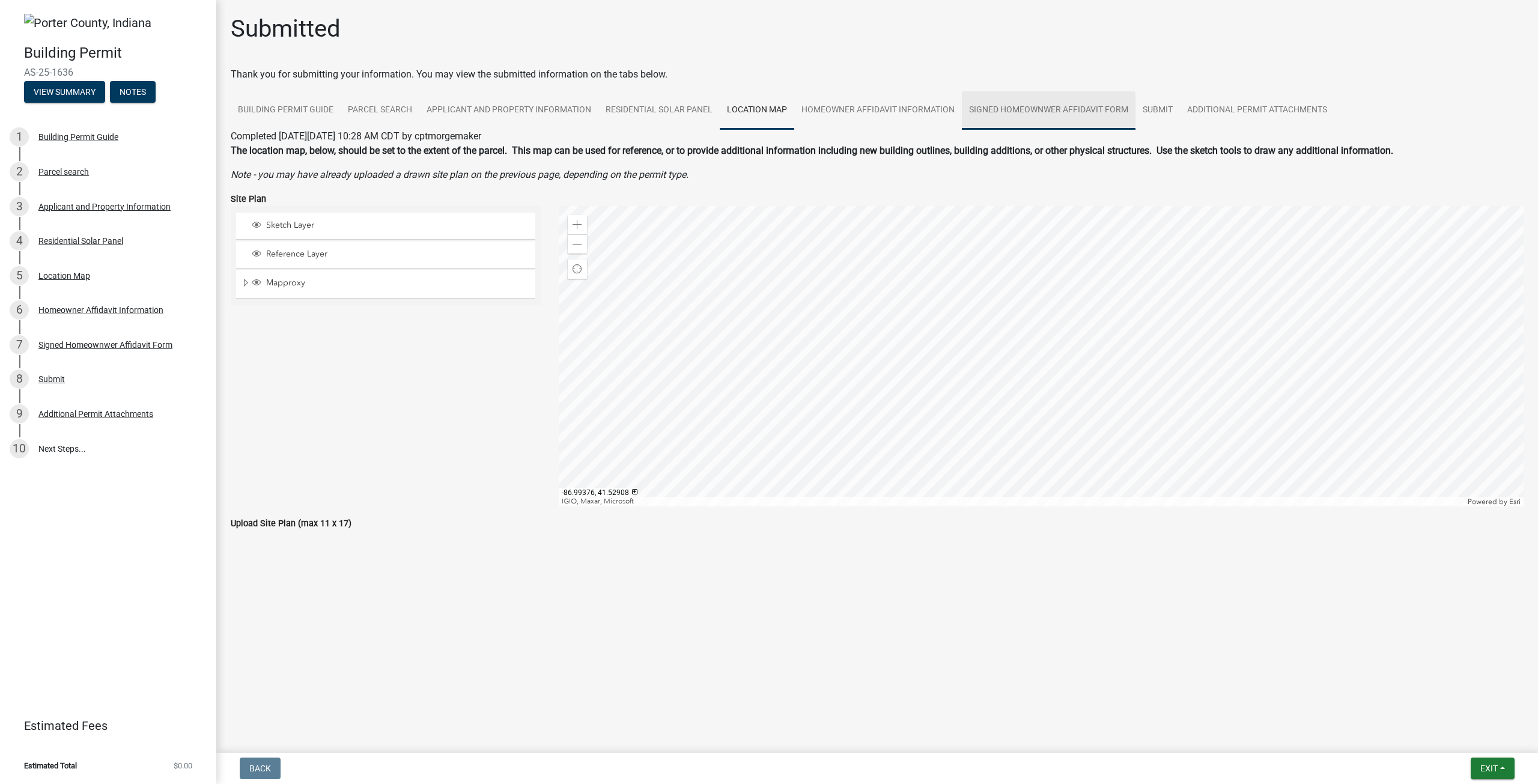
click at [998, 107] on link "Signed Homeownwer Affidavit Form" at bounding box center [1048, 110] width 174 height 38
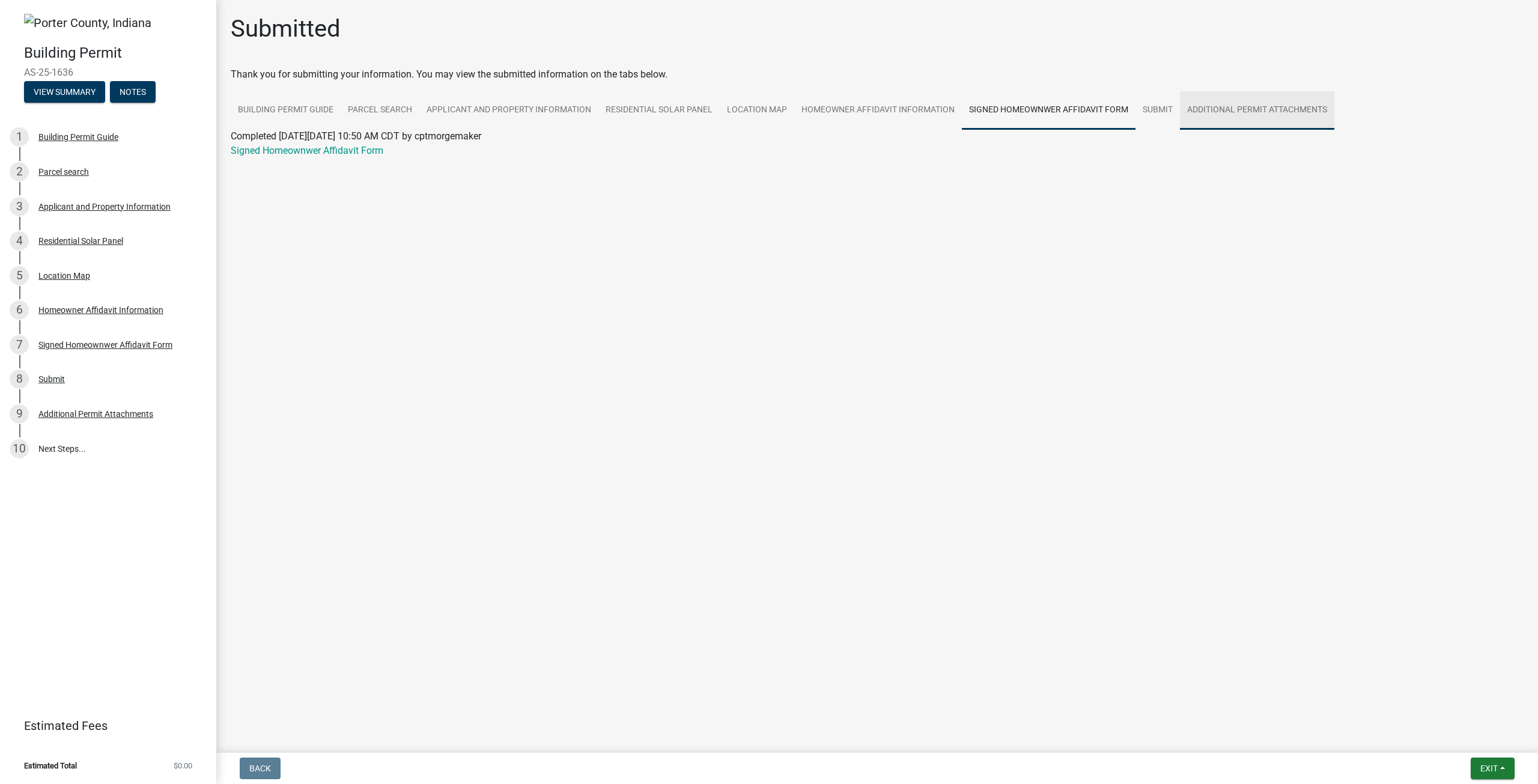
click at [1224, 108] on link "Additional Permit Attachments" at bounding box center [1257, 110] width 154 height 38
click at [1153, 115] on link "Submit" at bounding box center [1157, 110] width 44 height 38
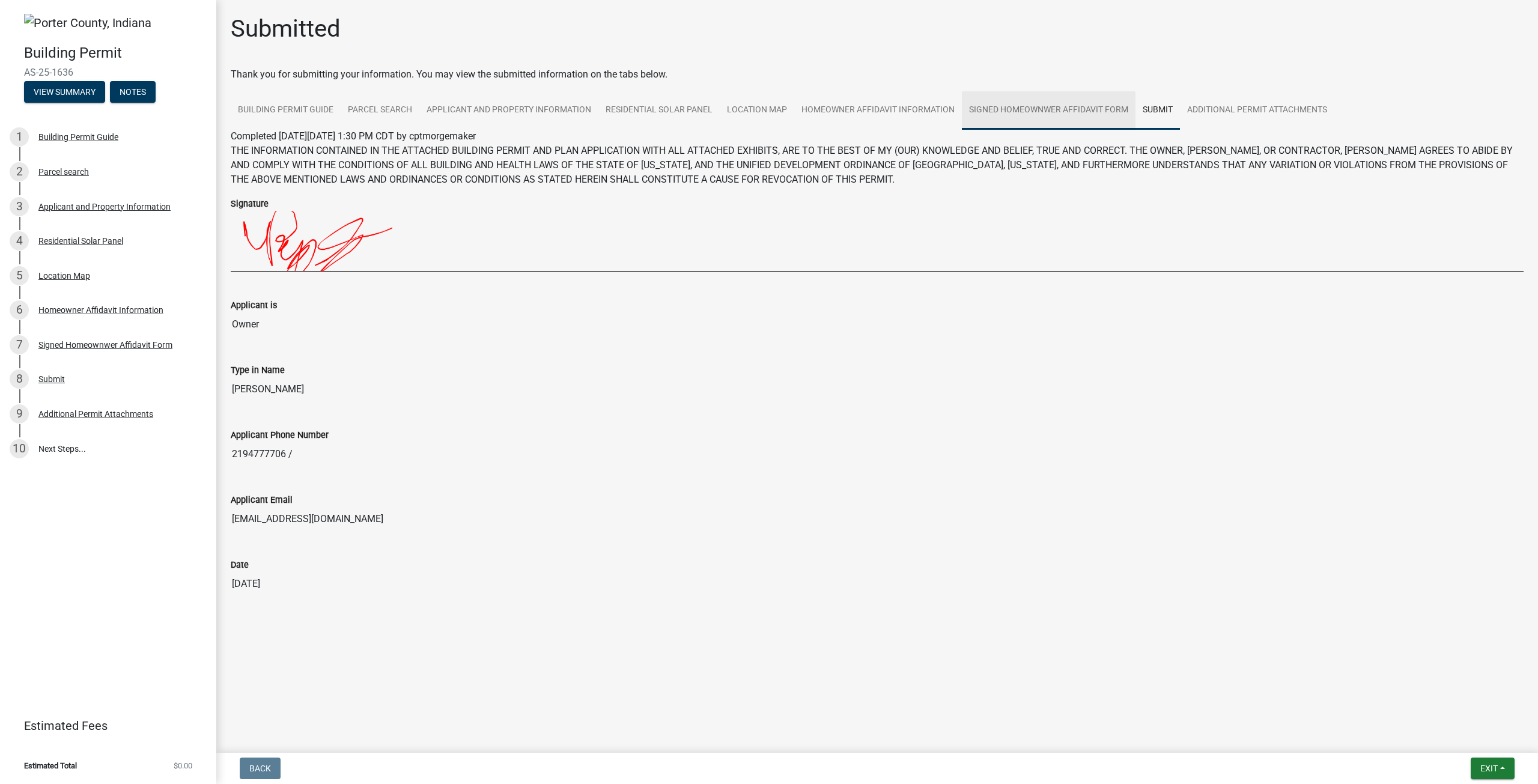
click at [1035, 95] on link "Signed Homeownwer Affidavit Form" at bounding box center [1048, 110] width 174 height 38
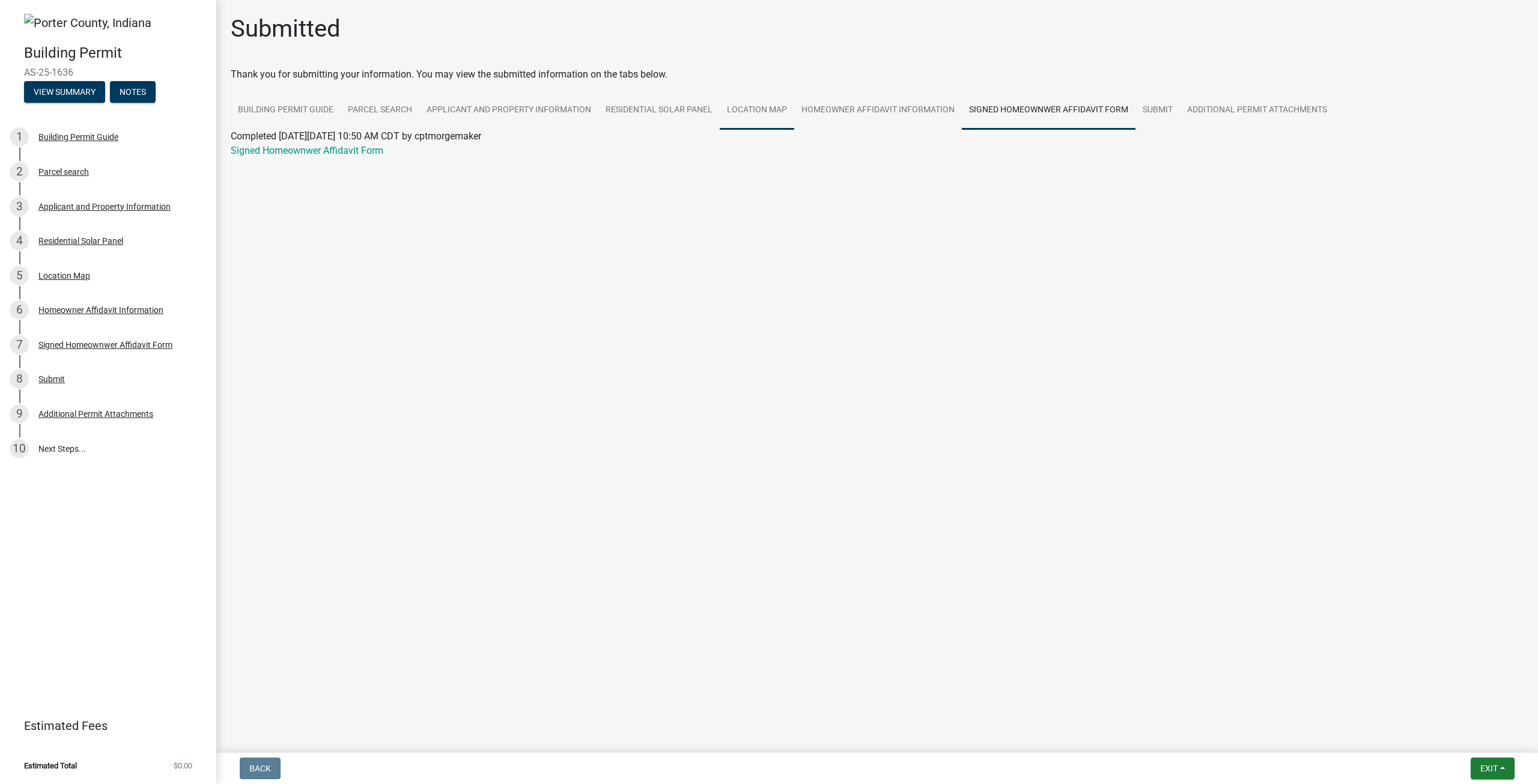
click at [749, 112] on link "Location Map" at bounding box center [757, 110] width 74 height 38
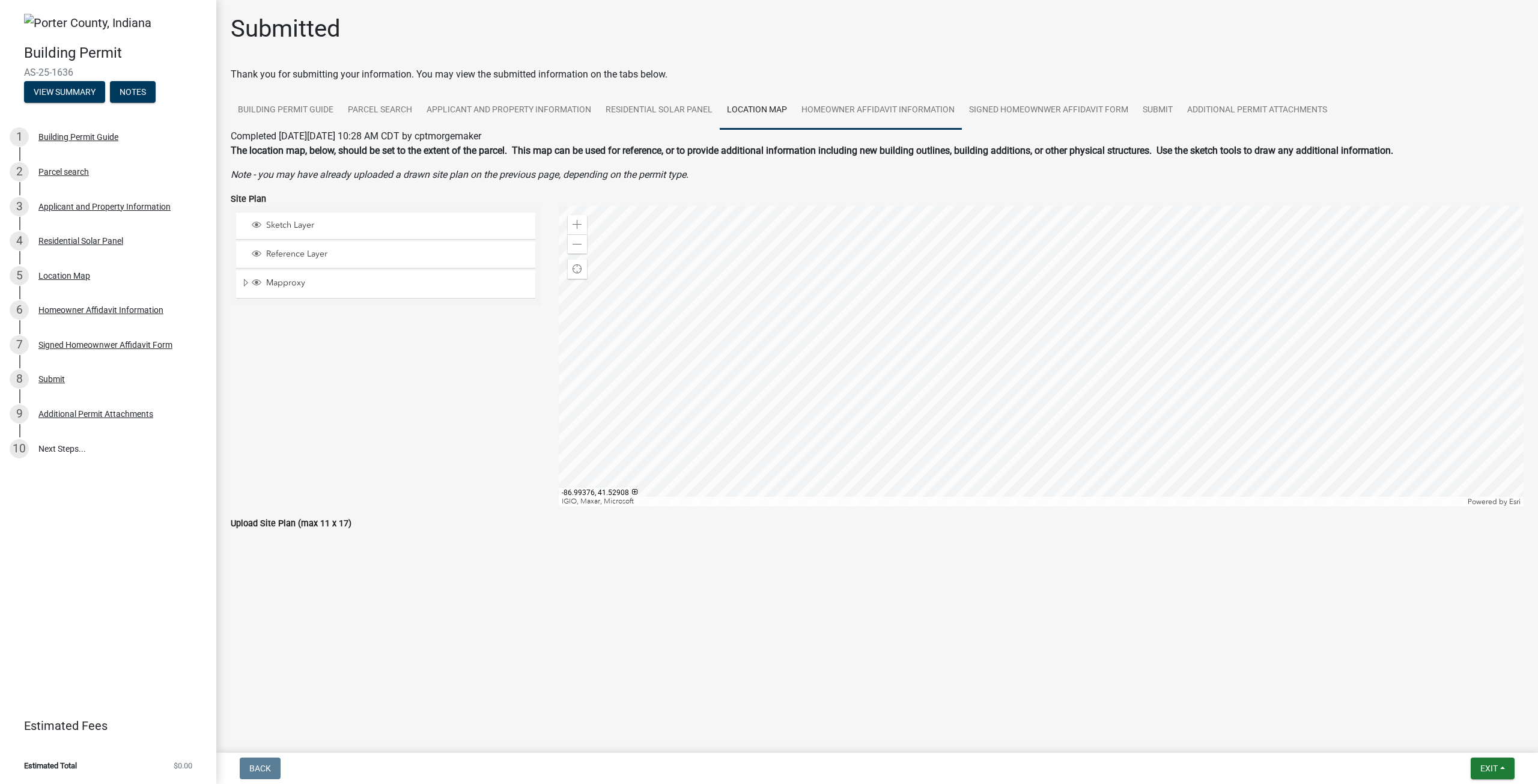
click at [945, 124] on link "Homeowner Affidavit Information" at bounding box center [878, 110] width 168 height 38
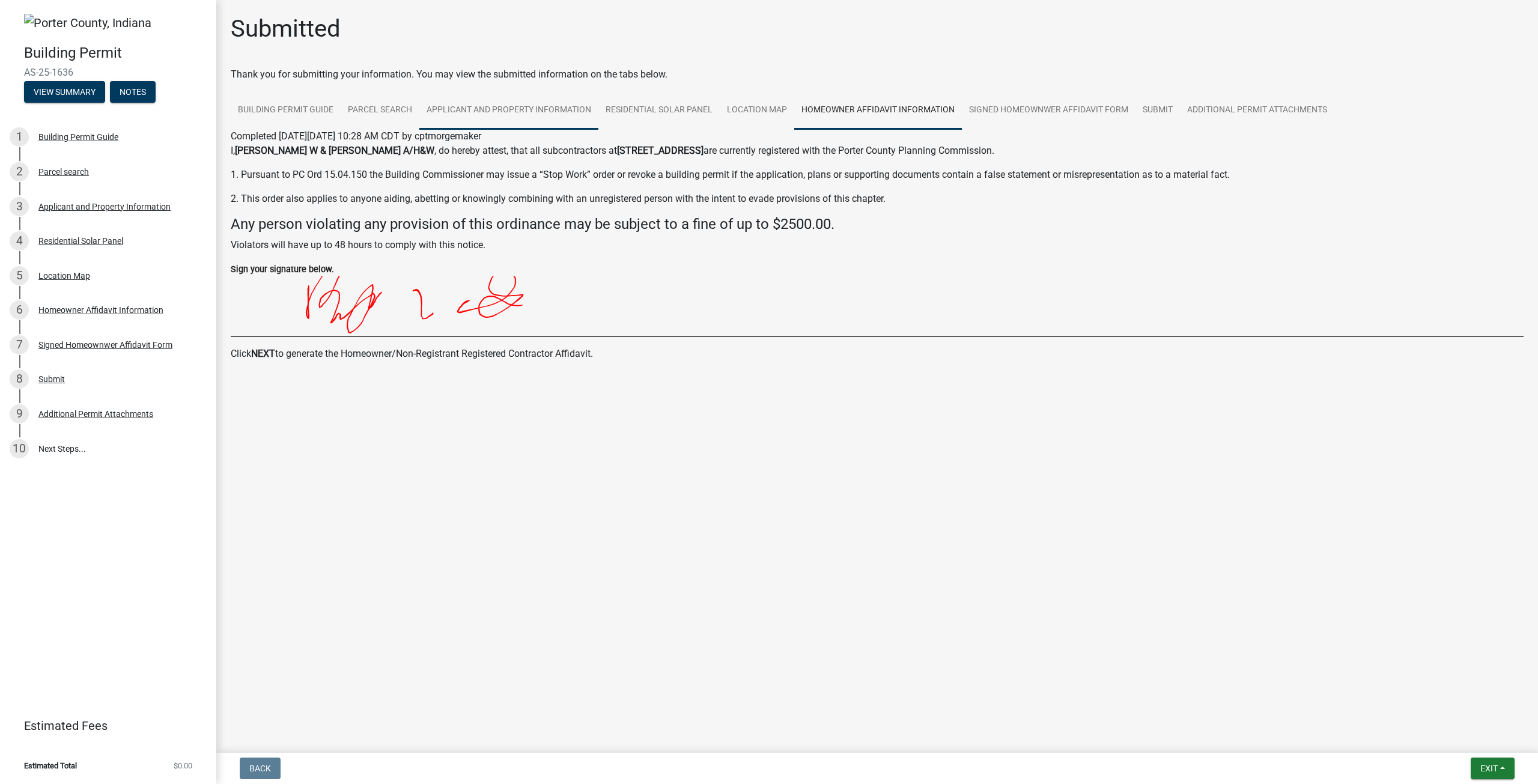
drag, startPoint x: 495, startPoint y: 106, endPoint x: 470, endPoint y: 107, distance: 25.0
click at [495, 107] on link "Applicant and Property Information" at bounding box center [509, 110] width 179 height 38
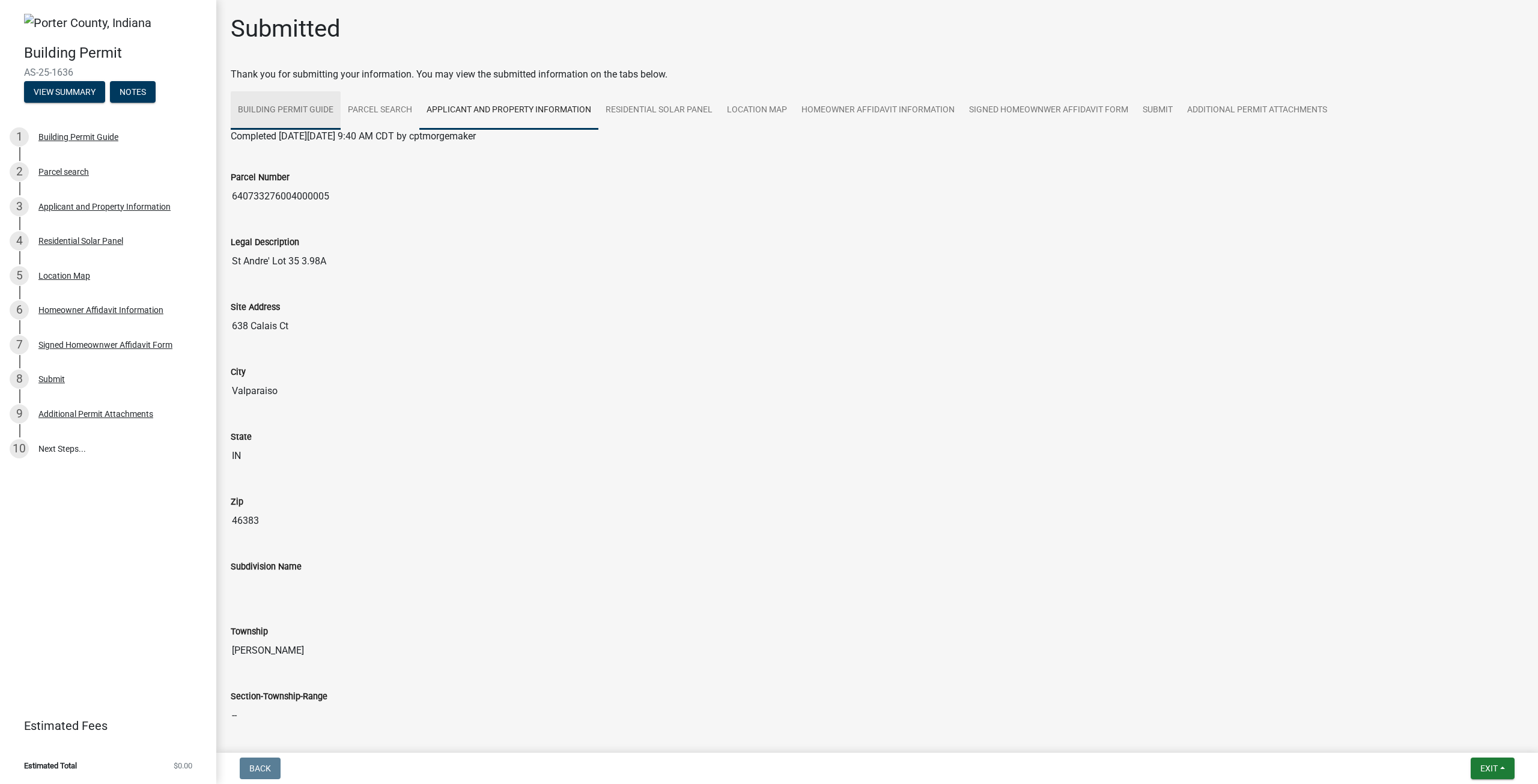
click at [278, 108] on link "Building Permit Guide" at bounding box center [285, 110] width 110 height 38
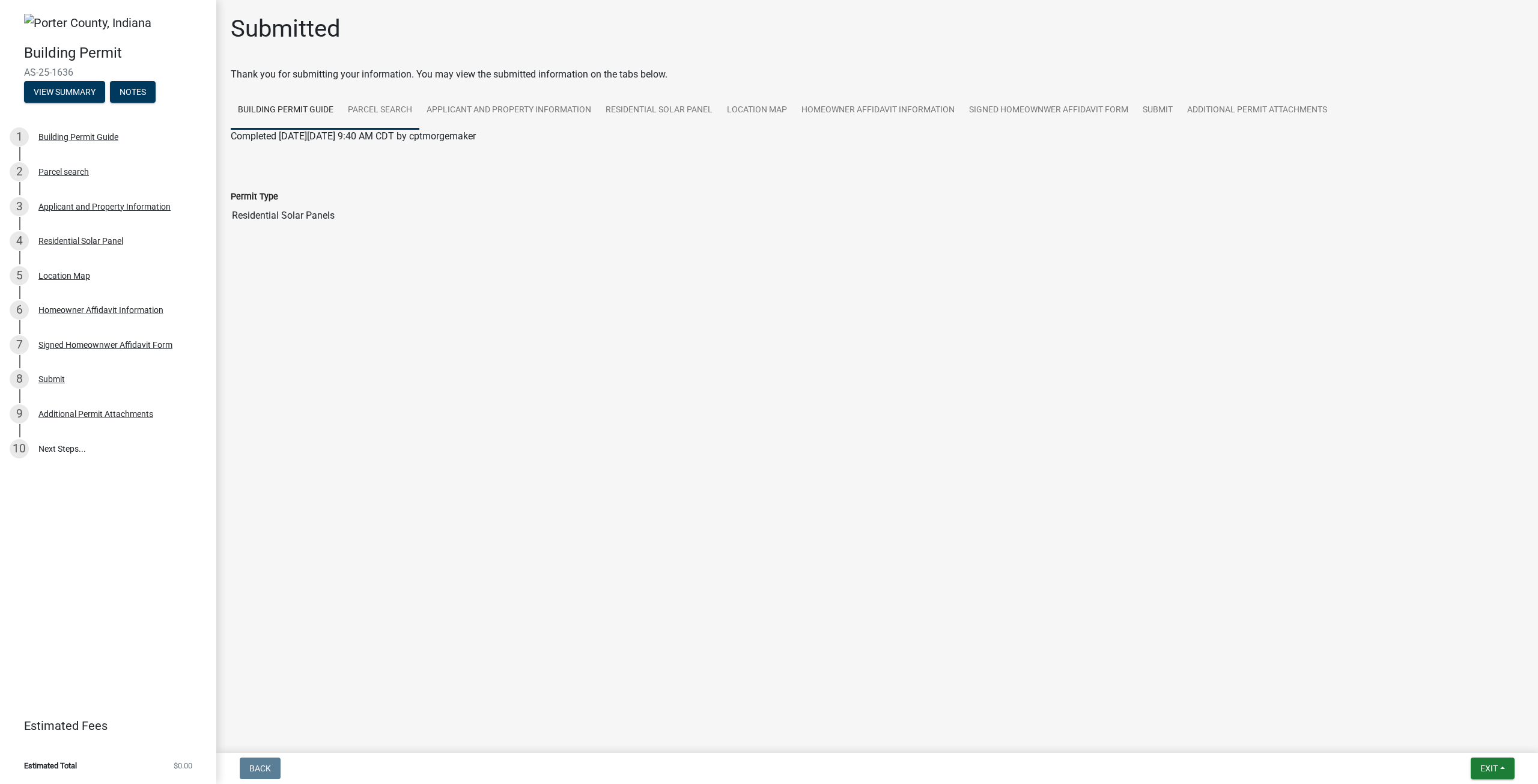
drag, startPoint x: 379, startPoint y: 107, endPoint x: 404, endPoint y: 102, distance: 25.5
click at [379, 108] on link "Parcel search" at bounding box center [379, 110] width 78 height 38
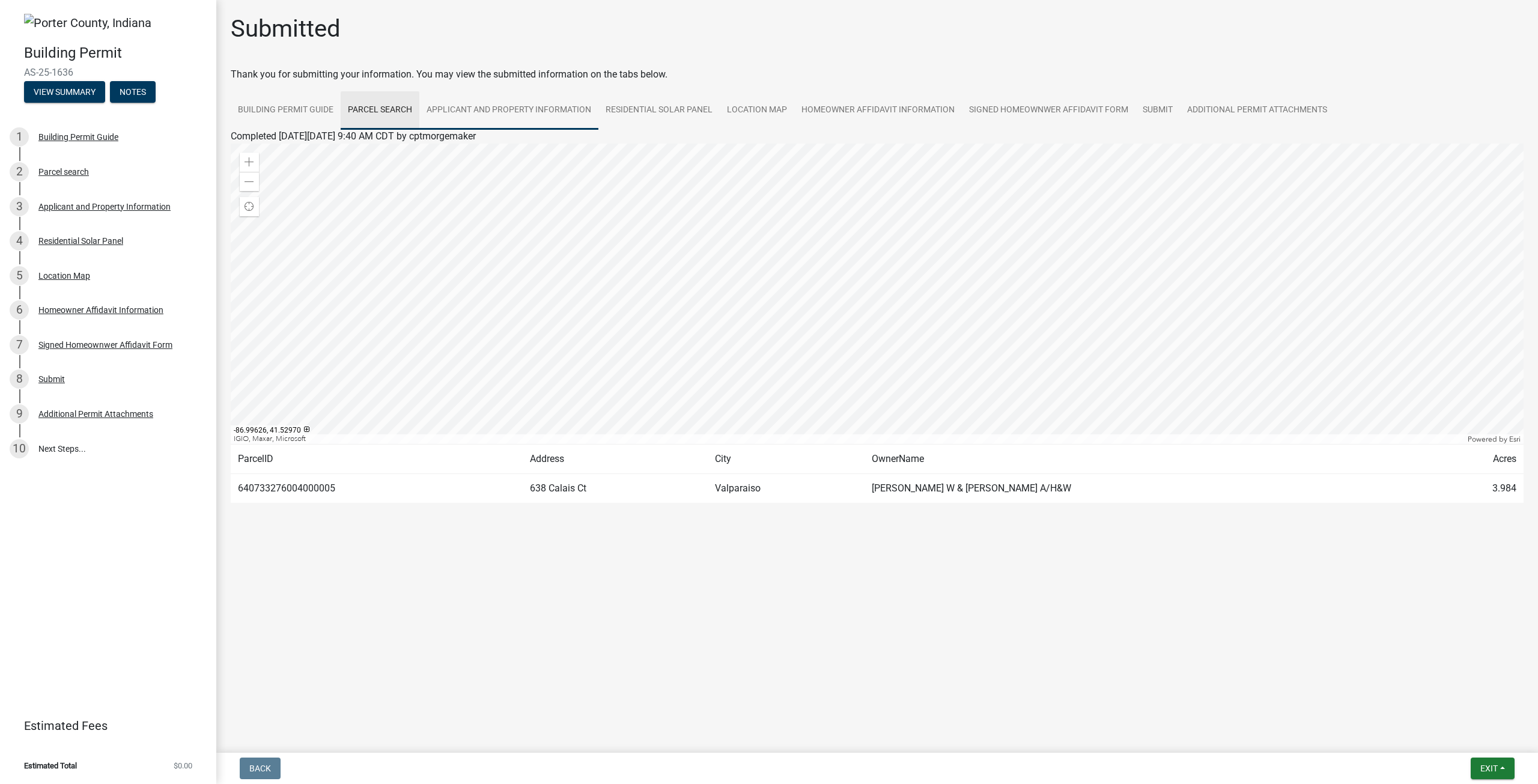
click at [526, 98] on link "Applicant and Property Information" at bounding box center [509, 110] width 179 height 38
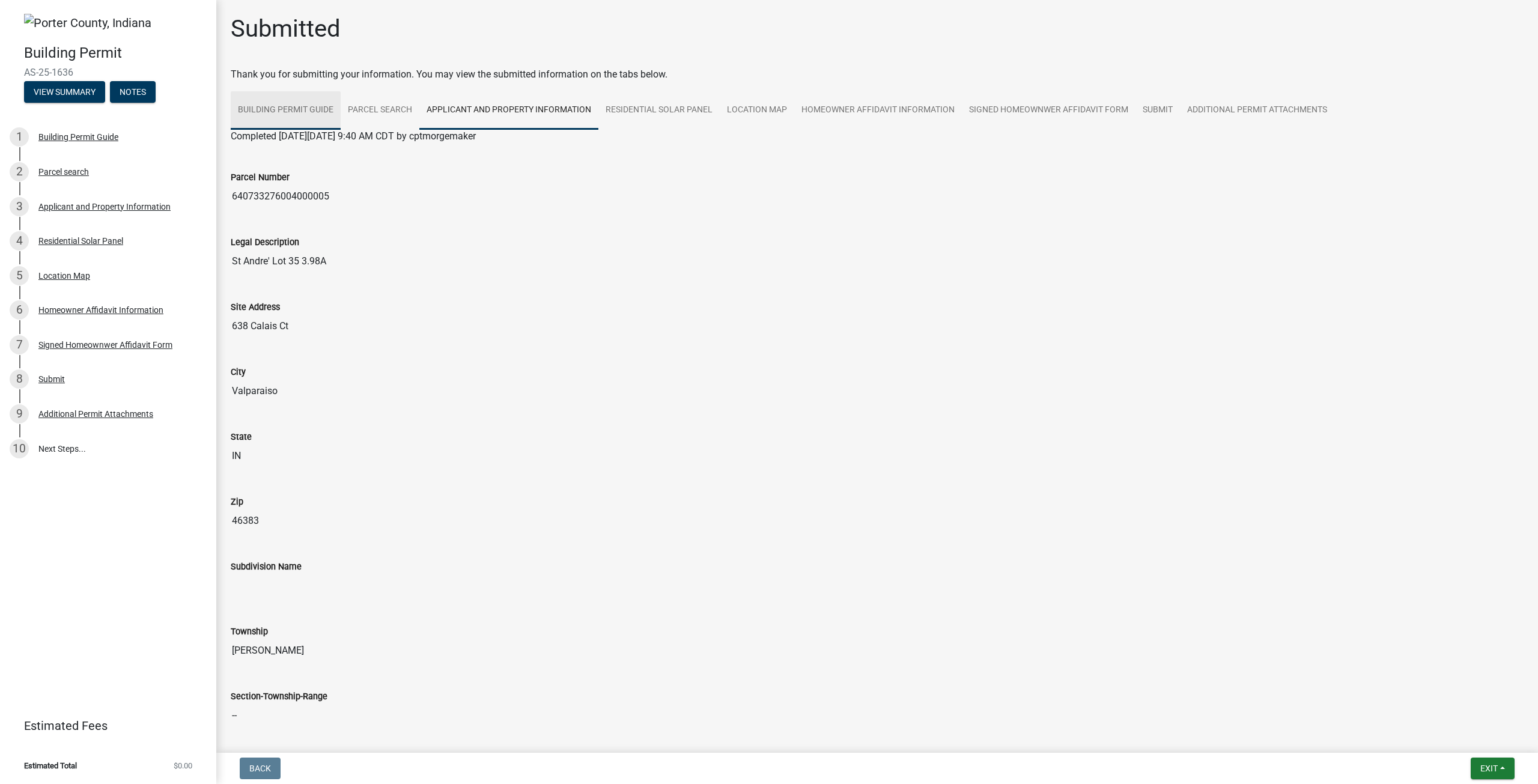
click at [287, 105] on link "Building Permit Guide" at bounding box center [285, 110] width 110 height 38
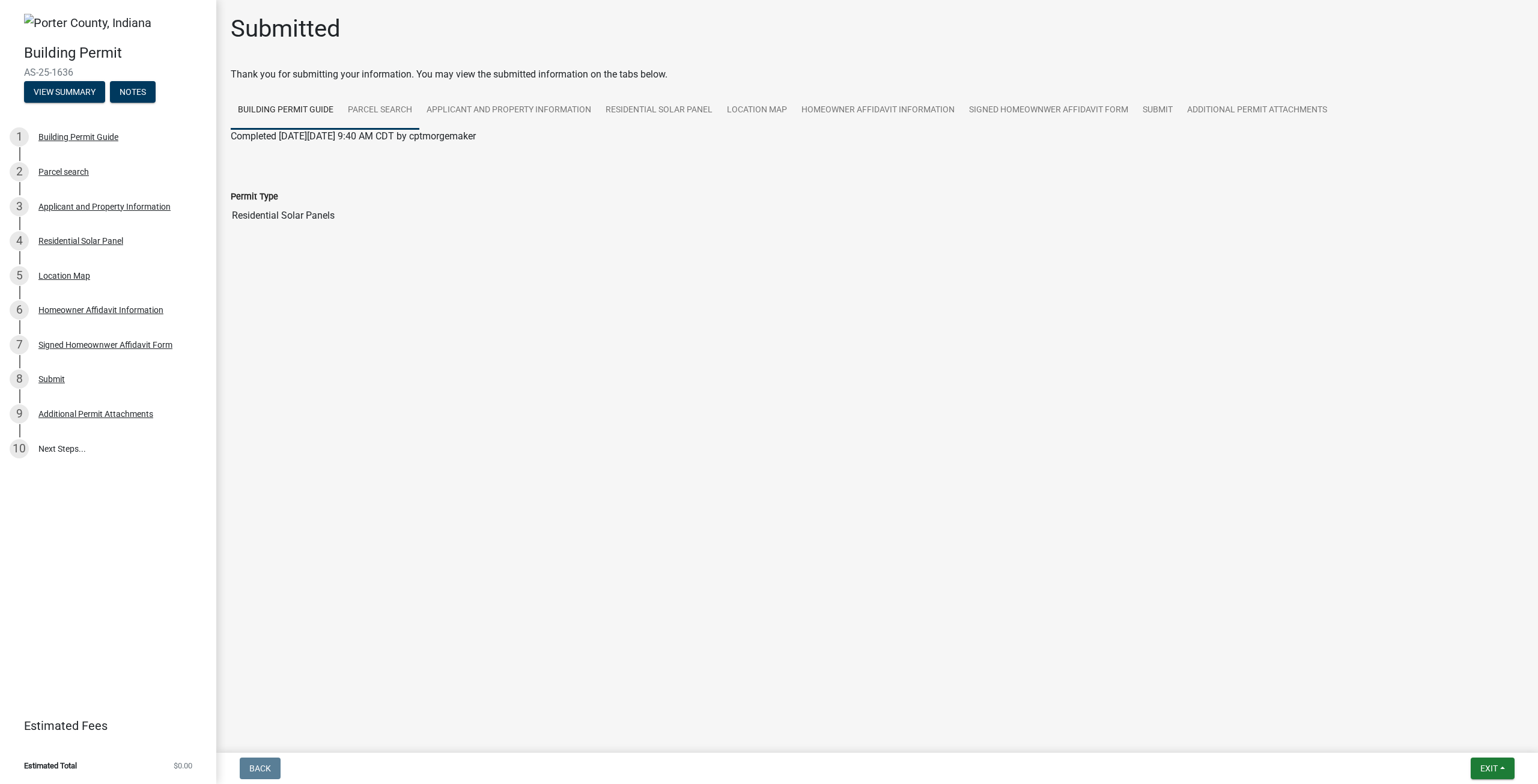
click at [386, 112] on link "Parcel search" at bounding box center [379, 110] width 78 height 38
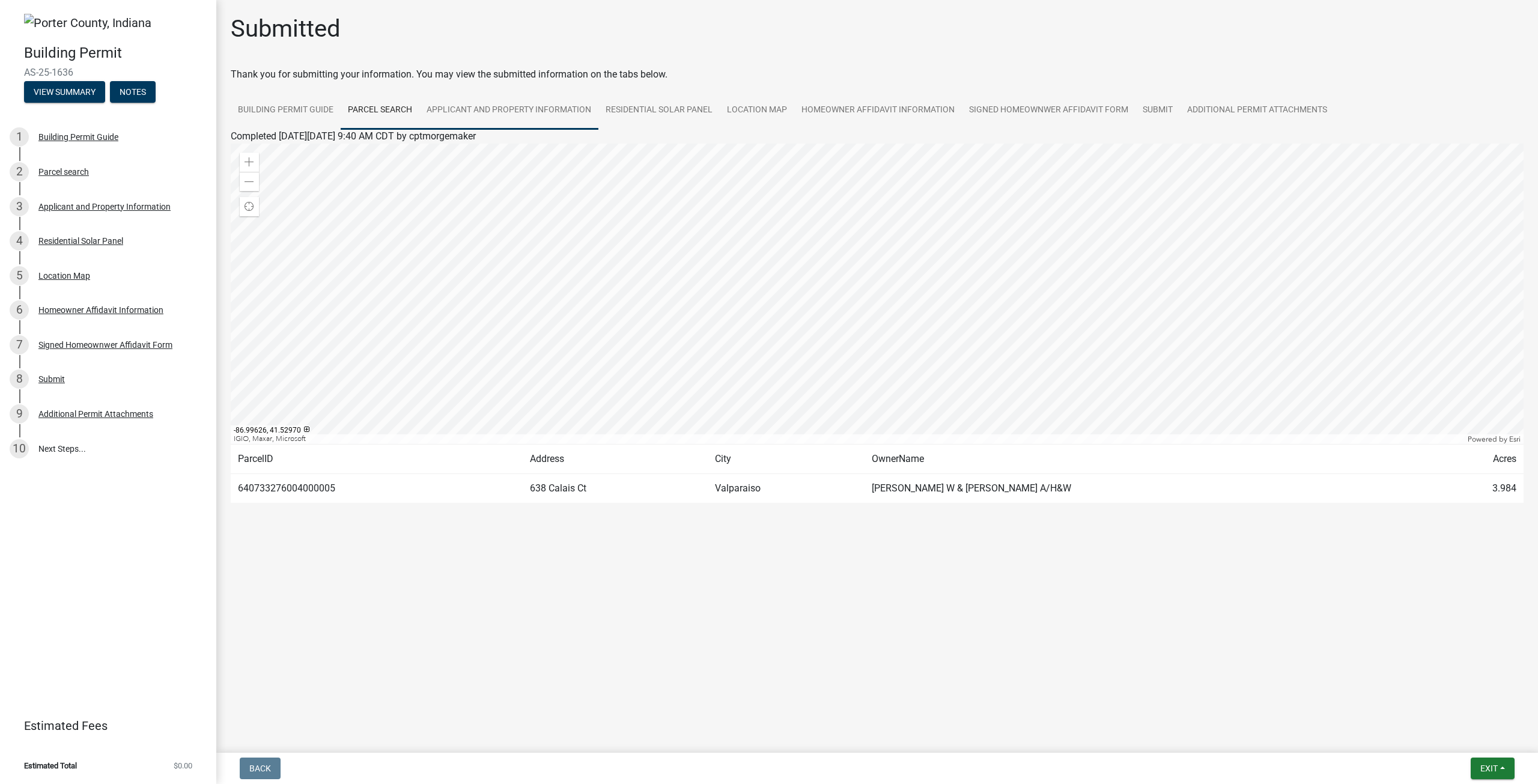
click at [488, 115] on link "Applicant and Property Information" at bounding box center [509, 110] width 179 height 38
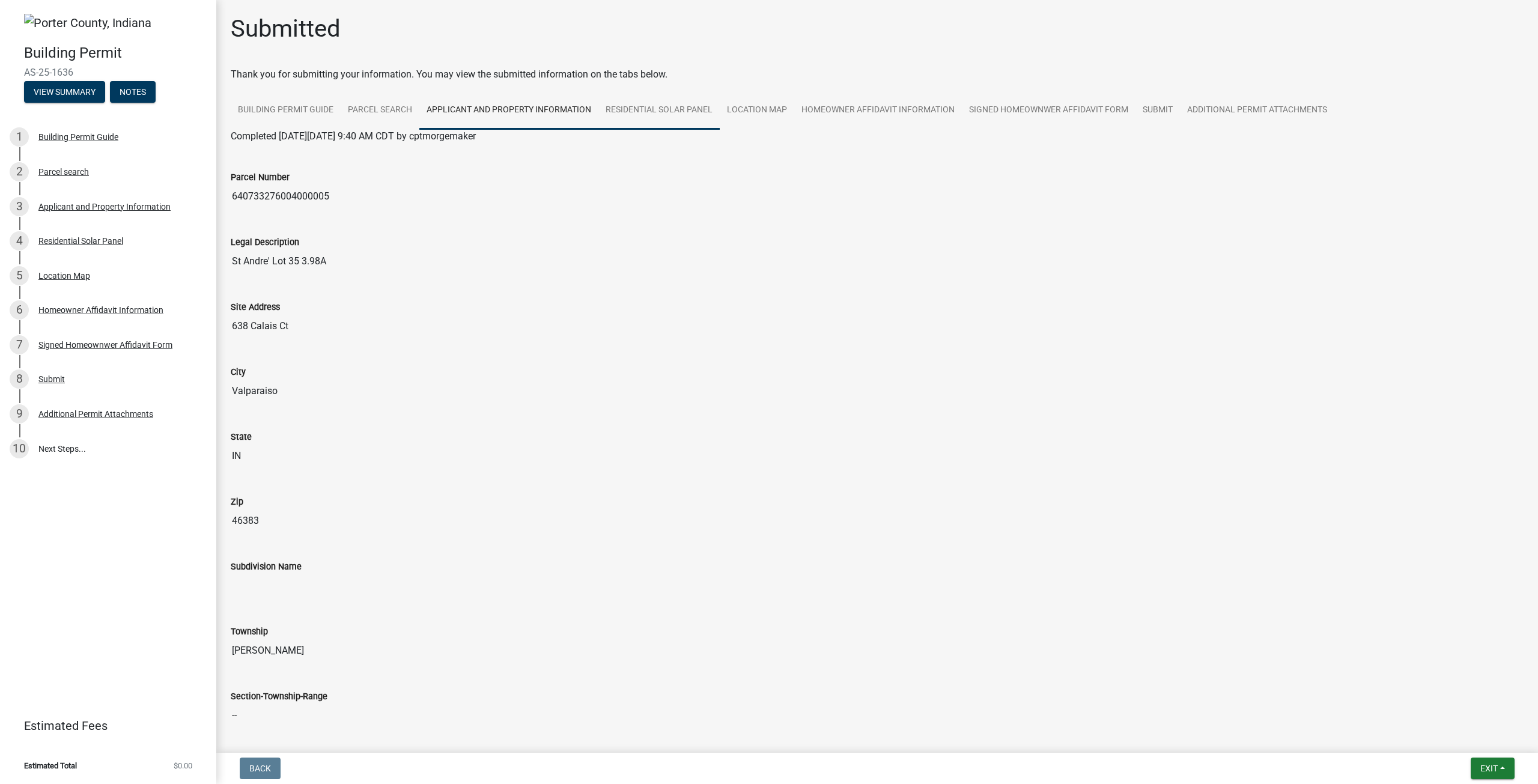
click at [604, 106] on link "Residential Solar Panel" at bounding box center [659, 110] width 121 height 38
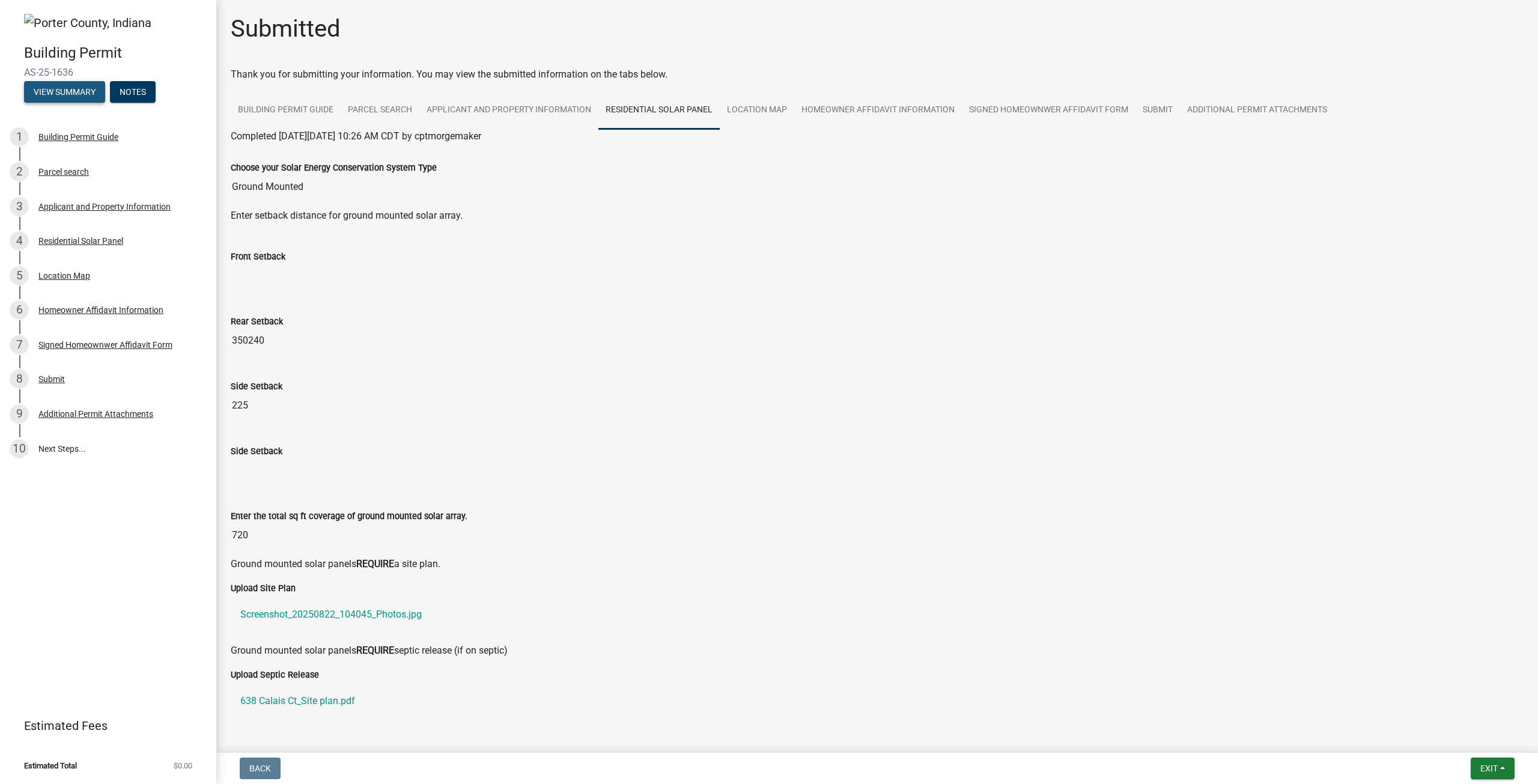
click at [83, 90] on button "View Summary" at bounding box center [64, 92] width 81 height 21
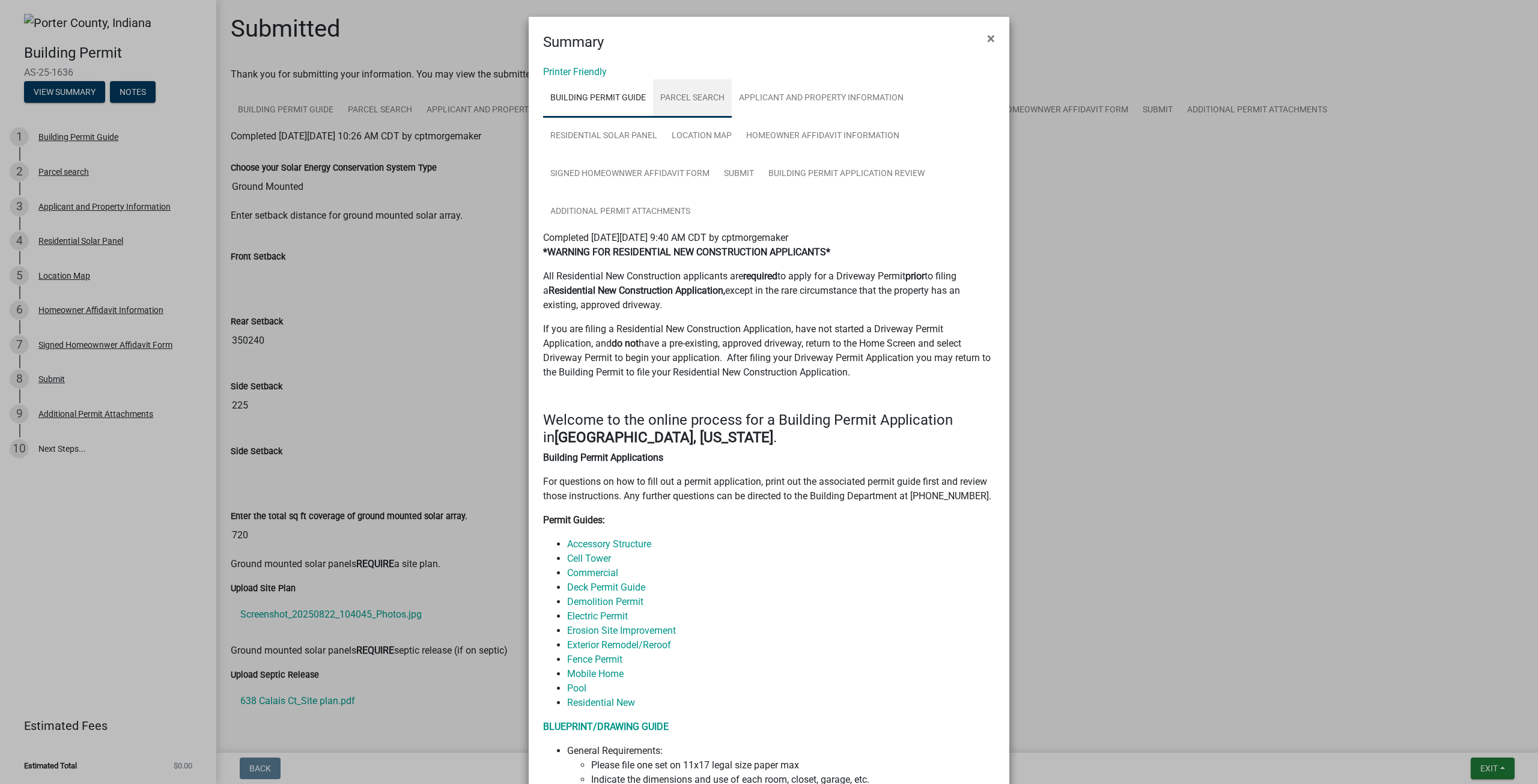
click at [661, 101] on link "Parcel search" at bounding box center [692, 98] width 78 height 38
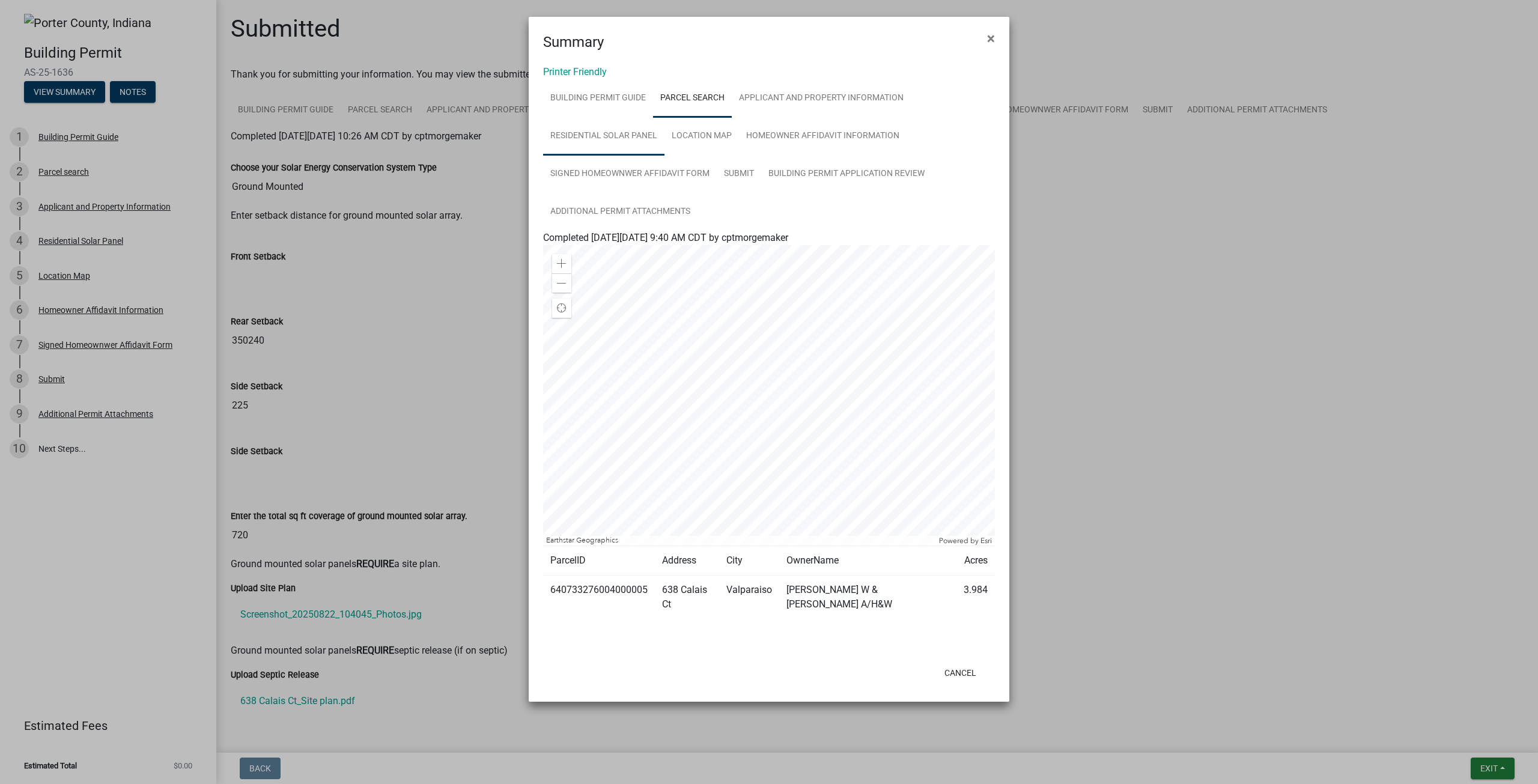
click at [603, 135] on link "Residential Solar Panel" at bounding box center [603, 136] width 121 height 38
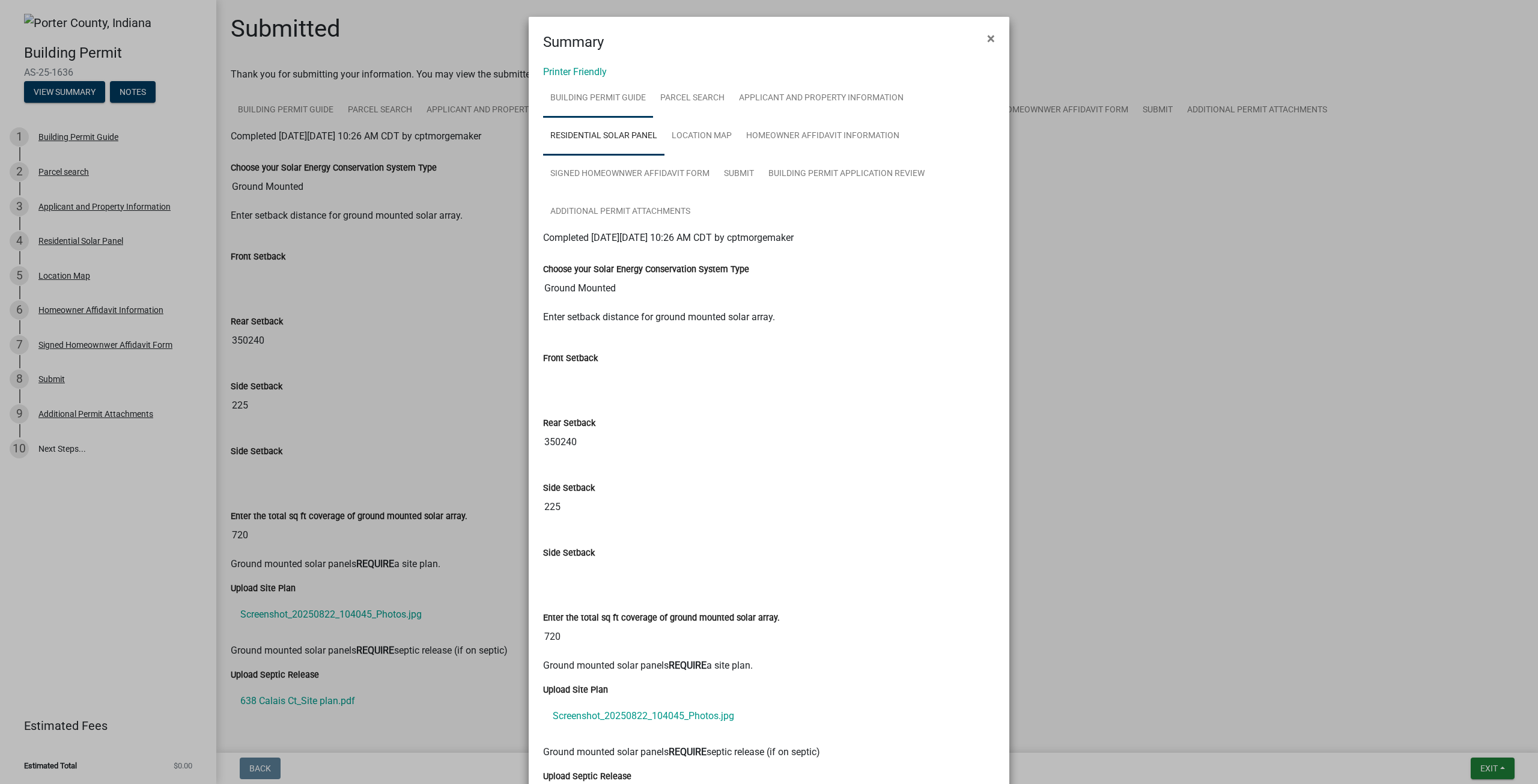
click at [608, 84] on link "Building Permit Guide" at bounding box center [598, 98] width 110 height 38
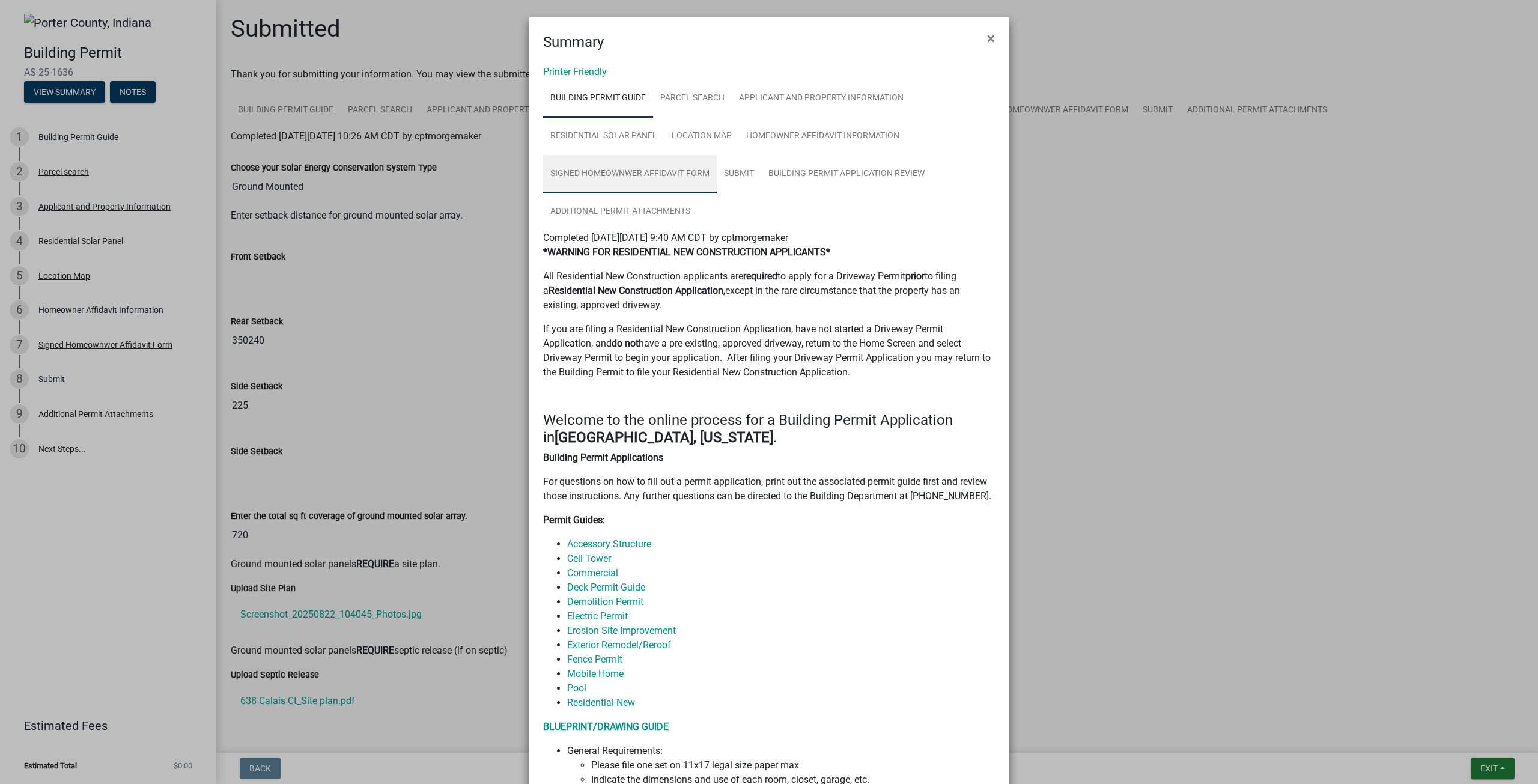
click at [633, 165] on link "Signed Homeownwer Affidavit Form" at bounding box center [629, 174] width 174 height 38
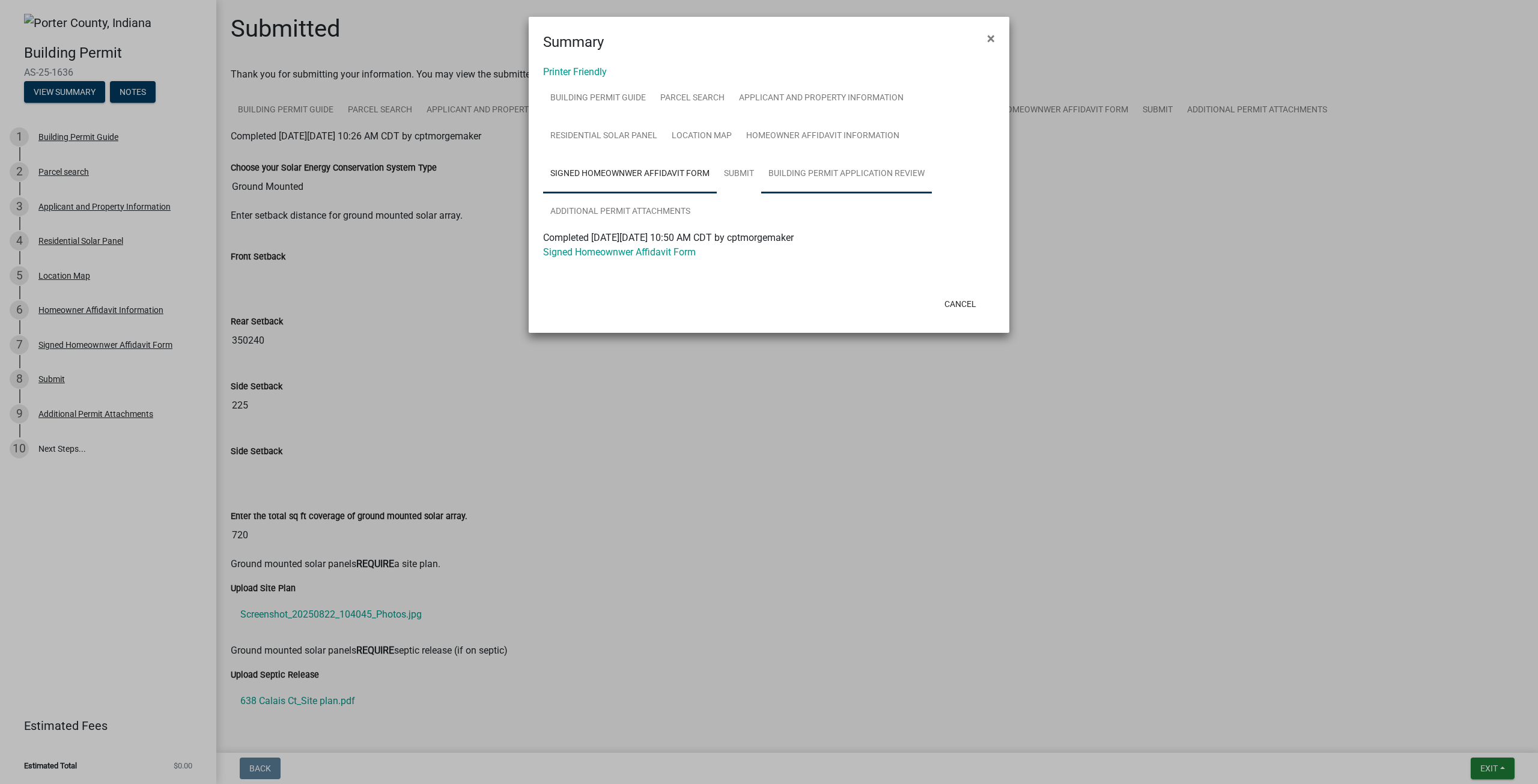
click at [802, 171] on link "Building Permit Application Review" at bounding box center [846, 174] width 171 height 38
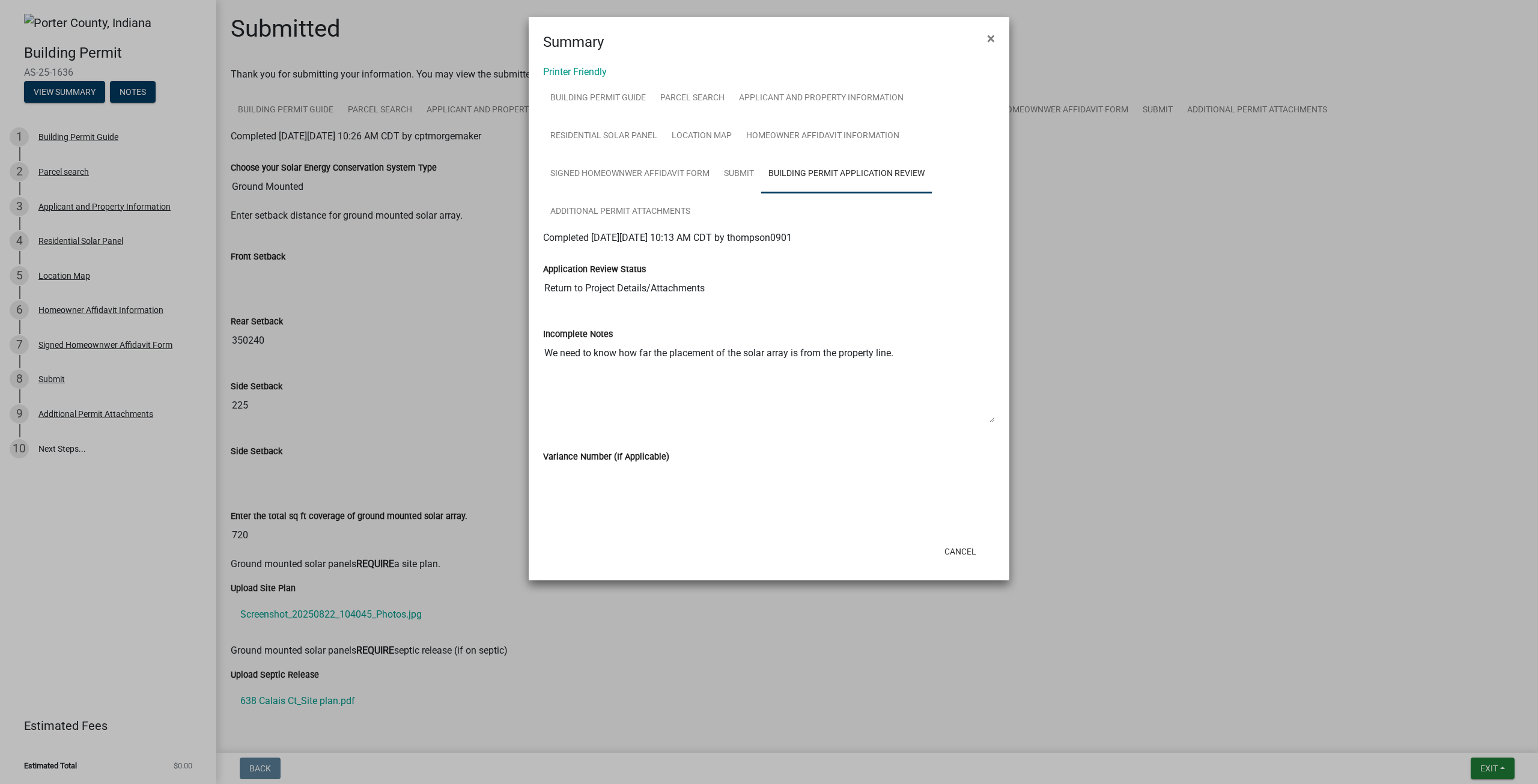
click at [633, 343] on textarea "We need to know how far the placement of the solar array is from the property l…" at bounding box center [769, 382] width 452 height 82
click at [632, 350] on textarea "We need to know how far the placement of the solar array is from the property l…" at bounding box center [769, 382] width 452 height 82
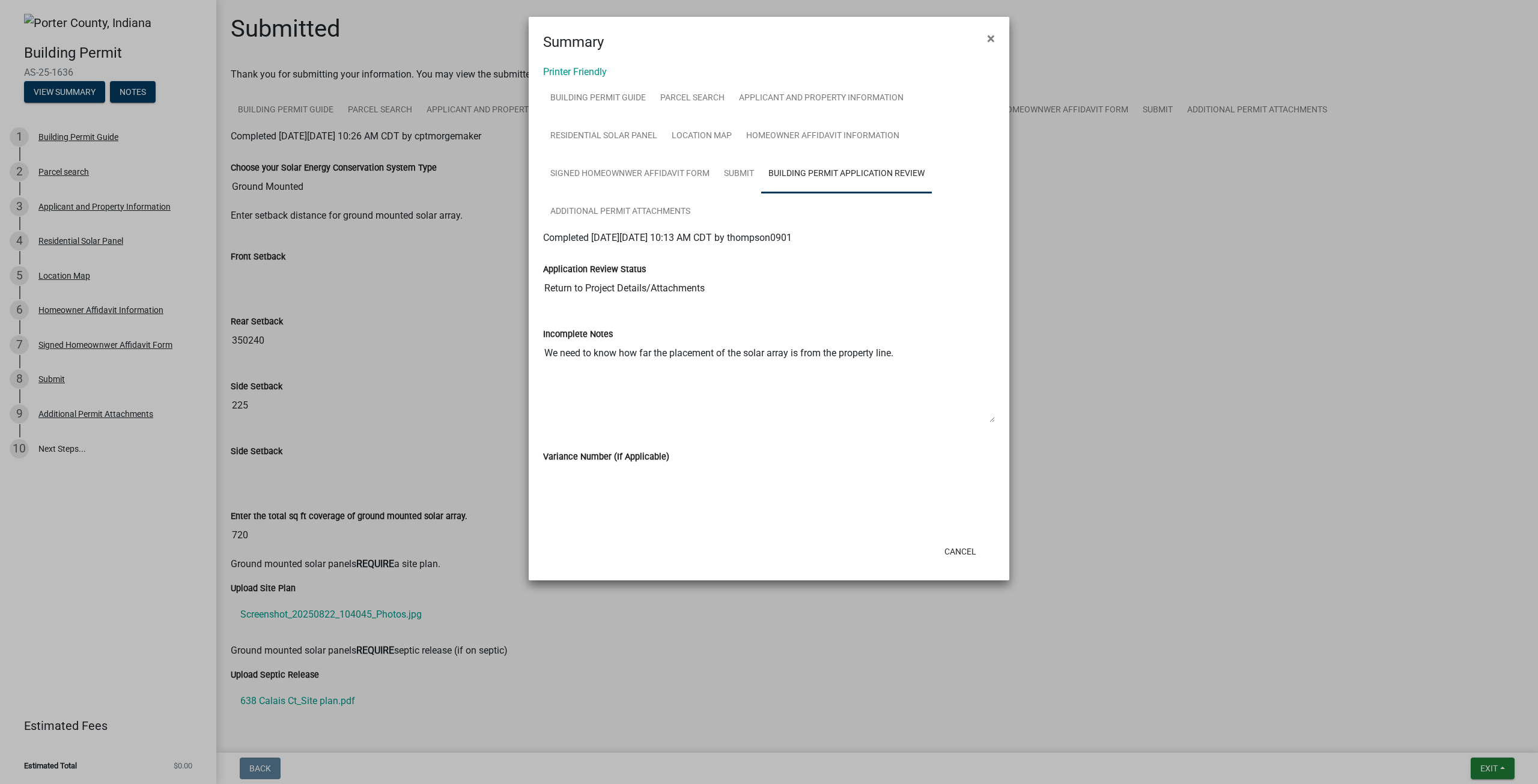
click at [632, 350] on textarea "We need to know how far the placement of the solar array is from the property l…" at bounding box center [769, 382] width 452 height 82
click at [632, 350] on textarea "We need to know how far the placement of the solar array is from the property l…" at bounding box center [769, 382] width 452 height 82
click at [731, 354] on textarea "We need to know how far the placement of the solar array is from the property l…" at bounding box center [769, 382] width 452 height 82
click at [835, 356] on textarea "We need to know how far the placement of the solar array is from the property l…" at bounding box center [769, 382] width 452 height 82
click at [930, 362] on textarea "We need to know how far the placement of the solar array is from the property l…" at bounding box center [769, 382] width 452 height 82
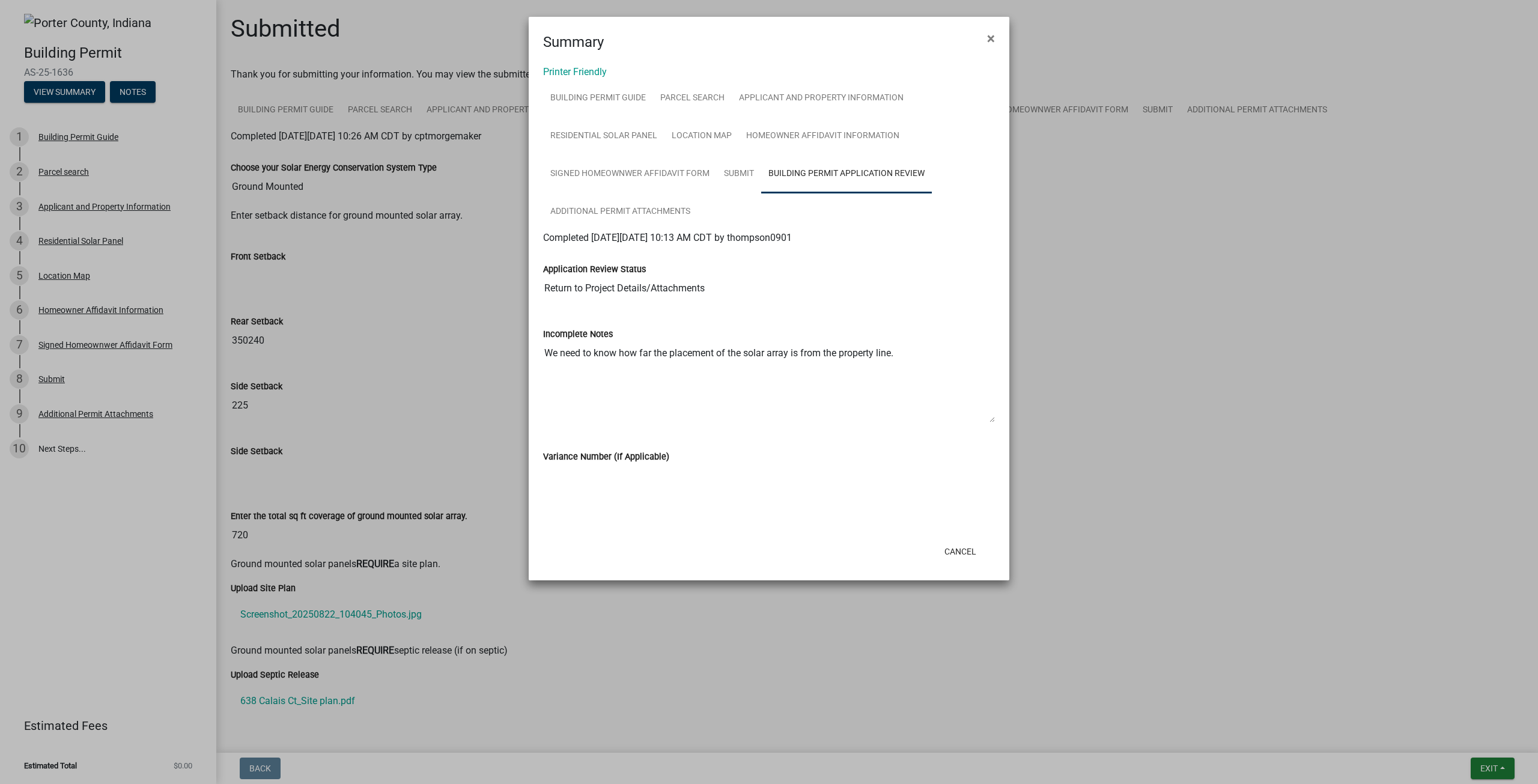
drag, startPoint x: 925, startPoint y: 358, endPoint x: 495, endPoint y: 372, distance: 430.2
click at [495, 372] on ngb-modal-window "Summary × Printer Friendly Building Permit Guide Parcel search Applicant and Pr…" at bounding box center [769, 392] width 1538 height 784
click at [676, 401] on textarea "We need to know how far the placement of the solar array is from the property l…" at bounding box center [769, 382] width 452 height 82
drag, startPoint x: 950, startPoint y: 363, endPoint x: 499, endPoint y: 387, distance: 451.6
click at [499, 387] on ngb-modal-window "Summary × Printer Friendly Building Permit Guide Parcel search Applicant and Pr…" at bounding box center [769, 392] width 1538 height 784
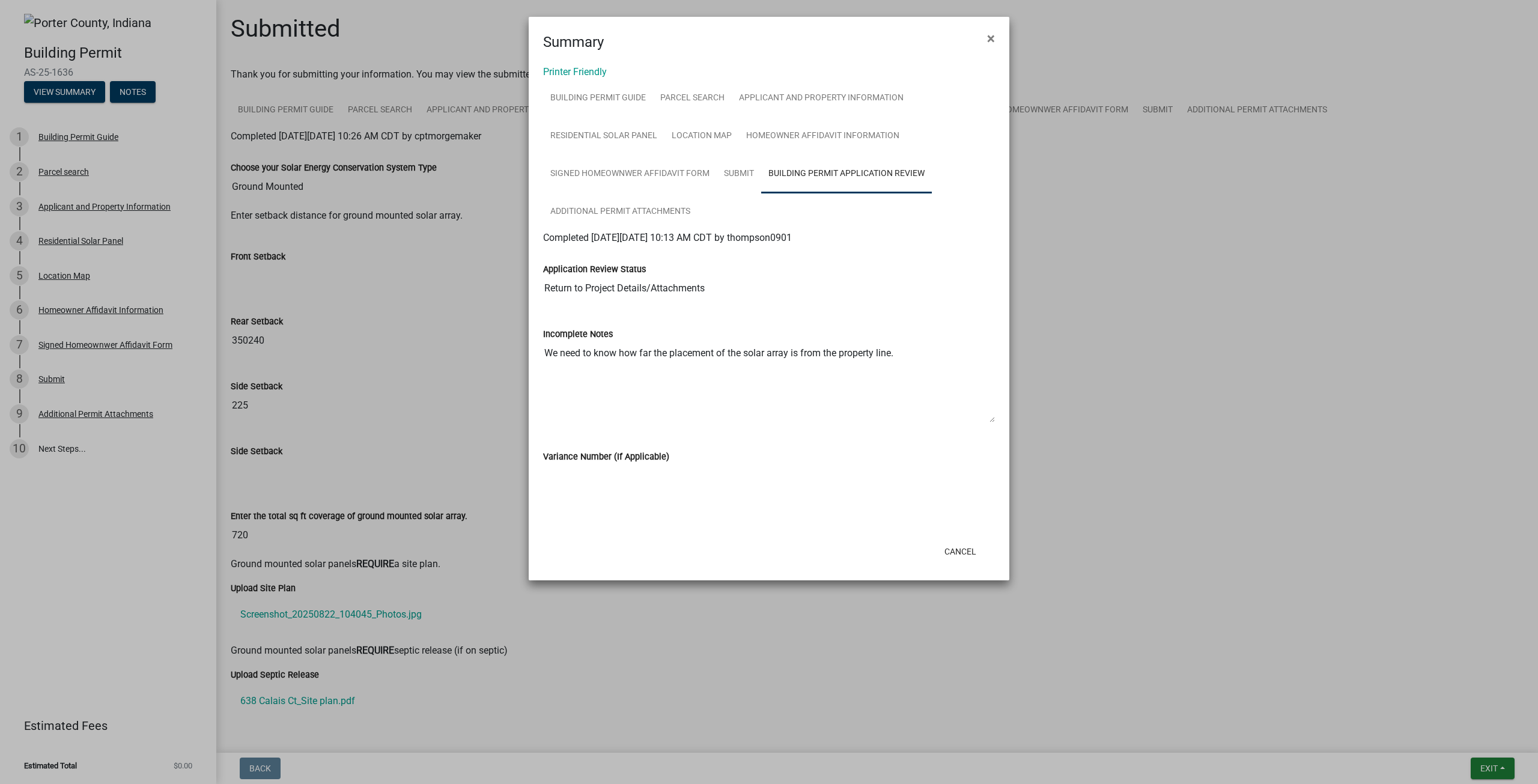
click at [710, 274] on div "Application Review Status" at bounding box center [769, 269] width 452 height 15
click at [744, 178] on link "Submit" at bounding box center [739, 174] width 44 height 38
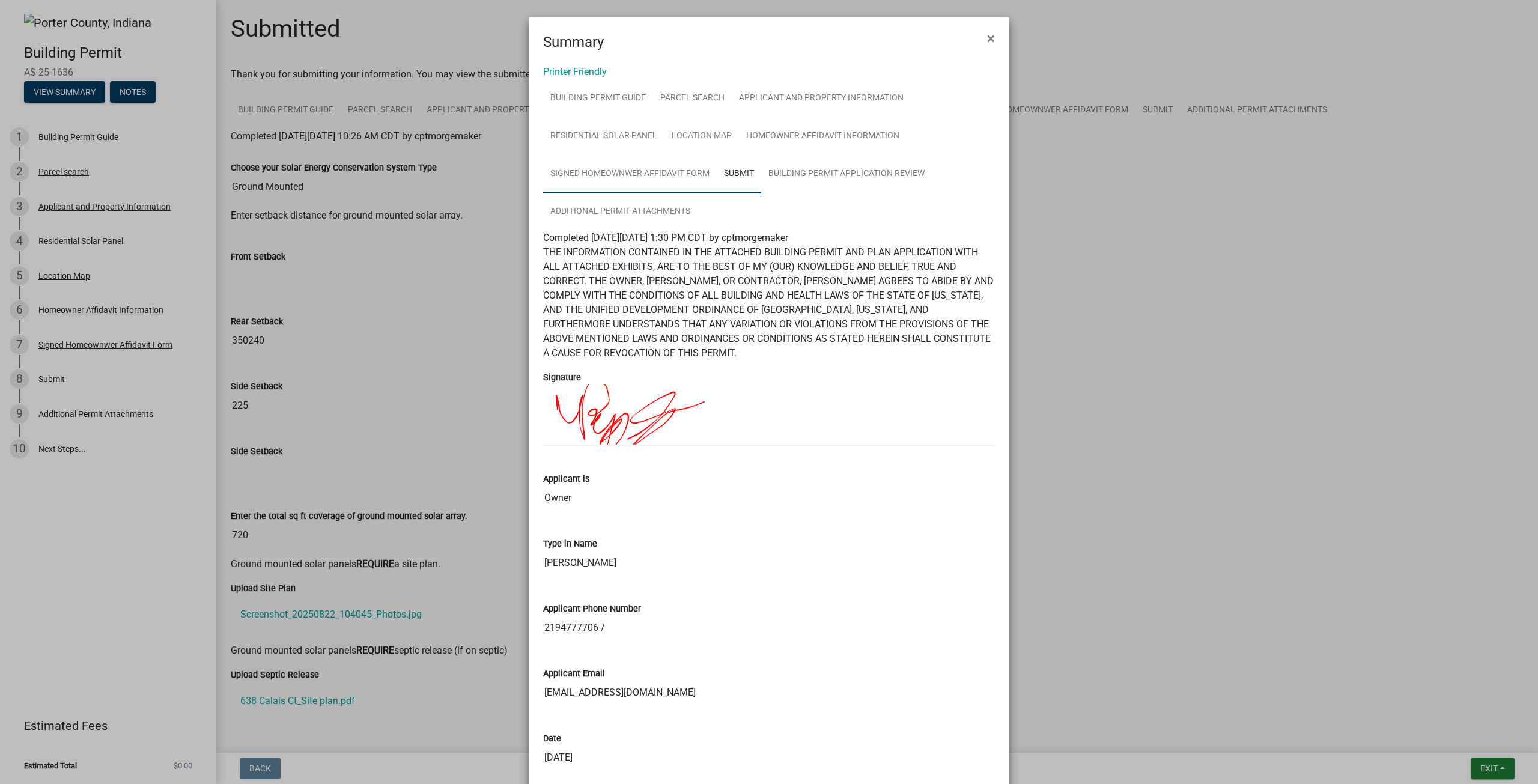
click at [639, 179] on link "Signed Homeownwer Affidavit Form" at bounding box center [629, 174] width 174 height 38
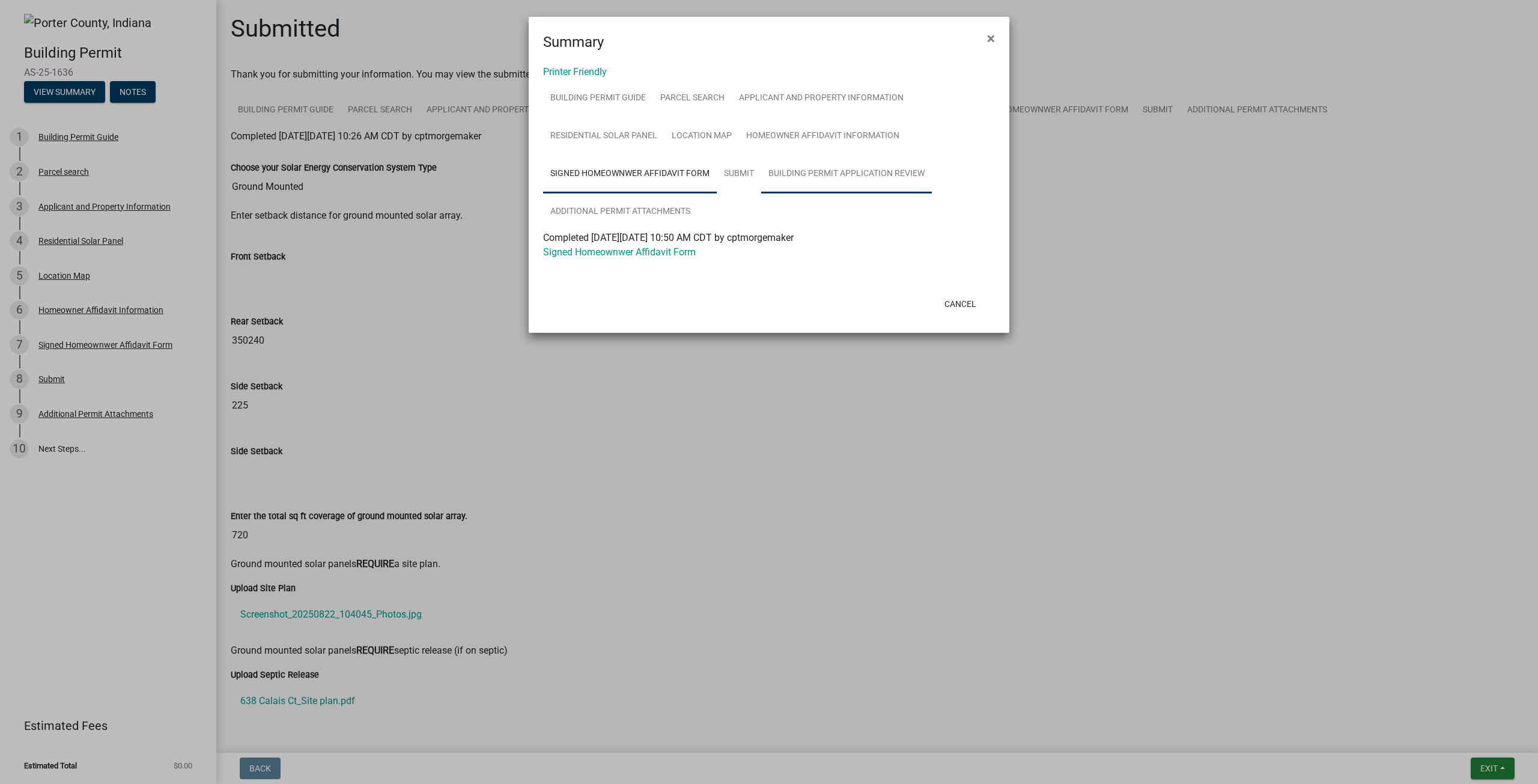
click at [793, 165] on link "Building Permit Application Review" at bounding box center [846, 174] width 171 height 38
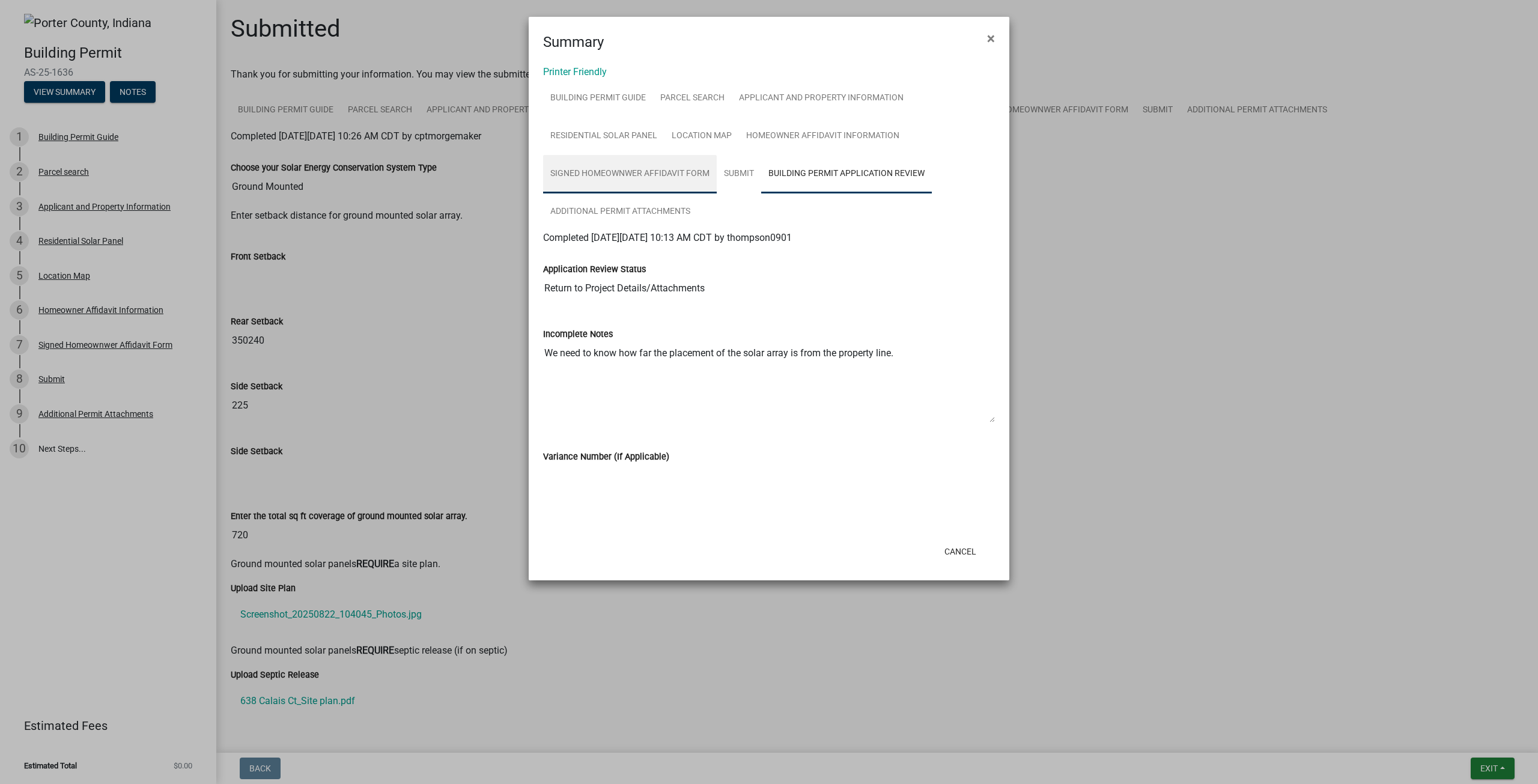
click at [647, 177] on link "Signed Homeownwer Affidavit Form" at bounding box center [629, 174] width 174 height 38
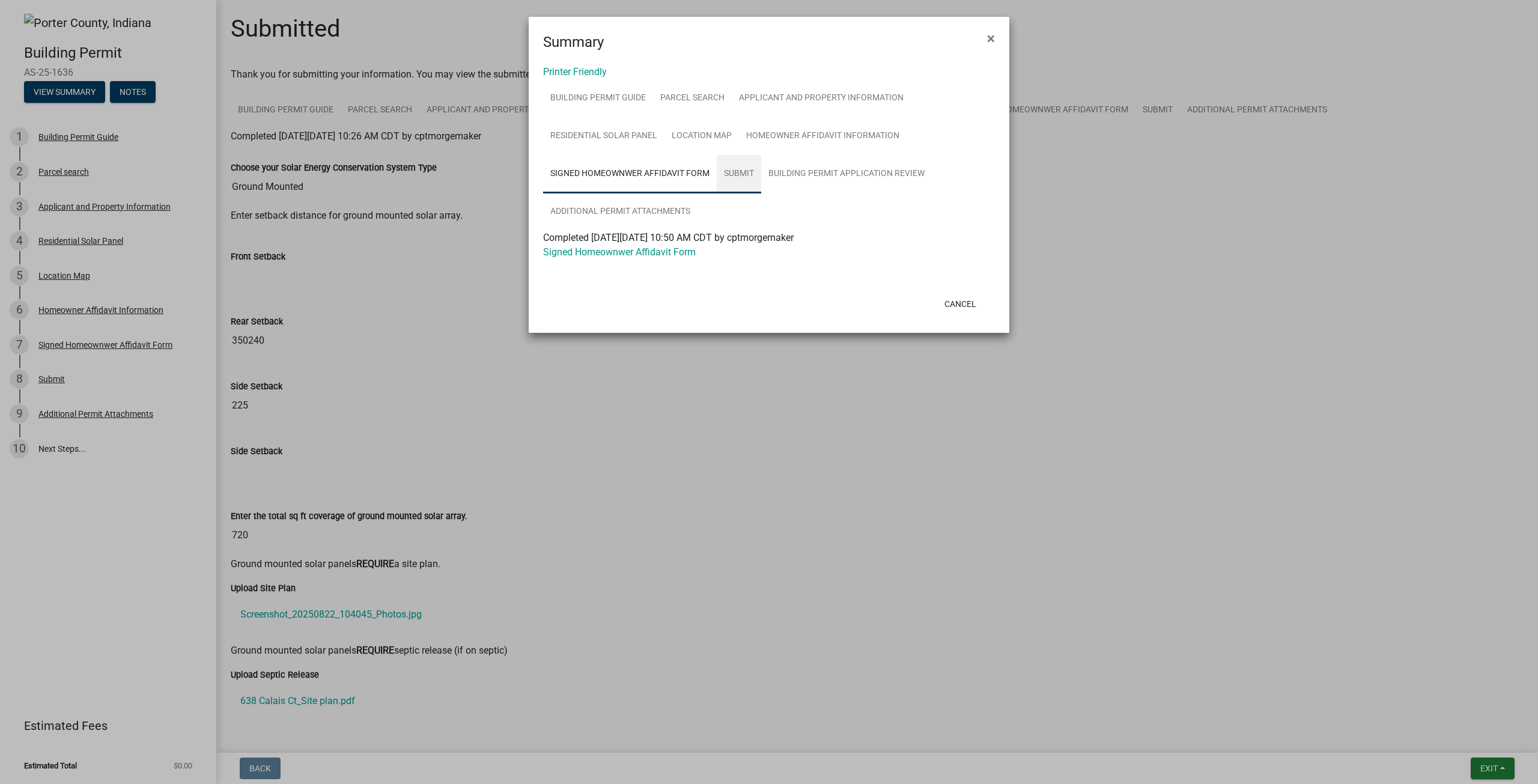
click at [723, 170] on link "Submit" at bounding box center [739, 174] width 44 height 38
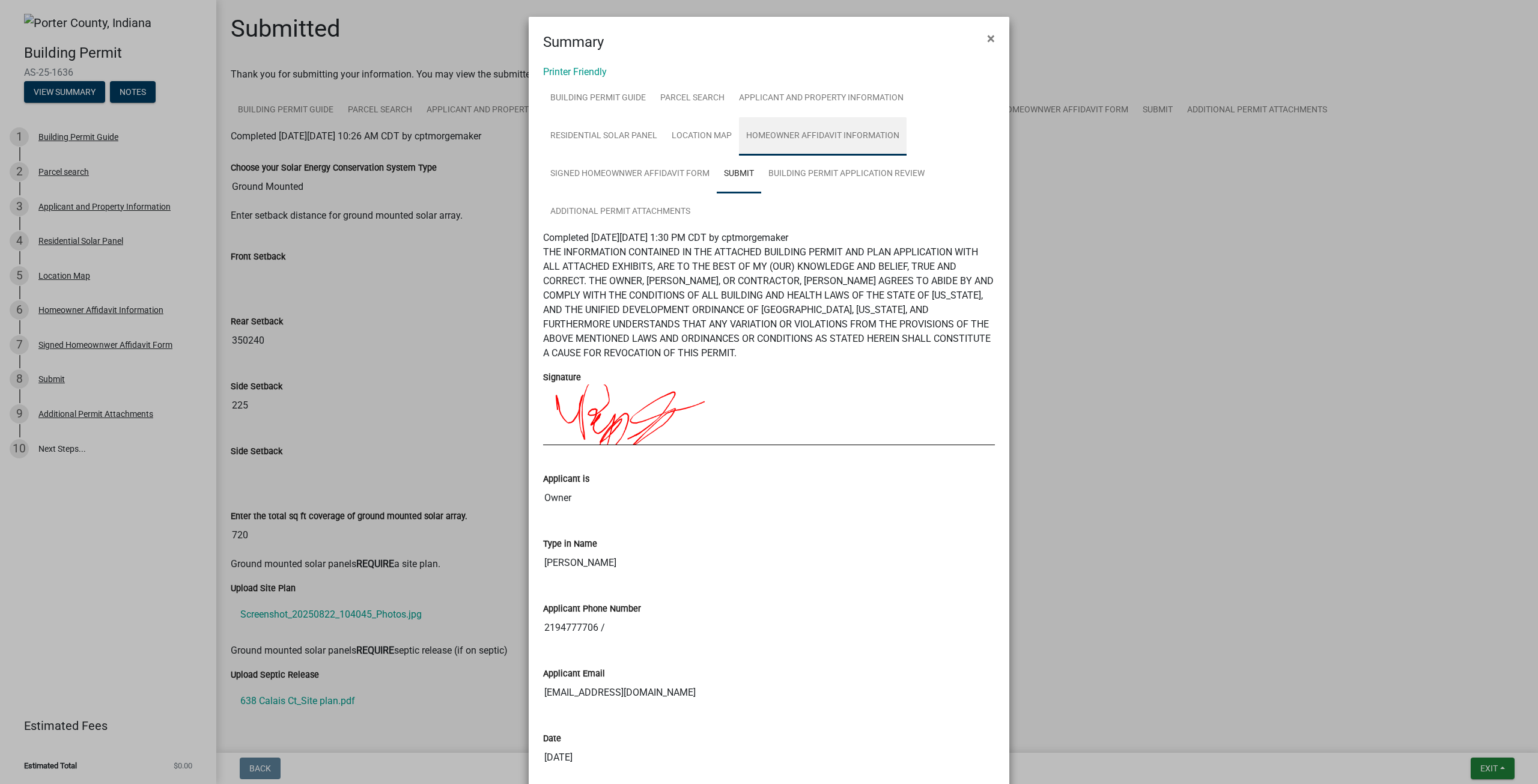
click at [794, 131] on link "Homeowner Affidavit Information" at bounding box center [822, 136] width 168 height 38
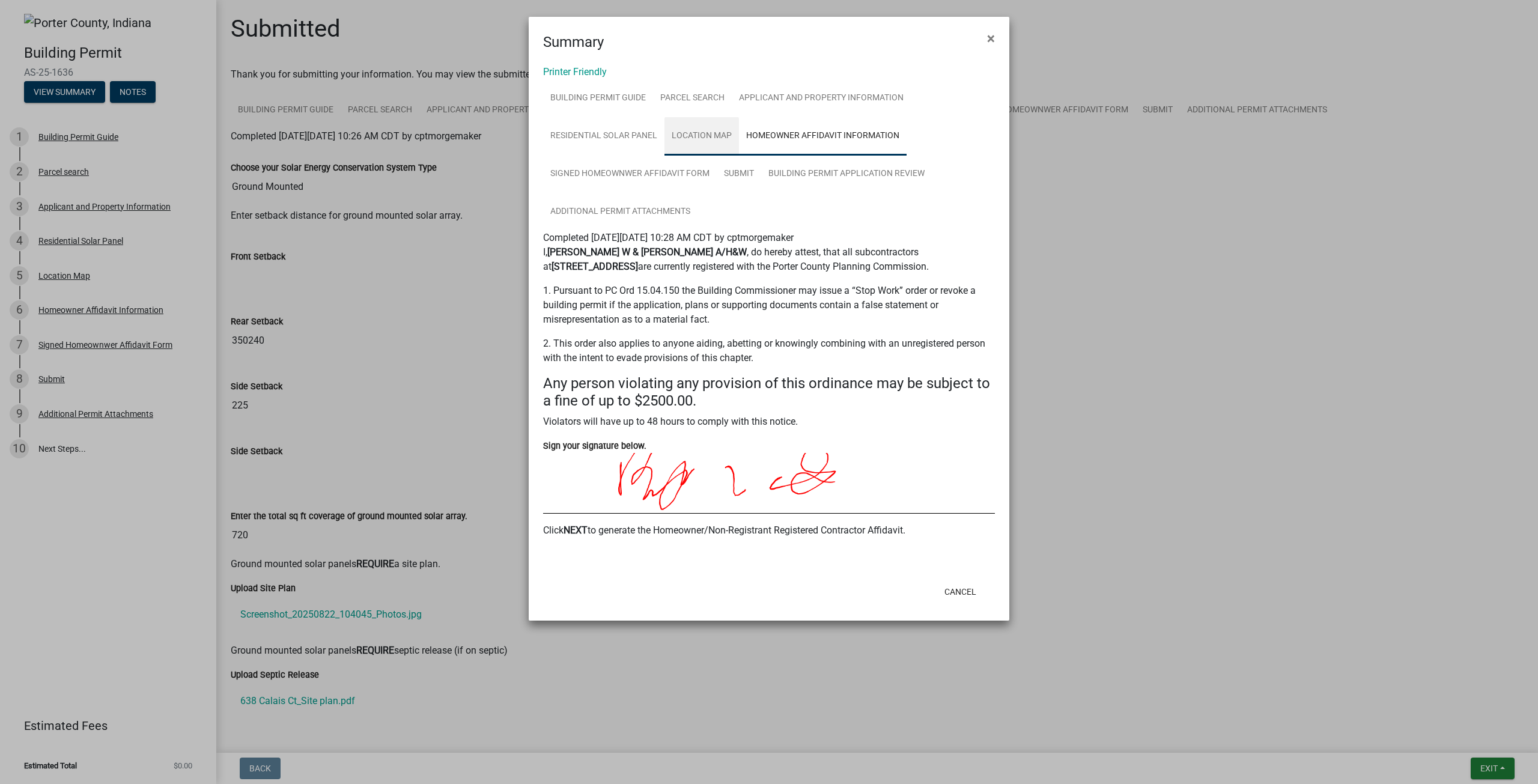
click at [687, 125] on link "Location Map" at bounding box center [701, 136] width 74 height 38
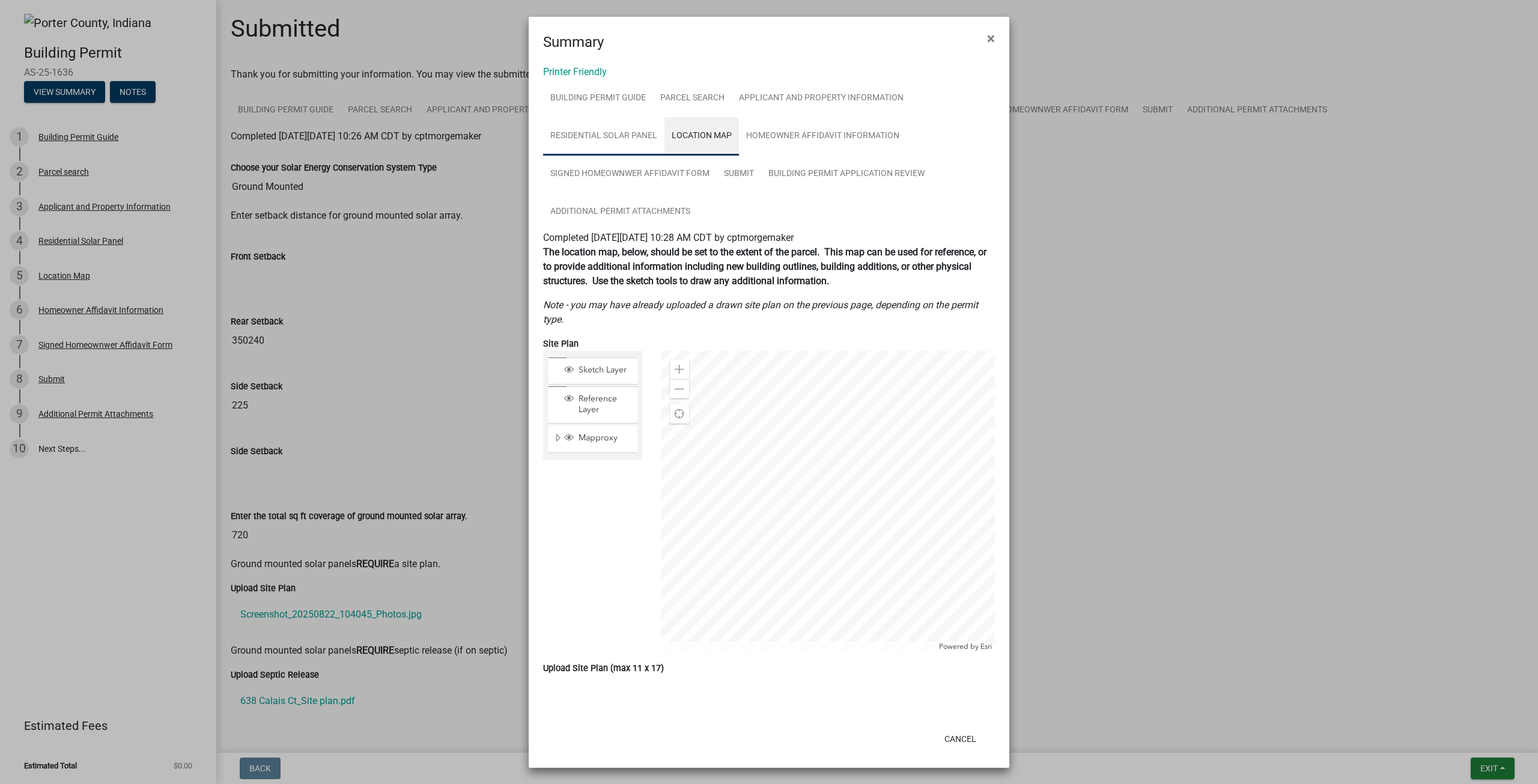
click at [640, 130] on link "Residential Solar Panel" at bounding box center [603, 136] width 121 height 38
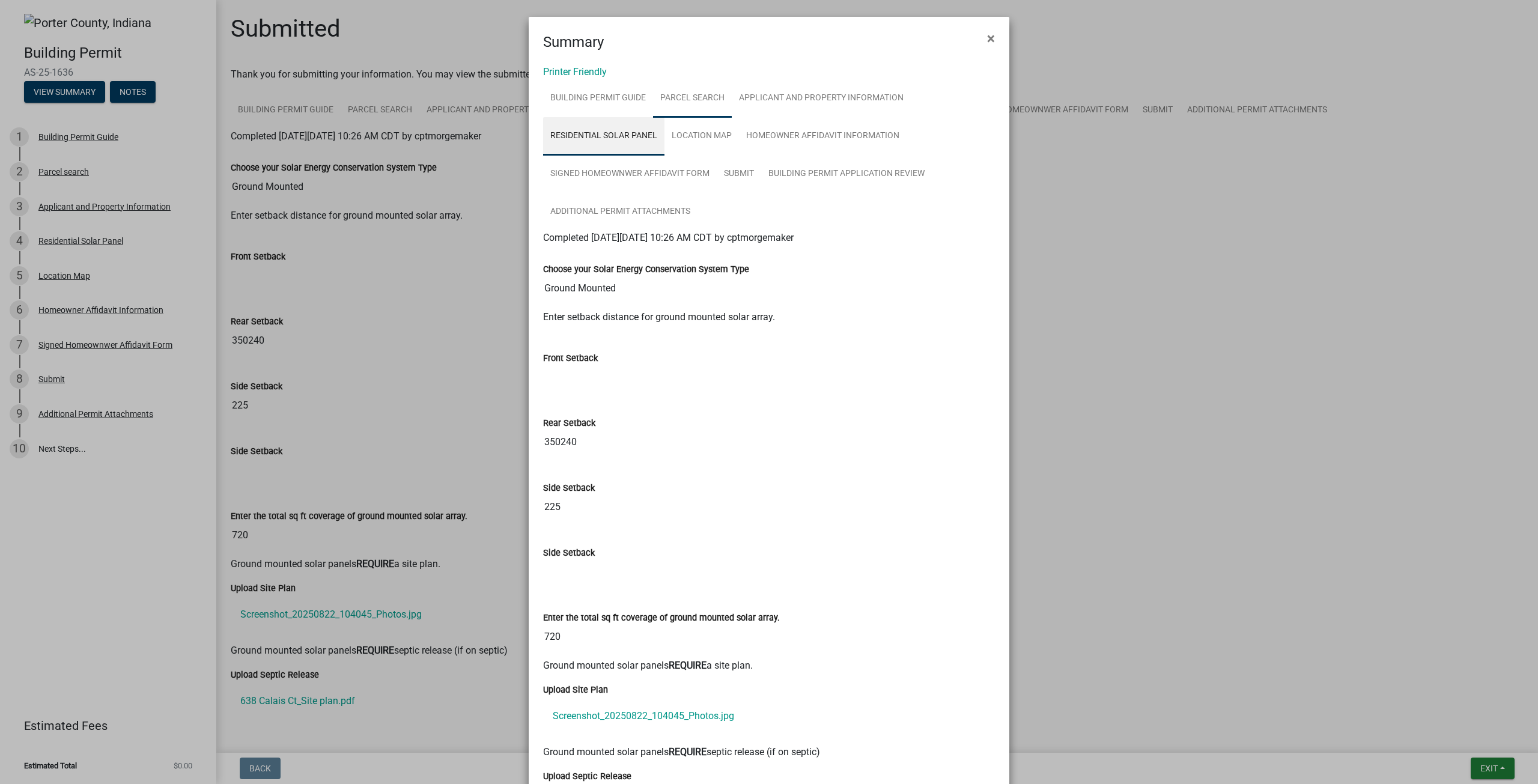
click at [682, 103] on link "Parcel search" at bounding box center [692, 98] width 78 height 38
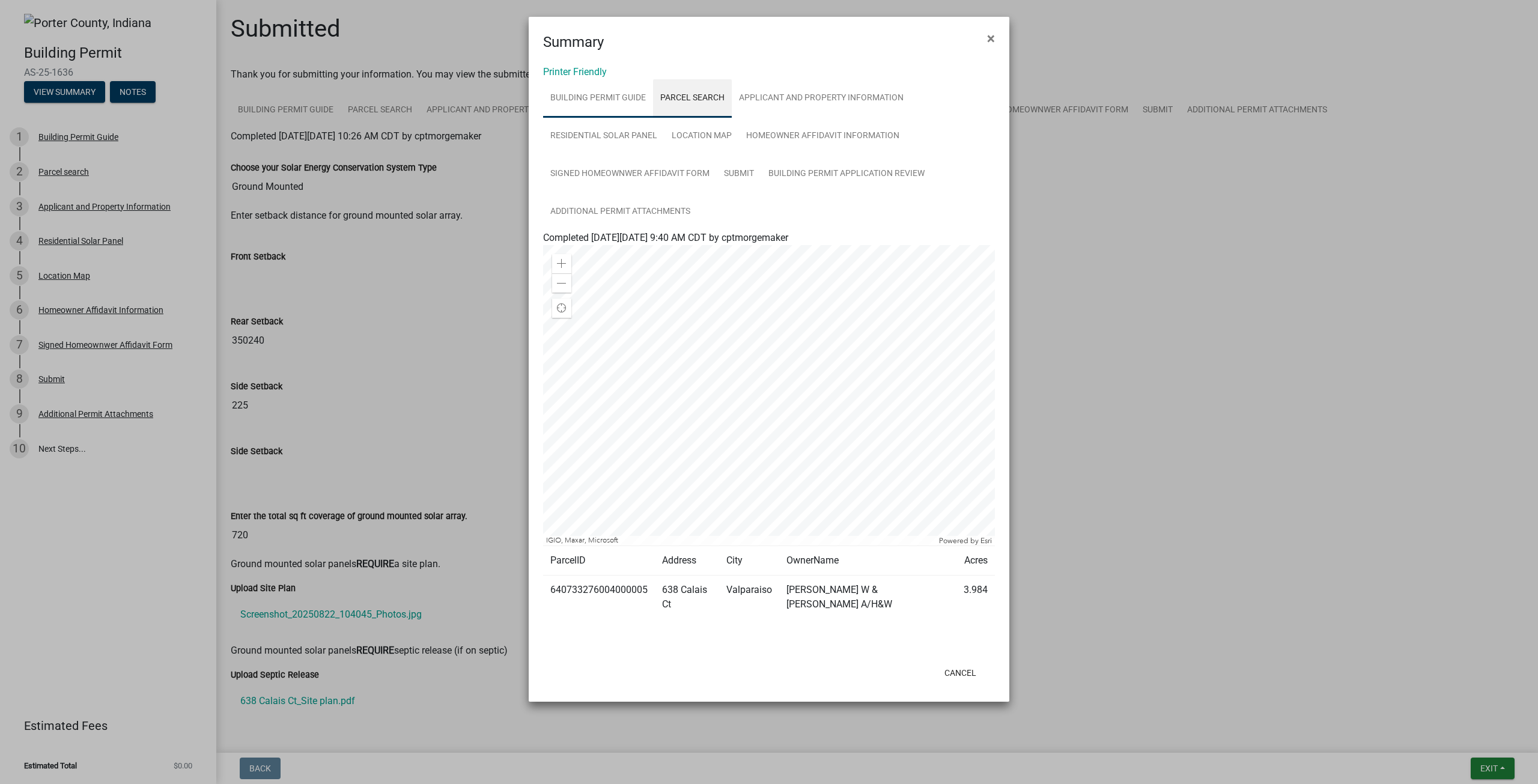
click at [621, 106] on link "Building Permit Guide" at bounding box center [598, 98] width 110 height 38
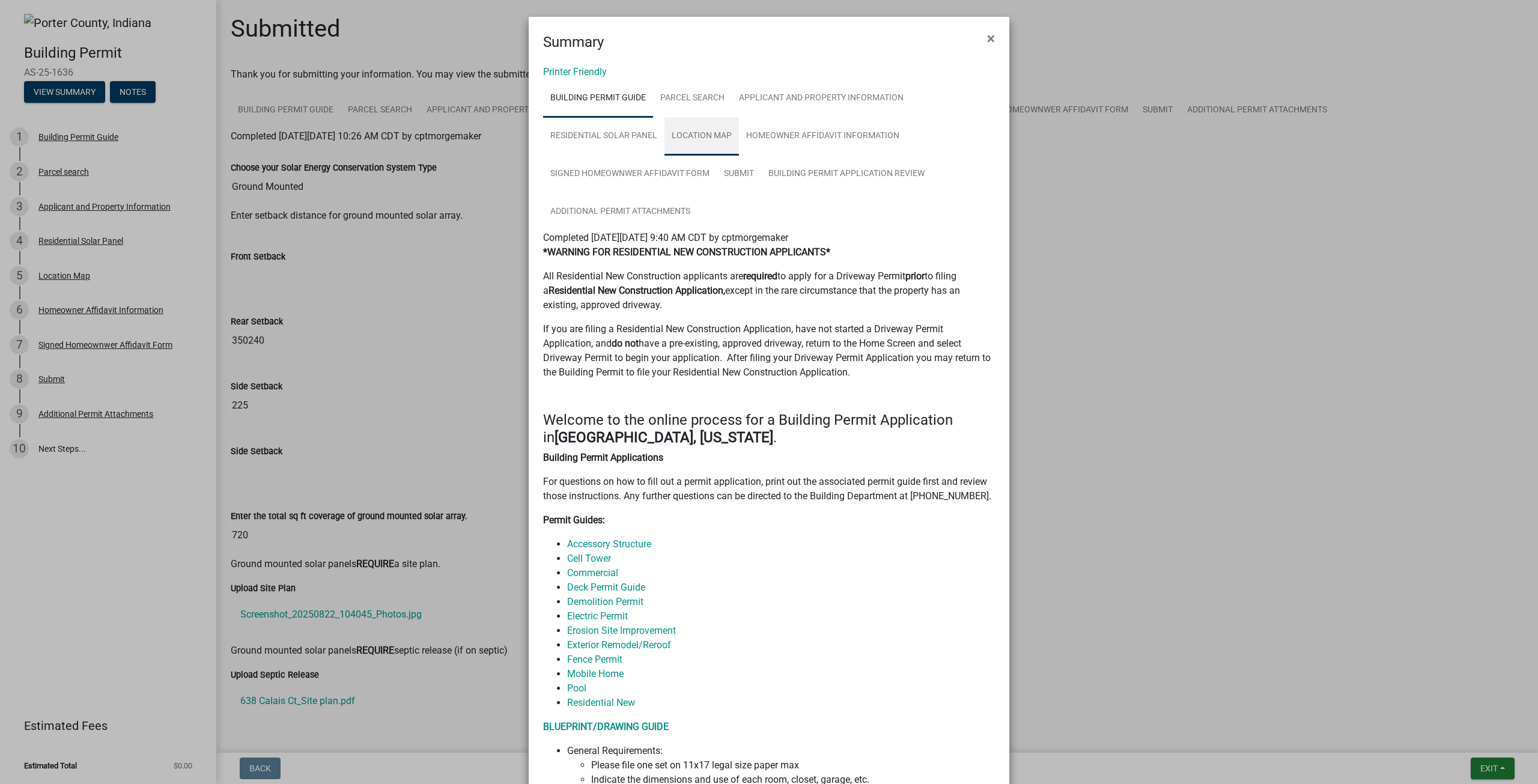
drag, startPoint x: 686, startPoint y: 128, endPoint x: 675, endPoint y: 130, distance: 11.2
click at [686, 129] on link "Location Map" at bounding box center [701, 136] width 74 height 38
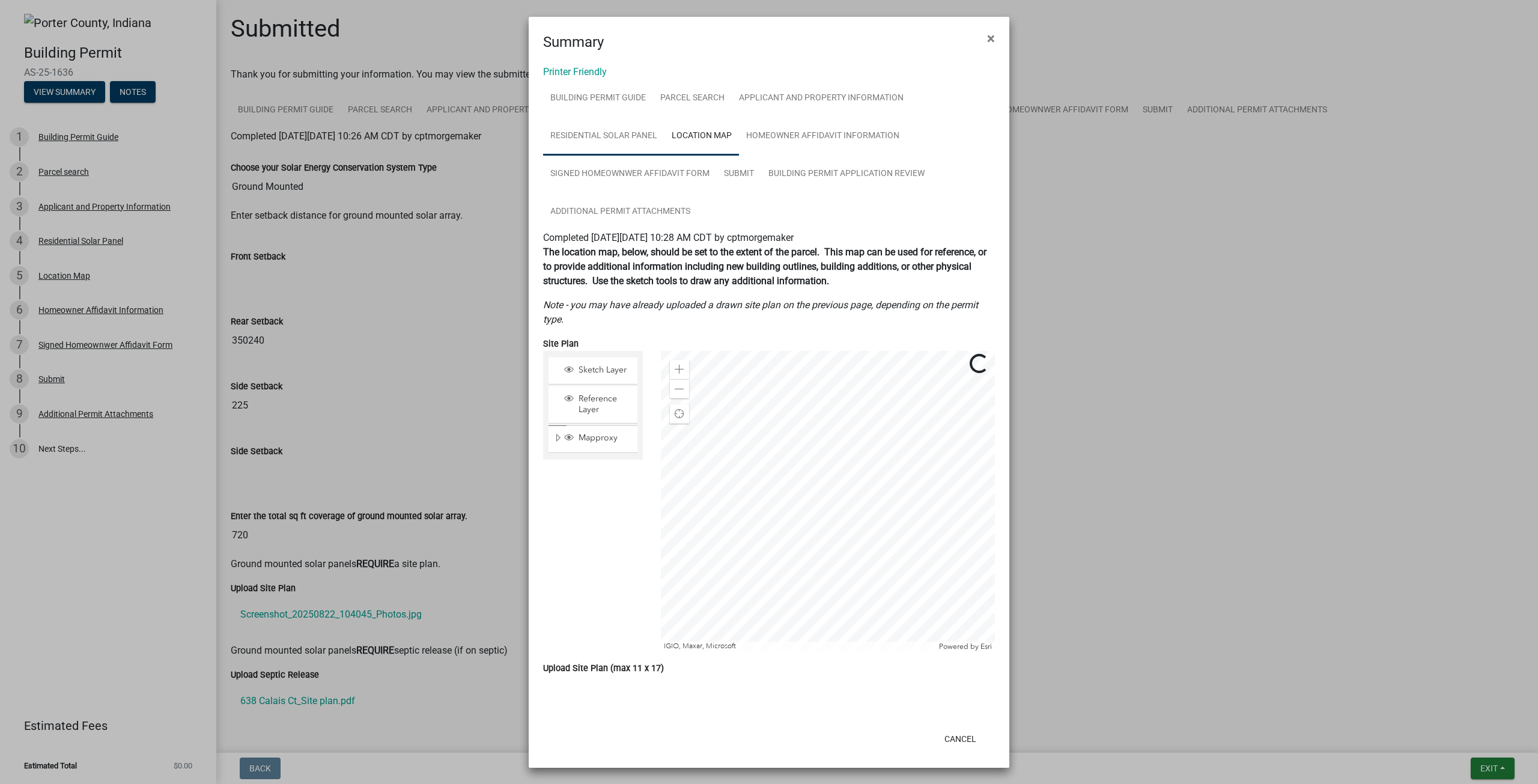
click at [635, 134] on link "Residential Solar Panel" at bounding box center [603, 136] width 121 height 38
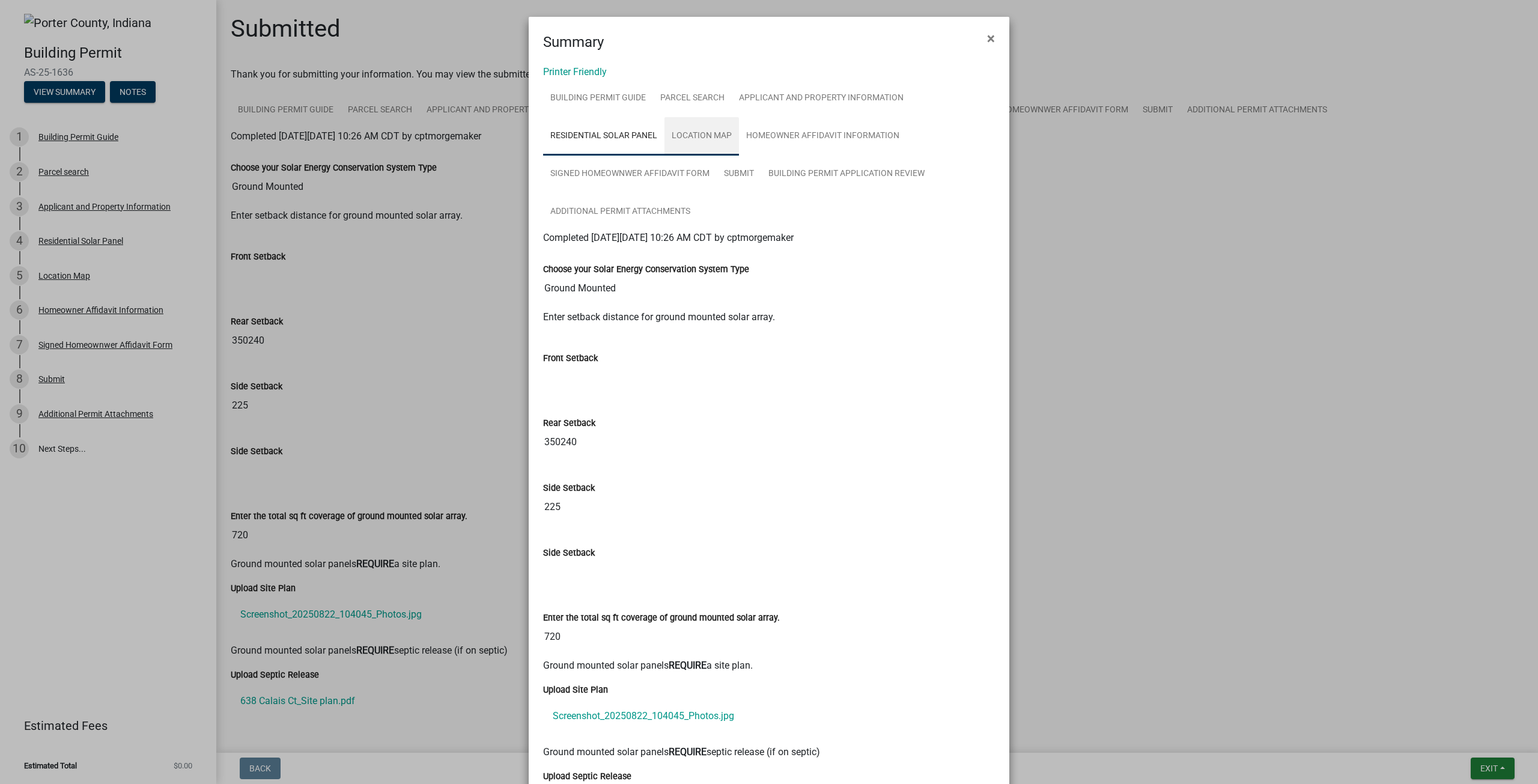
click at [696, 139] on link "Location Map" at bounding box center [701, 136] width 74 height 38
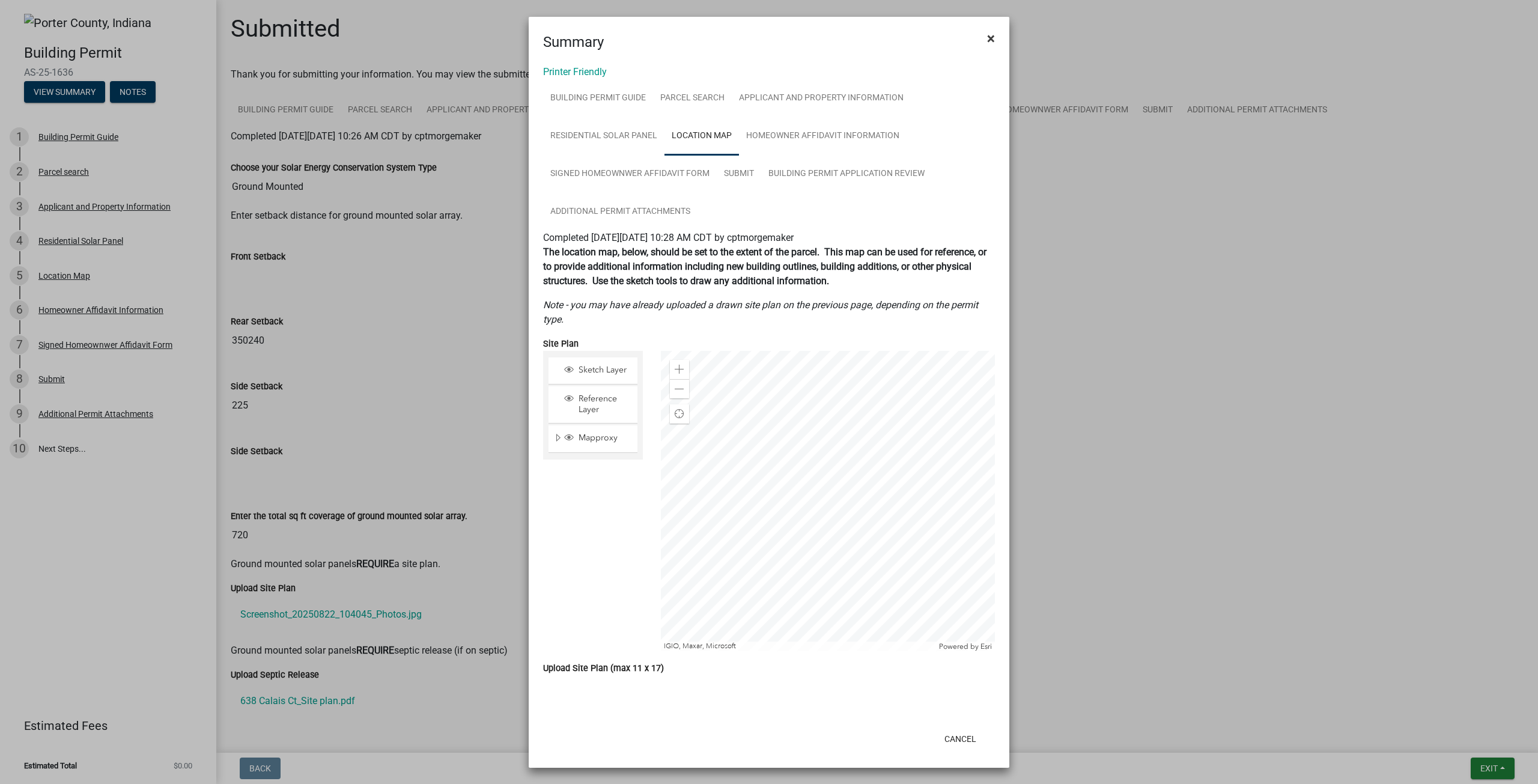
click at [982, 38] on button "×" at bounding box center [990, 38] width 27 height 34
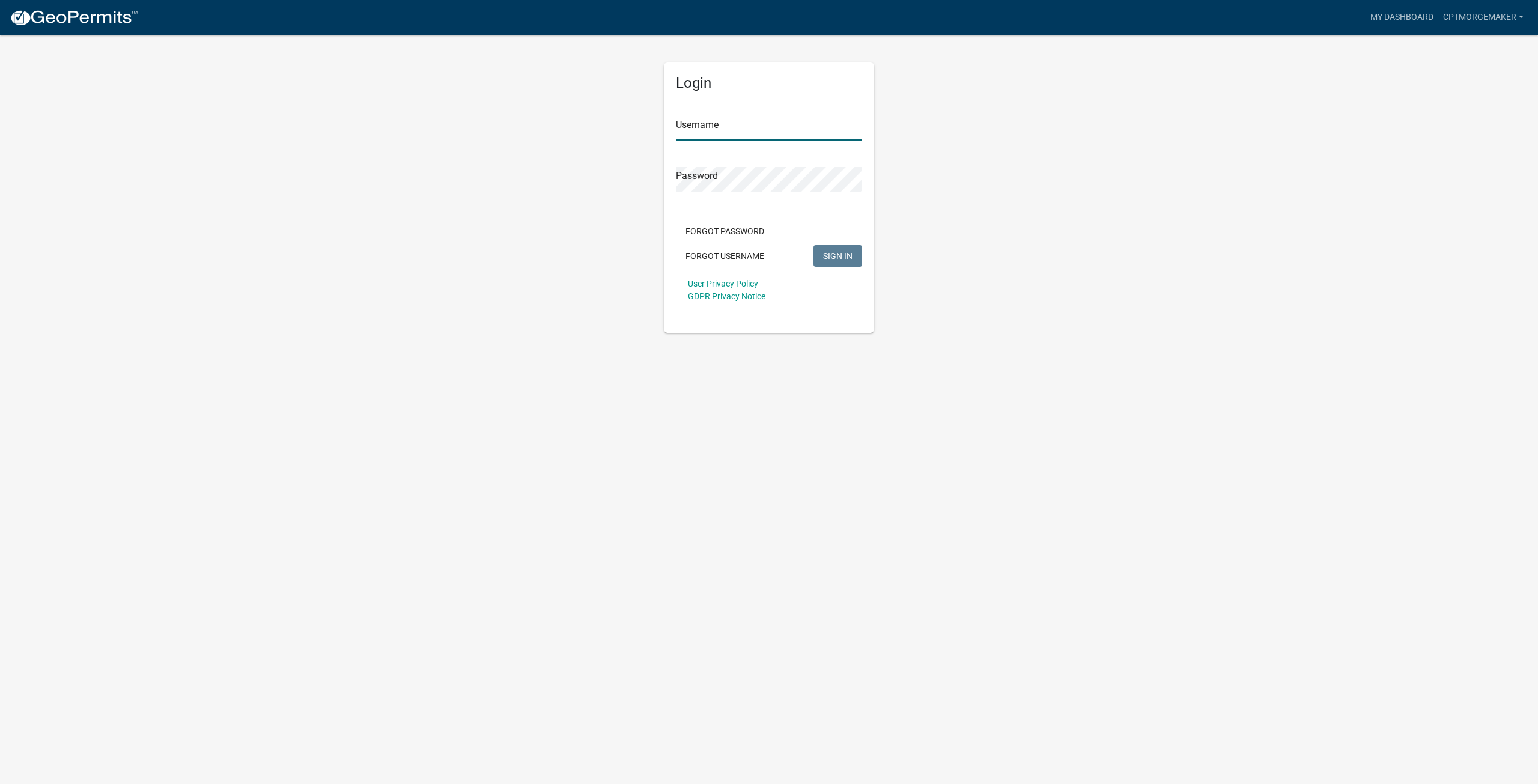
type input "cptmorgemaker"
